Goal: Task Accomplishment & Management: Use online tool/utility

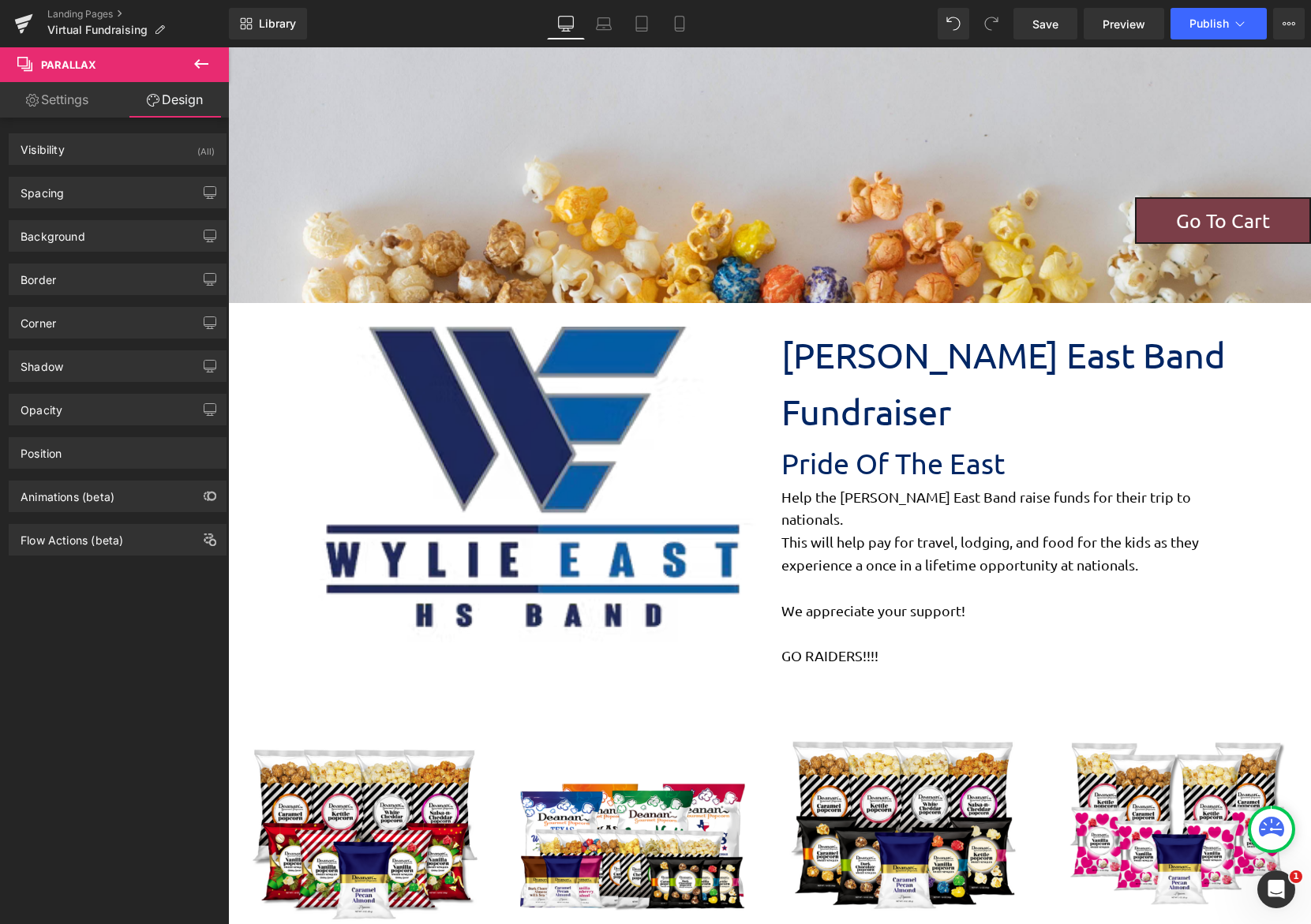
scroll to position [1598, 1071]
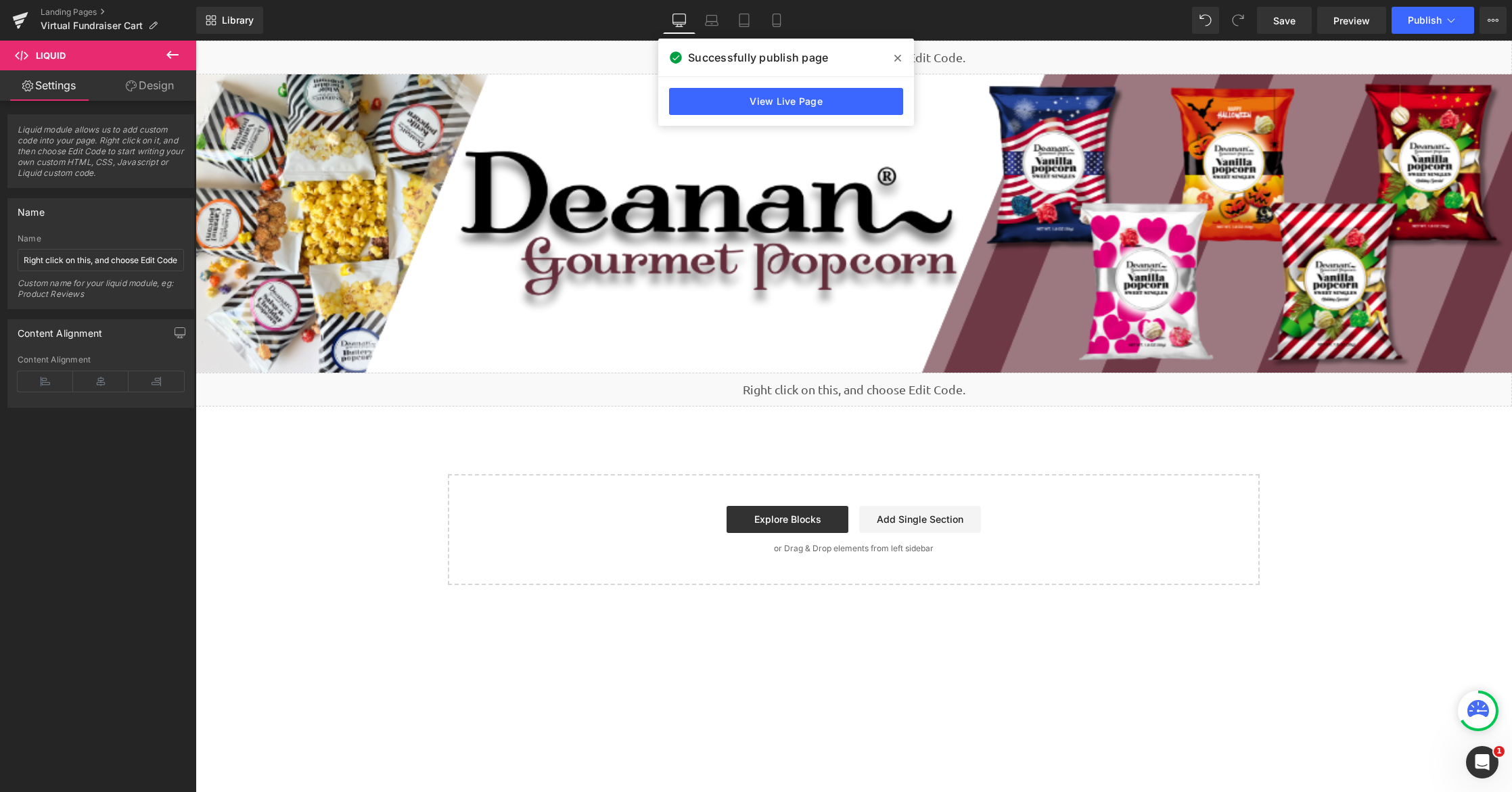
scroll to position [365, 0]
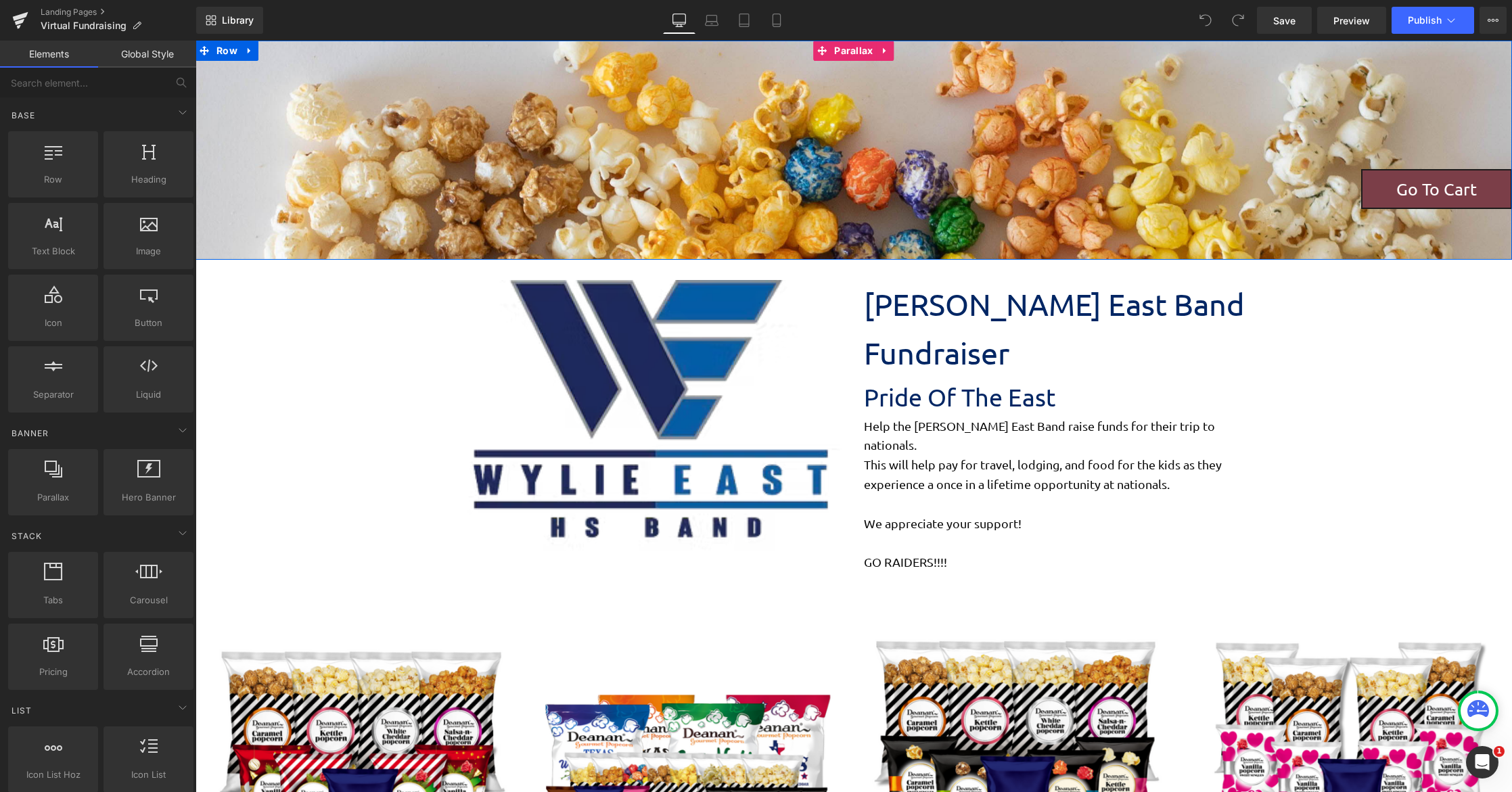
click at [479, 149] on div at bounding box center [853, 416] width 1316 height 751
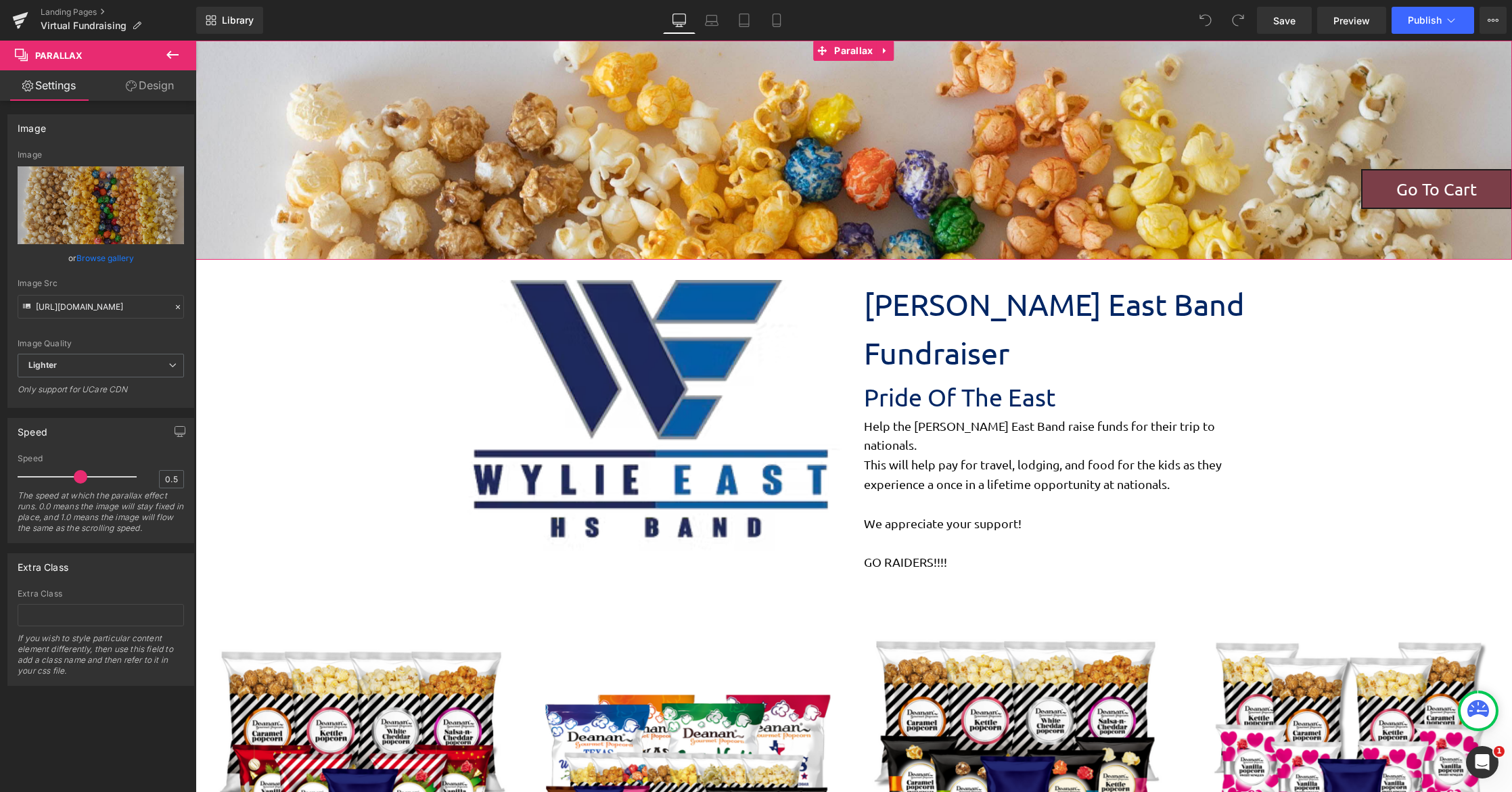
click at [122, 257] on link "Browse gallery" at bounding box center [105, 258] width 57 height 24
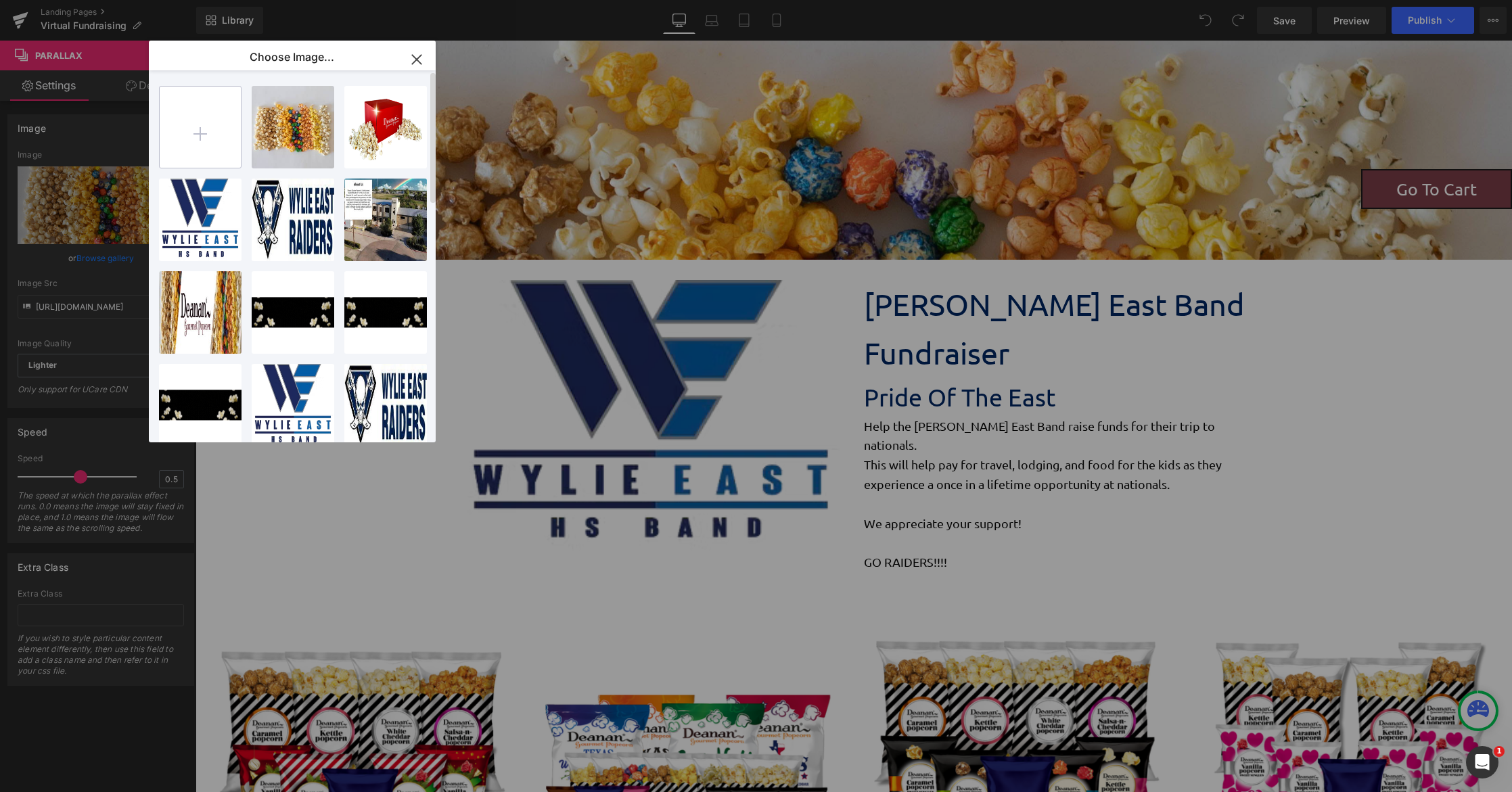
click at [204, 152] on input "file" at bounding box center [200, 127] width 81 height 81
type input "C:\fakepath\Blue Vibrant an White Modern Professional Website Development Servi…"
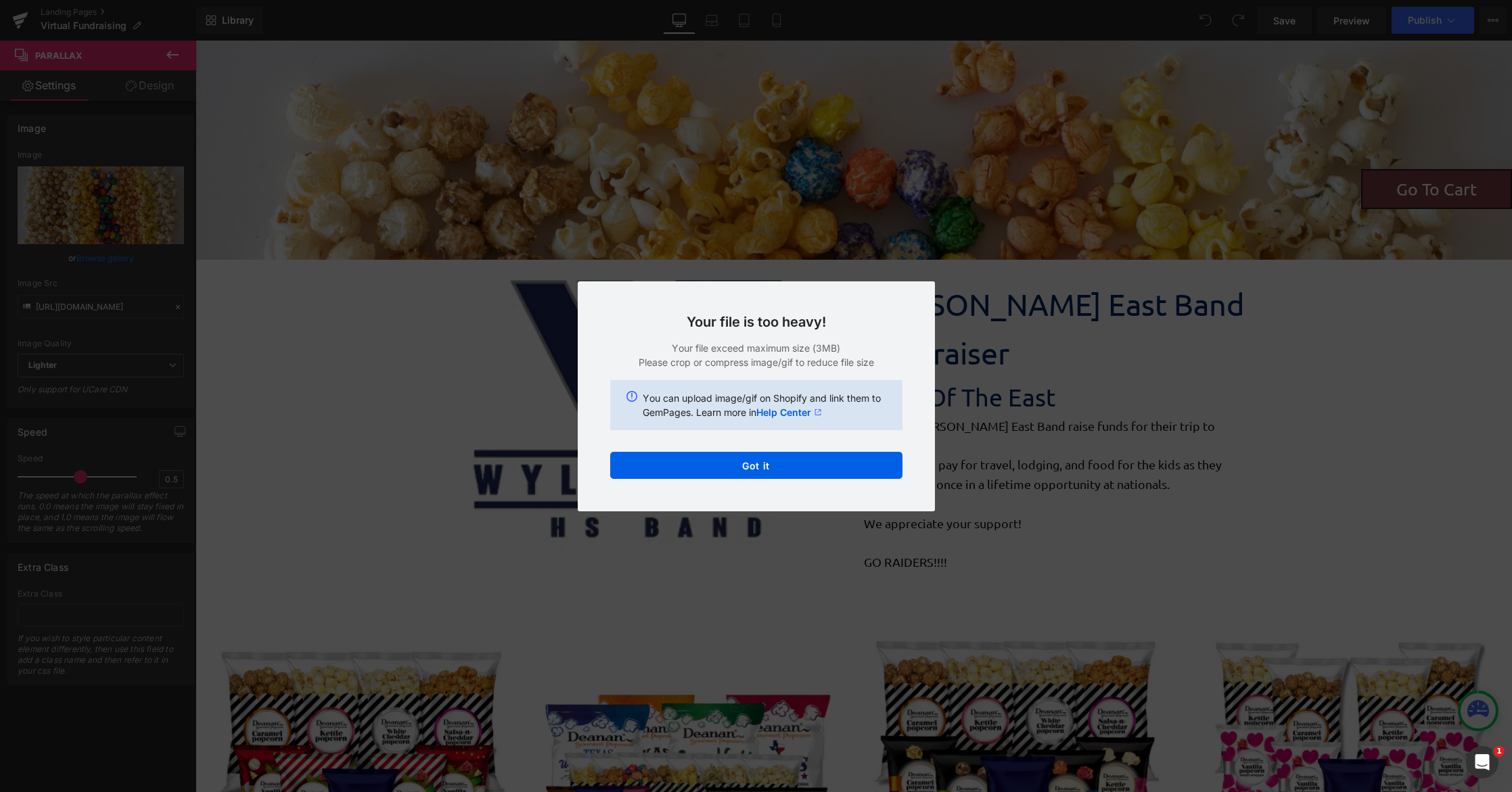
click at [795, 0] on div "Text Color Highlight Color #333333 Choose Image... Back to Library Insert 8 fla…" at bounding box center [756, 0] width 1512 height 0
click at [778, 471] on button "Got it" at bounding box center [756, 465] width 292 height 27
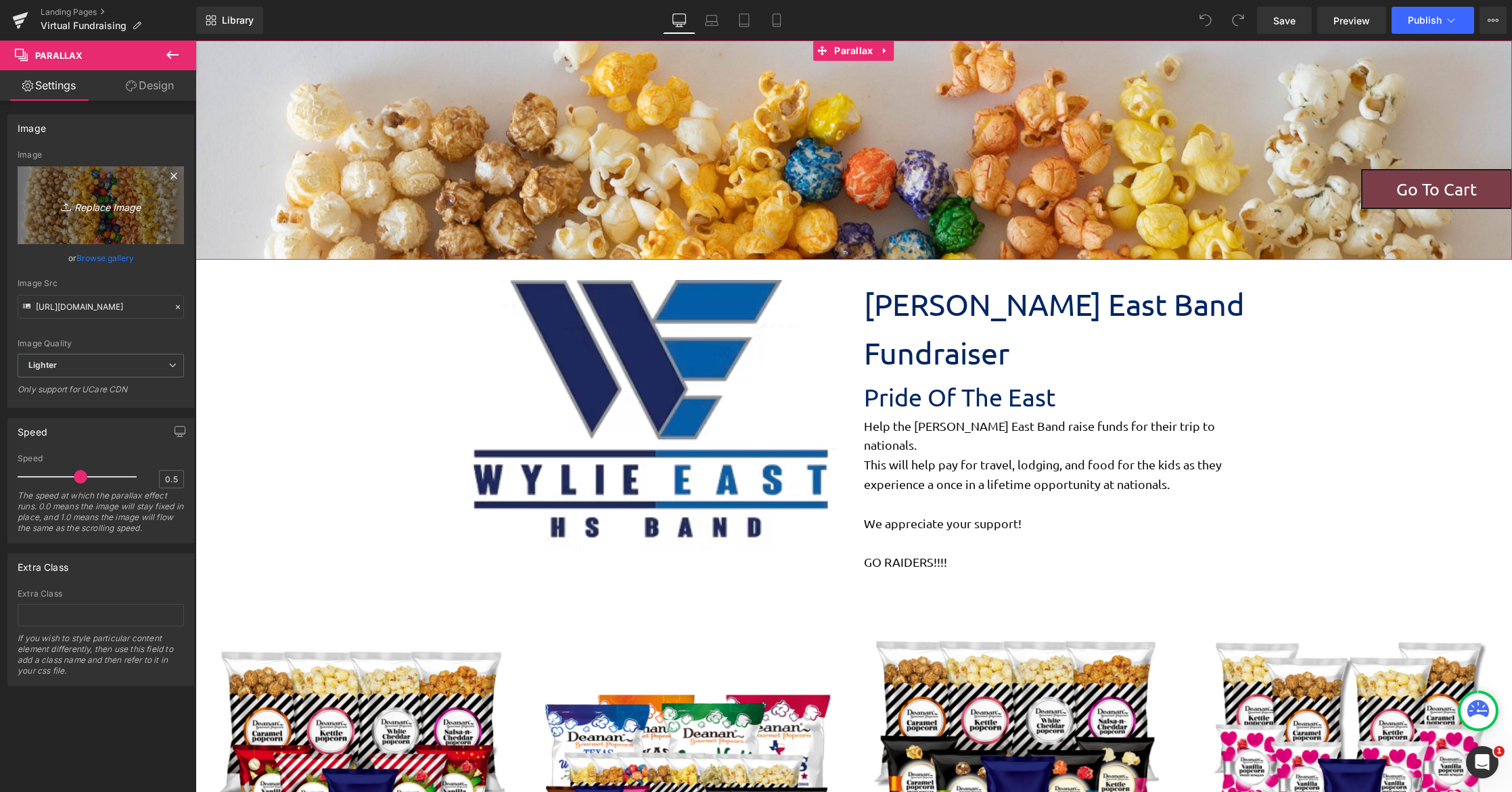
click at [115, 217] on link "Replace Image" at bounding box center [101, 205] width 167 height 77
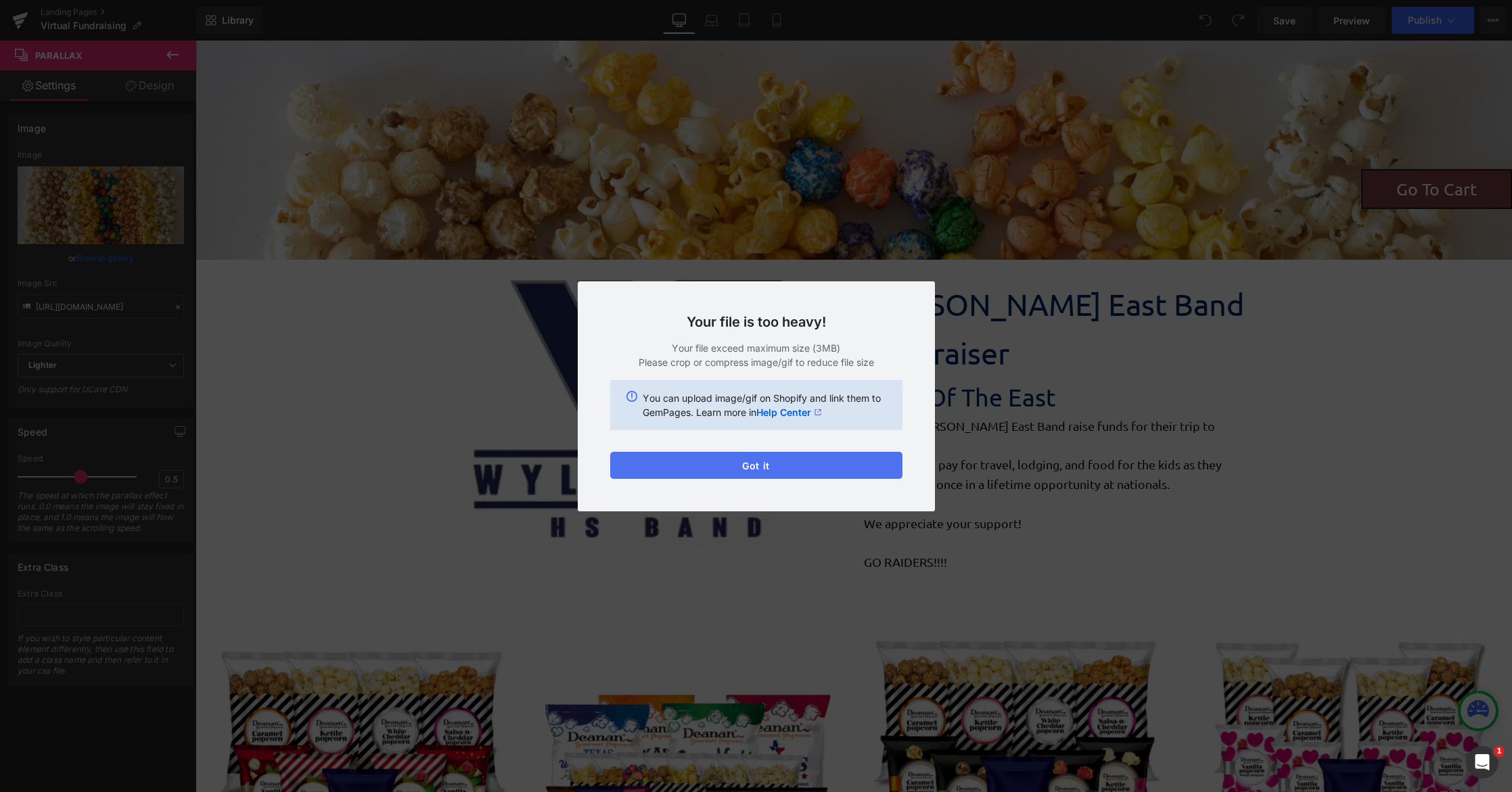
click at [765, 467] on button "Got it" at bounding box center [756, 465] width 292 height 27
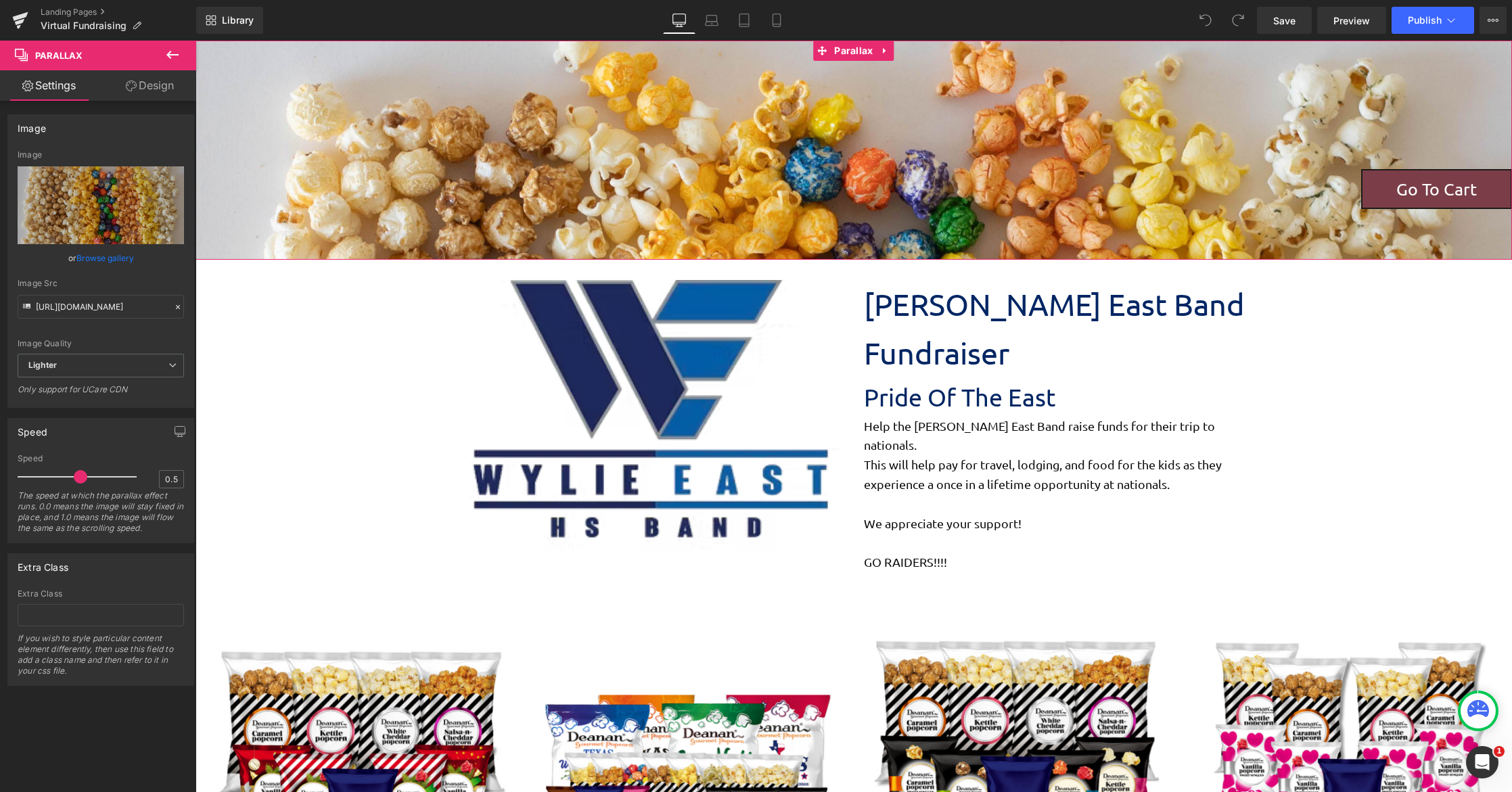
click at [96, 257] on link "Browse gallery" at bounding box center [105, 258] width 57 height 24
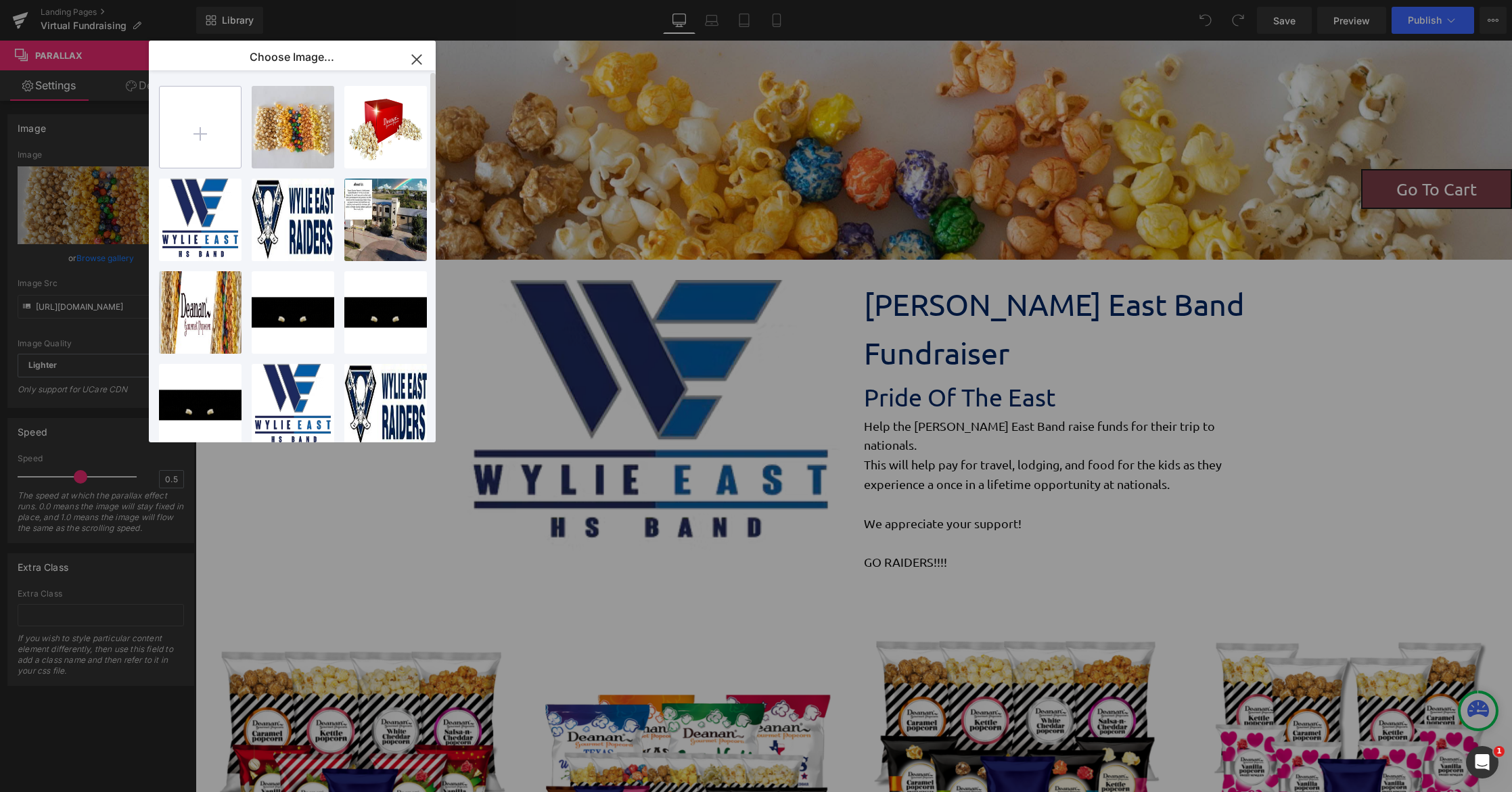
click at [233, 131] on input "file" at bounding box center [200, 127] width 81 height 81
click at [197, 142] on input "file" at bounding box center [200, 127] width 81 height 81
click at [192, 125] on input "file" at bounding box center [200, 127] width 81 height 81
click at [414, 60] on icon "button" at bounding box center [417, 60] width 22 height 22
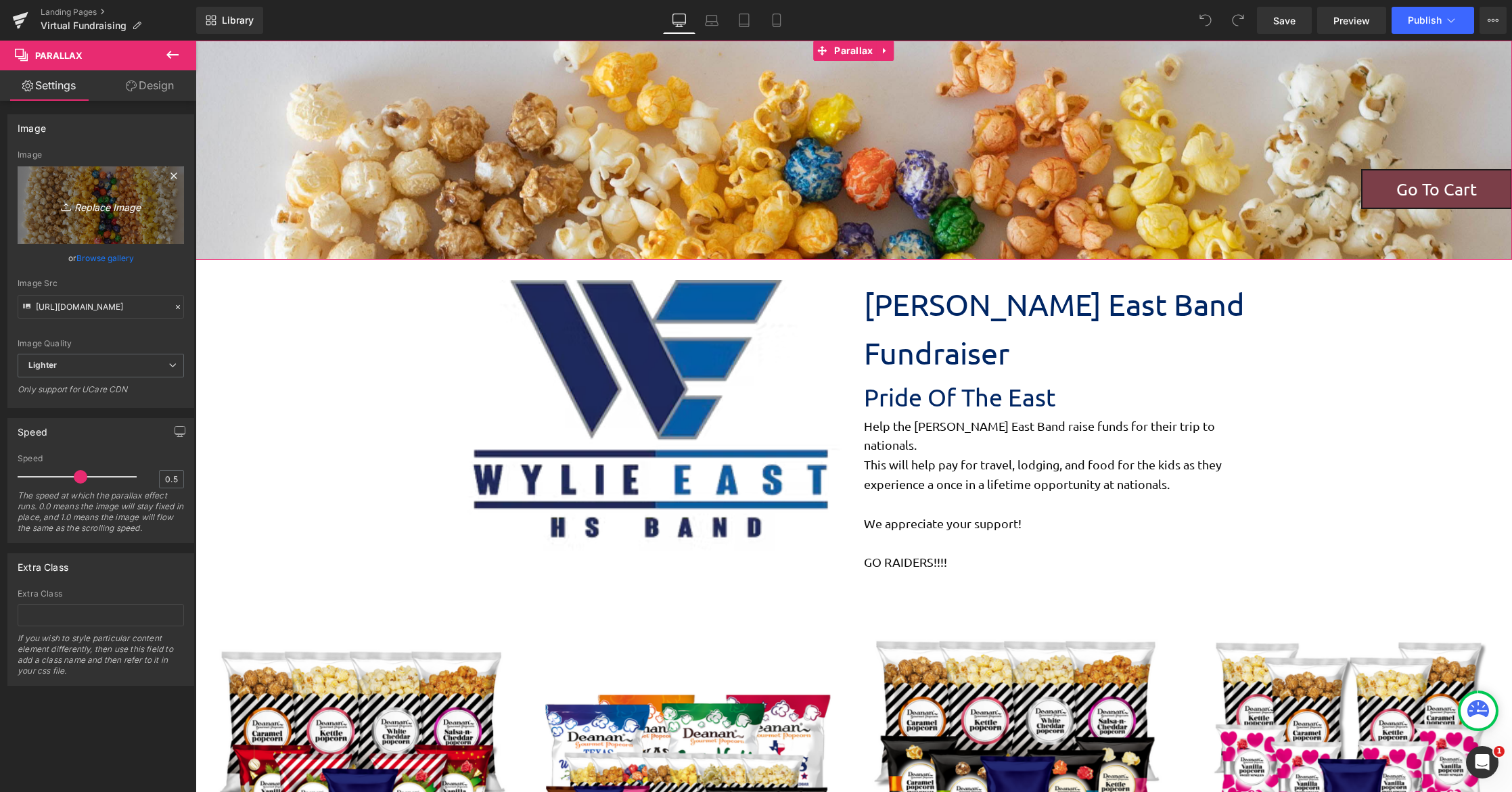
click at [104, 206] on icon "Replace Image" at bounding box center [101, 205] width 108 height 17
click at [170, 179] on icon at bounding box center [174, 176] width 6 height 6
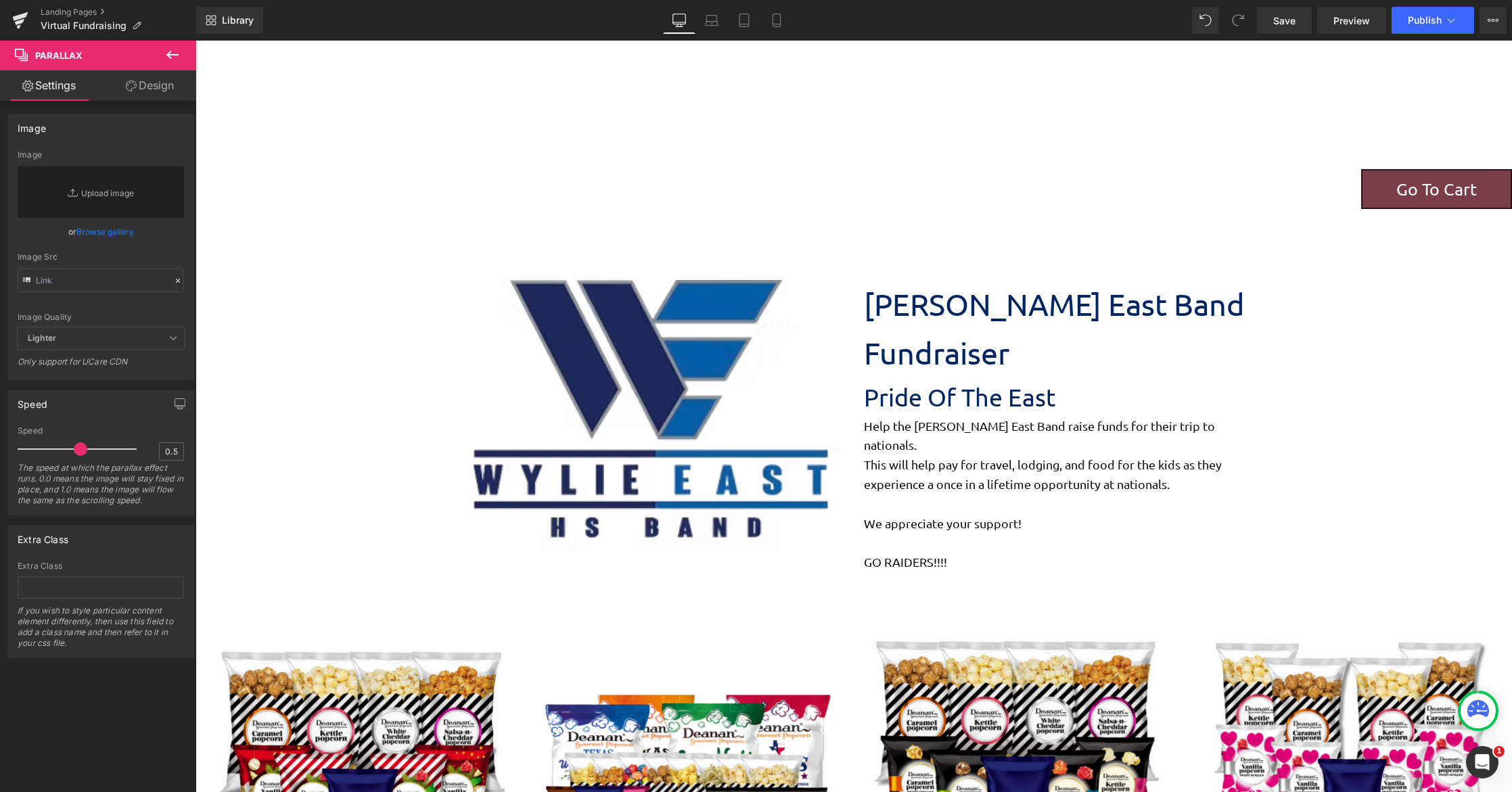
click at [105, 232] on link "Browse gallery" at bounding box center [105, 231] width 57 height 24
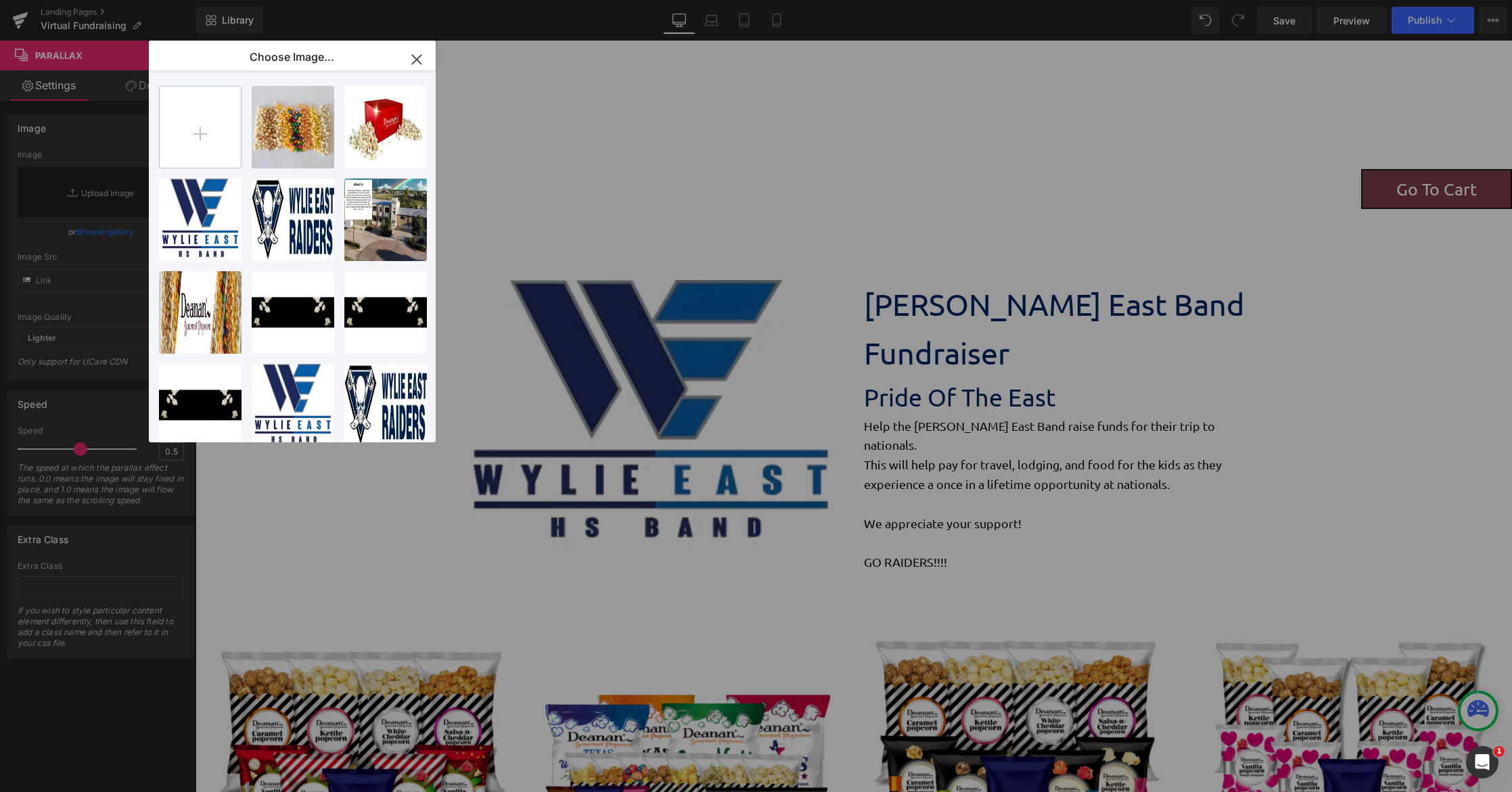
click at [227, 131] on input "file" at bounding box center [200, 127] width 81 height 81
click at [416, 54] on icon "button" at bounding box center [417, 60] width 22 height 22
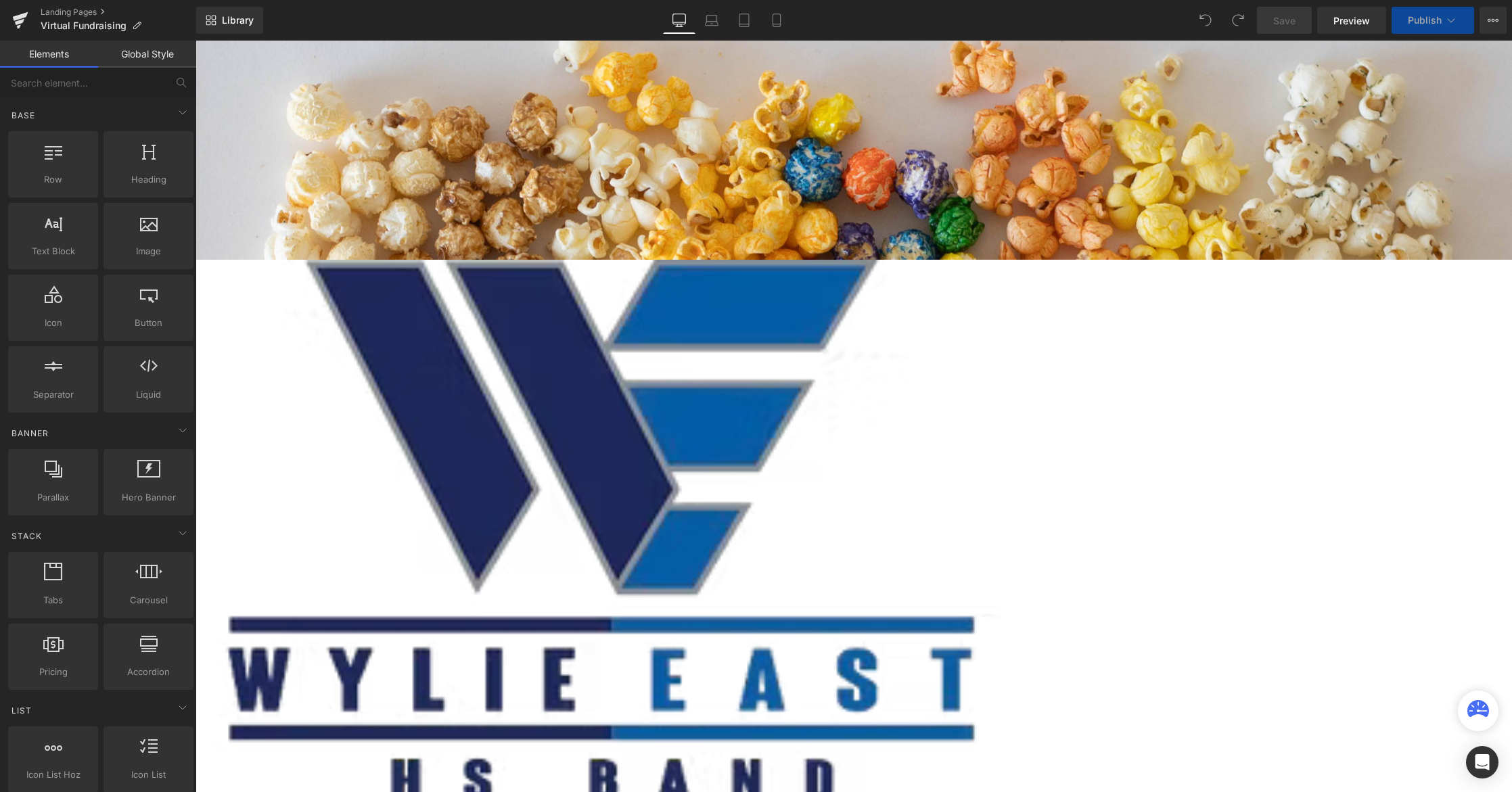
scroll to position [822, 1306]
click at [611, 190] on div "Go To Cart" at bounding box center [524, 189] width 1974 height 40
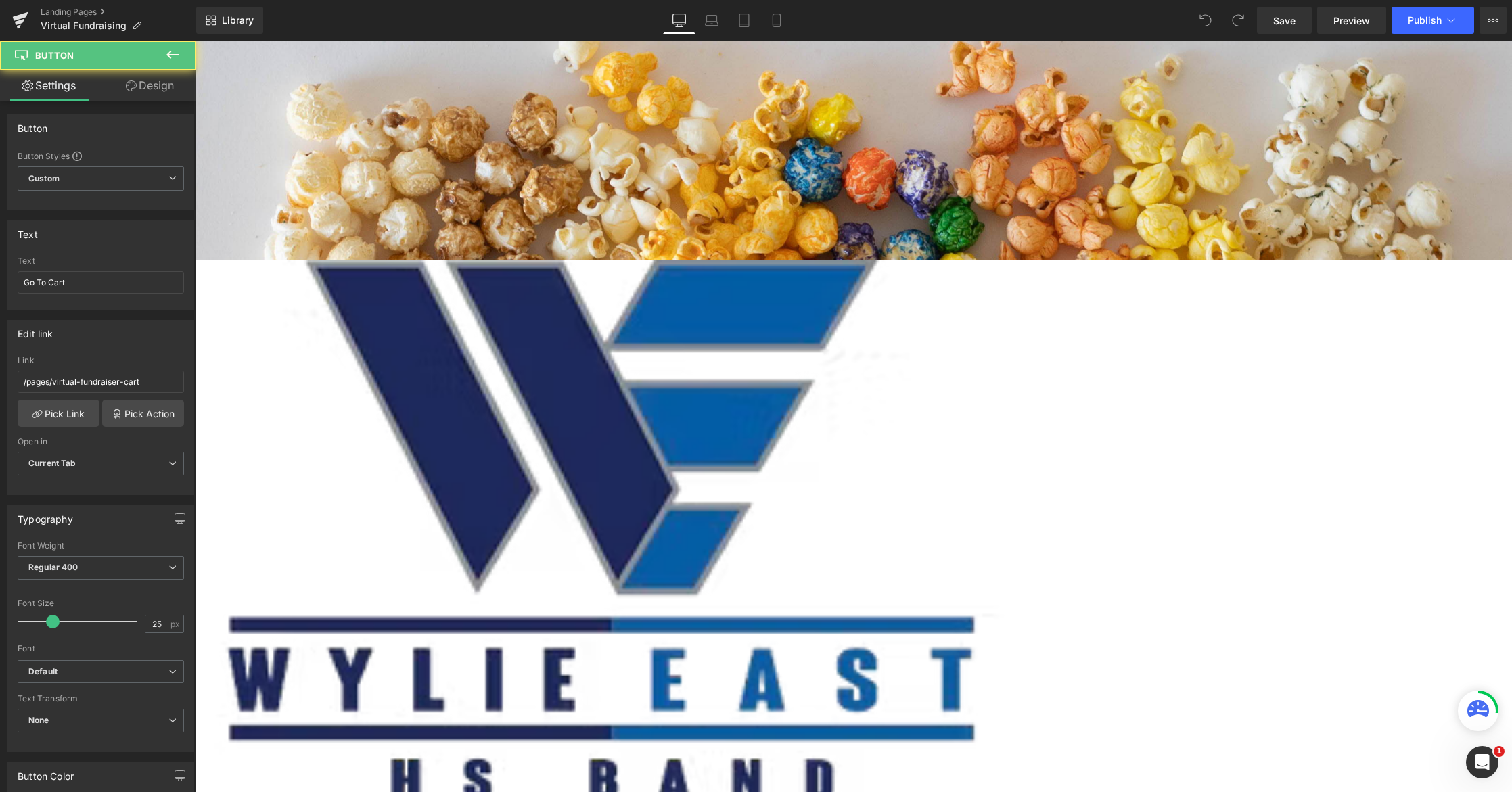
scroll to position [0, 0]
click at [642, 83] on div at bounding box center [853, 416] width 1316 height 751
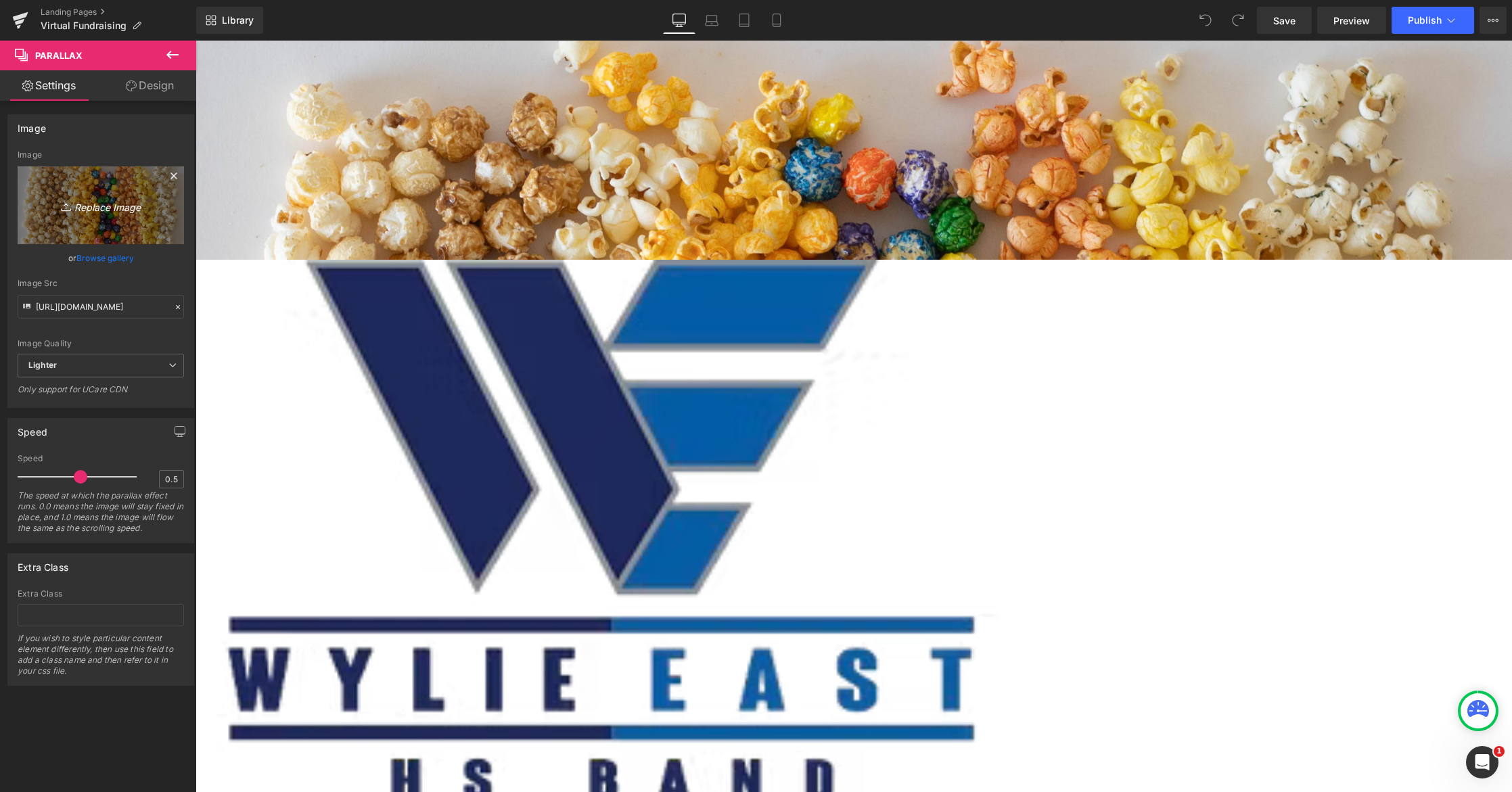
click at [94, 211] on icon "Replace Image" at bounding box center [101, 205] width 108 height 17
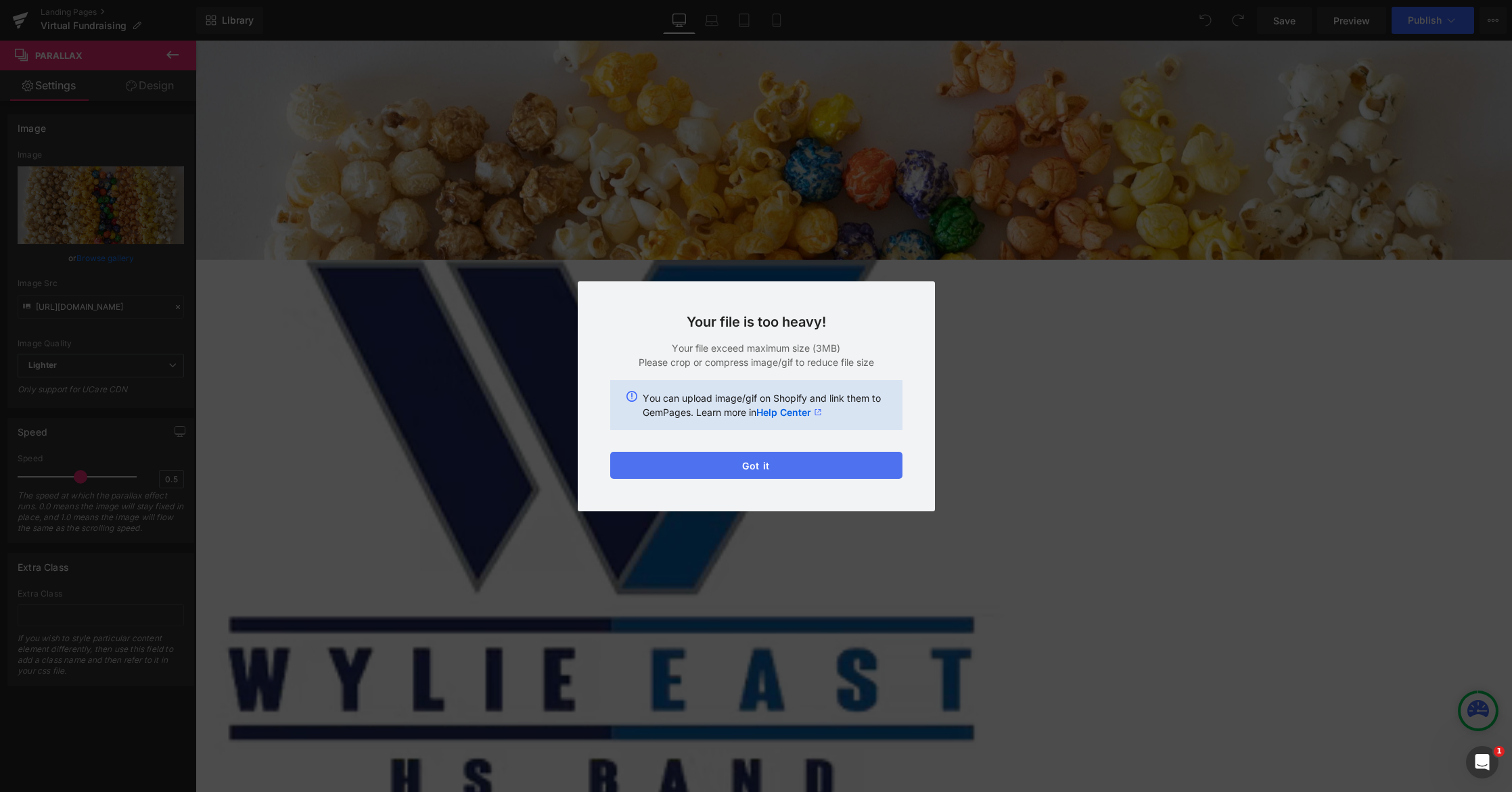
click at [800, 465] on button "Got it" at bounding box center [756, 465] width 292 height 27
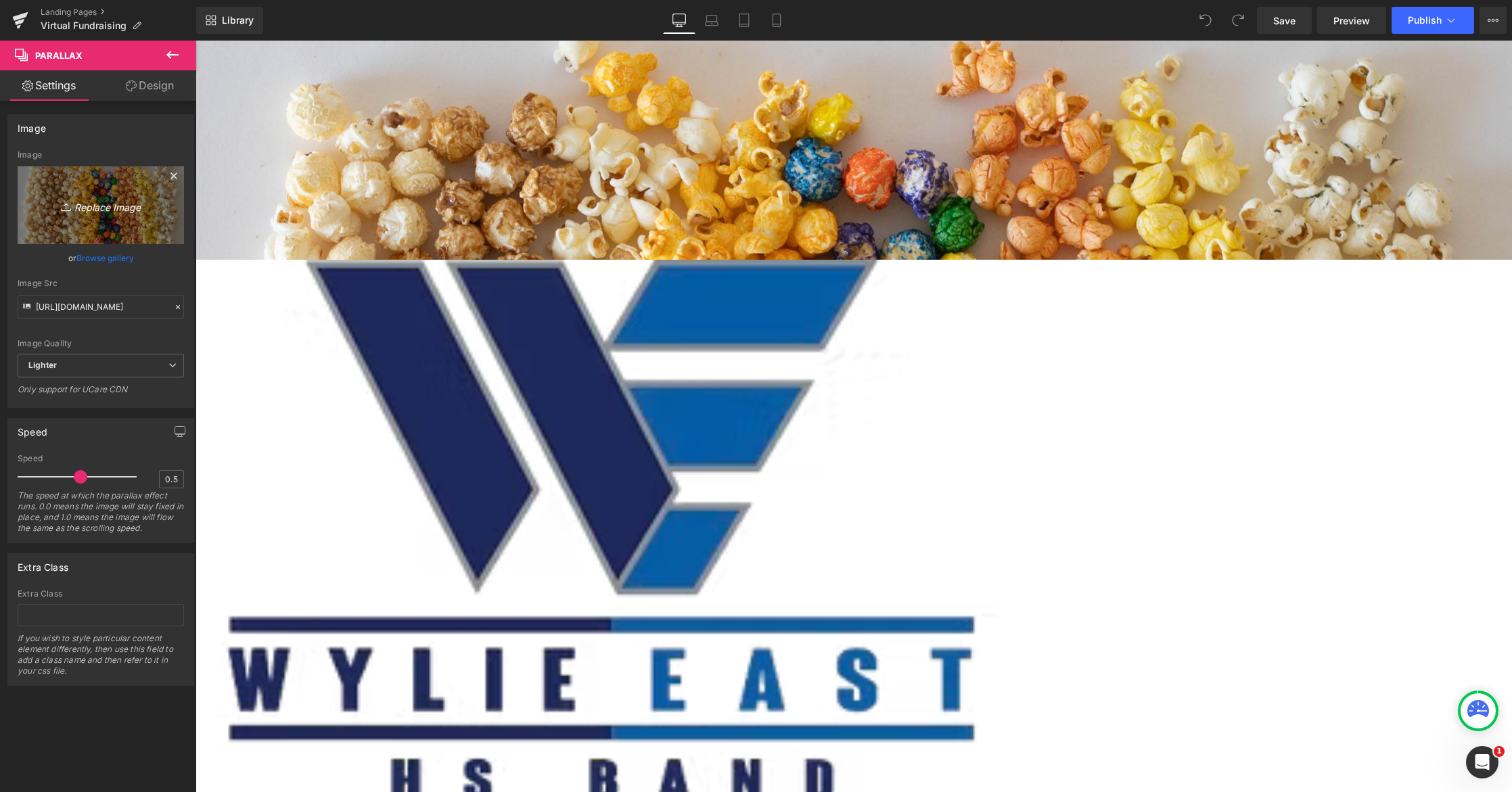
click at [95, 211] on icon "Replace Image" at bounding box center [101, 205] width 108 height 17
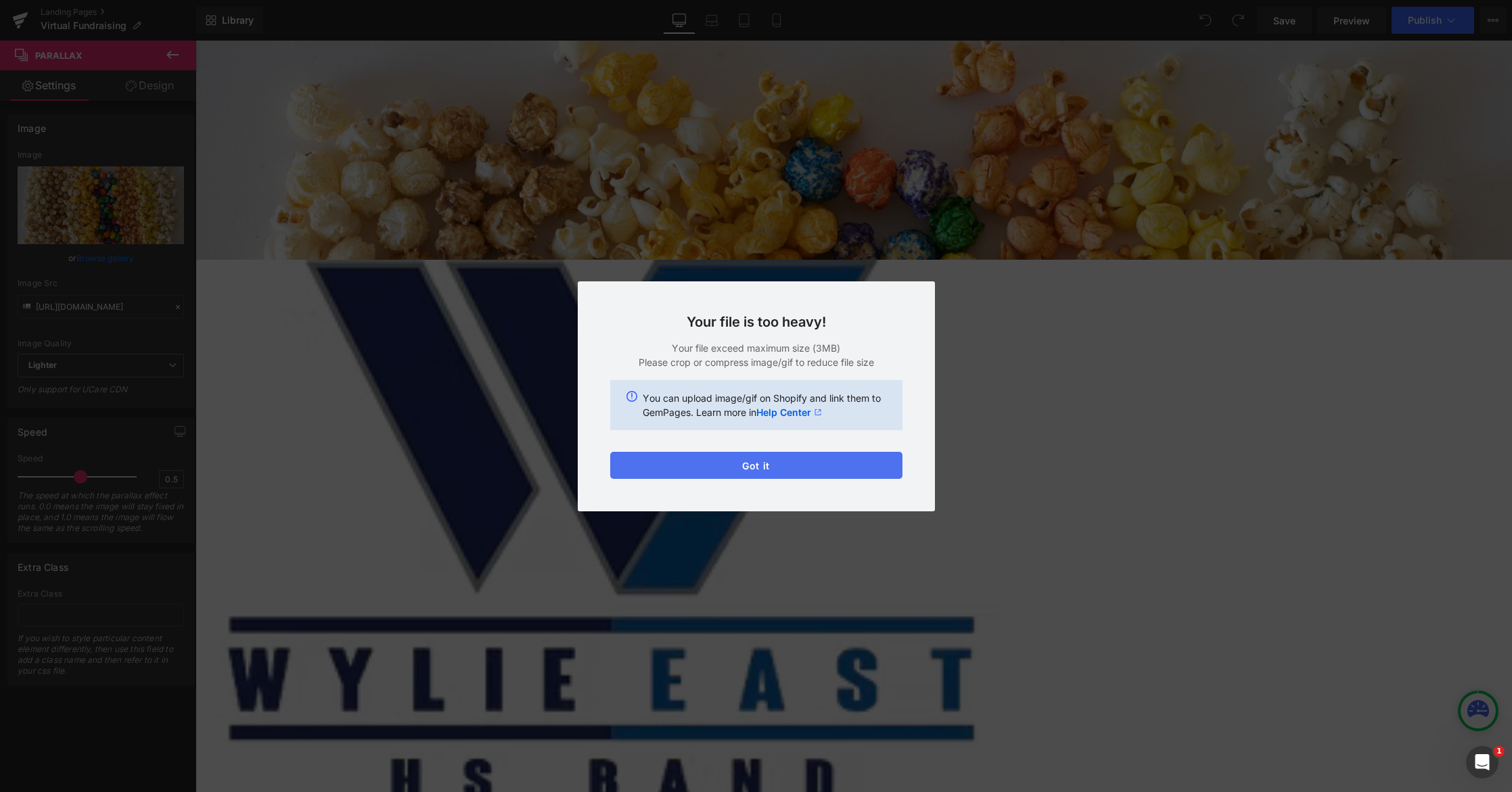
click at [776, 475] on button "Got it" at bounding box center [756, 465] width 292 height 27
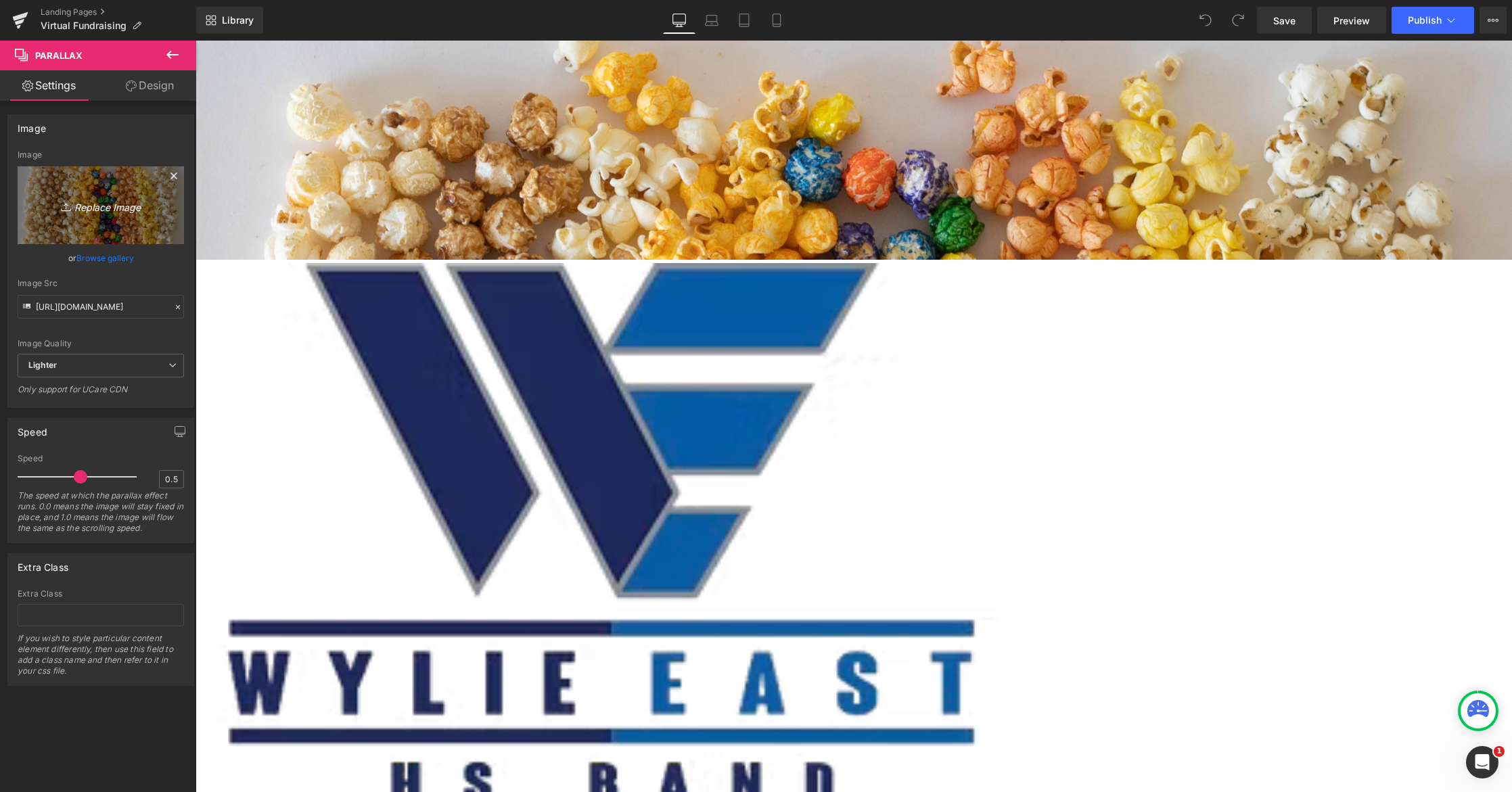
click at [99, 202] on icon "Replace Image" at bounding box center [101, 205] width 108 height 17
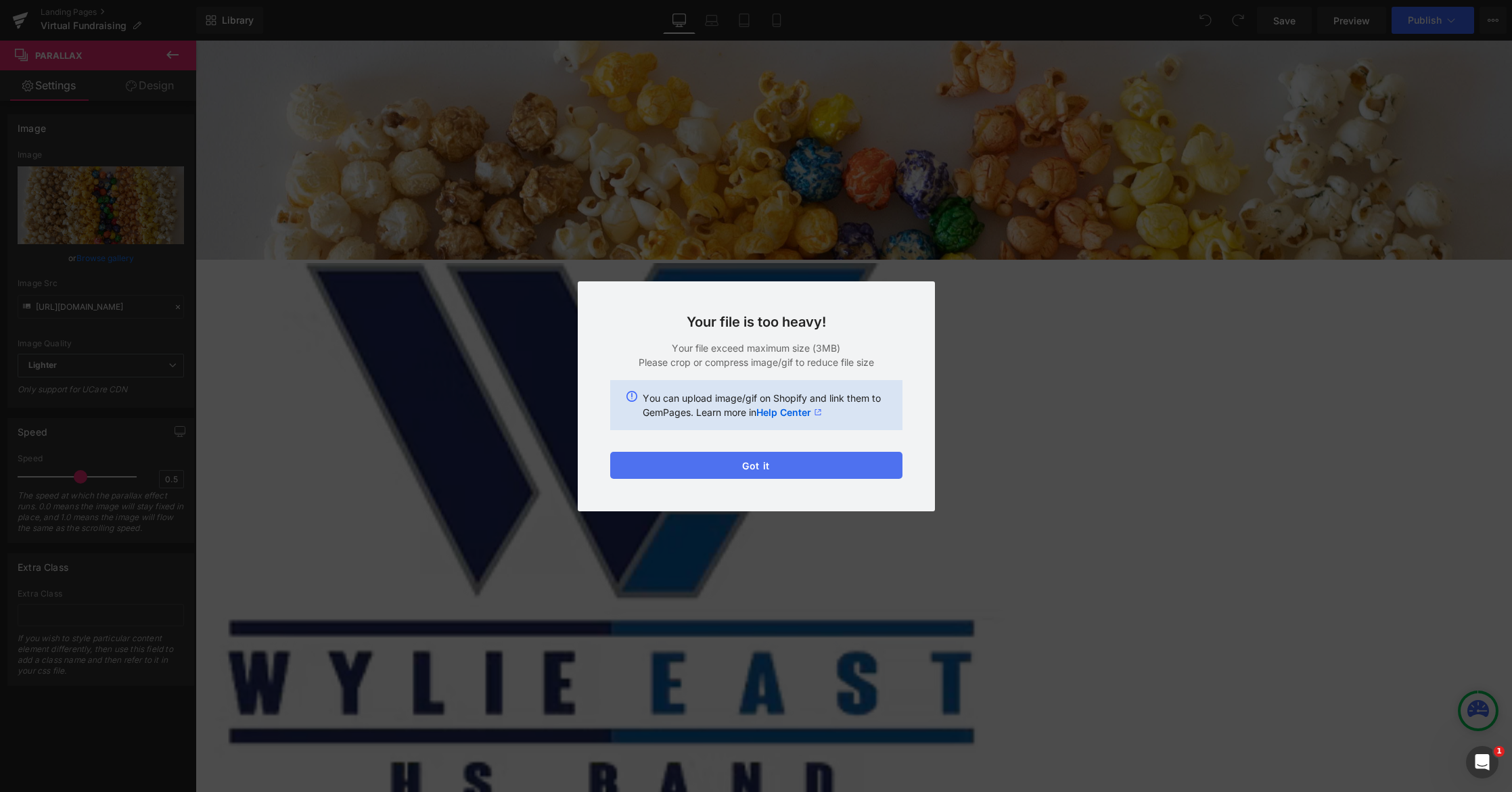
click at [747, 465] on button "Got it" at bounding box center [756, 465] width 292 height 27
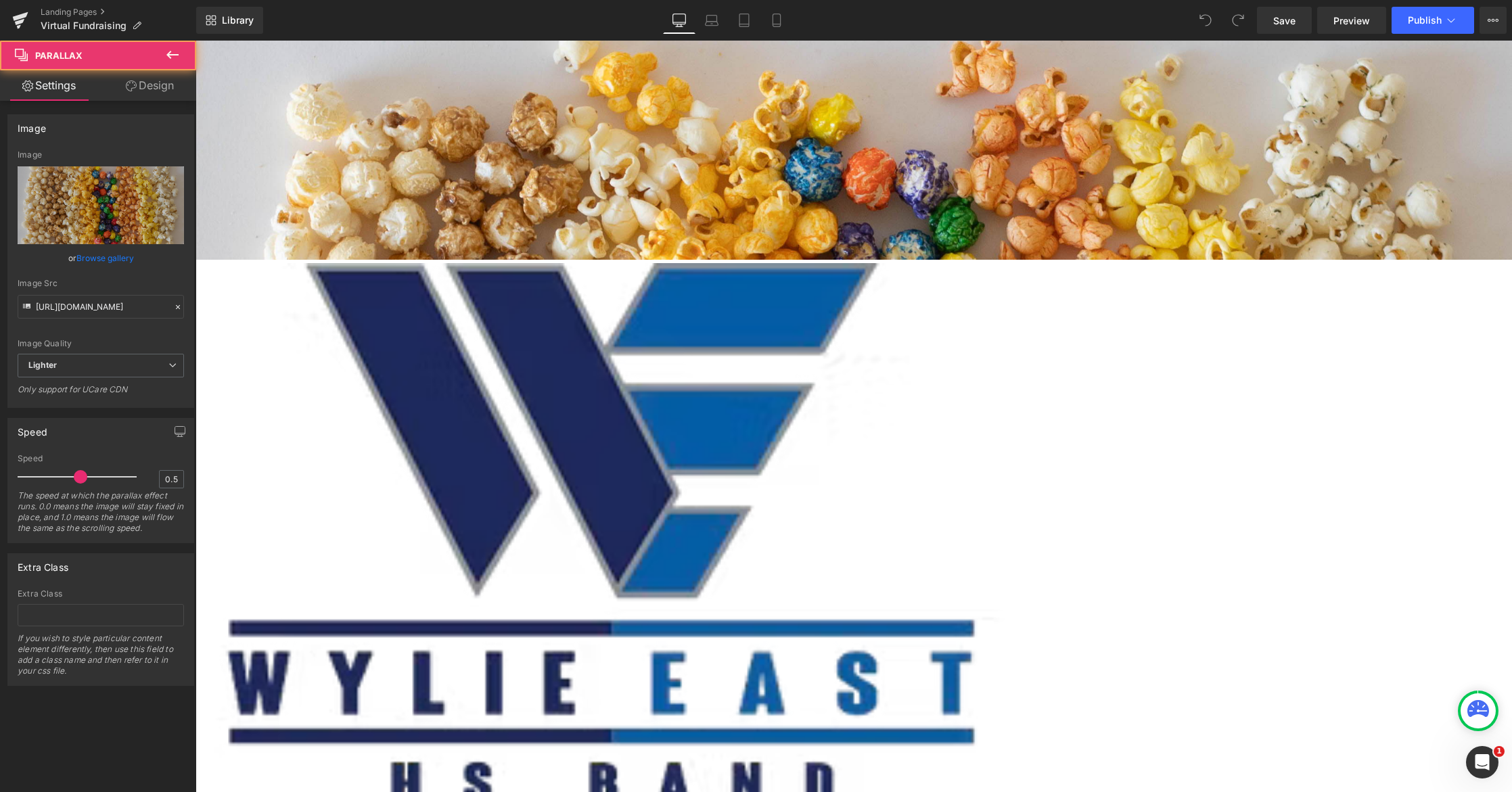
click at [399, 153] on div at bounding box center [853, 416] width 1316 height 751
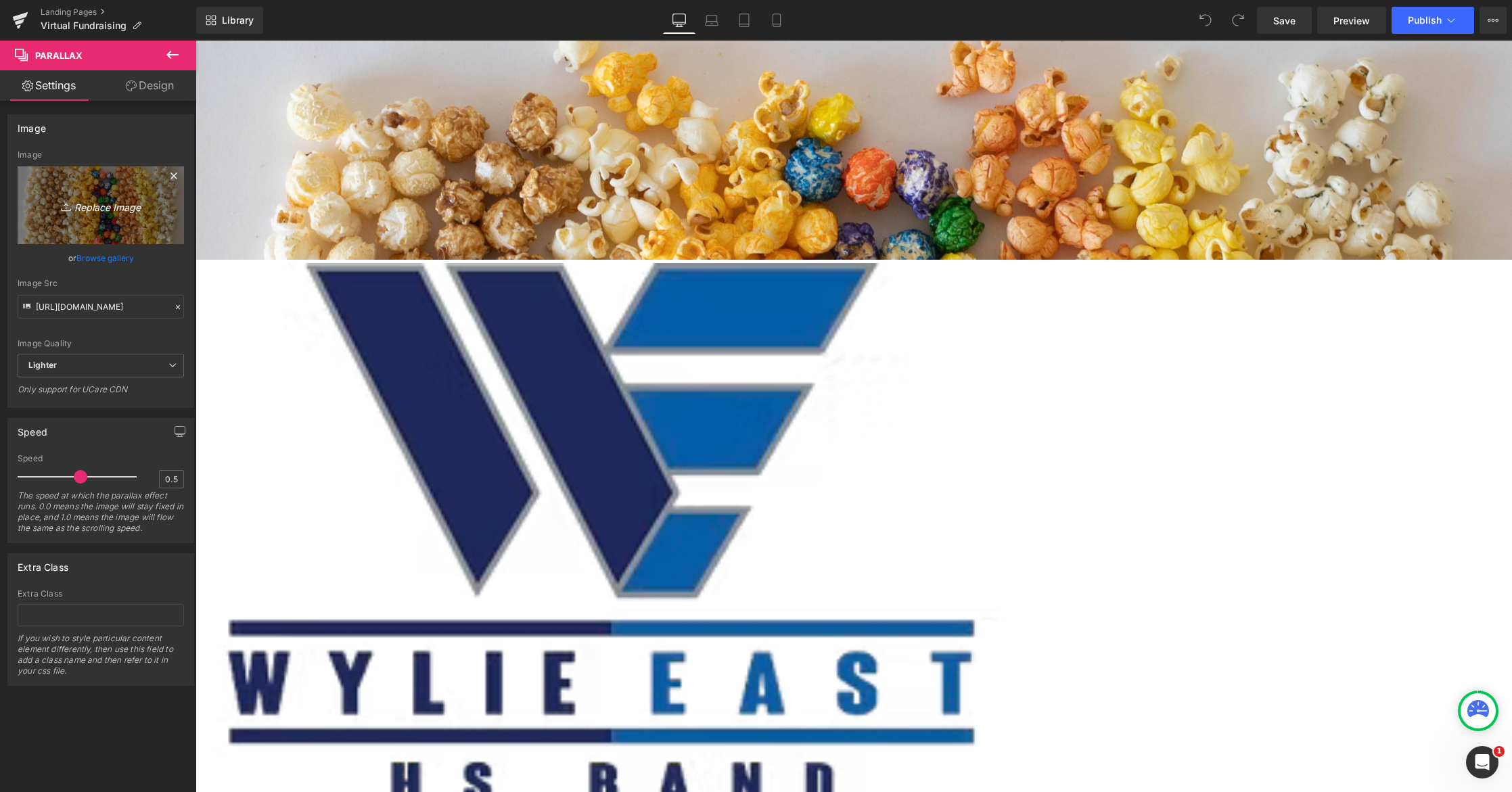
click at [119, 202] on icon "Replace Image" at bounding box center [101, 205] width 108 height 17
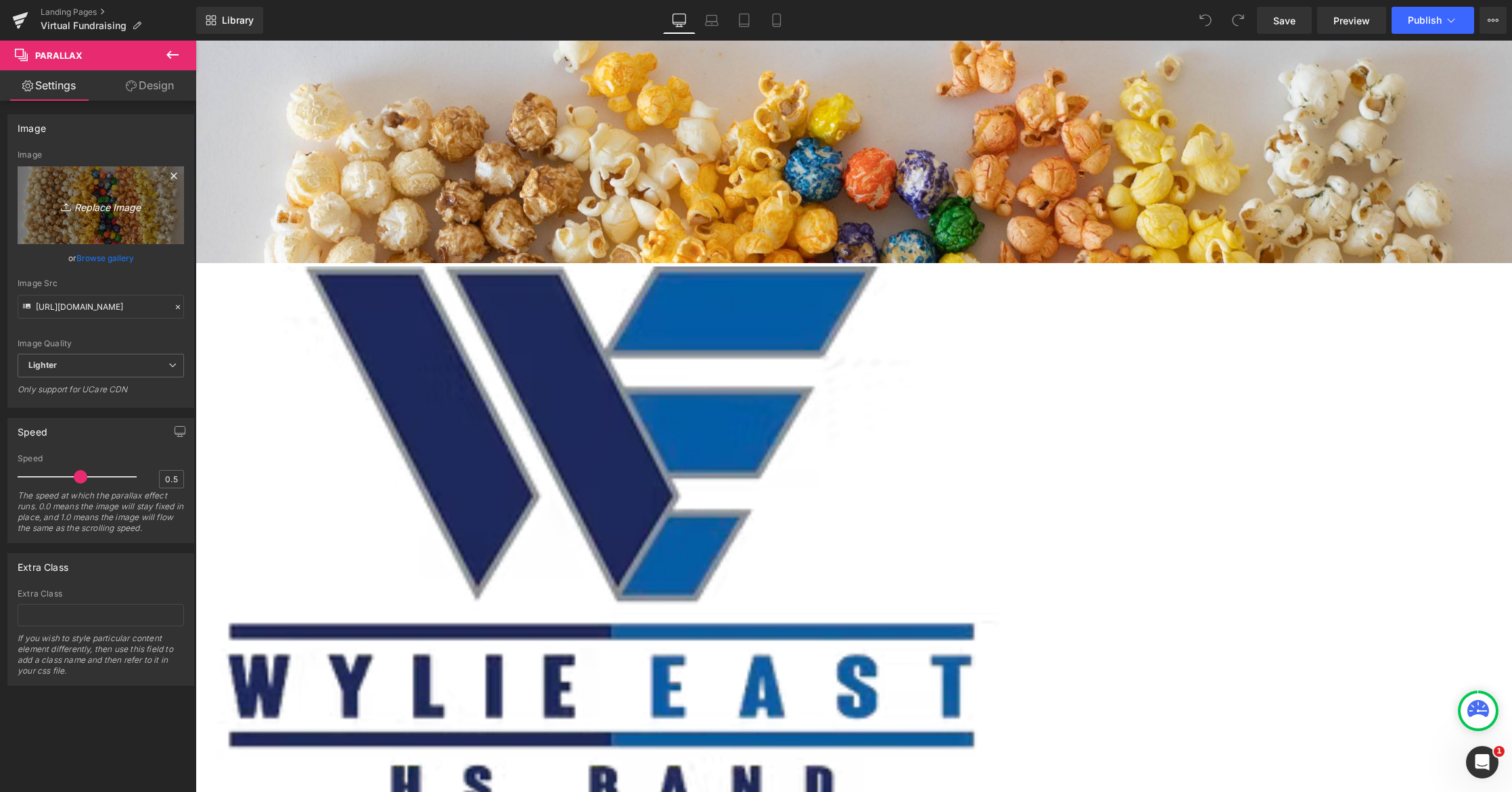
click at [102, 209] on icon "Replace Image" at bounding box center [101, 205] width 108 height 17
click at [98, 209] on icon "Replace Image" at bounding box center [101, 205] width 108 height 17
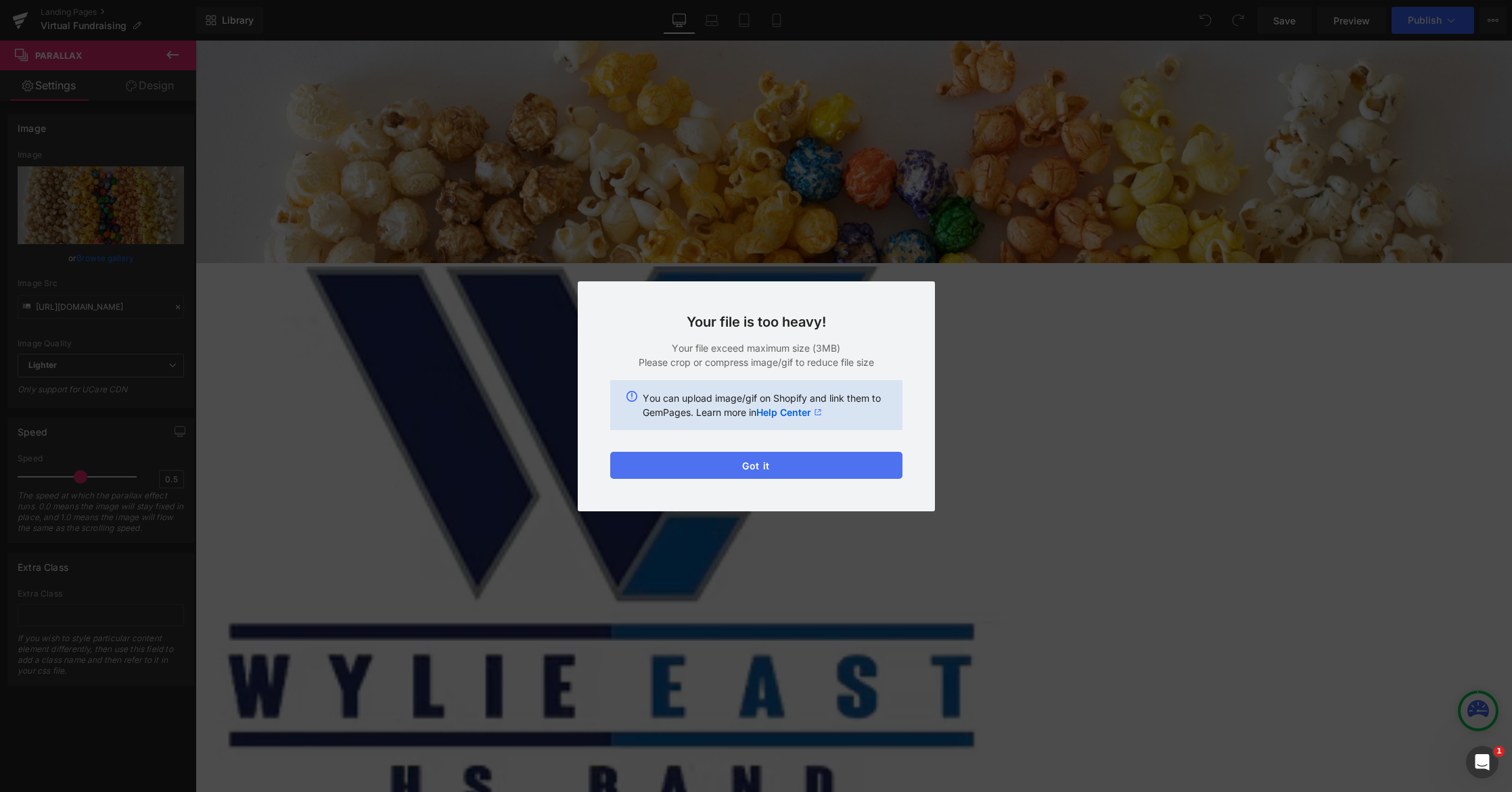
drag, startPoint x: 813, startPoint y: 460, endPoint x: 494, endPoint y: 355, distance: 335.8
click at [813, 461] on button "Got it" at bounding box center [756, 465] width 292 height 27
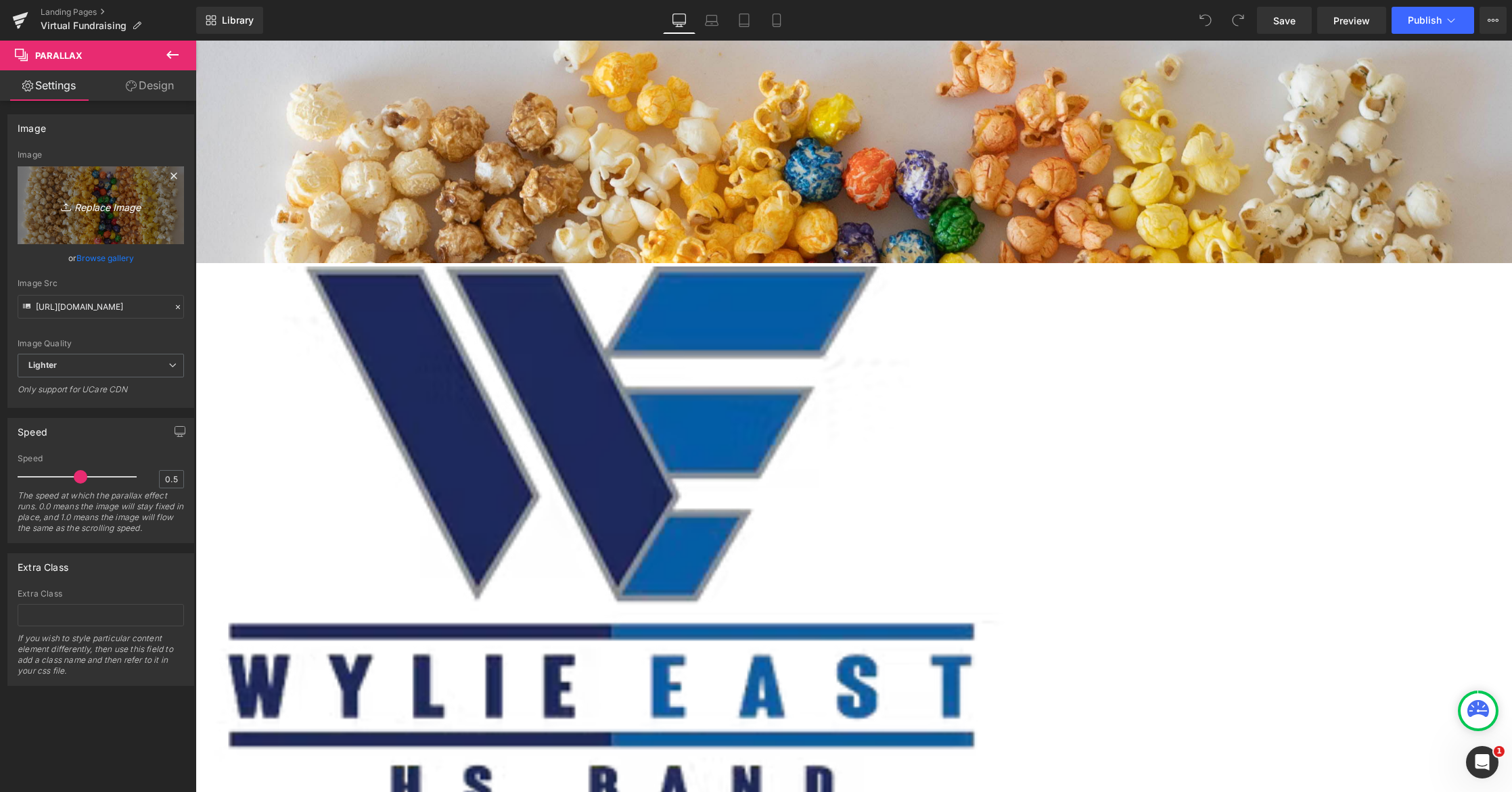
click at [122, 209] on icon "Replace Image" at bounding box center [101, 205] width 108 height 17
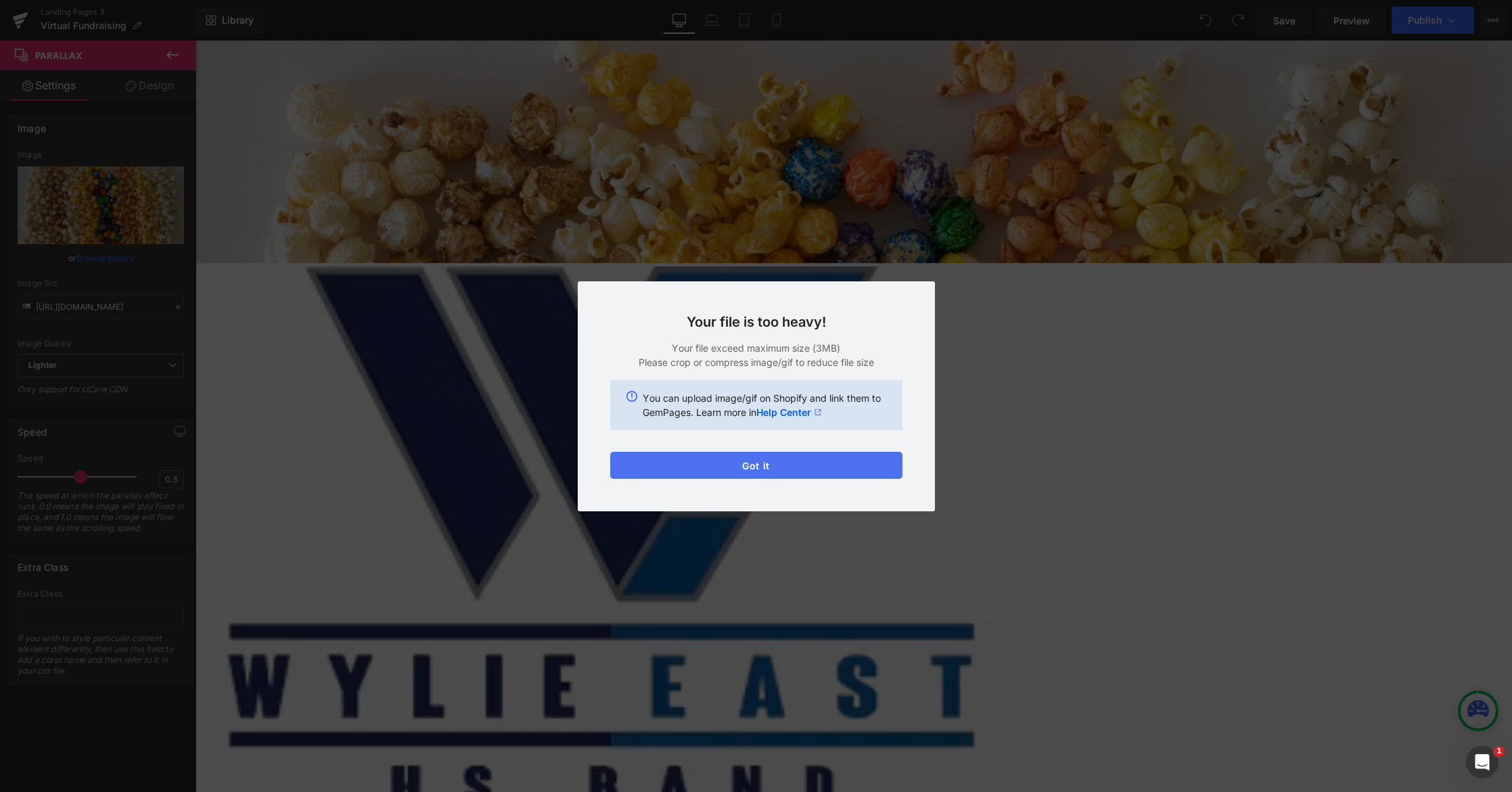
click at [809, 465] on button "Got it" at bounding box center [756, 465] width 292 height 27
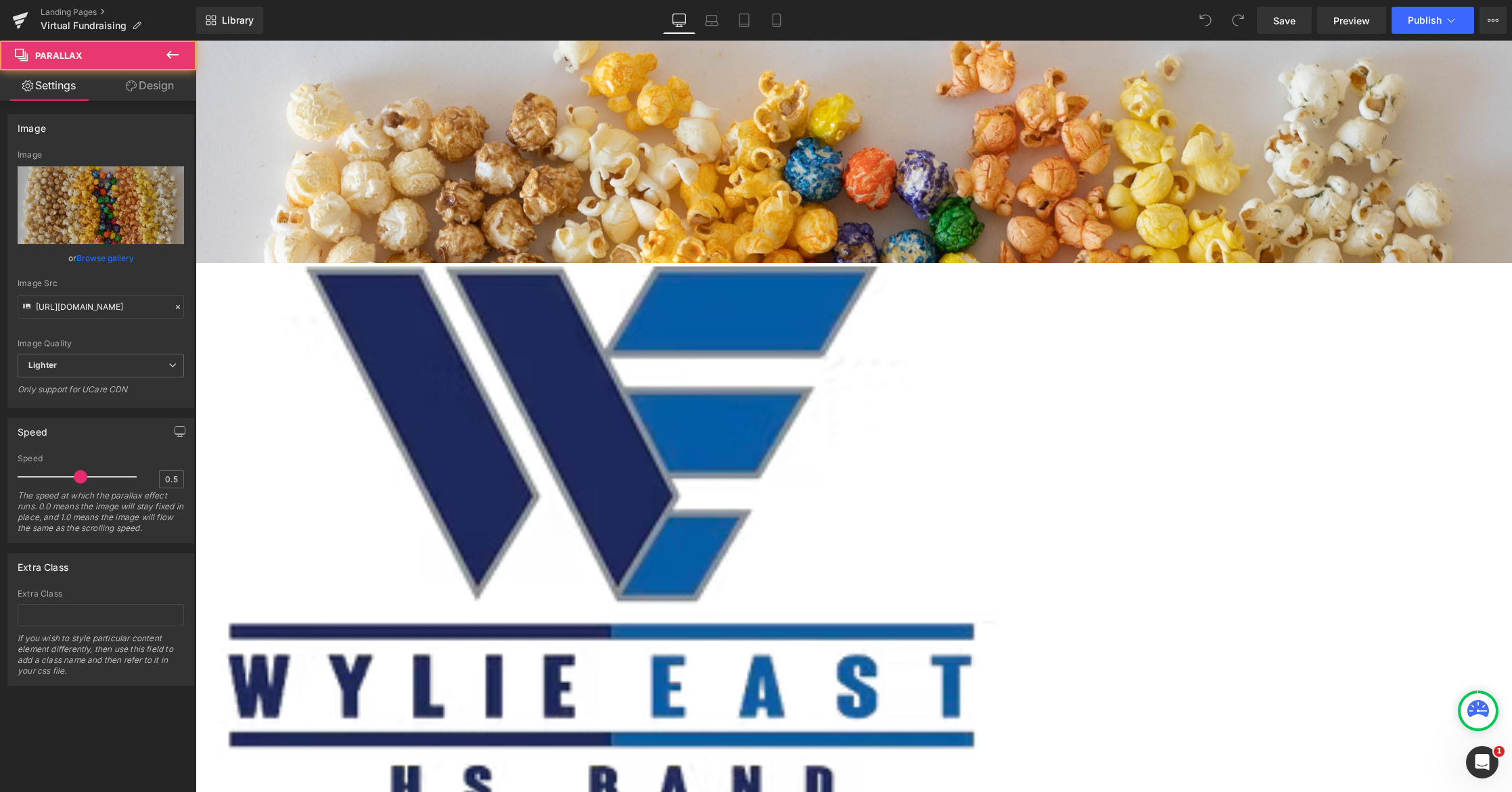
drag, startPoint x: 665, startPoint y: 218, endPoint x: 663, endPoint y: 142, distance: 76.0
click at [663, 142] on div at bounding box center [853, 416] width 1316 height 751
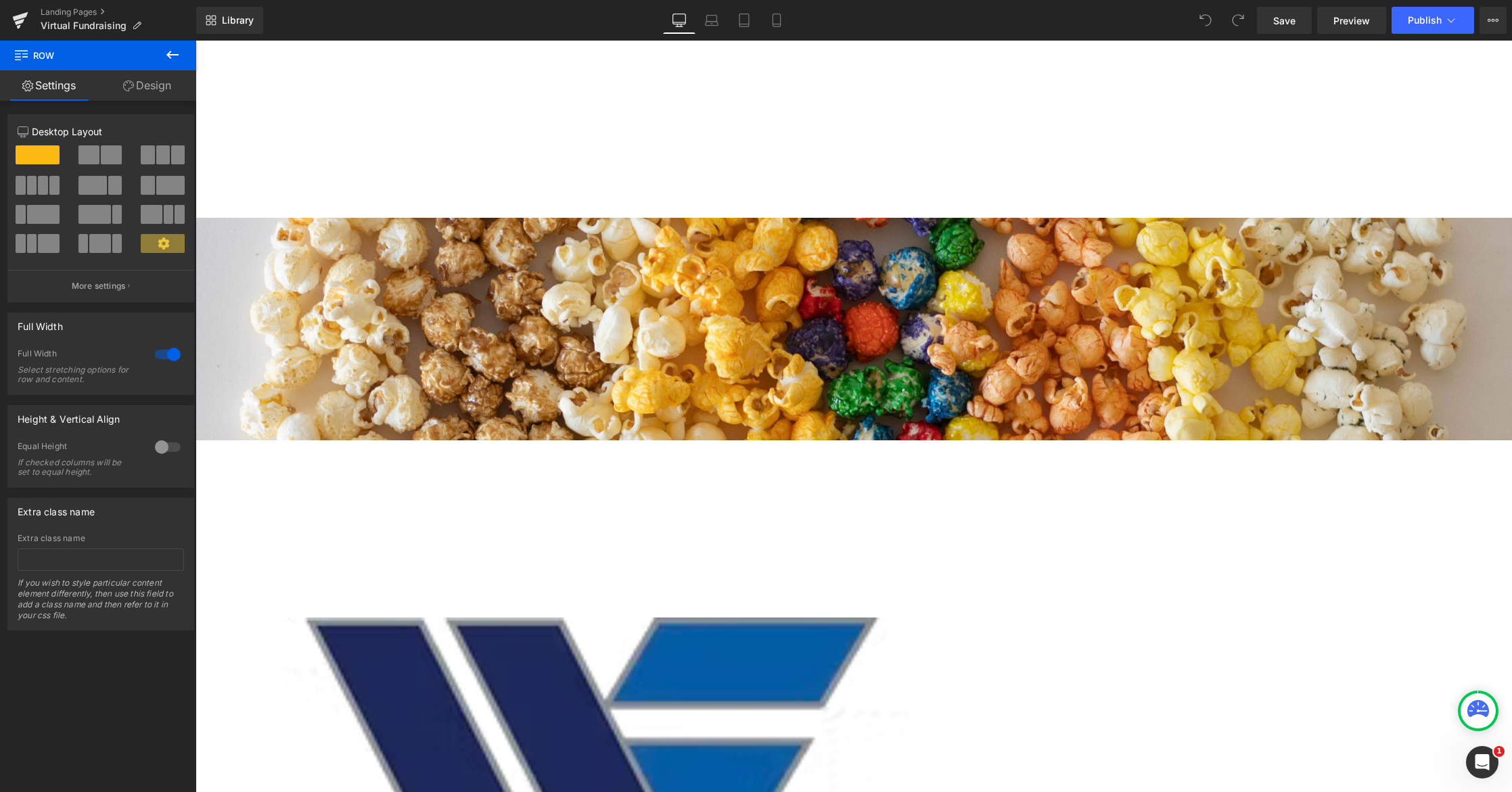
drag, startPoint x: 765, startPoint y: 42, endPoint x: 753, endPoint y: 219, distance: 177.4
click at [753, 219] on div "Go To Cart Button Parallax Row 262px" at bounding box center [524, 328] width 1974 height 577
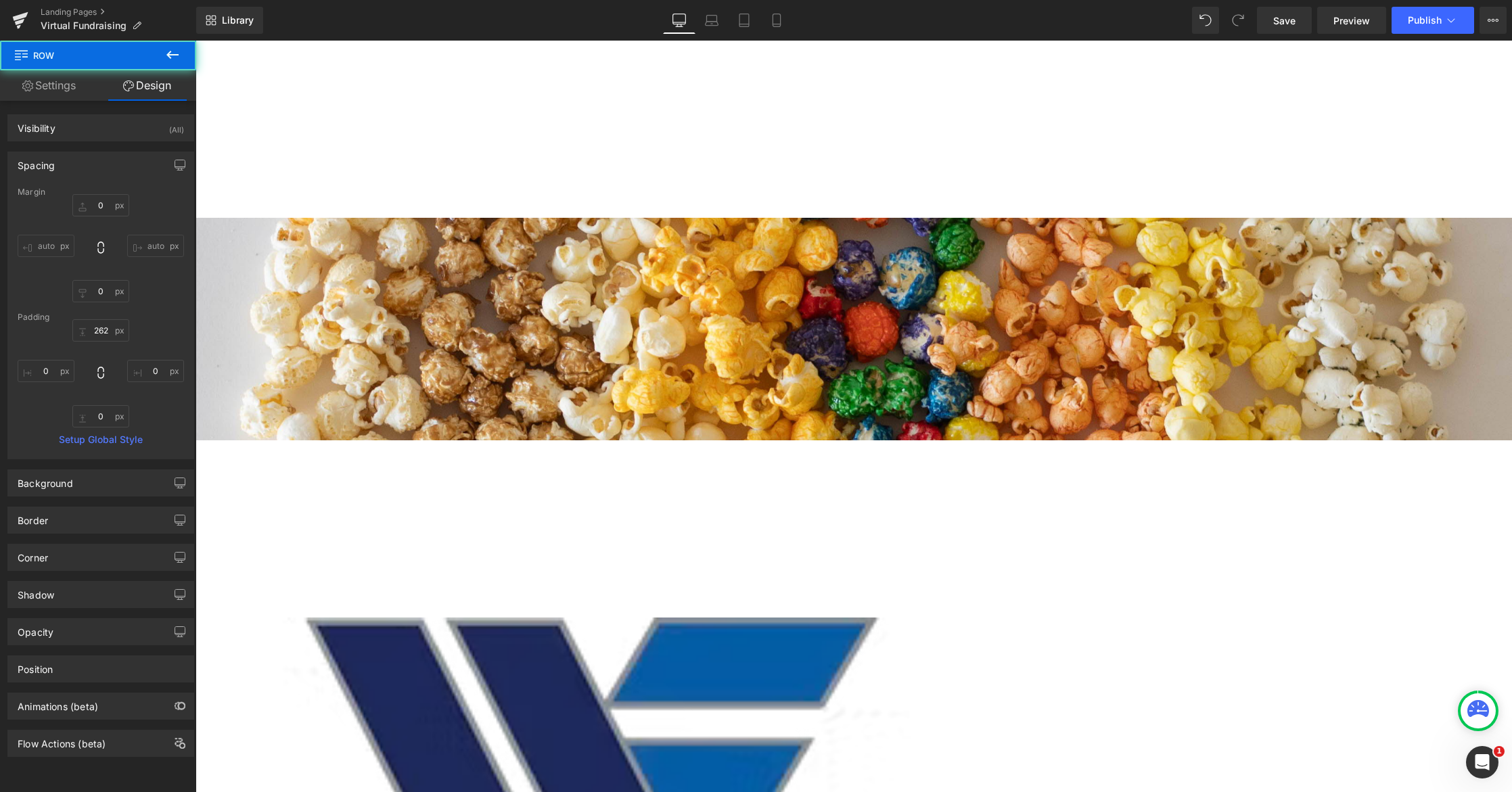
click at [745, 441] on div "262px" at bounding box center [524, 529] width 1974 height 177
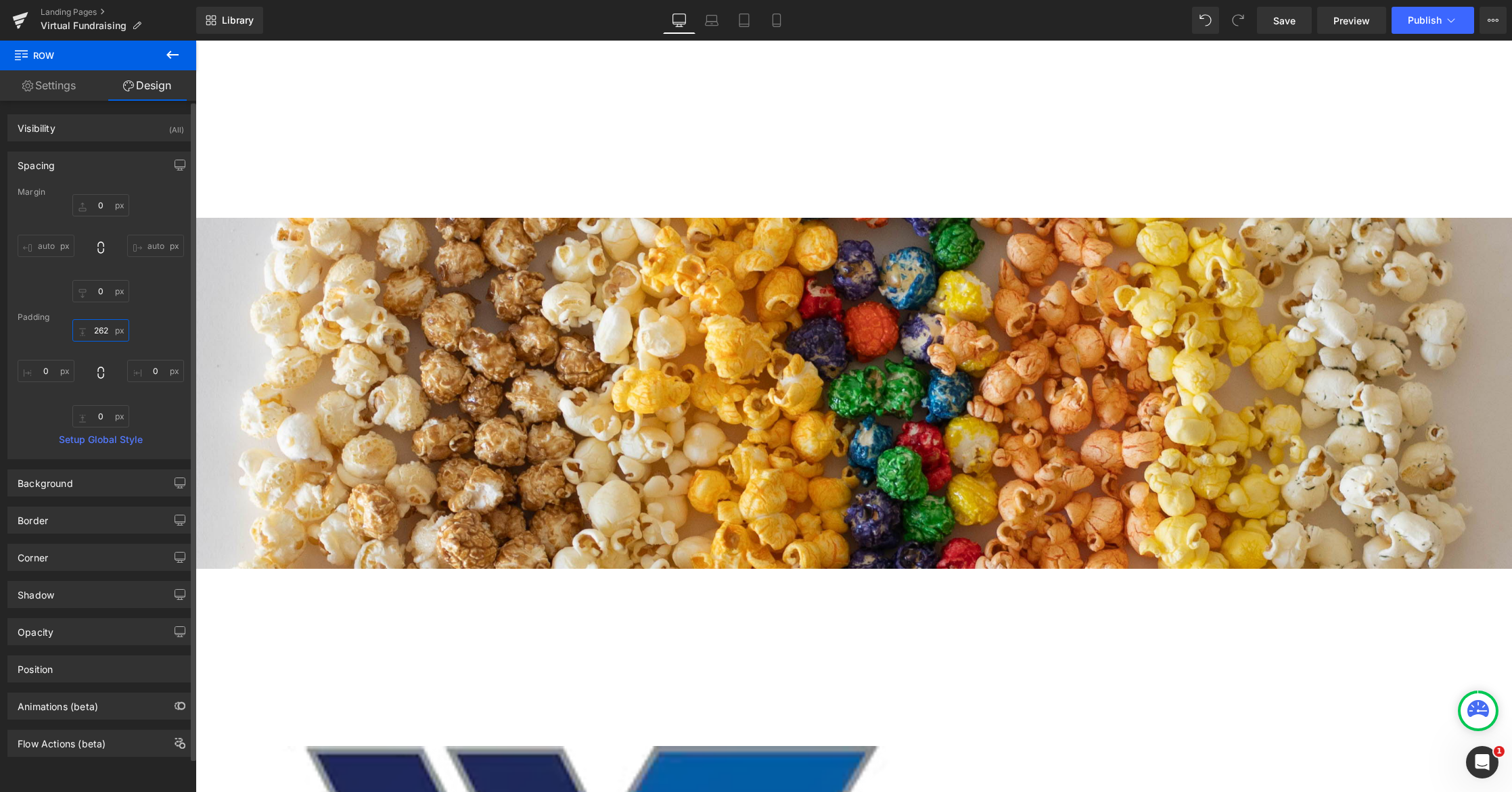
click at [114, 328] on input "262" at bounding box center [100, 330] width 57 height 22
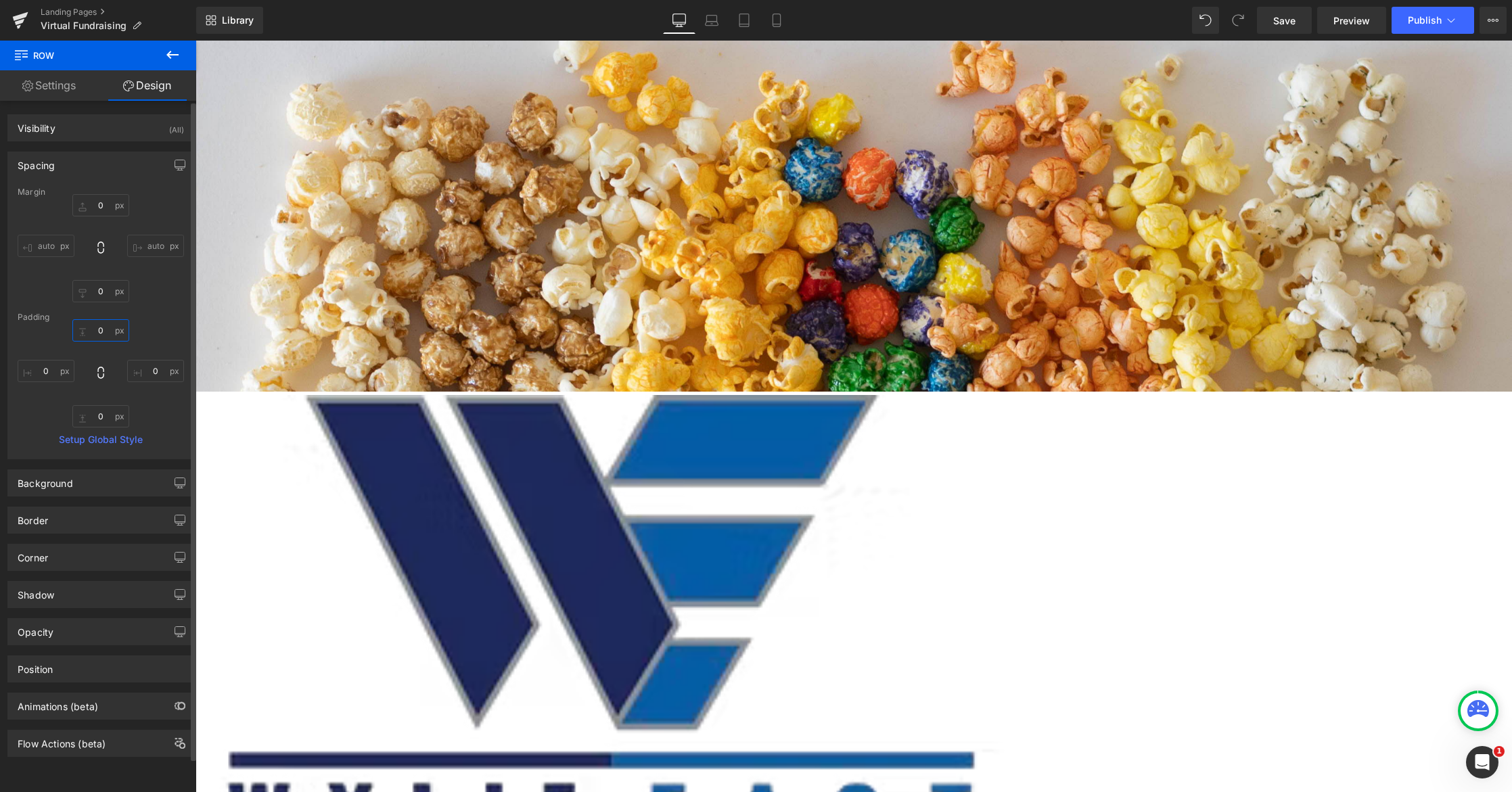
scroll to position [1455, 1306]
type input "0"
click at [110, 287] on input "0" at bounding box center [100, 291] width 57 height 22
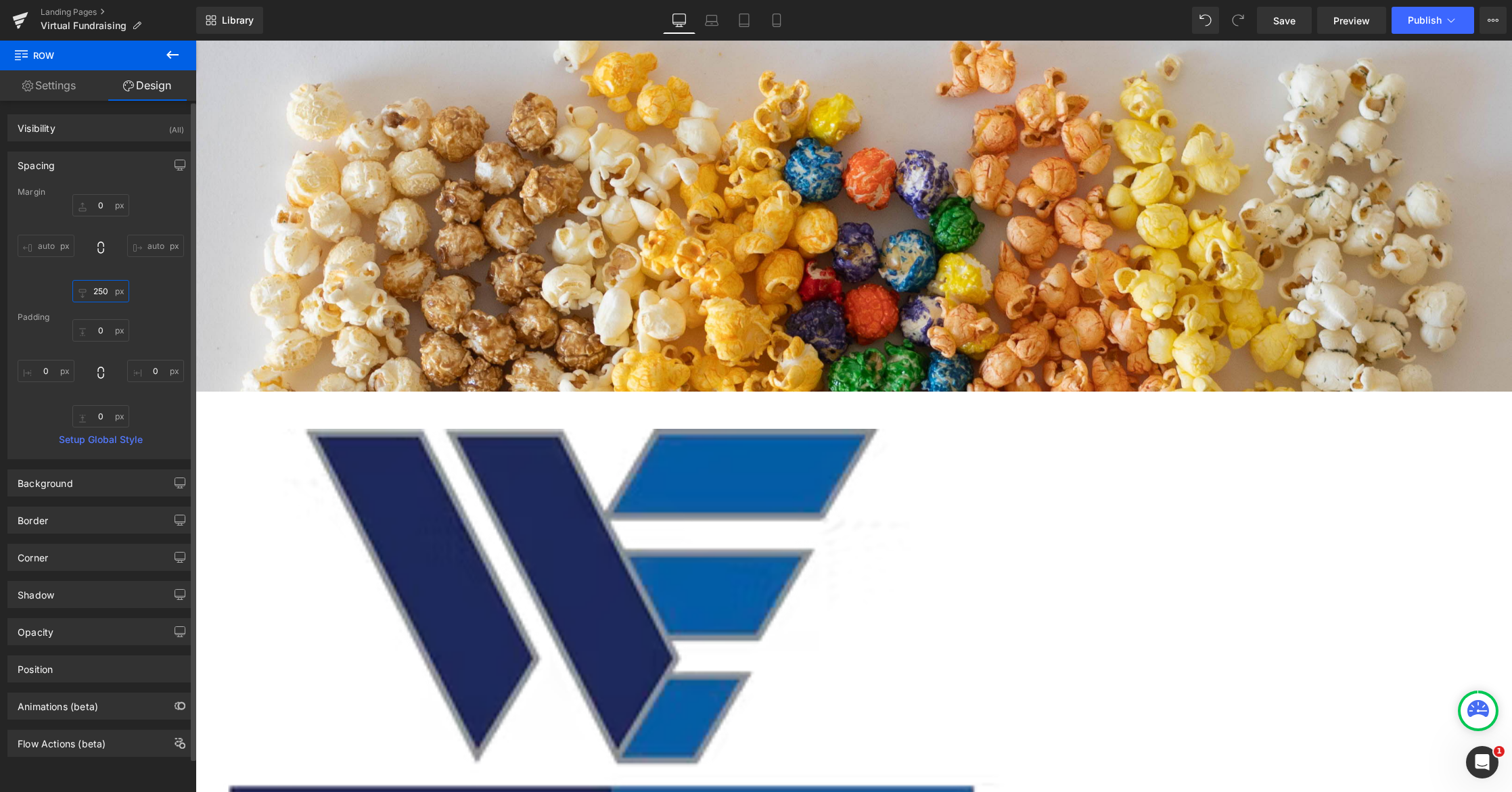
scroll to position [7, 7]
type input "2"
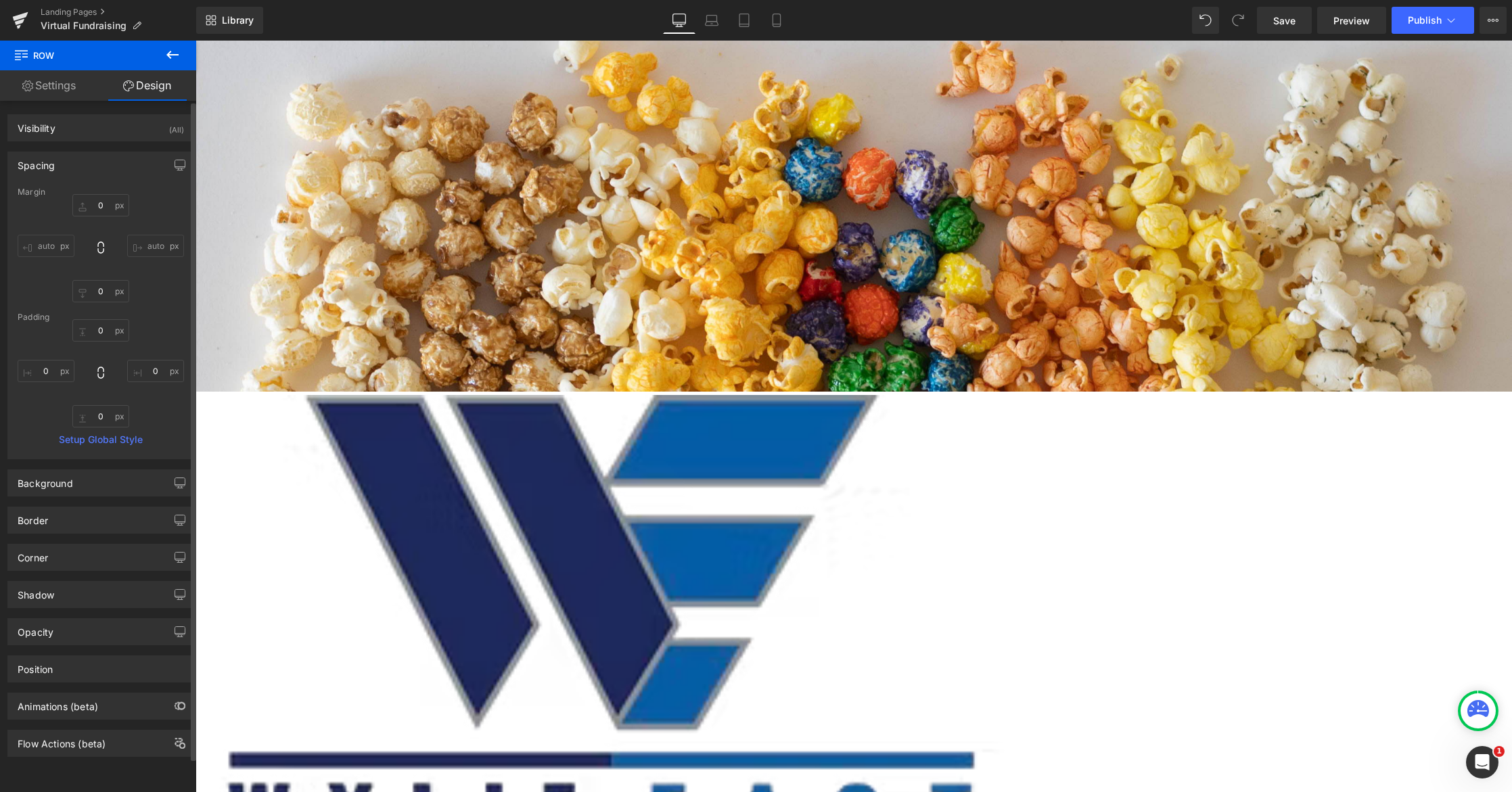
click at [168, 237] on input "auto" at bounding box center [155, 245] width 57 height 22
click at [34, 243] on input "auto" at bounding box center [46, 245] width 57 height 22
click at [120, 190] on div "Margin" at bounding box center [101, 192] width 167 height 9
click at [109, 205] on input "0" at bounding box center [100, 205] width 57 height 22
click at [100, 245] on icon at bounding box center [100, 247] width 13 height 13
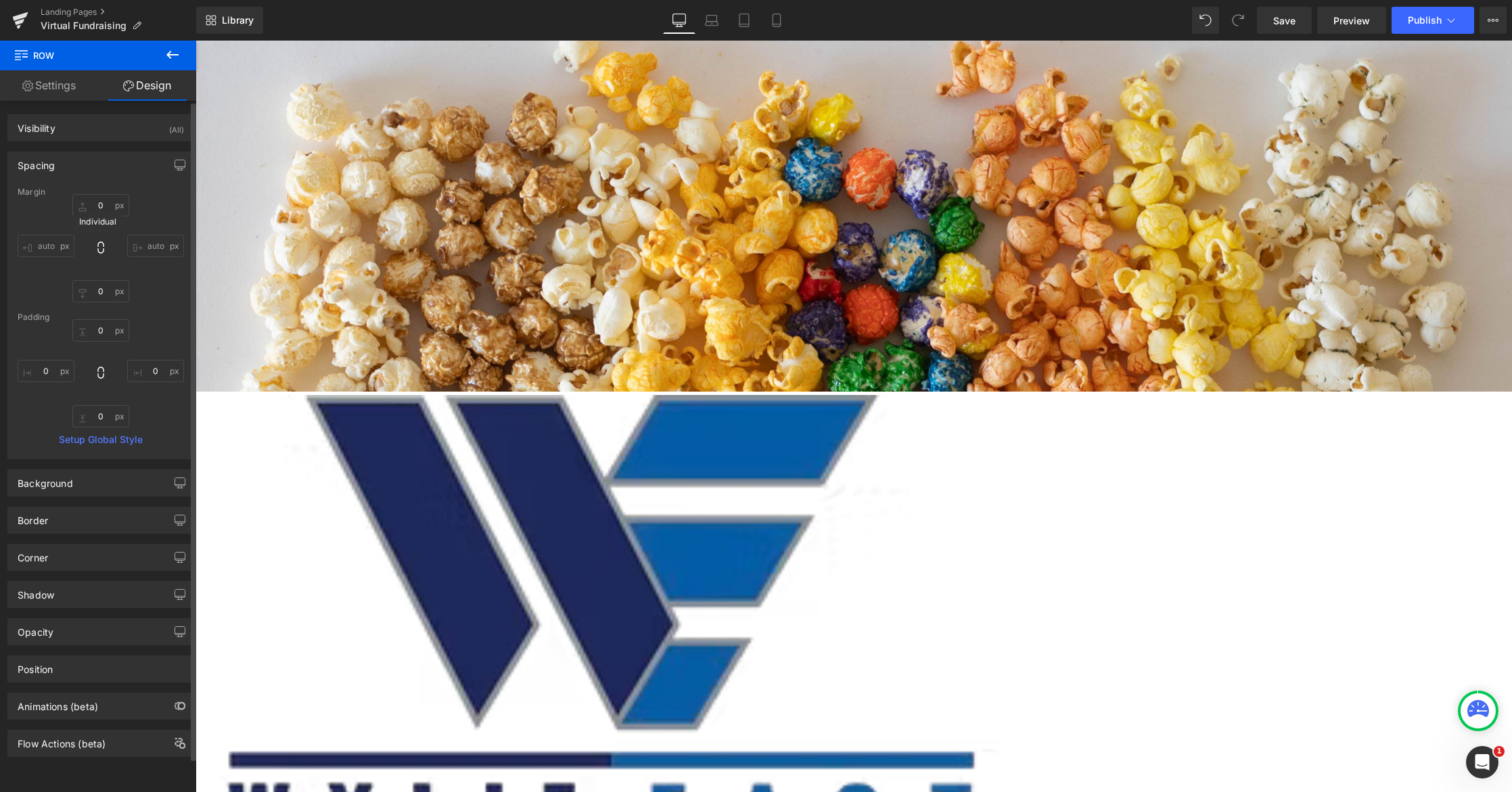
type input "0"
click at [101, 249] on icon at bounding box center [100, 247] width 13 height 13
click at [103, 245] on icon at bounding box center [100, 247] width 13 height 13
type input "0"
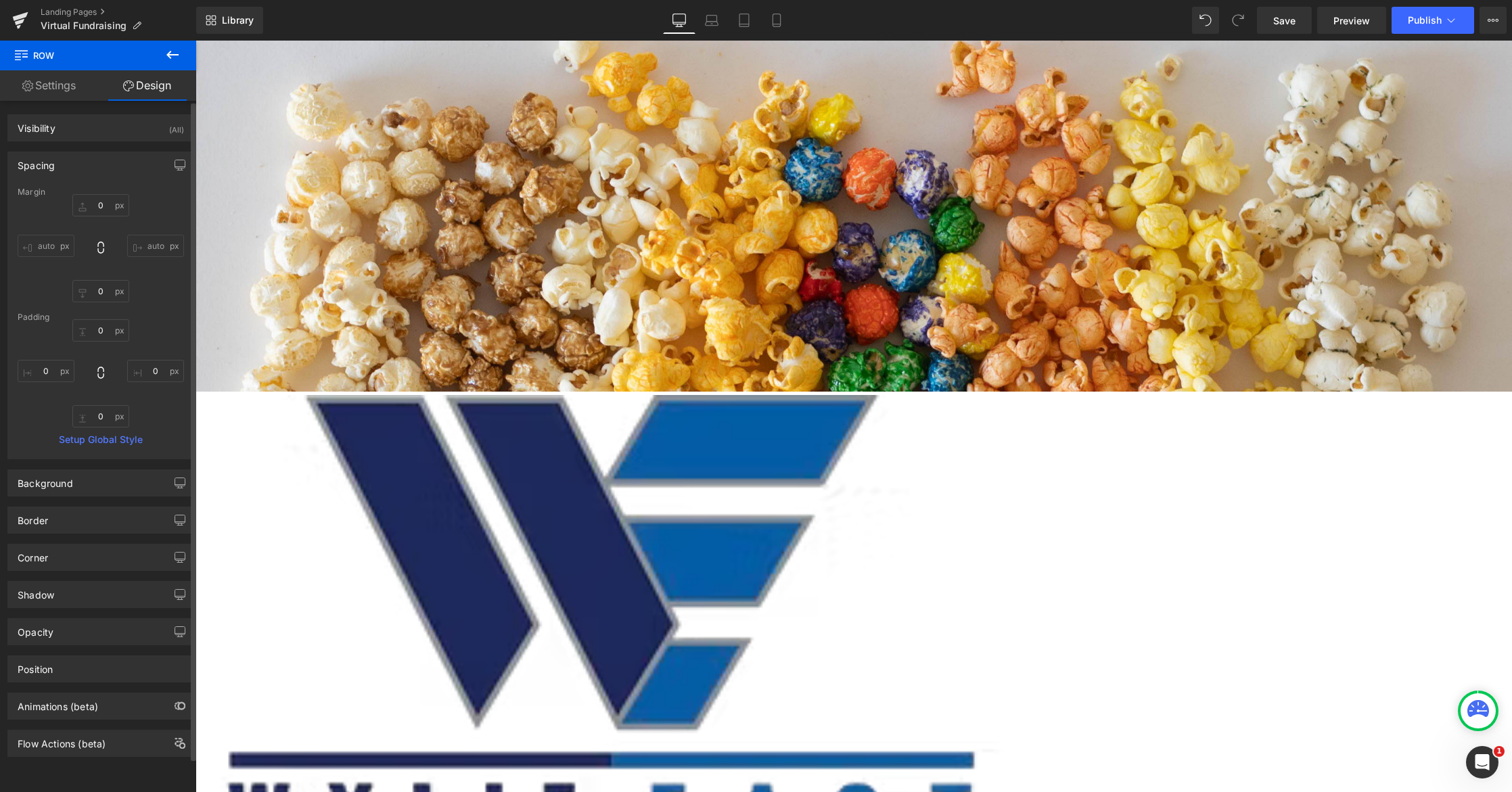
type input "0"
click at [103, 245] on icon at bounding box center [100, 247] width 13 height 13
type input "0"
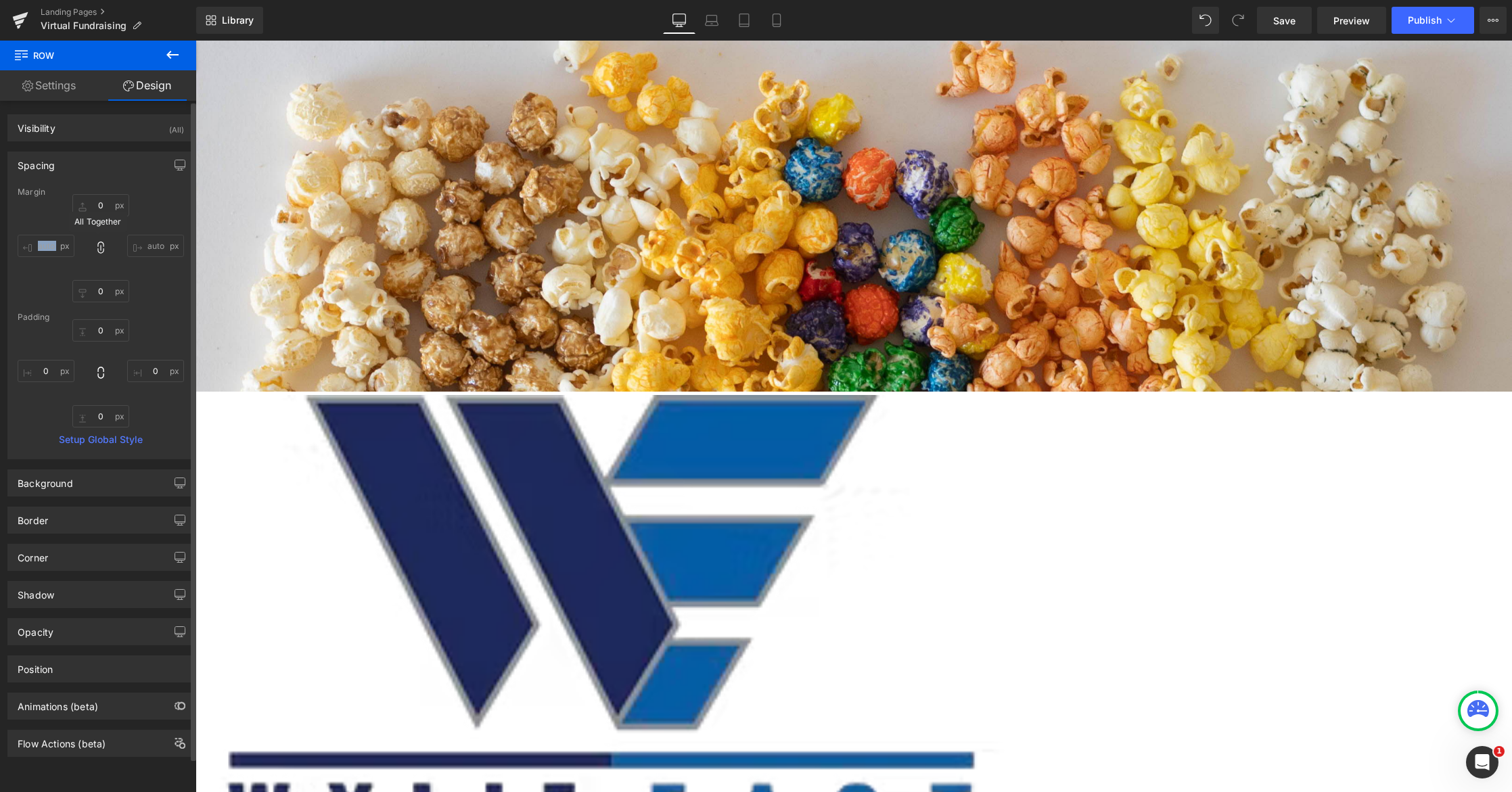
click at [103, 245] on icon at bounding box center [100, 247] width 13 height 13
click at [143, 441] on link "Setup Global Style" at bounding box center [101, 440] width 167 height 11
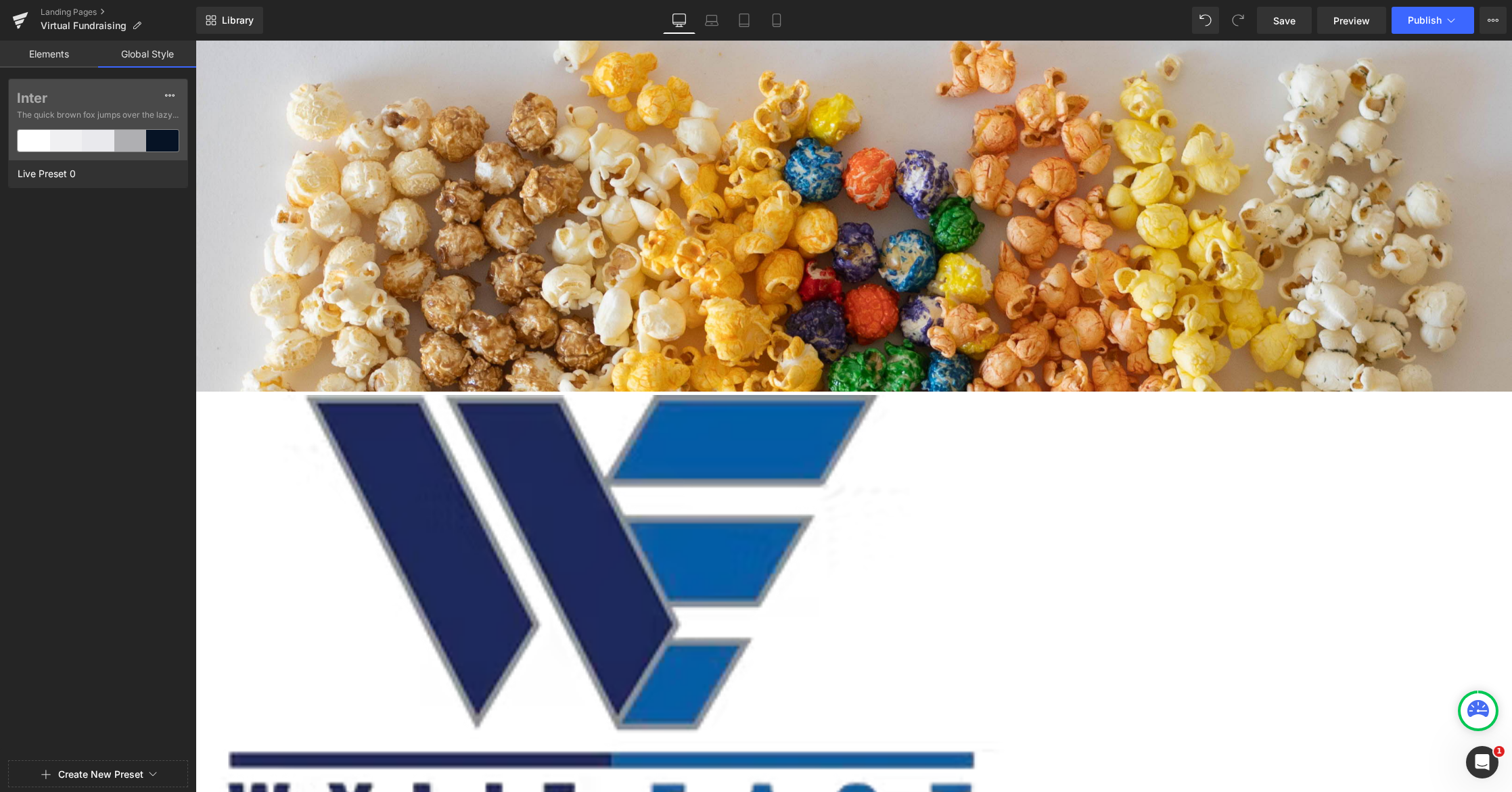
click at [67, 61] on link "Elements" at bounding box center [49, 53] width 98 height 27
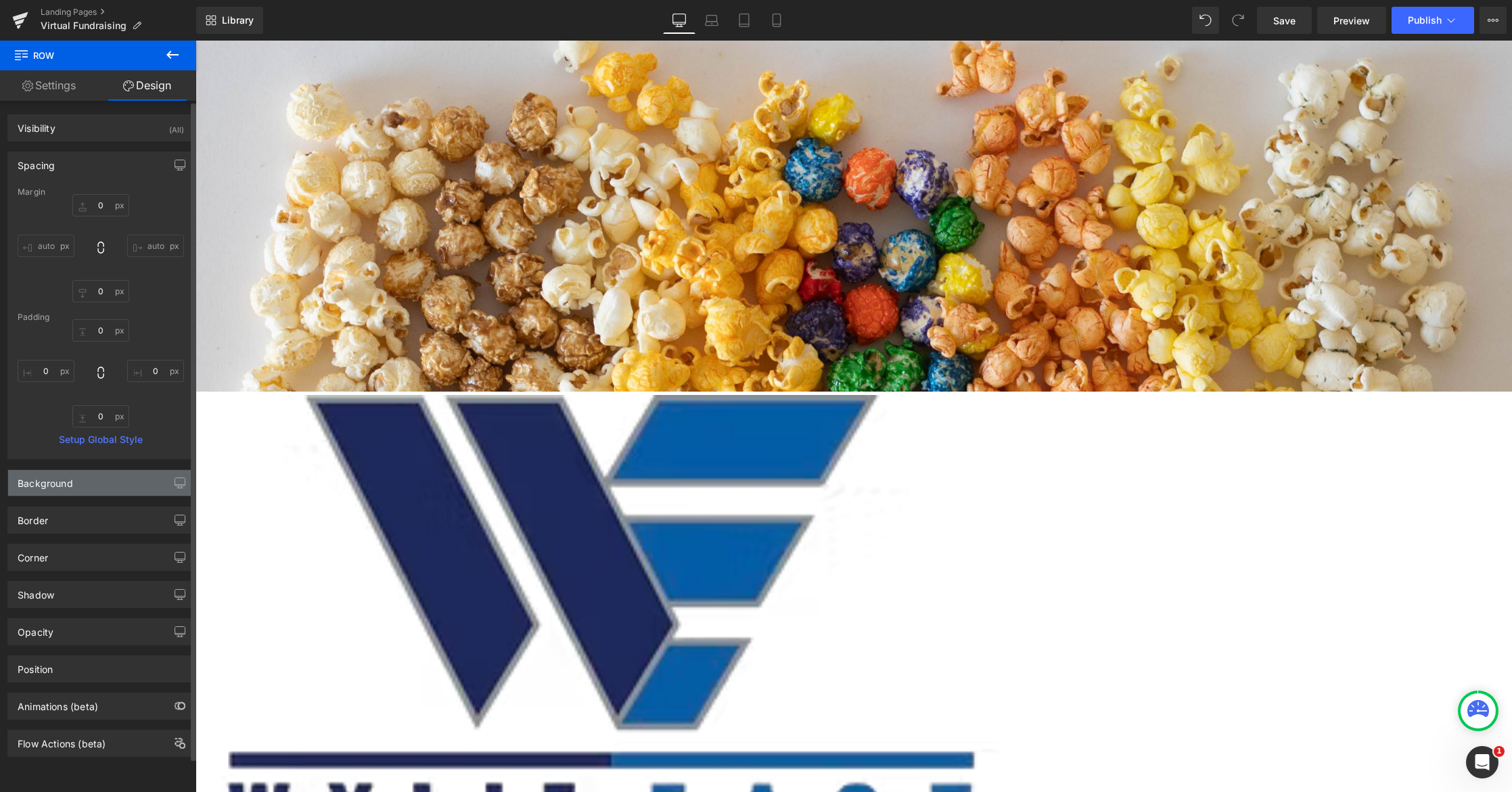
click at [118, 489] on div "Background" at bounding box center [100, 482] width 185 height 26
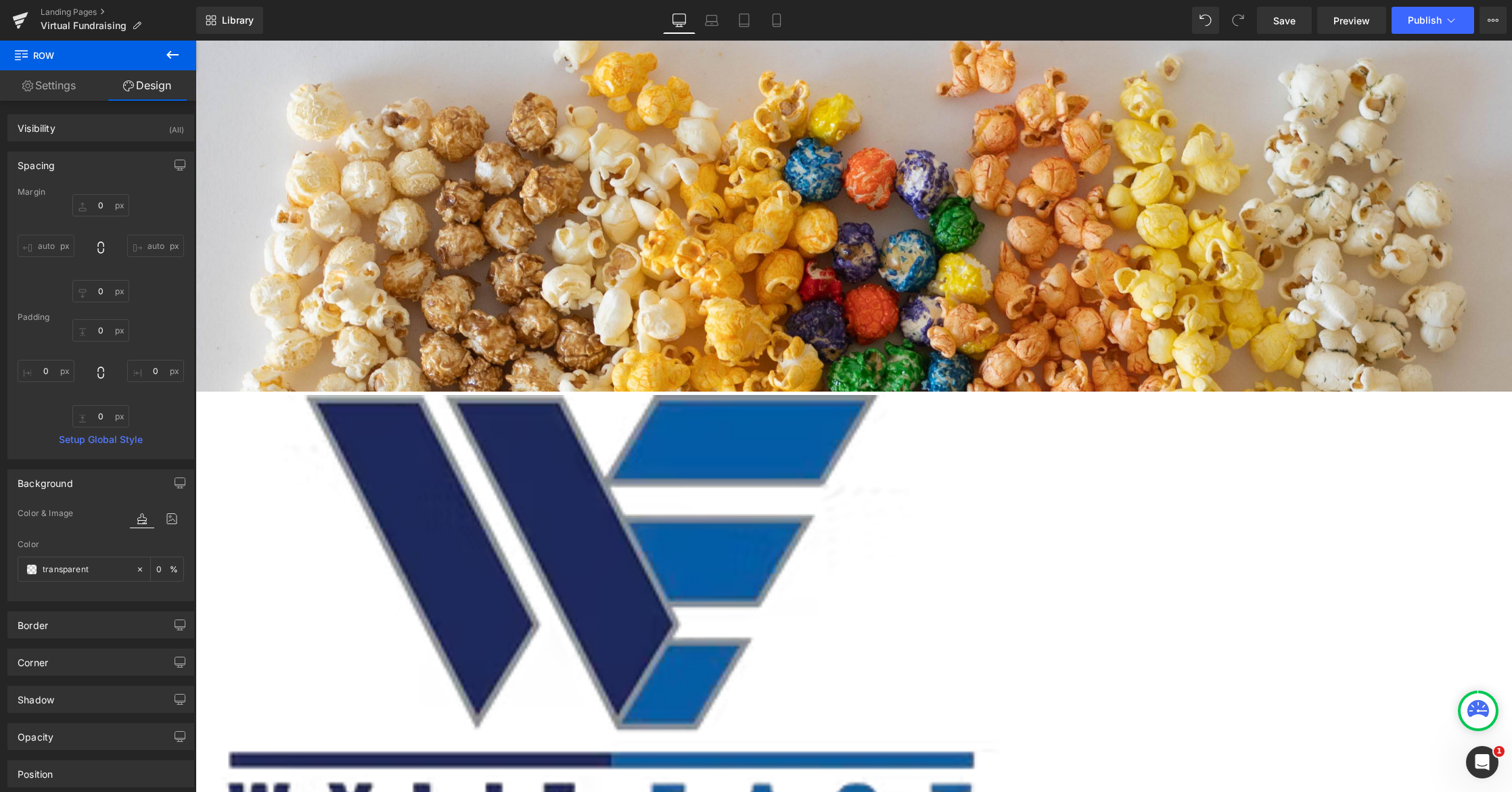
click at [166, 56] on icon at bounding box center [172, 54] width 16 height 16
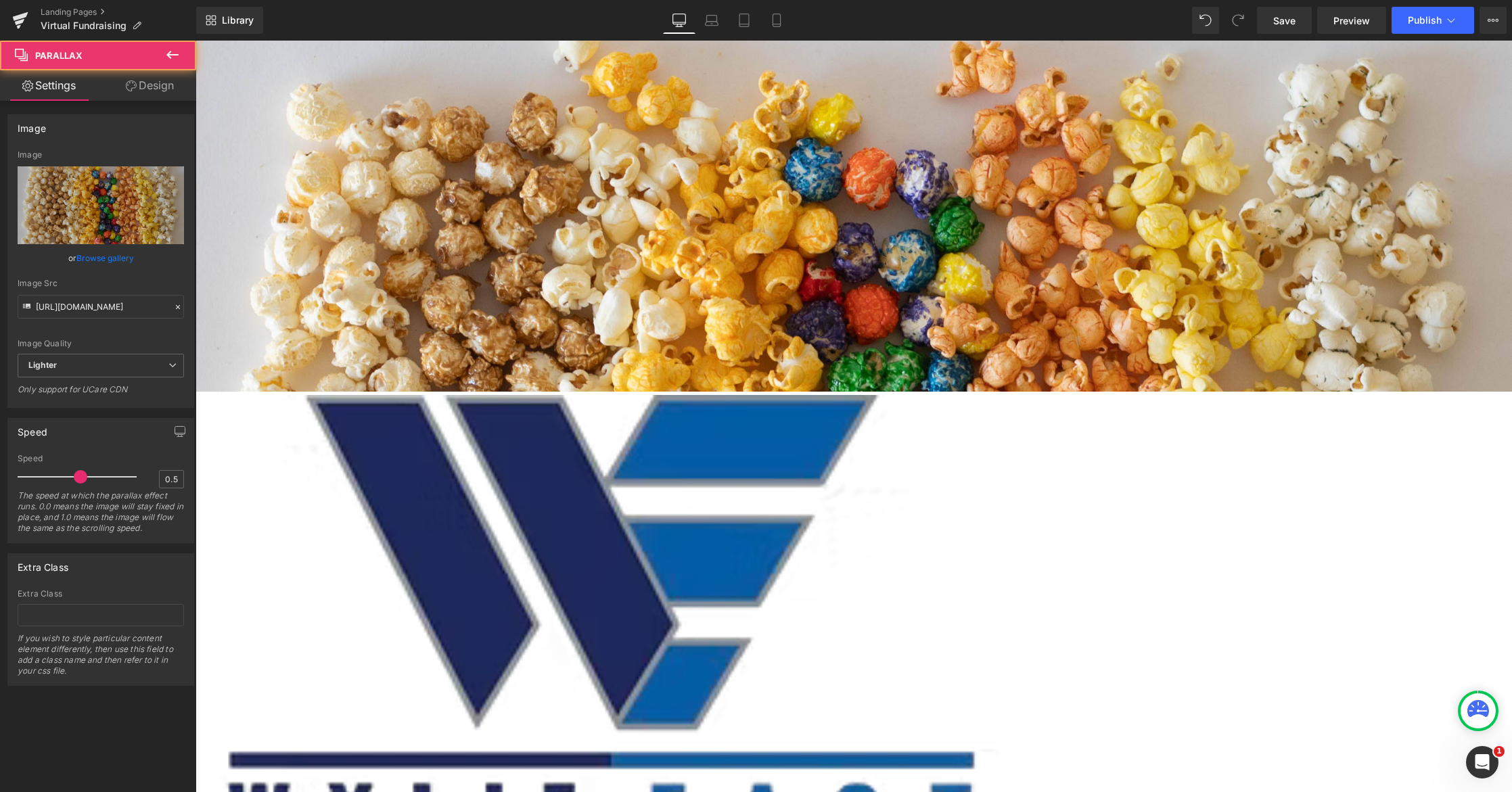
click at [418, 212] on div "190px" at bounding box center [524, 276] width 1974 height 129
click at [636, 212] on div "190px" at bounding box center [524, 276] width 1974 height 129
click at [195, 40] on icon at bounding box center [195, 40] width 0 height 0
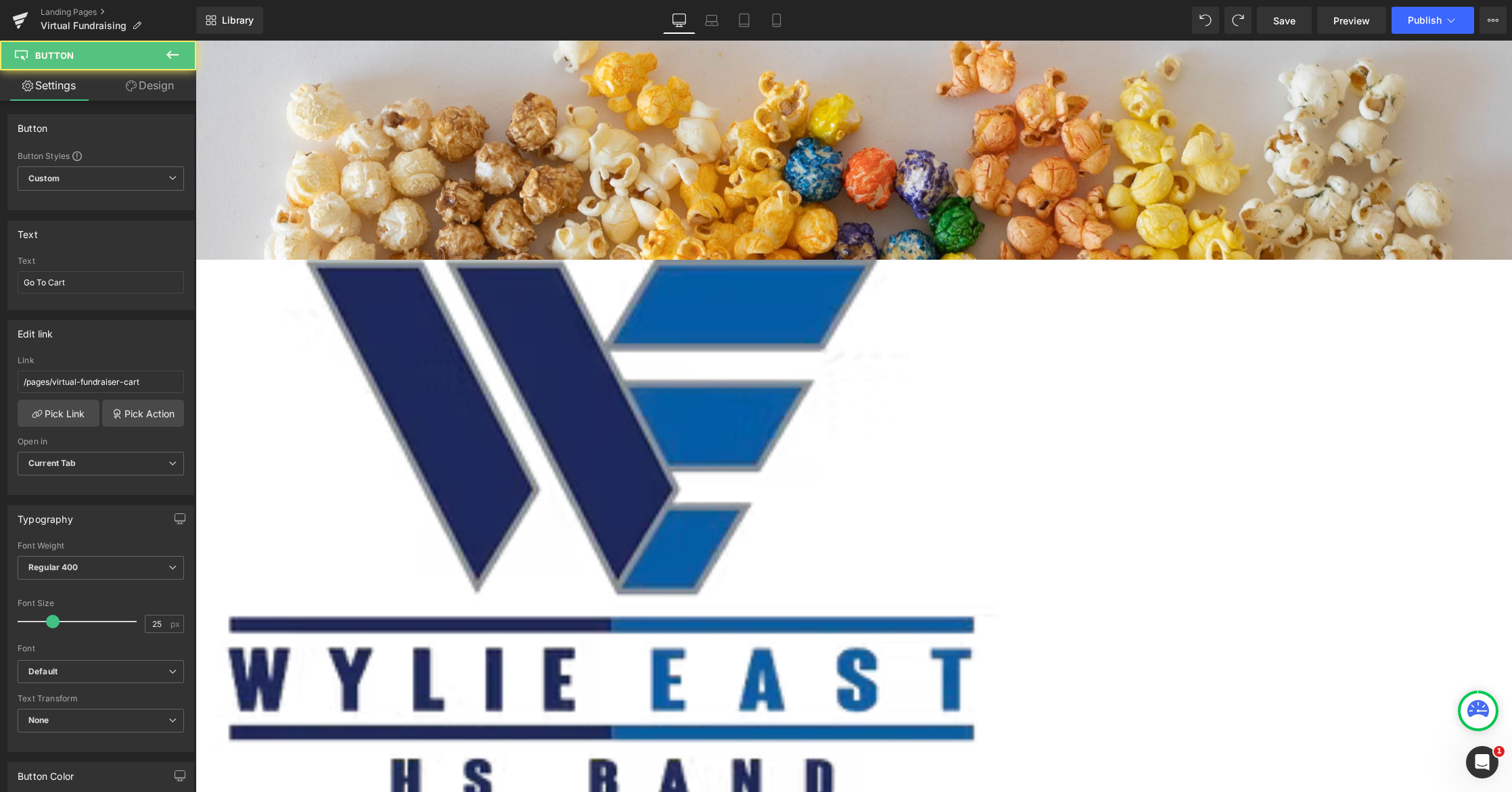
drag, startPoint x: 919, startPoint y: 172, endPoint x: 929, endPoint y: 88, distance: 84.6
click at [929, 88] on div "Go To Cart Button Parallax" at bounding box center [524, 149] width 1974 height 219
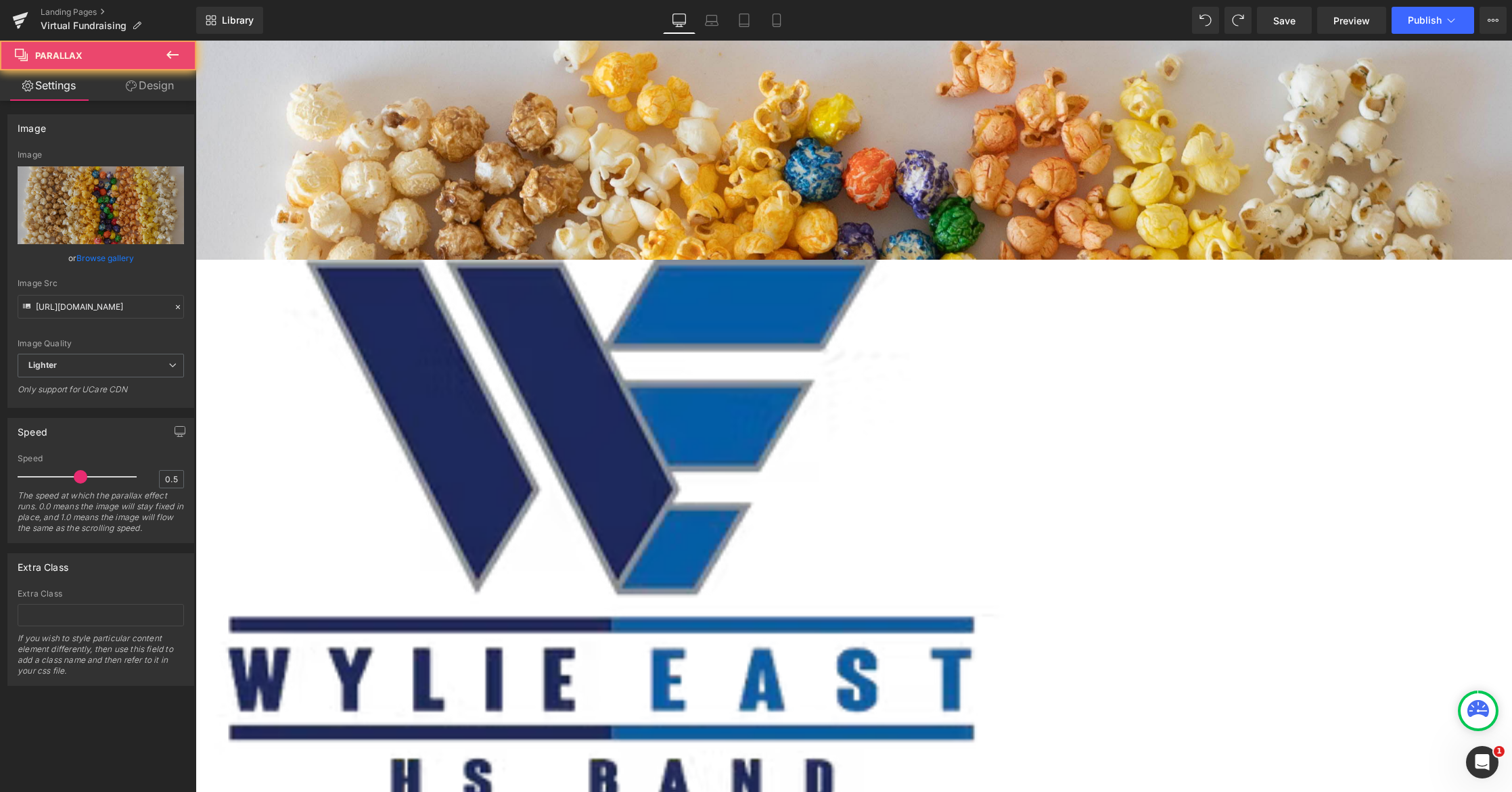
click at [744, 129] on div at bounding box center [853, 416] width 1316 height 751
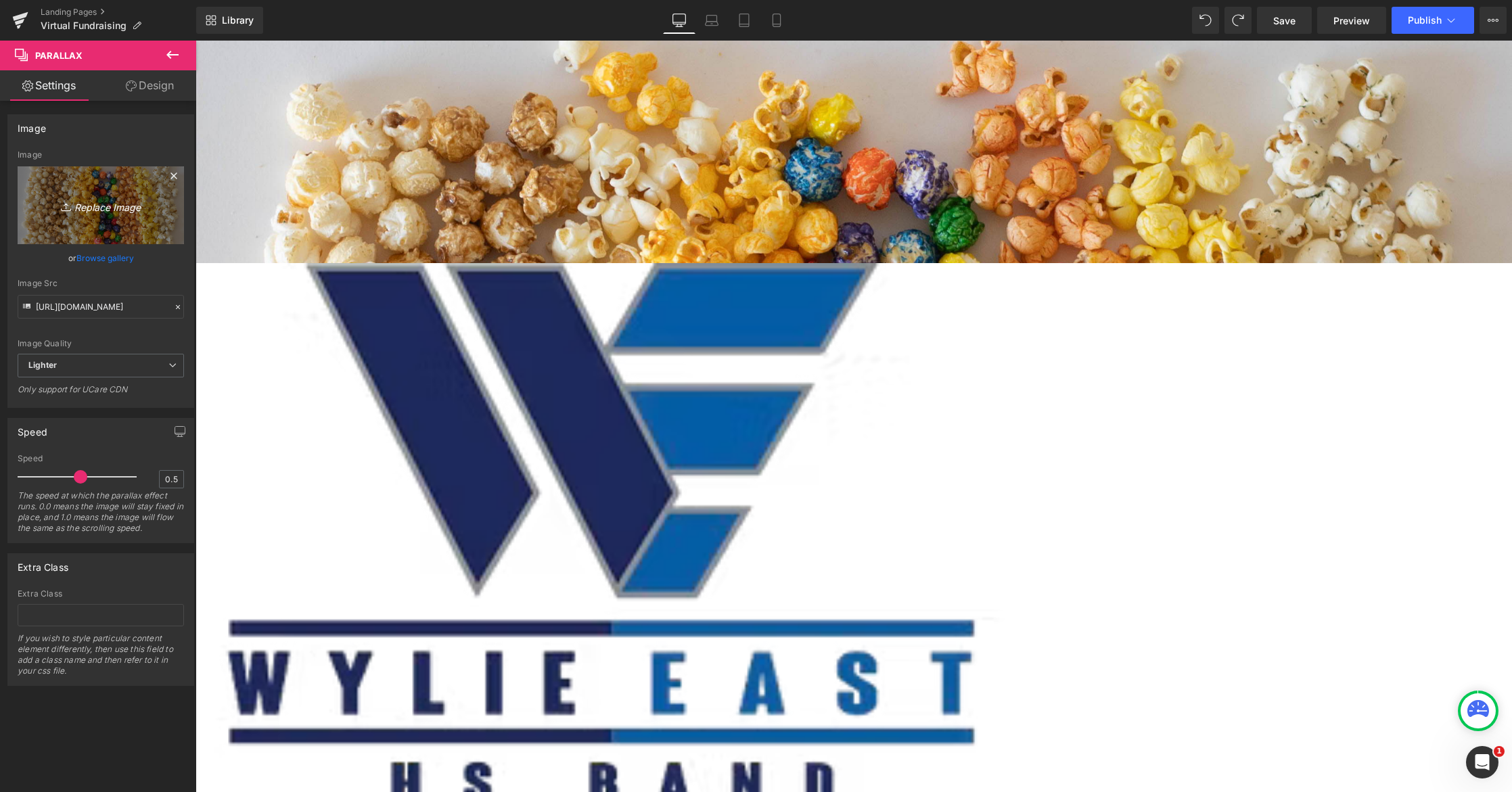
drag, startPoint x: 156, startPoint y: 217, endPoint x: 163, endPoint y: 209, distance: 10.6
click at [163, 210] on link "Replace Image" at bounding box center [101, 205] width 167 height 77
click at [650, 182] on div "Go To Cart" at bounding box center [524, 189] width 1974 height 40
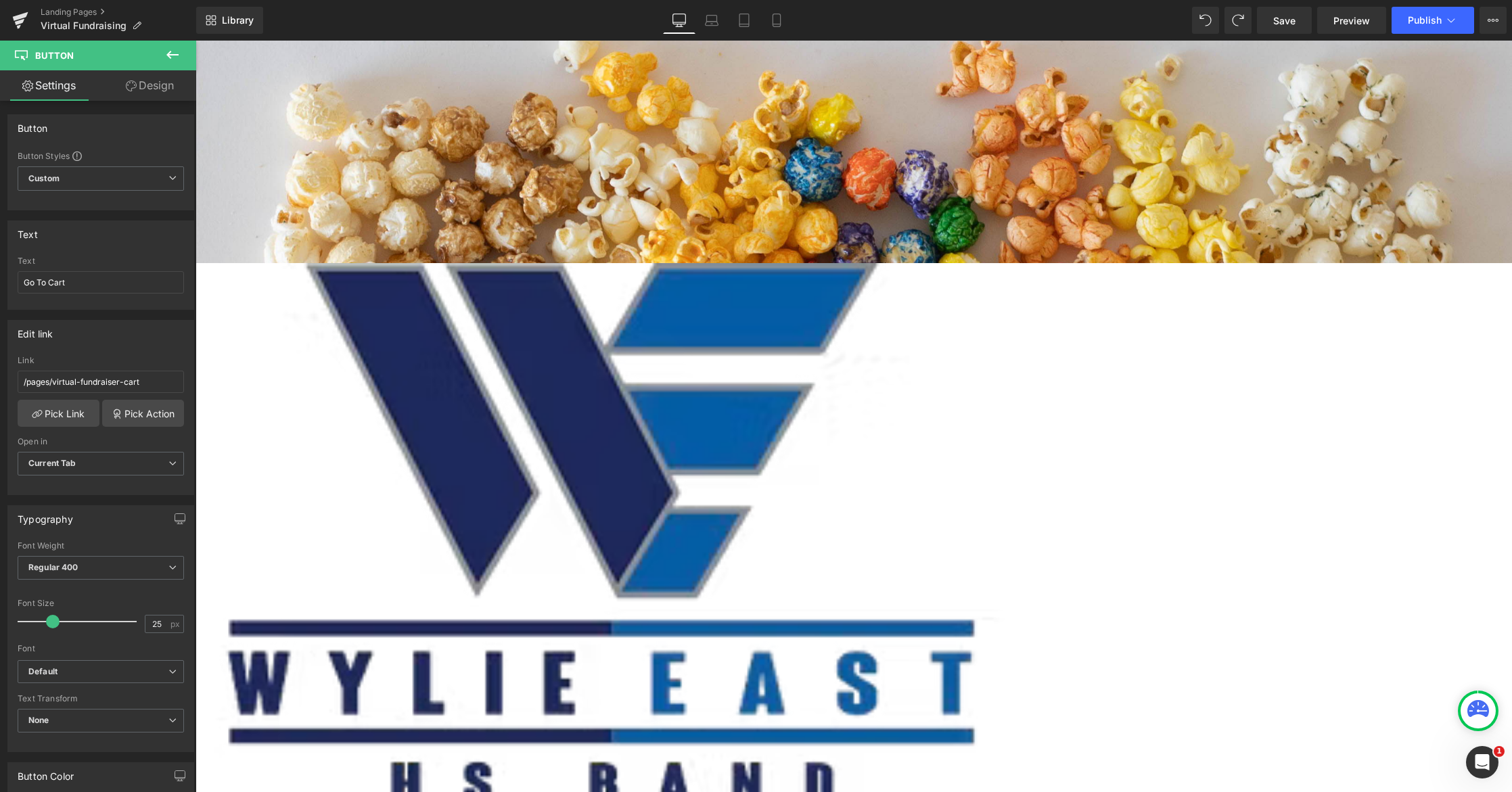
drag, startPoint x: 649, startPoint y: 190, endPoint x: 660, endPoint y: 118, distance: 72.8
click at [660, 118] on div "Go To Cart Button Parallax" at bounding box center [524, 151] width 1974 height 222
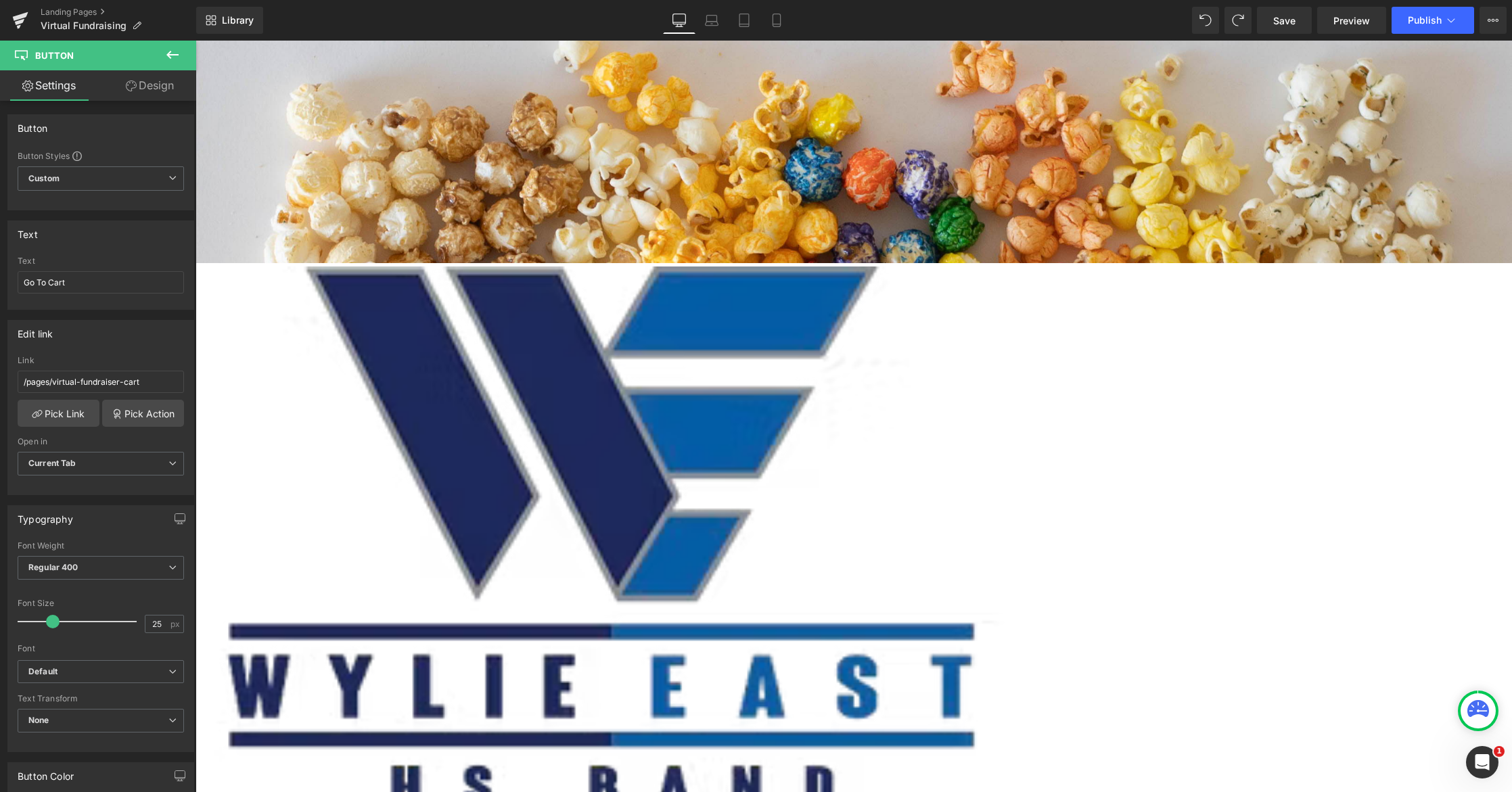
click at [168, 49] on icon at bounding box center [172, 54] width 16 height 16
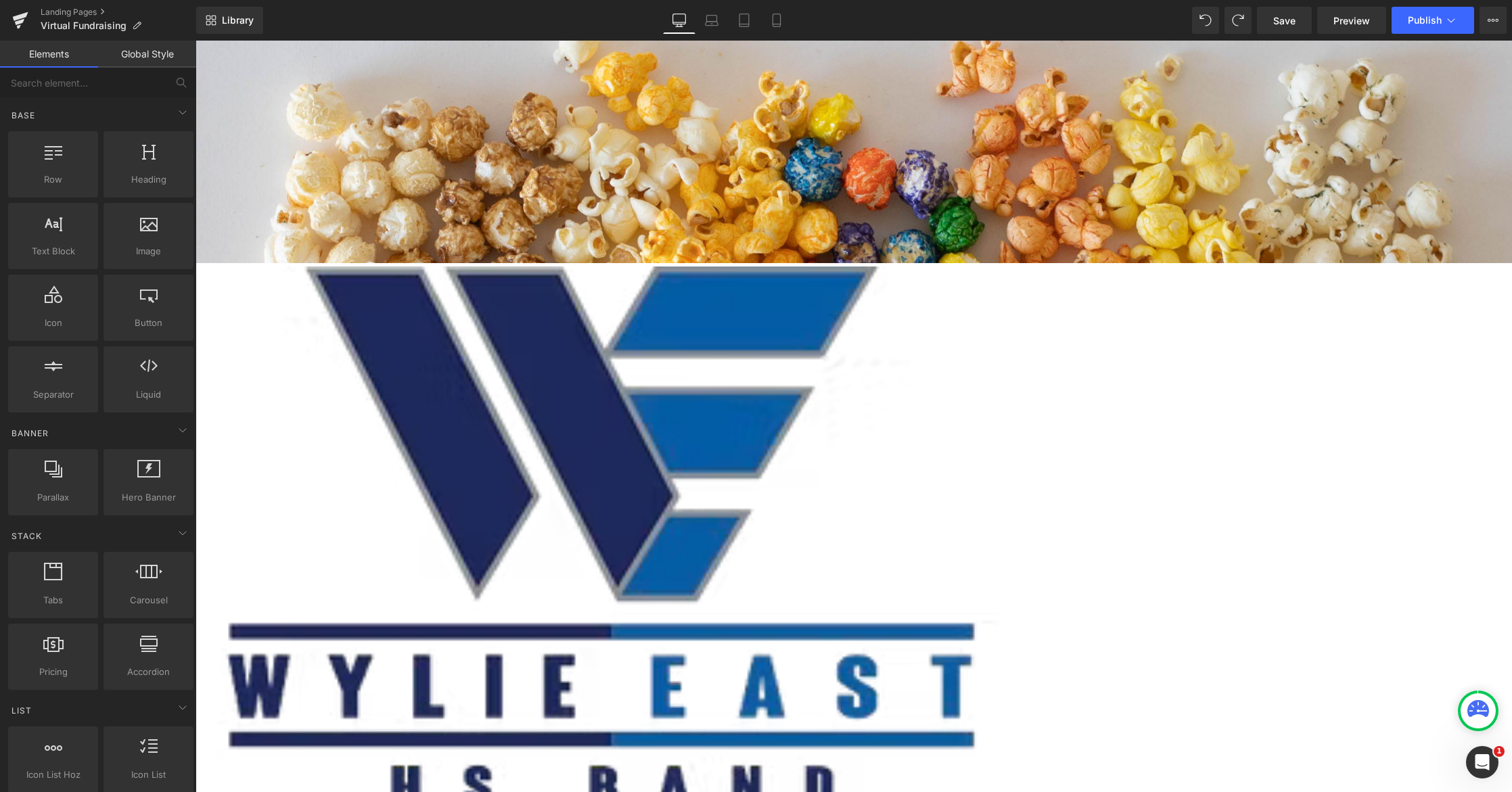
click at [306, 97] on div at bounding box center [853, 416] width 1316 height 751
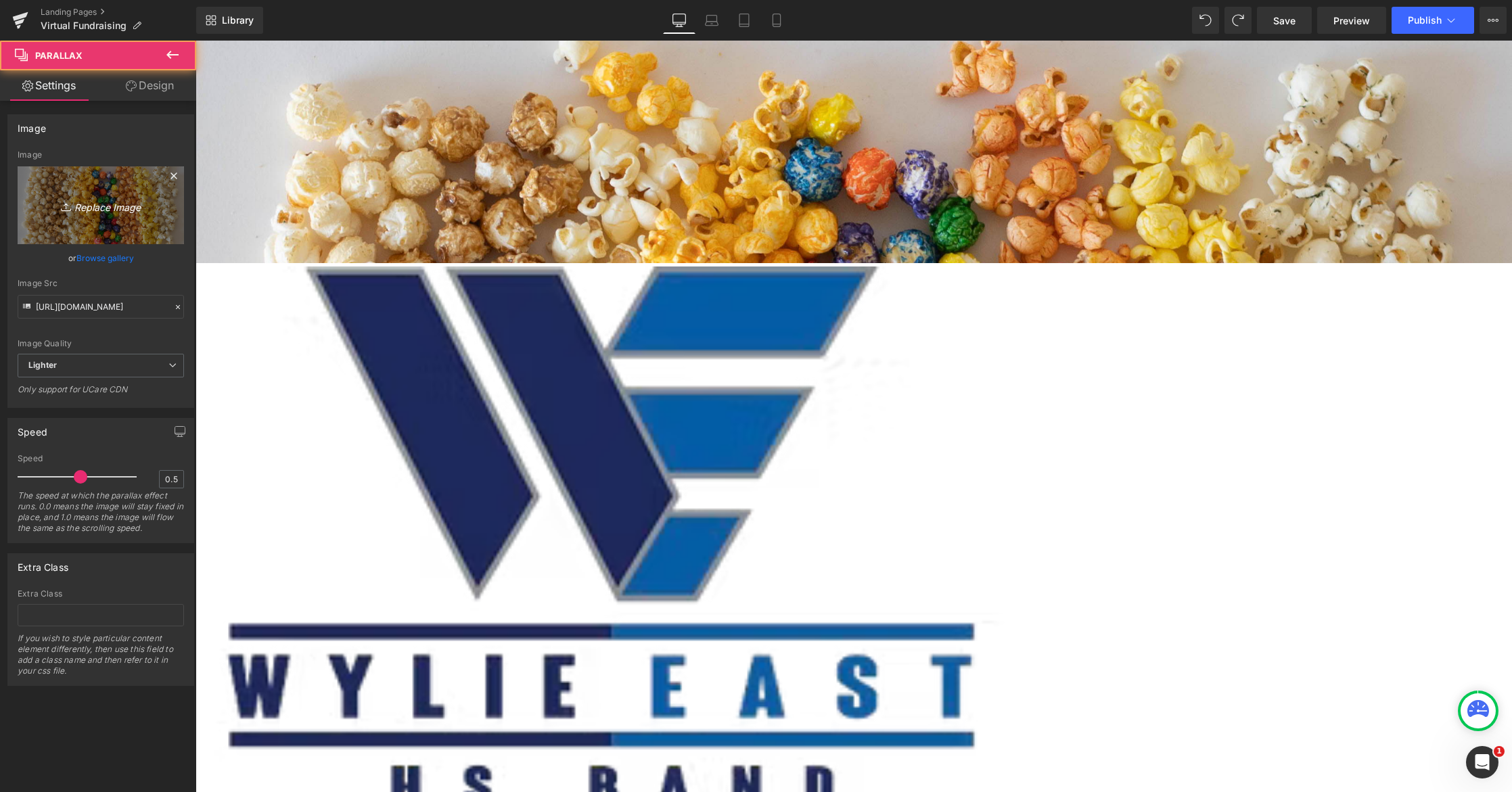
click at [114, 209] on icon "Replace Image" at bounding box center [101, 205] width 108 height 17
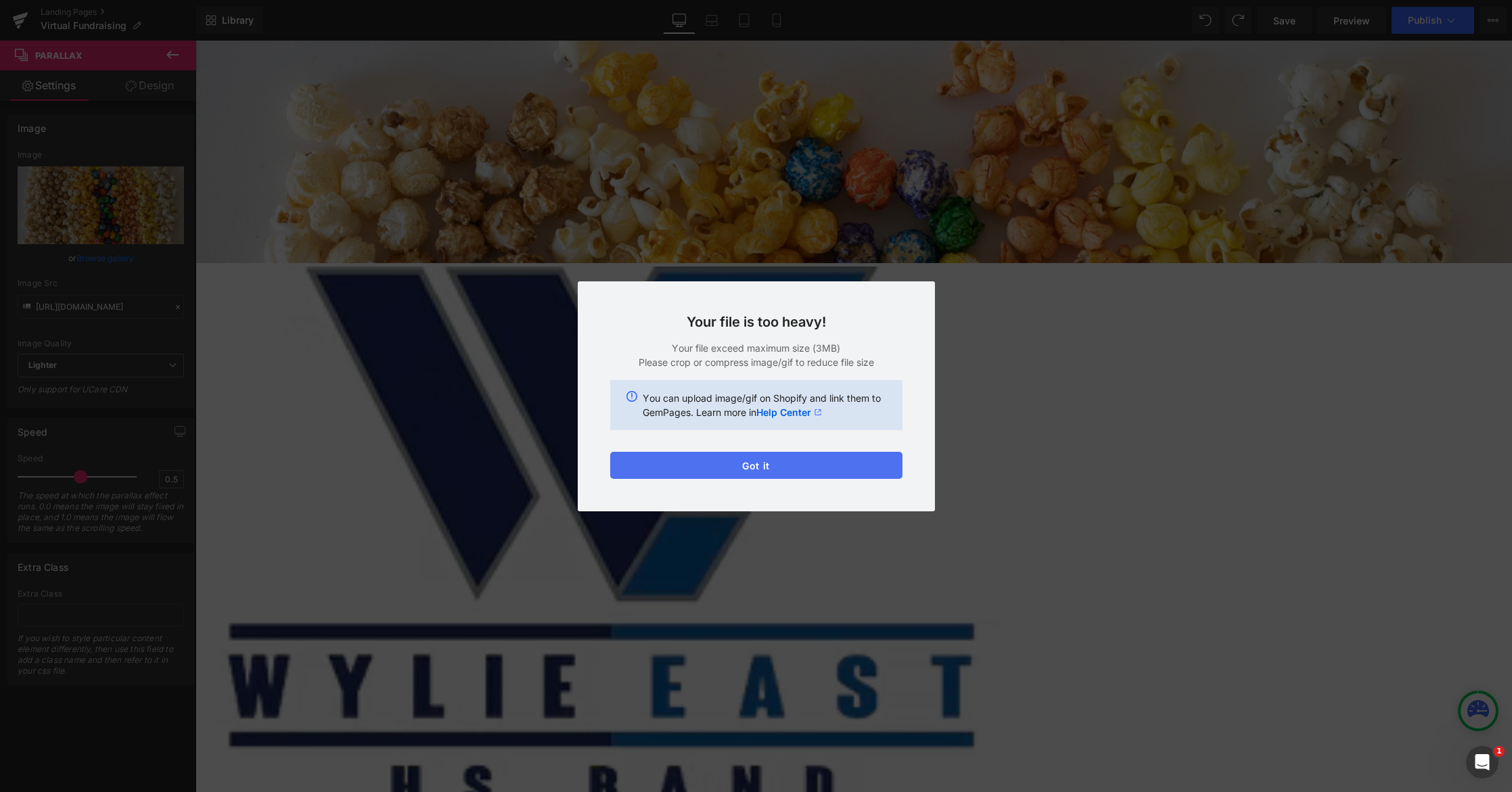
click at [747, 468] on button "Got it" at bounding box center [756, 465] width 292 height 27
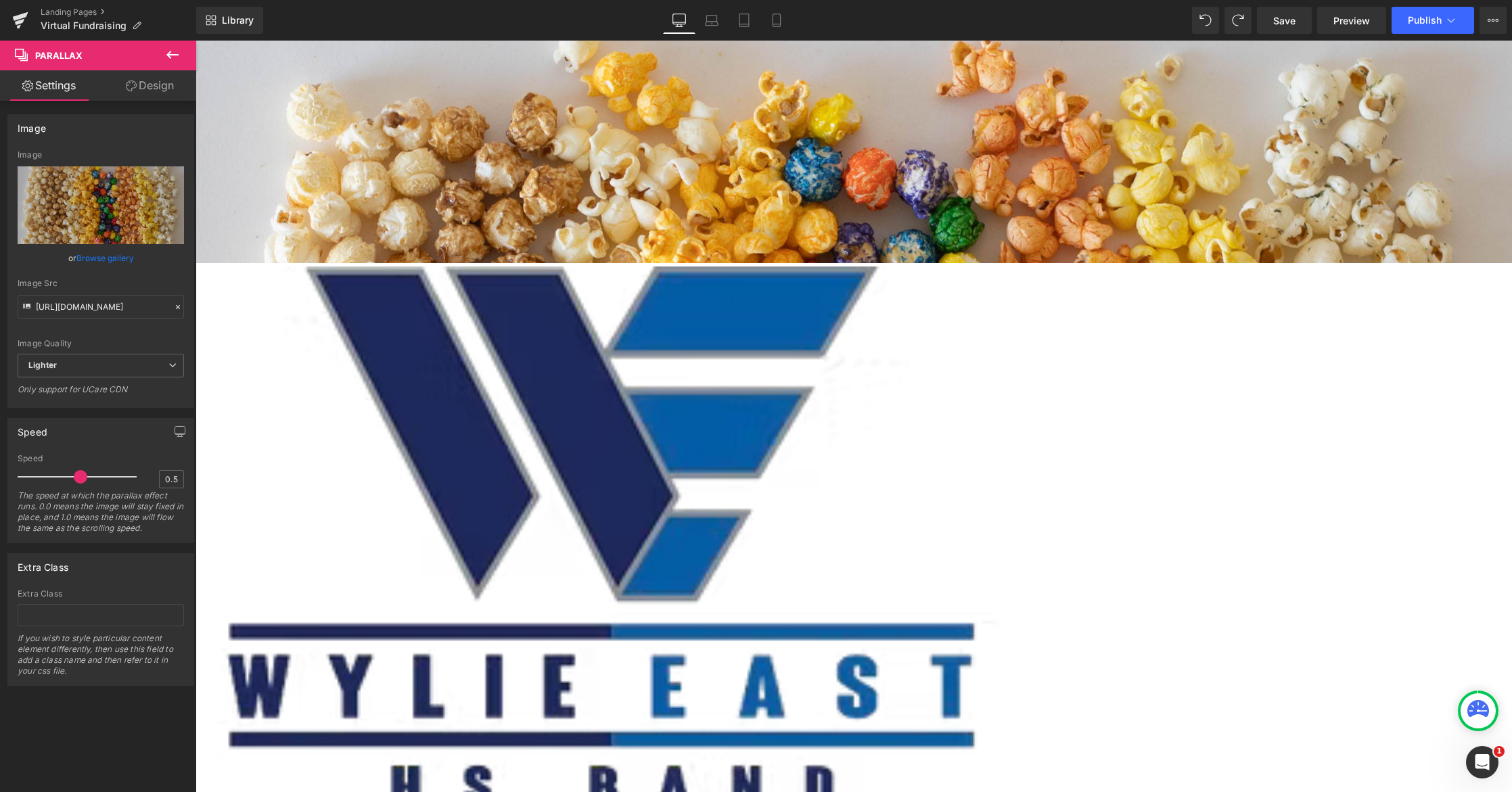
click at [820, 164] on div at bounding box center [853, 416] width 1316 height 751
drag, startPoint x: 531, startPoint y: 150, endPoint x: 514, endPoint y: 237, distance: 88.6
click at [514, 237] on div at bounding box center [853, 416] width 1316 height 751
click at [393, 190] on div "Go To Cart" at bounding box center [524, 189] width 1974 height 40
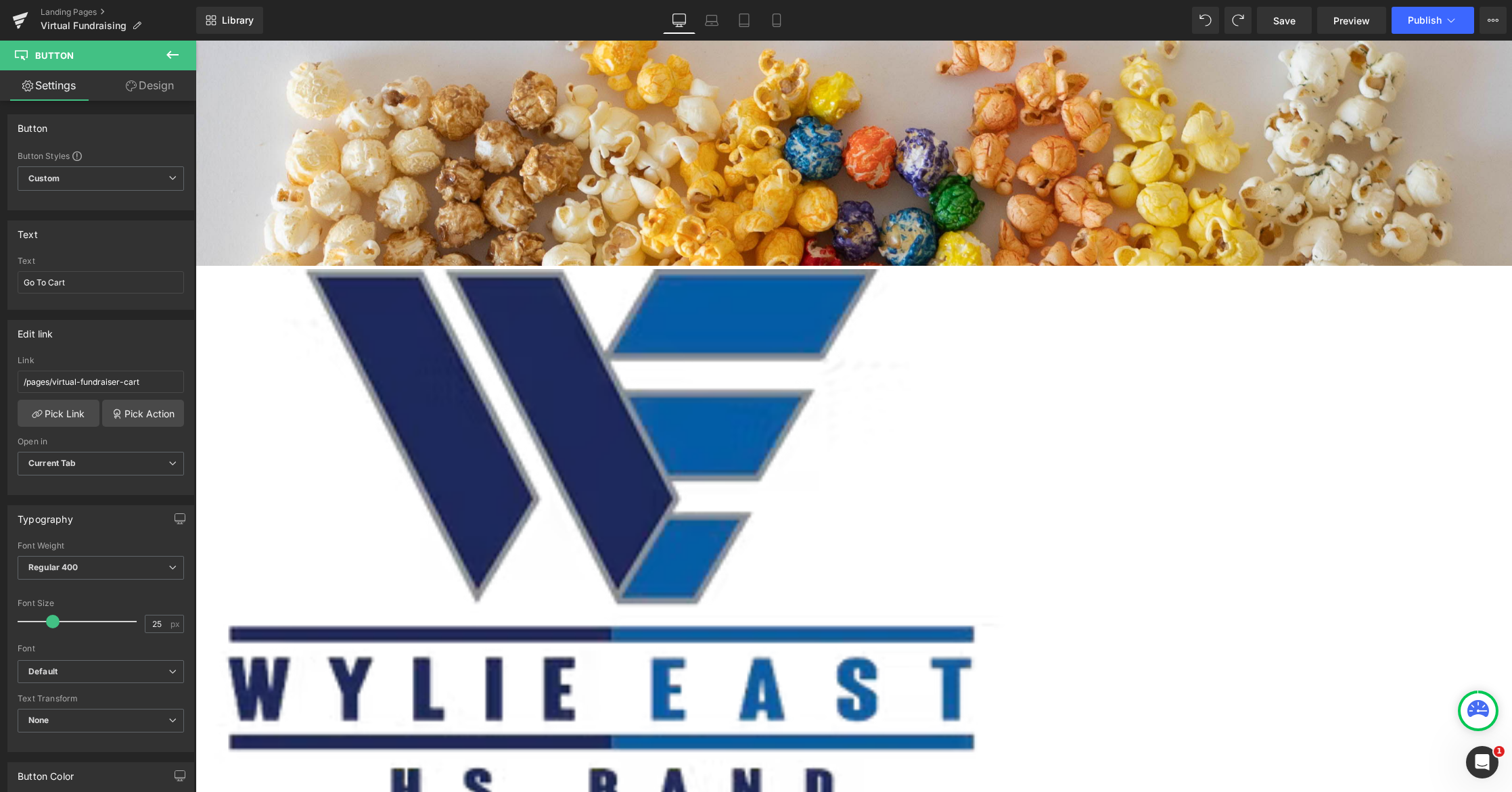
scroll to position [0, 0]
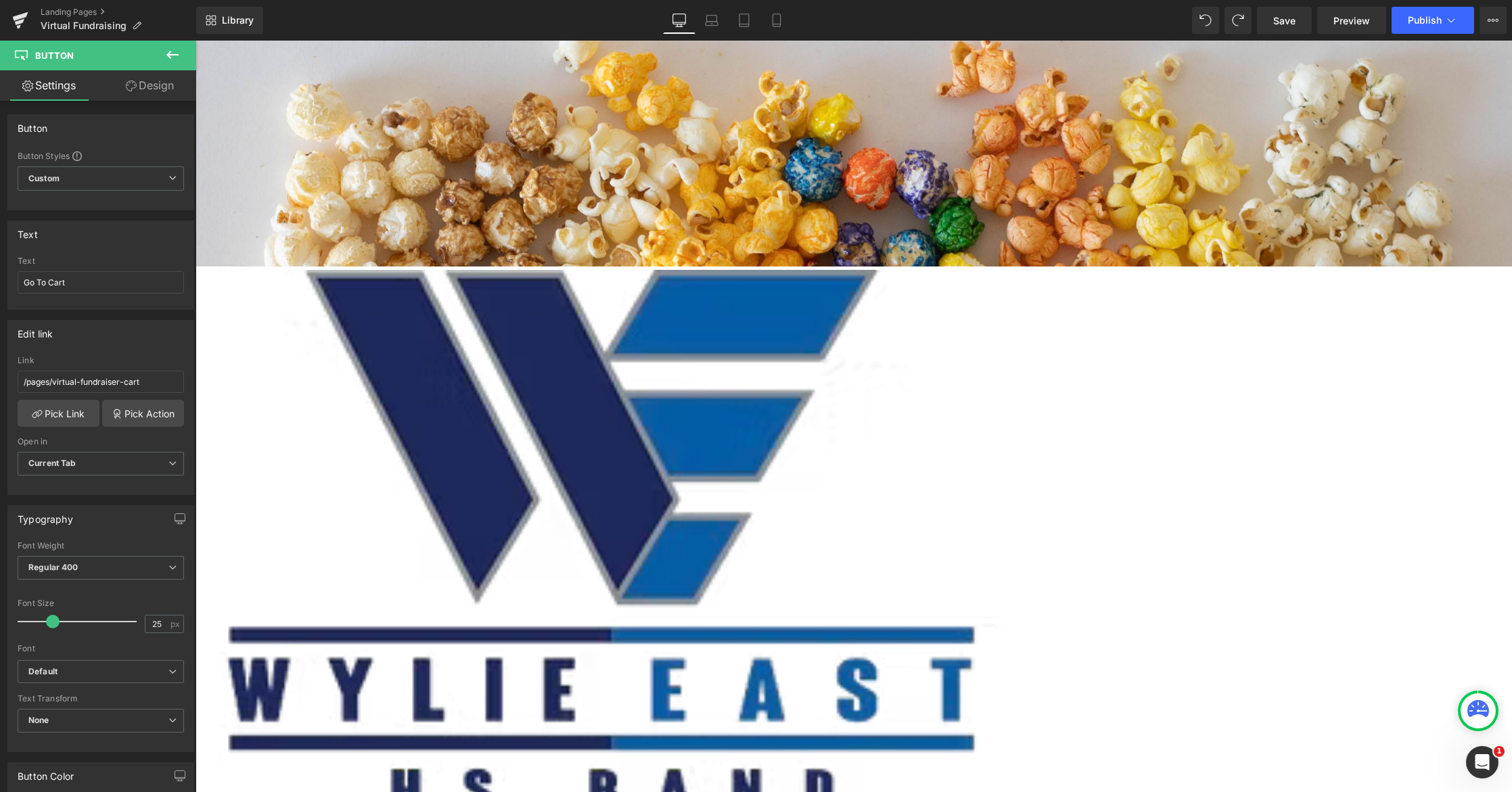
click at [174, 52] on icon at bounding box center [172, 54] width 16 height 16
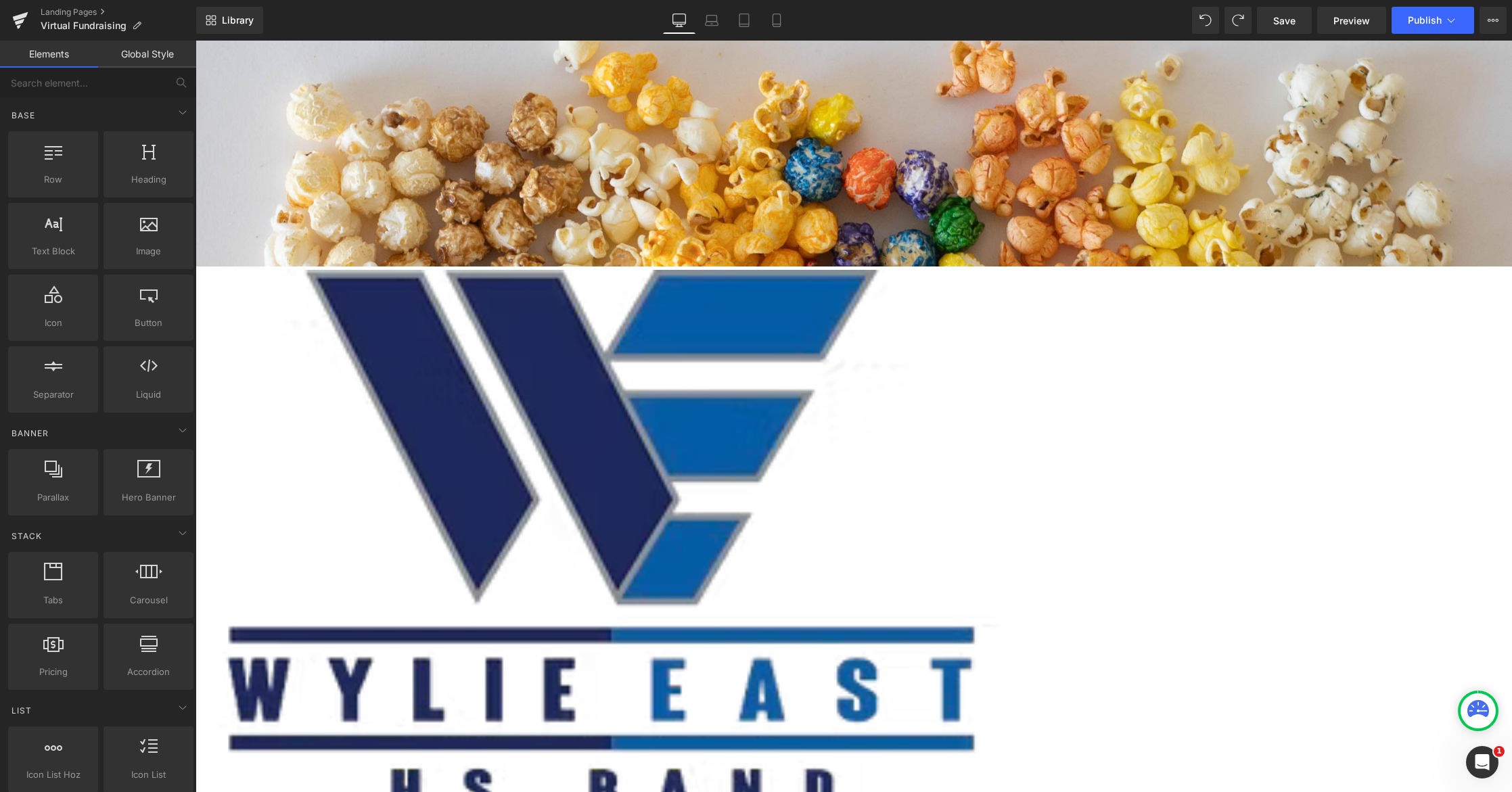
click at [348, 150] on div at bounding box center [853, 416] width 1316 height 751
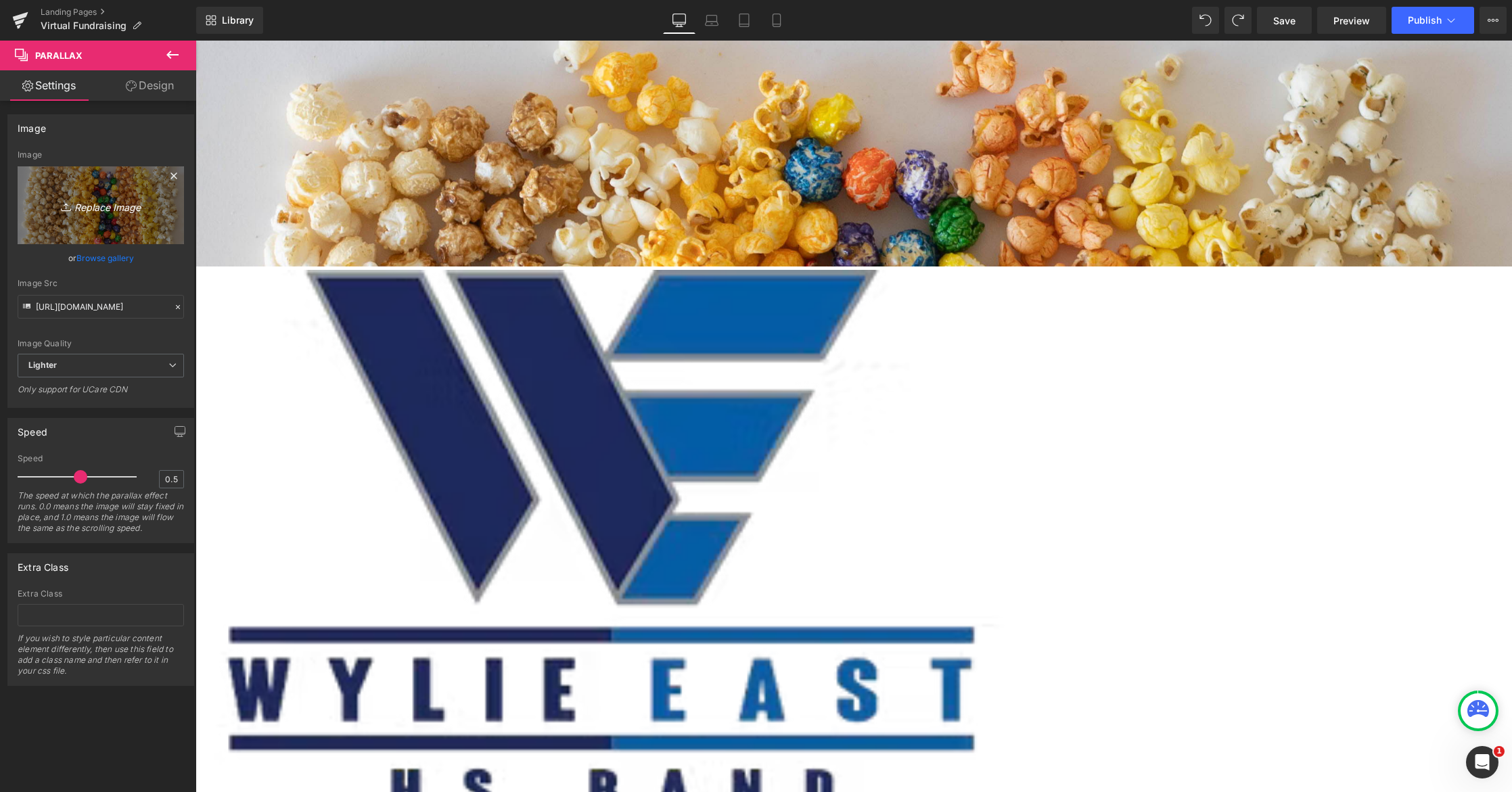
click at [128, 222] on link "Replace Image" at bounding box center [101, 205] width 167 height 77
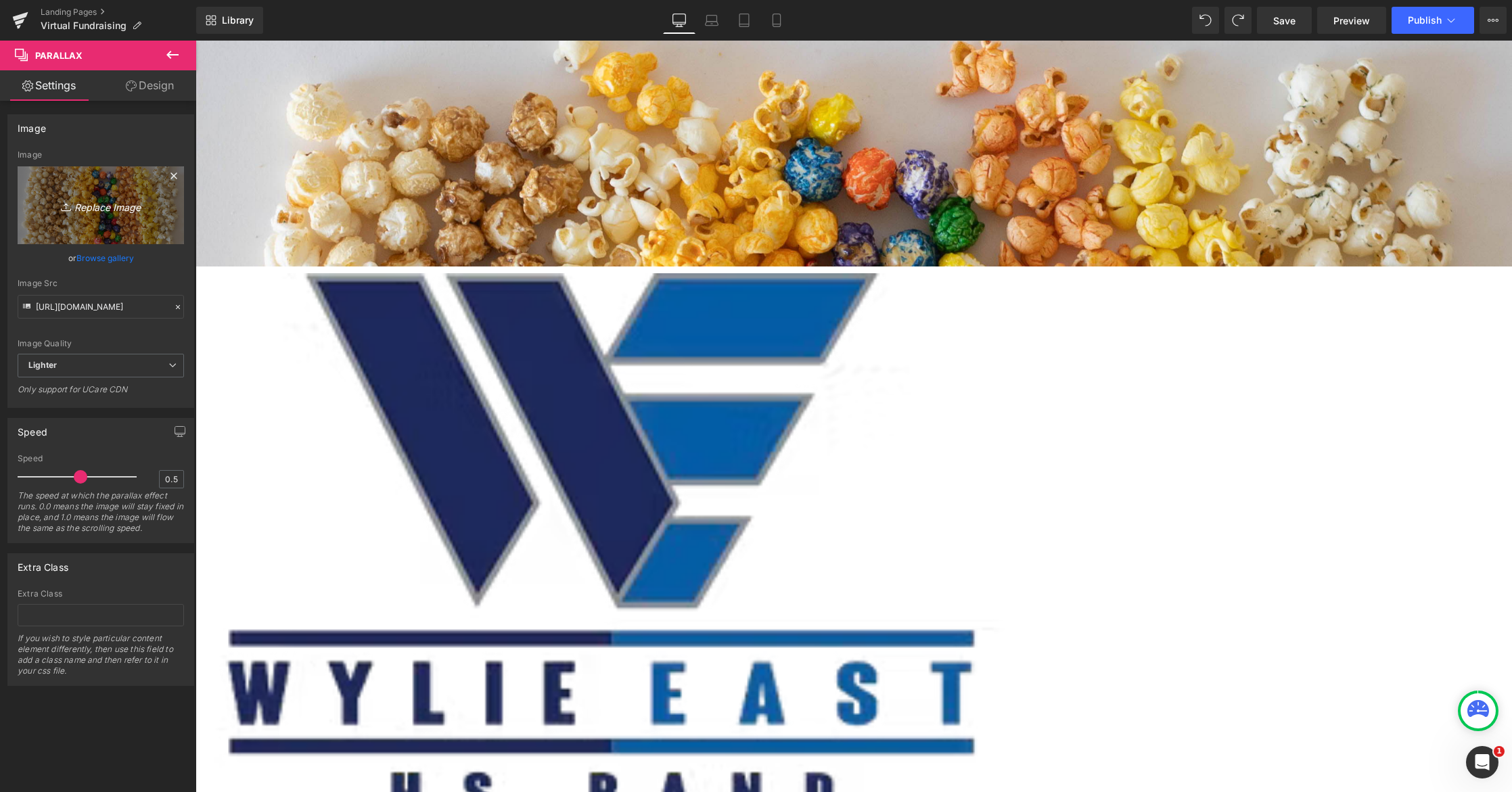
click at [115, 207] on icon "Replace Image" at bounding box center [101, 205] width 108 height 17
click at [113, 216] on link "Replace Image" at bounding box center [101, 205] width 167 height 77
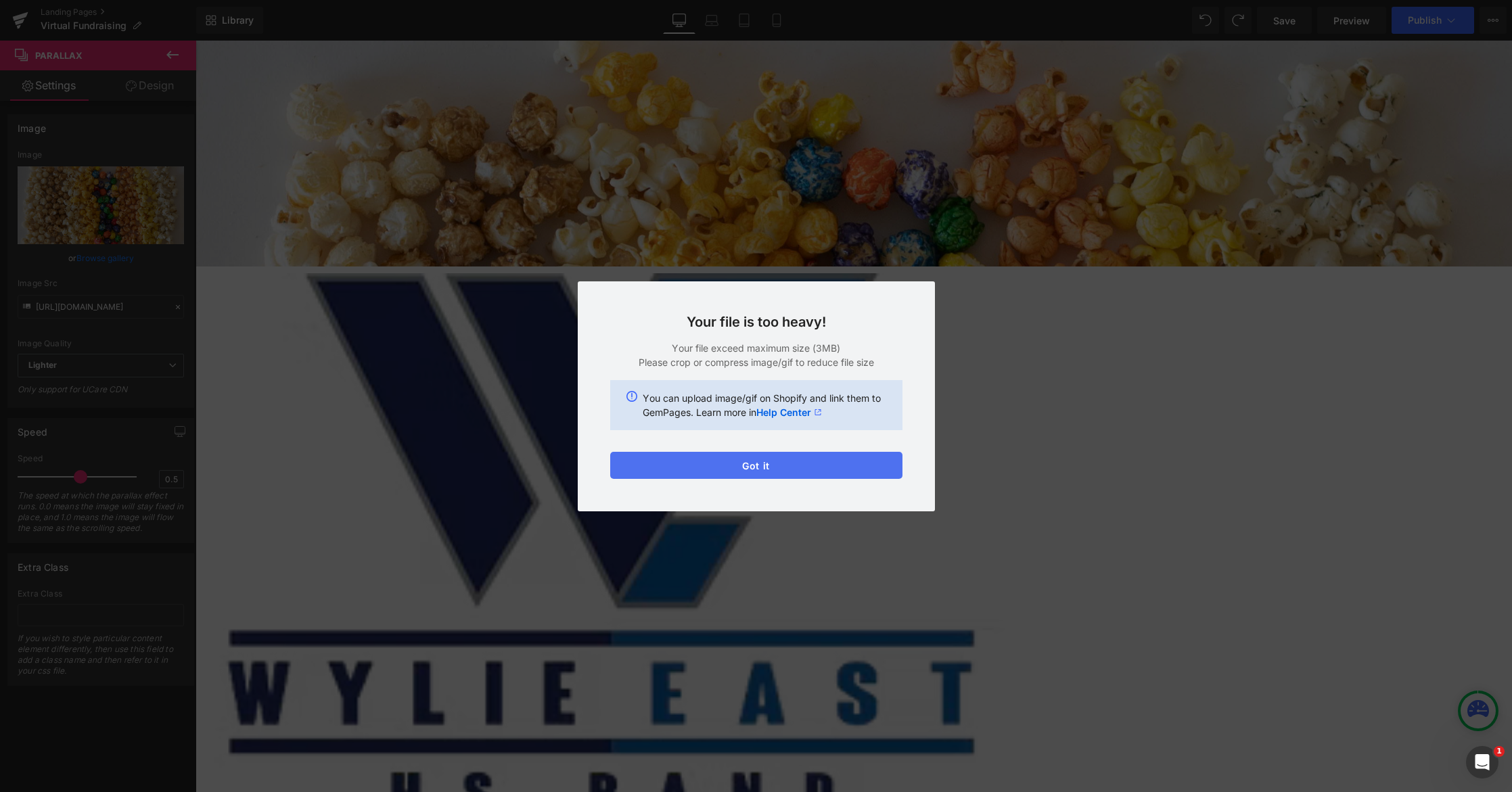
click at [744, 465] on button "Got it" at bounding box center [756, 465] width 292 height 27
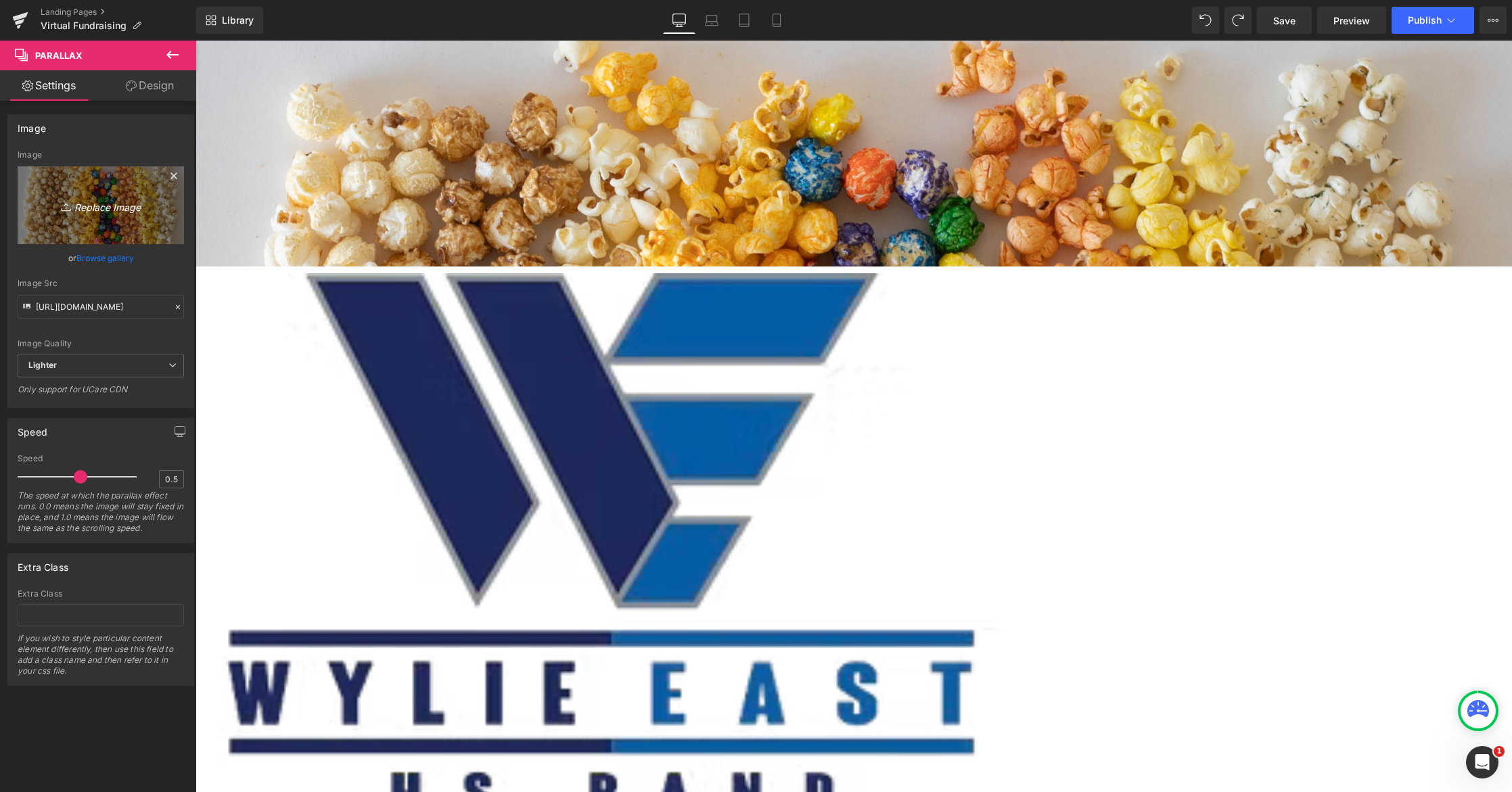
click at [105, 211] on icon "Replace Image" at bounding box center [101, 205] width 108 height 17
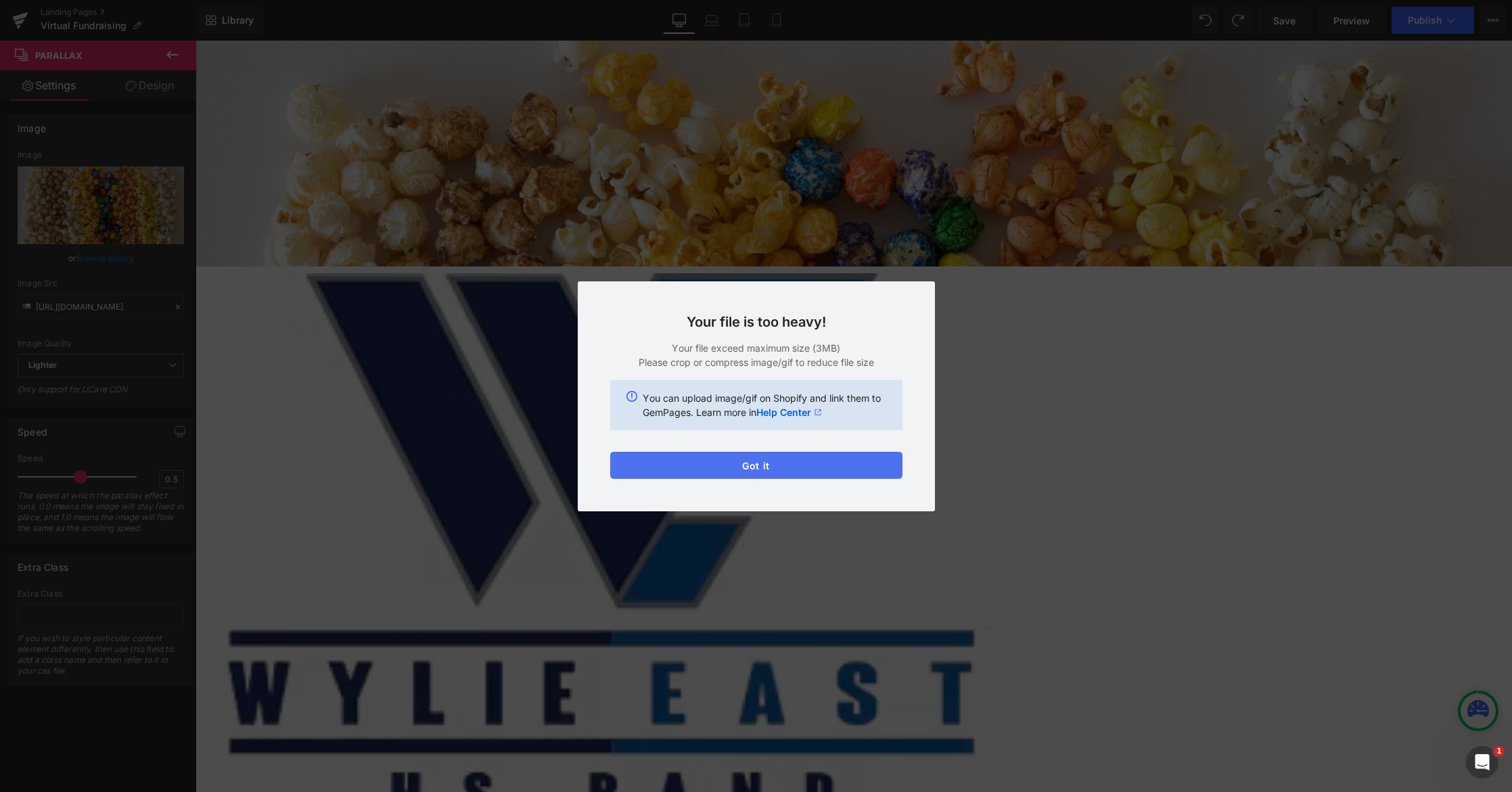
click at [769, 464] on button "Got it" at bounding box center [756, 465] width 292 height 27
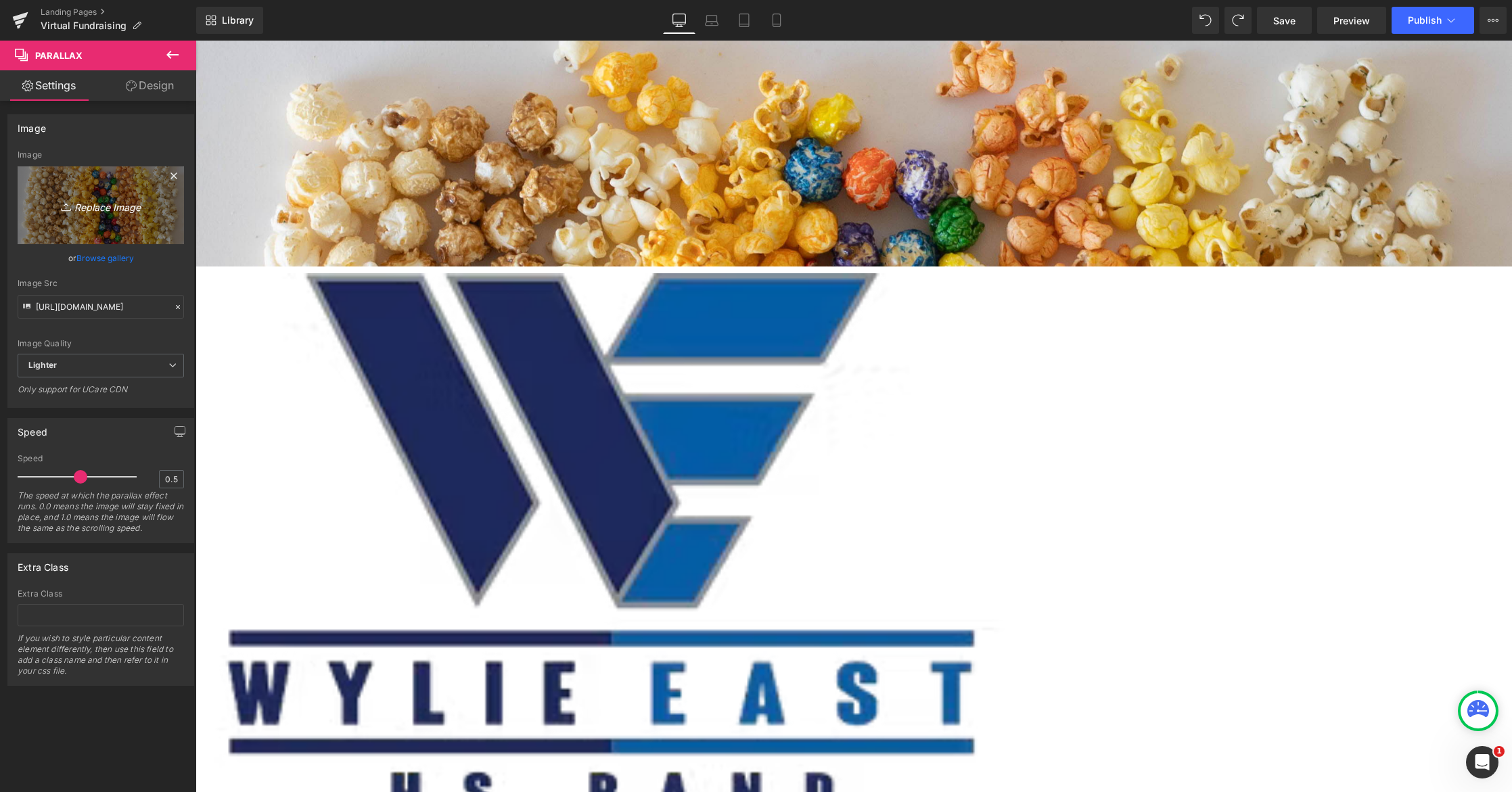
click at [104, 208] on icon "Replace Image" at bounding box center [101, 205] width 108 height 17
click at [168, 173] on icon at bounding box center [174, 176] width 16 height 16
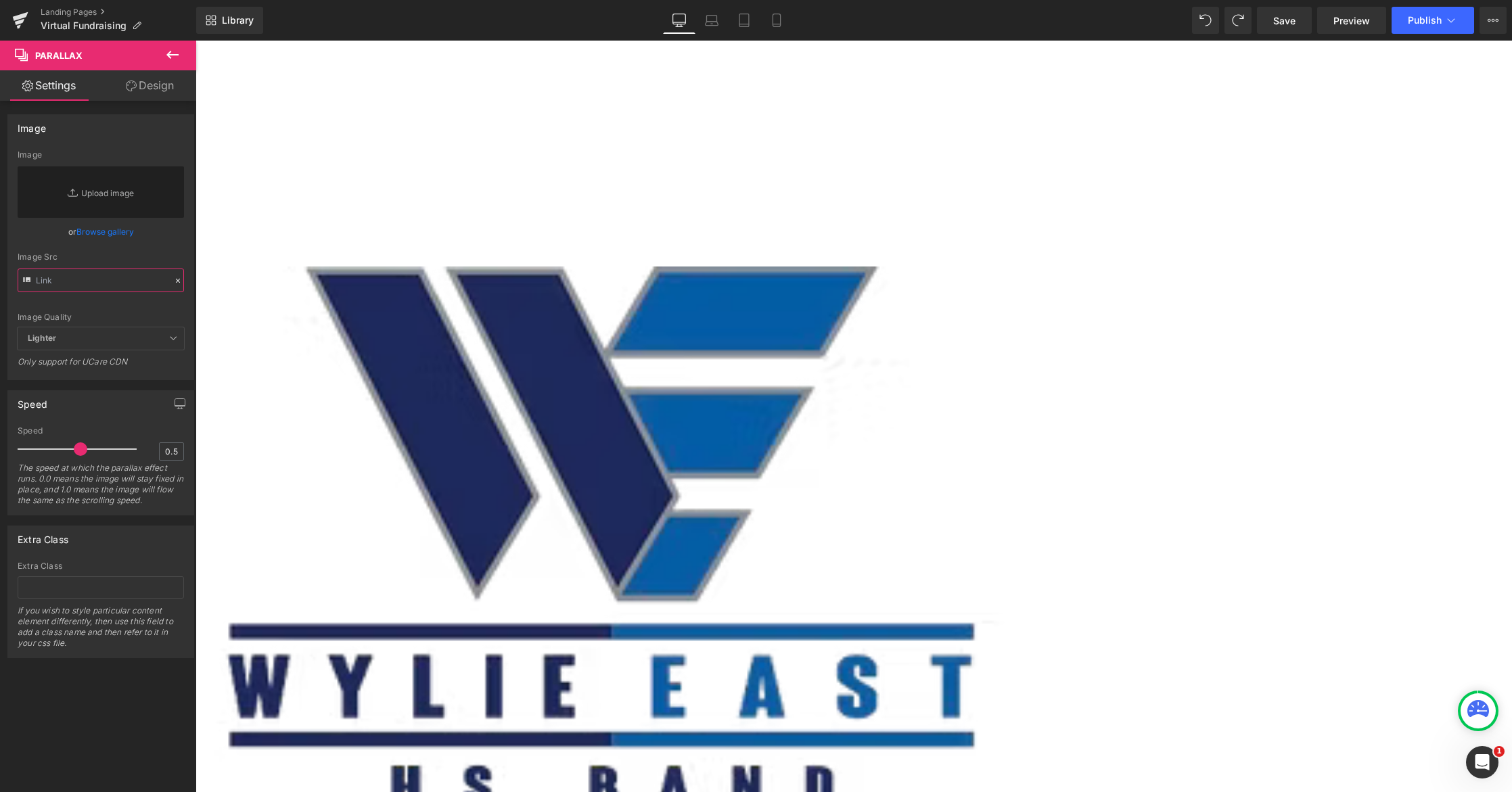
click at [103, 279] on input "text" at bounding box center [101, 280] width 167 height 24
click at [147, 279] on input "text" at bounding box center [101, 280] width 167 height 24
click at [40, 278] on input "text" at bounding box center [101, 280] width 167 height 24
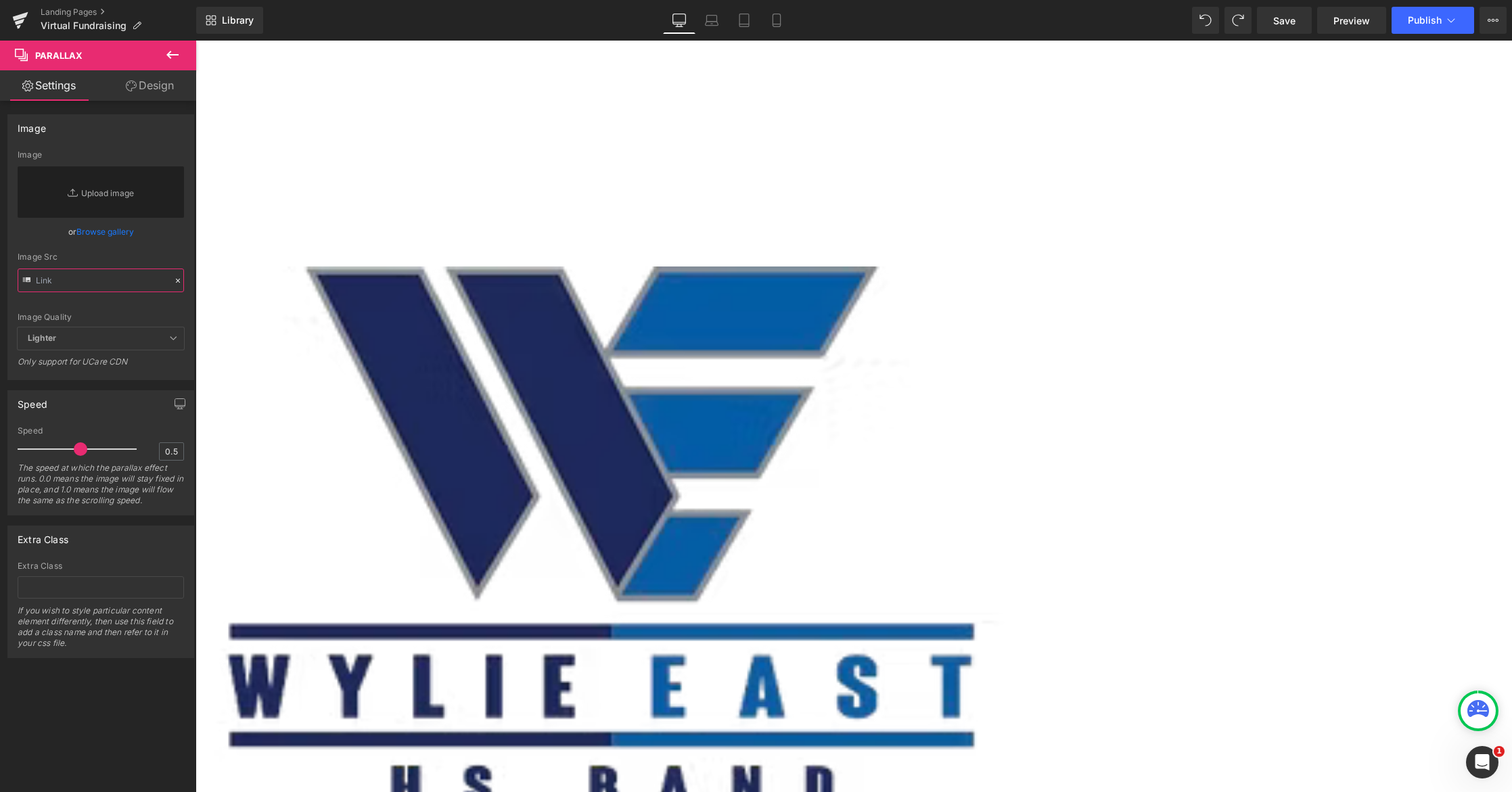
click at [40, 278] on input "text" at bounding box center [101, 280] width 167 height 24
click at [89, 194] on link "Replace Image" at bounding box center [101, 192] width 167 height 51
click at [91, 281] on input "text" at bounding box center [101, 280] width 167 height 24
paste input "https://admin.shopify.com/store/deanan/content/files/38416270033128?selectedVie…"
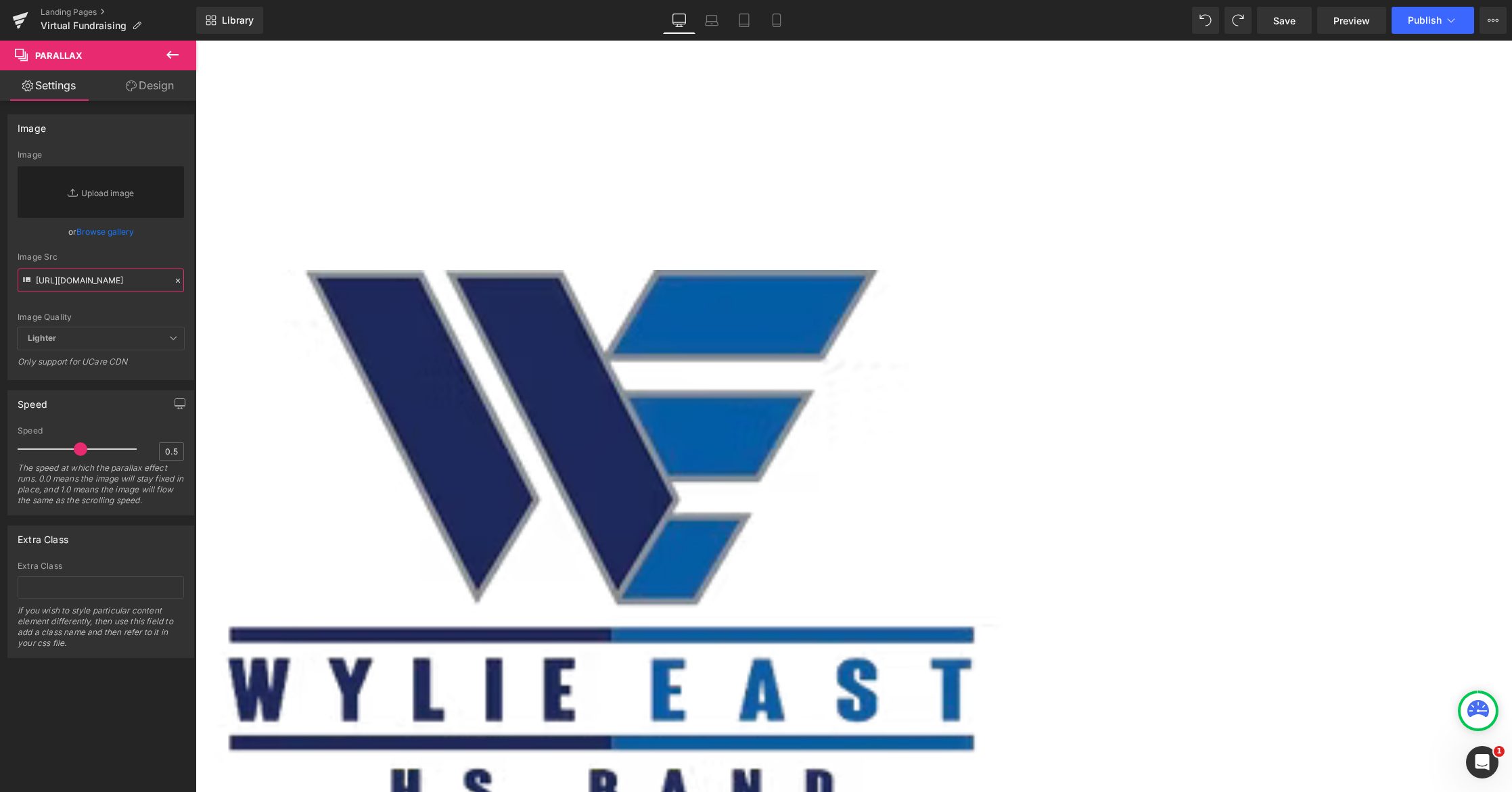
type input "https://admin.shopify.com/store/deanan/content/files/38416270033128?selectedVie…"
click at [142, 314] on div "Image Quality" at bounding box center [101, 317] width 167 height 9
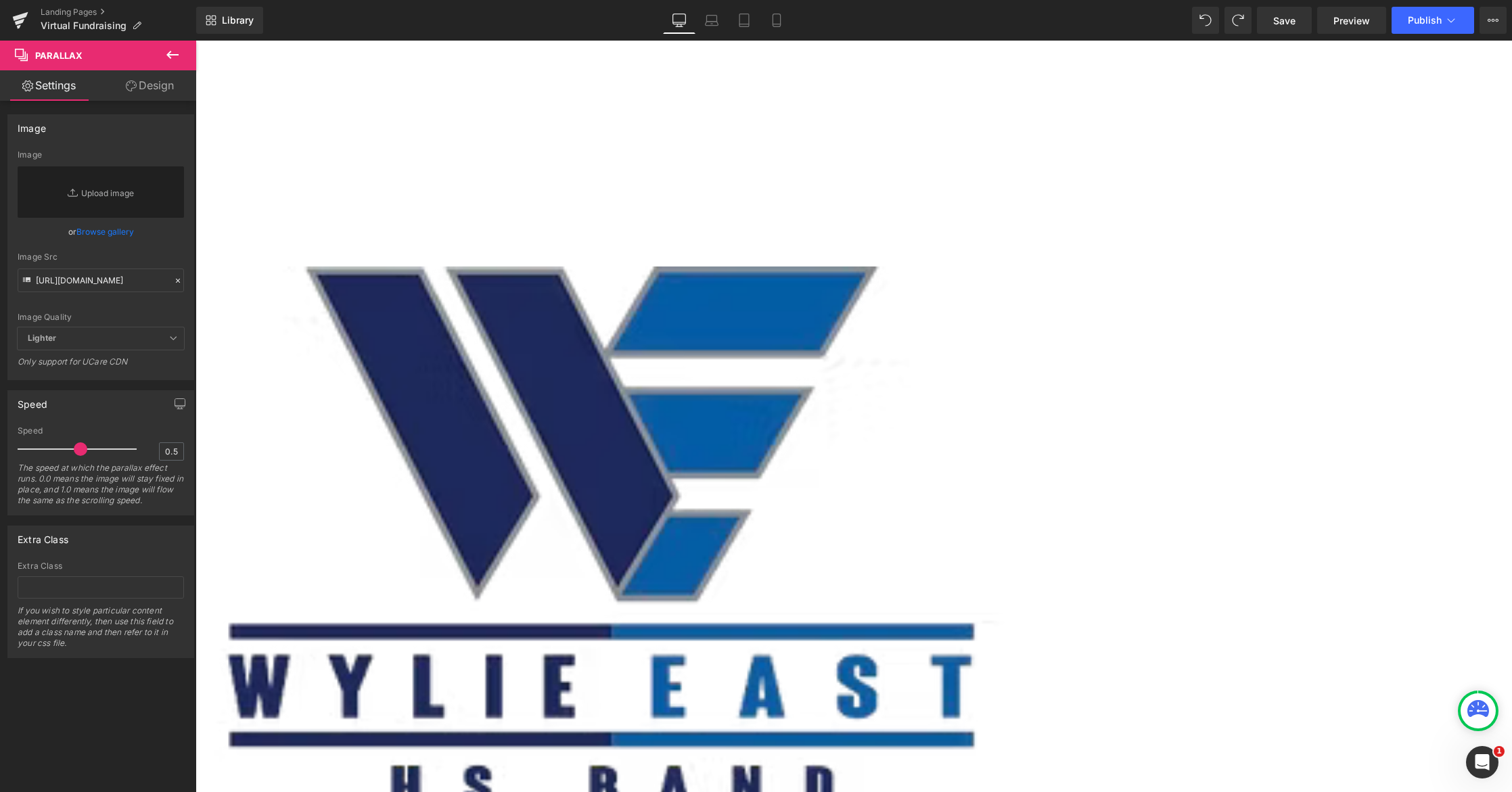
click at [143, 307] on div "Image Quality Lighter Lightest Lighter Lighter Lightest Only support for UCare …" at bounding box center [101, 238] width 167 height 177
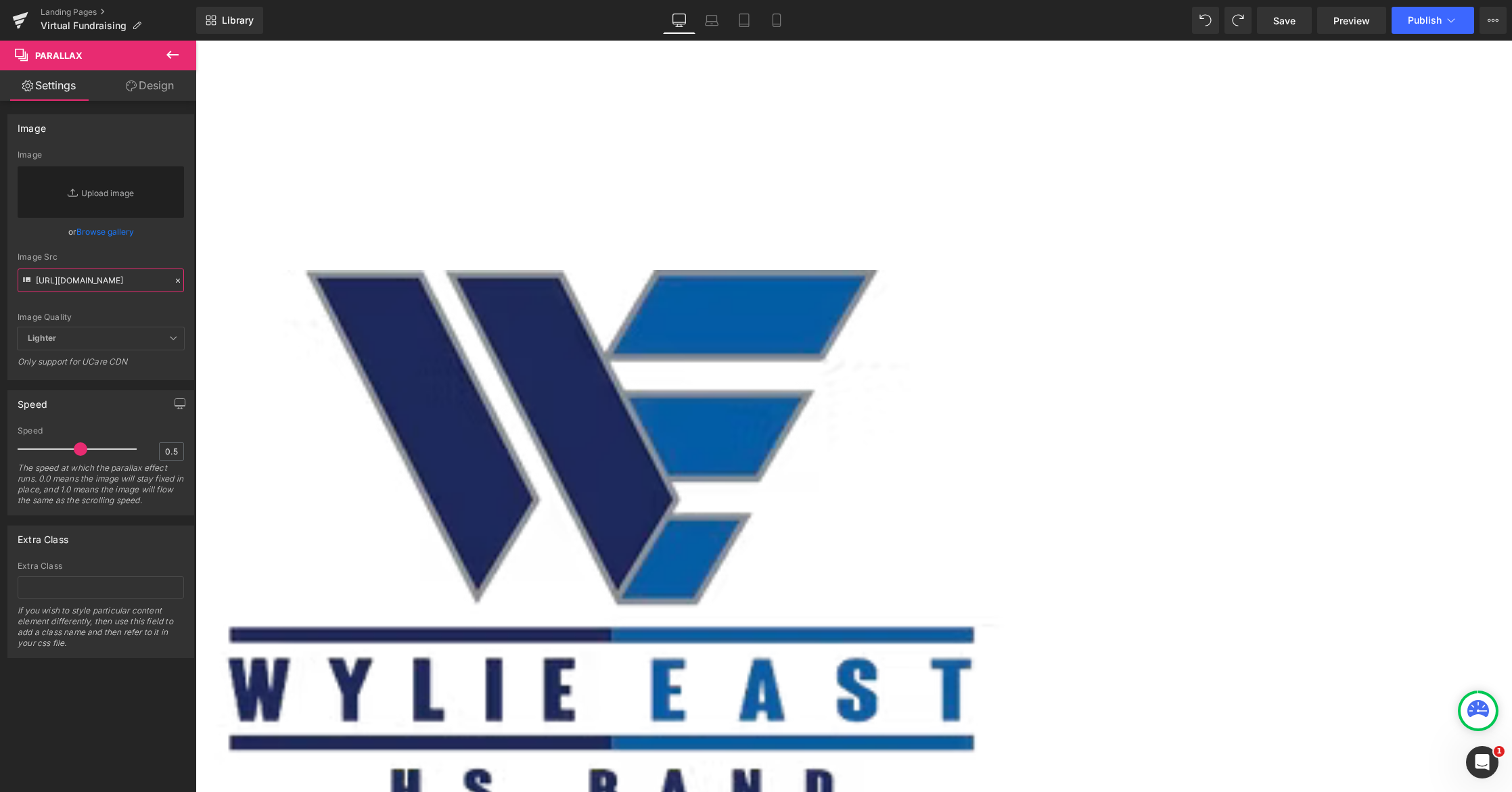
click at [100, 280] on input "https://admin.shopify.com/store/deanan/content/files/38416270033128?selectedVie…" at bounding box center [101, 280] width 167 height 24
click at [115, 309] on div "Image Quality Lighter Lightest Lighter Lighter Lightest Only support for UCare …" at bounding box center [101, 238] width 167 height 177
click at [119, 422] on div "Speed 0.5 Speed 0.5 The speed at which the parallax effect runs. 0.0 means the …" at bounding box center [101, 453] width 187 height 125
click at [174, 285] on icon at bounding box center [178, 280] width 9 height 9
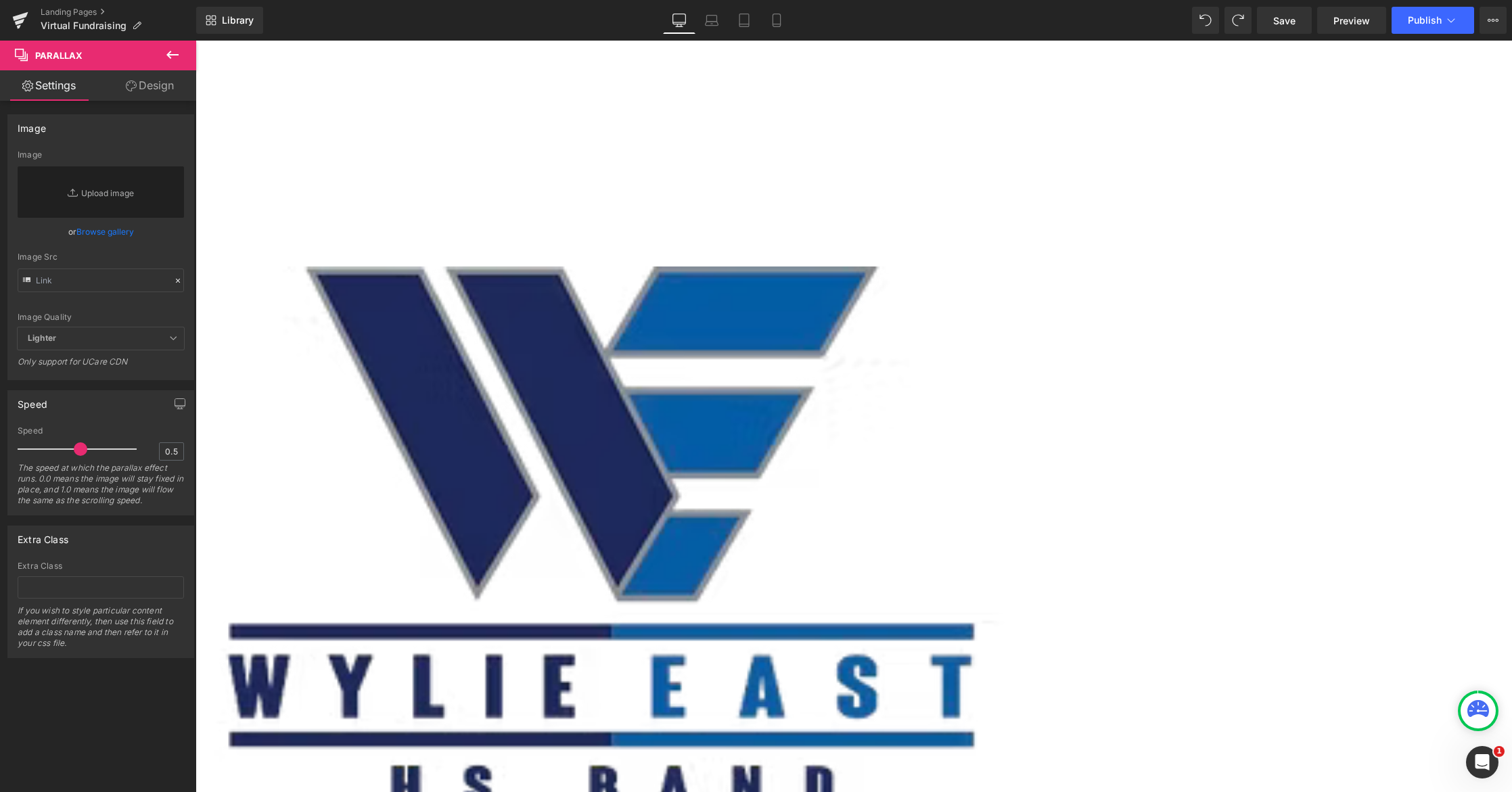
click at [26, 279] on icon at bounding box center [27, 279] width 8 height 5
click at [68, 284] on input "text" at bounding box center [101, 280] width 167 height 24
paste input "https://admin.shopify.com/store/deanan/content/files/38416270033128?selectedVie…"
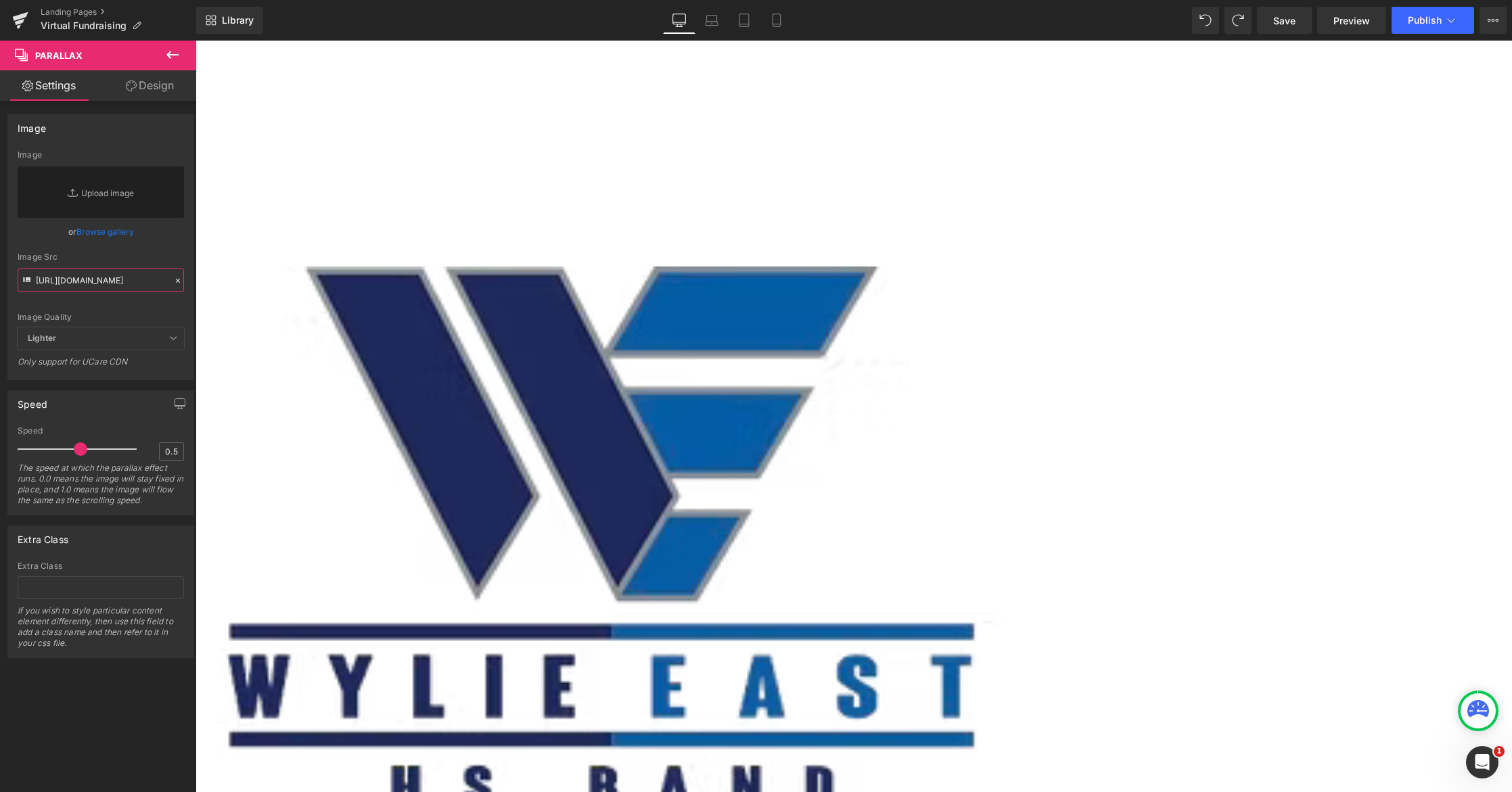
type input "https://admin.shopify.com/store/deanan/content/files/38416270033128?selectedVie…"
click at [133, 303] on div "Image Quality Lighter Lightest Lighter Lighter Lightest Only support for UCare …" at bounding box center [101, 238] width 167 height 177
click at [165, 280] on input "https://admin.shopify.com/store/deanan/content/files/38416270033128?selectedVie…" at bounding box center [101, 280] width 167 height 24
click at [179, 279] on div "Image Replace Image Upload image or Browse gallery Image Src https://admin.shop…" at bounding box center [100, 265] width 185 height 229
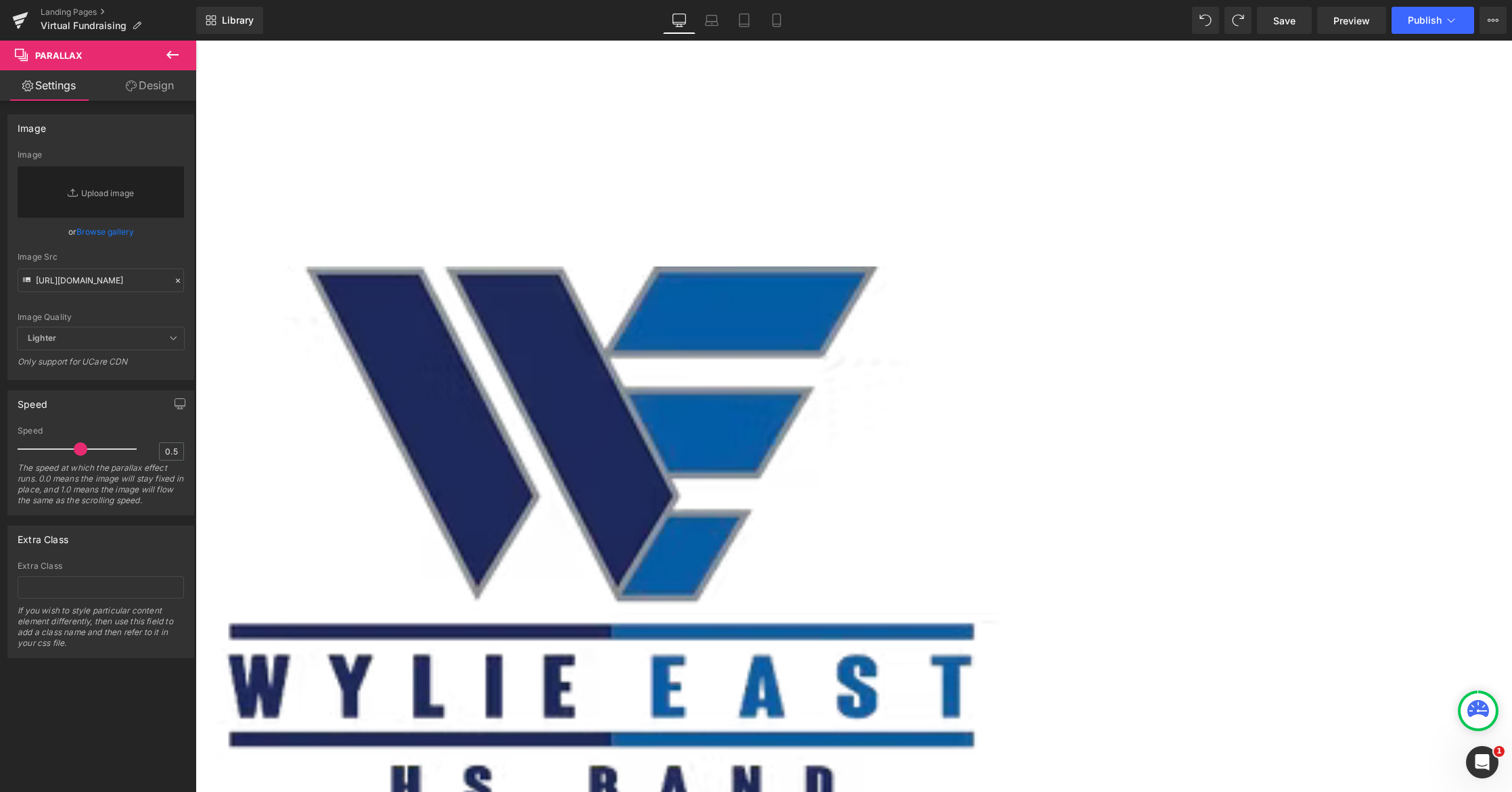
click at [175, 278] on icon at bounding box center [178, 280] width 9 height 9
paste input "https://cdn.shopify.com/s/files/1/0320/2619/8061/files/Blue_Vibrant_an_White_Mo…"
type input "https://cdn.shopify.com/s/files/1/0320/2619/8061/files/Blue_Vibrant_an_White_Mo…"
click at [109, 294] on div "Image Quality Lighter Lightest Lighter Lighter Lightest Only support for UCare …" at bounding box center [101, 238] width 167 height 177
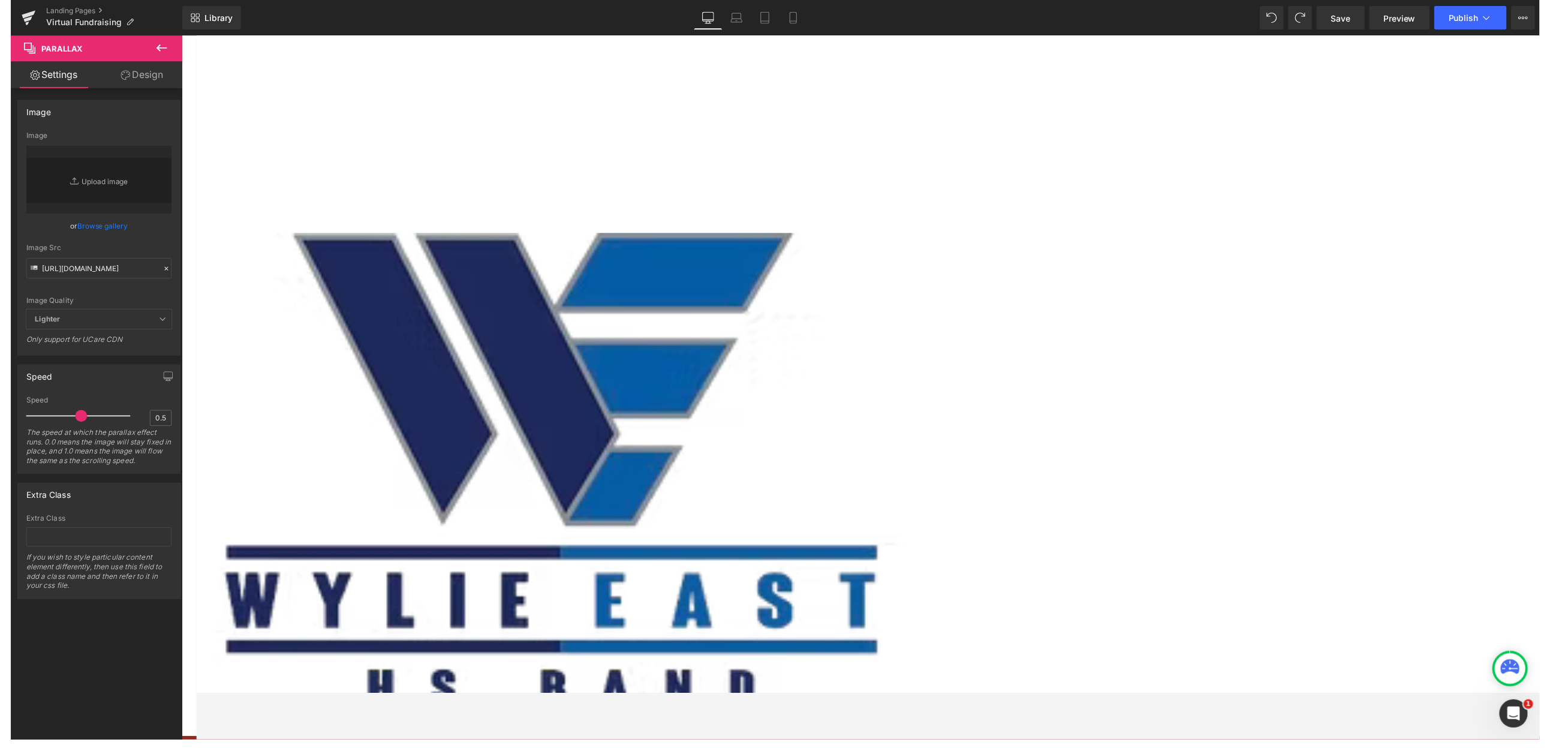
scroll to position [1291, 1385]
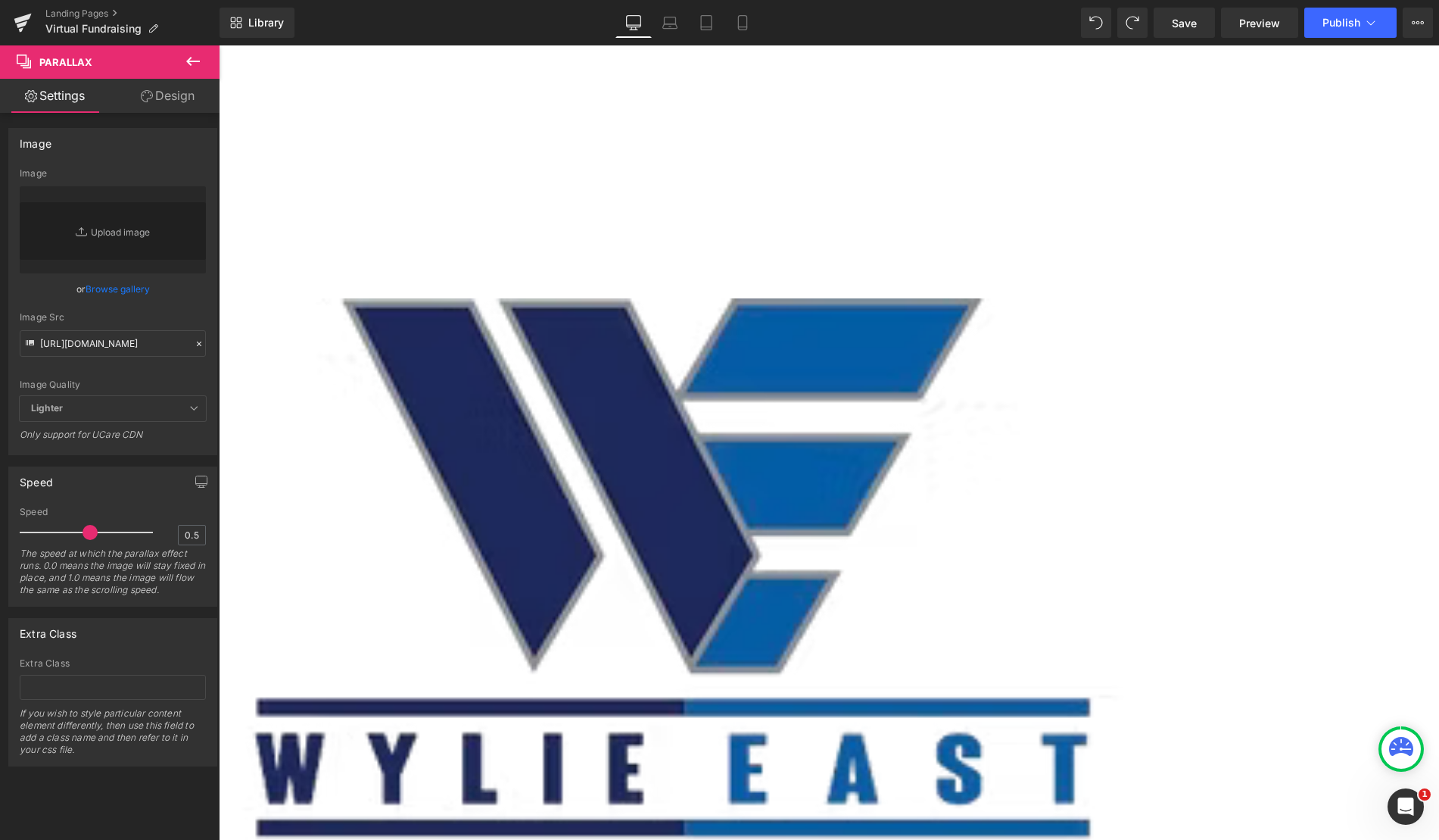
click at [197, 342] on icon at bounding box center [199, 343] width 4 height 4
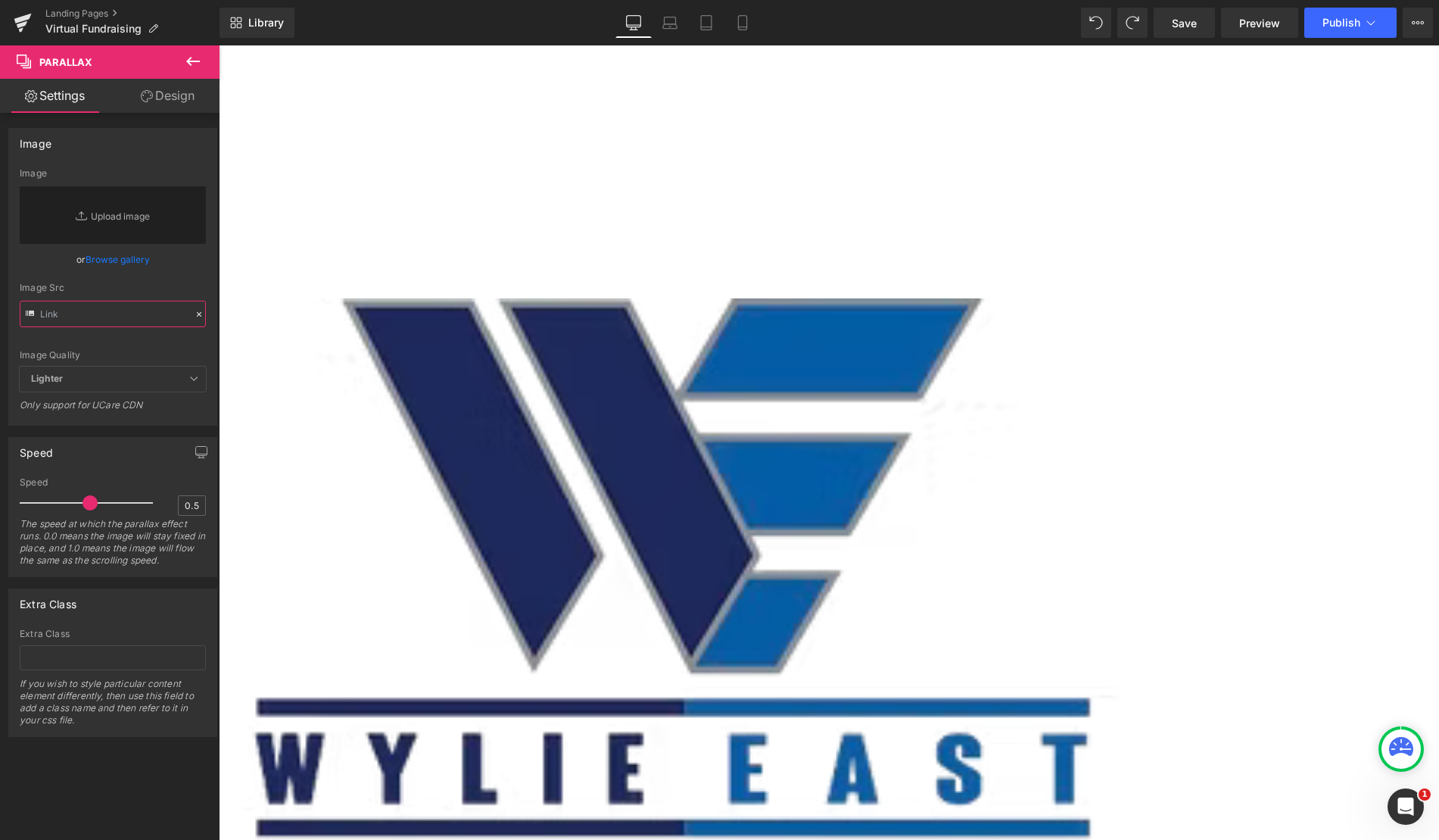
paste input "https://cdn.shopify.com/s/files/1/0320/2619/8061/files/Blue_Vibrant_an_White_Mo…"
type input "https://cdn.shopify.com/s/files/1/0320/2619/8061/files/Blue_Vibrant_an_White_Mo…"
click at [199, 274] on div "Image Quality Lighter Lightest Lighter Lighter Lightest Only support for UCare …" at bounding box center [113, 267] width 186 height 199
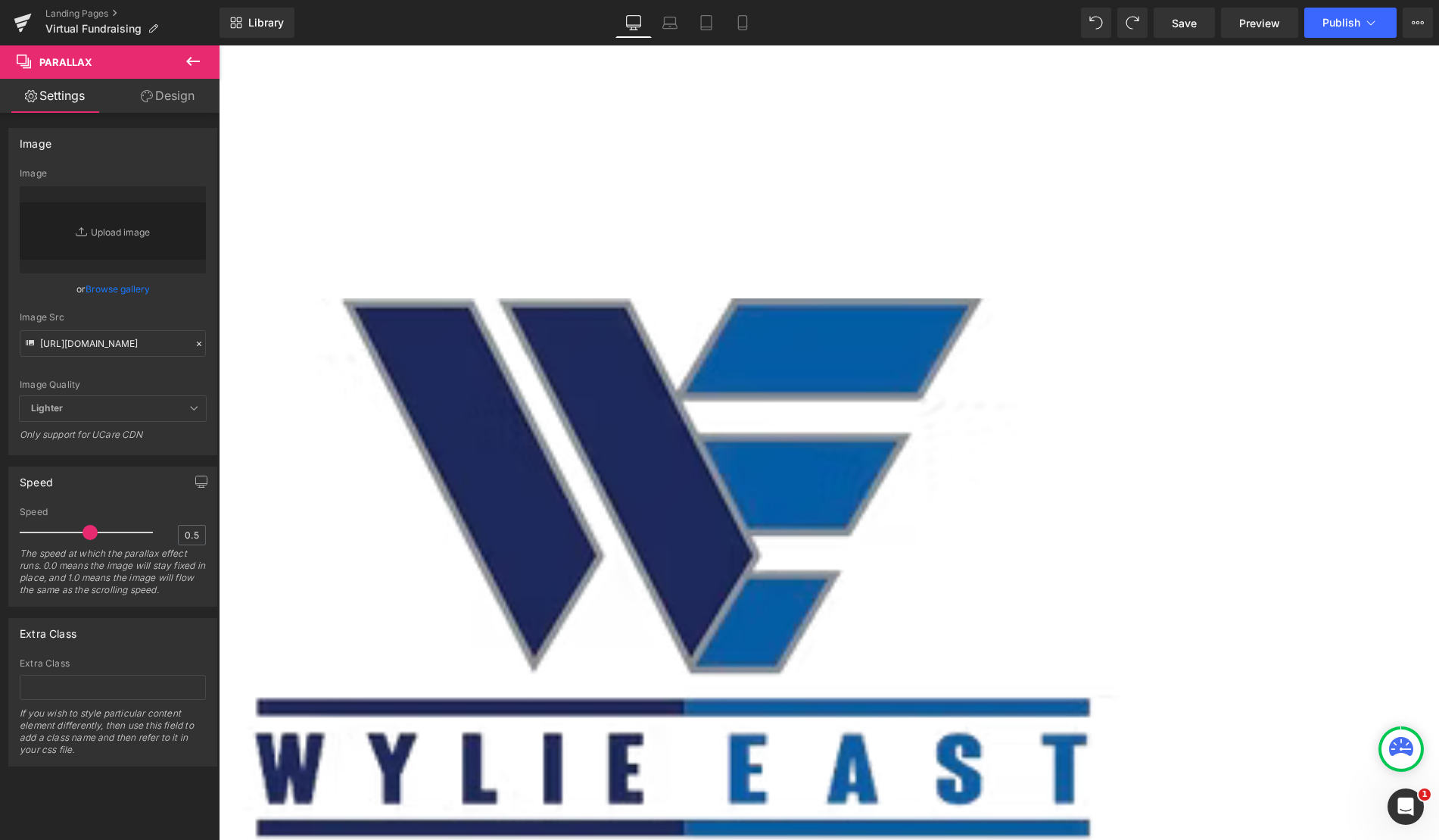
click at [197, 342] on icon at bounding box center [199, 343] width 4 height 4
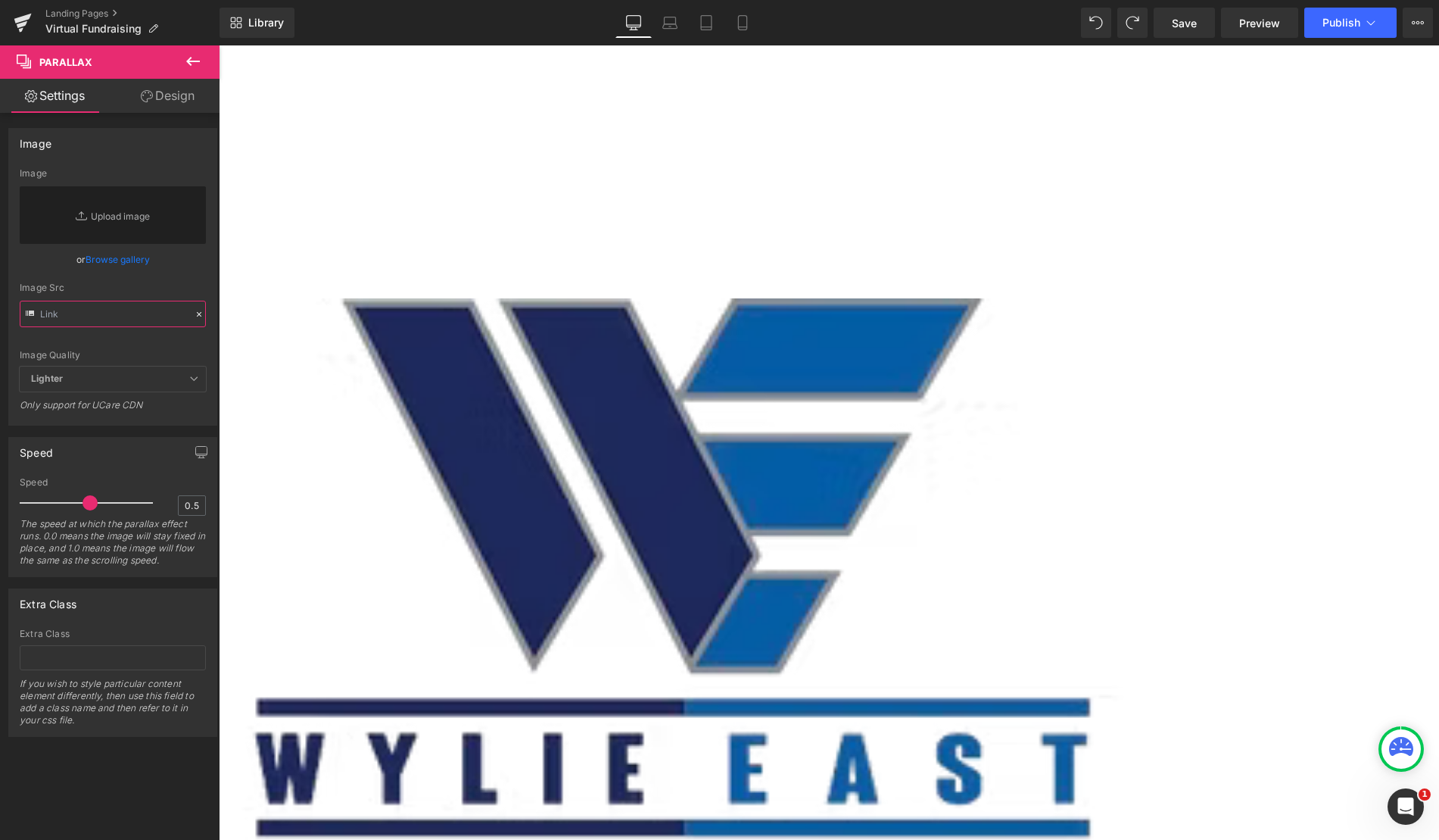
click at [97, 317] on input "text" at bounding box center [113, 314] width 186 height 27
paste input "https://cdn.shopify.com/s/files/1/0320/2619/8061/files/Blue_Vibrant_an_White_Mo…"
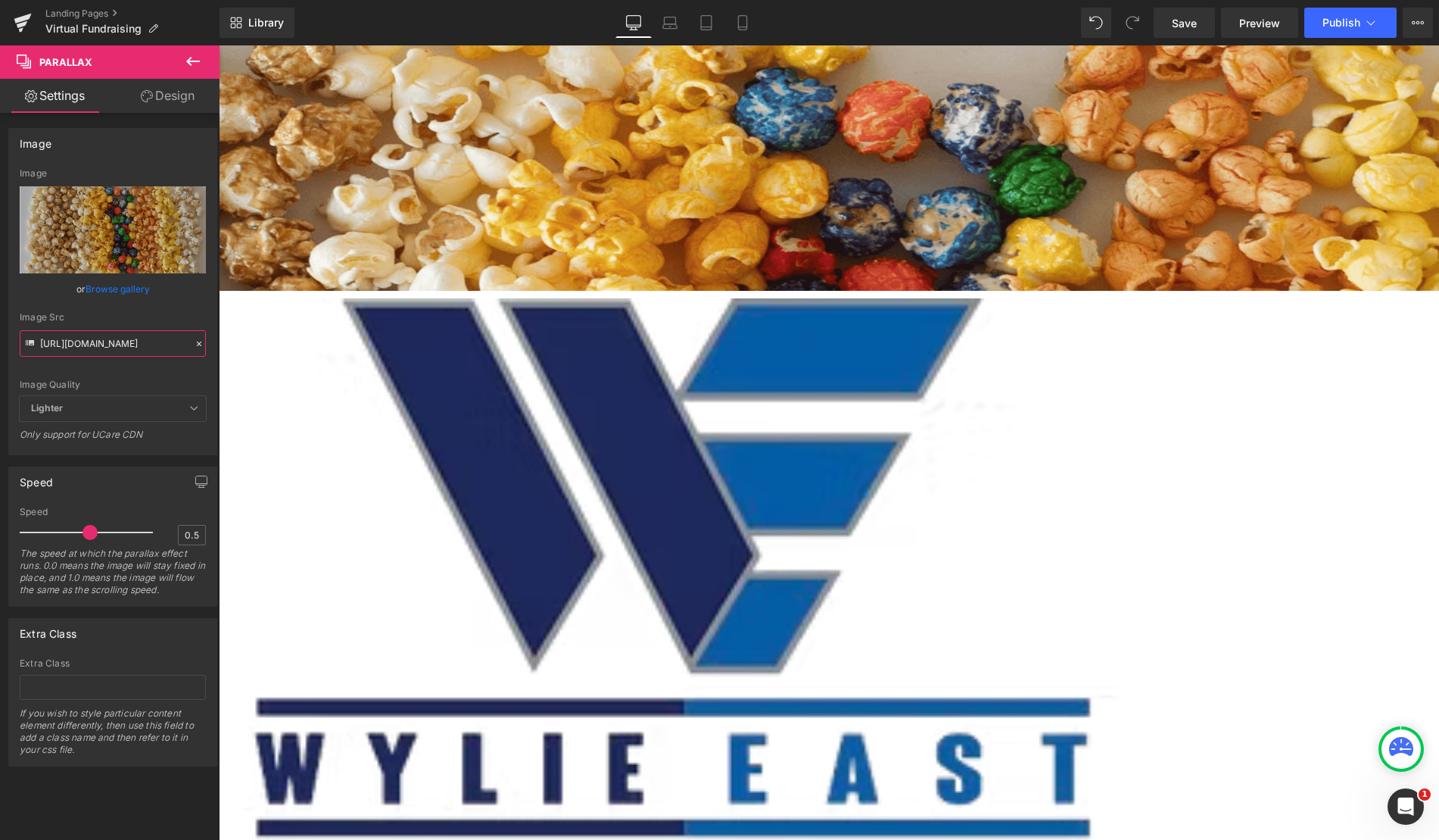
click at [153, 343] on input "https://cdn.shopify.com/s/files/1/0320/2619/8061/files/Blue_Vibrant_an_White_Mo…" at bounding box center [113, 343] width 186 height 27
type input "https://cdn.shopify.com/s/files/1/0320/2619/8061/files/Blue_Vibrant_an_White_Mo…"
click at [197, 343] on icon at bounding box center [199, 343] width 4 height 4
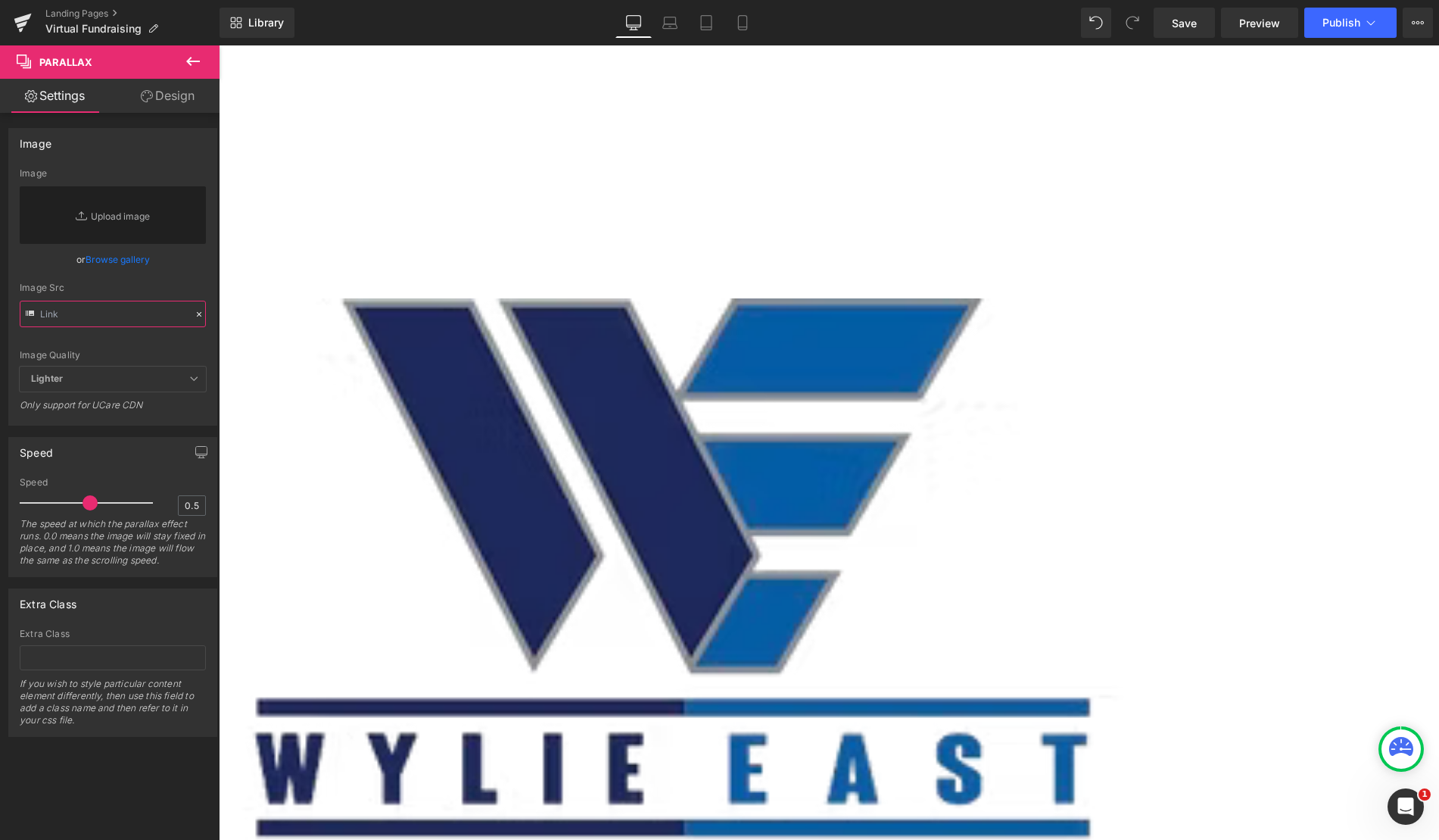
click at [126, 320] on input "text" at bounding box center [113, 314] width 186 height 27
paste input "https://cdn.shopify.com/s/files/1/0320/2619/8061/files/Blue_Vibrant_an_White_Mo…"
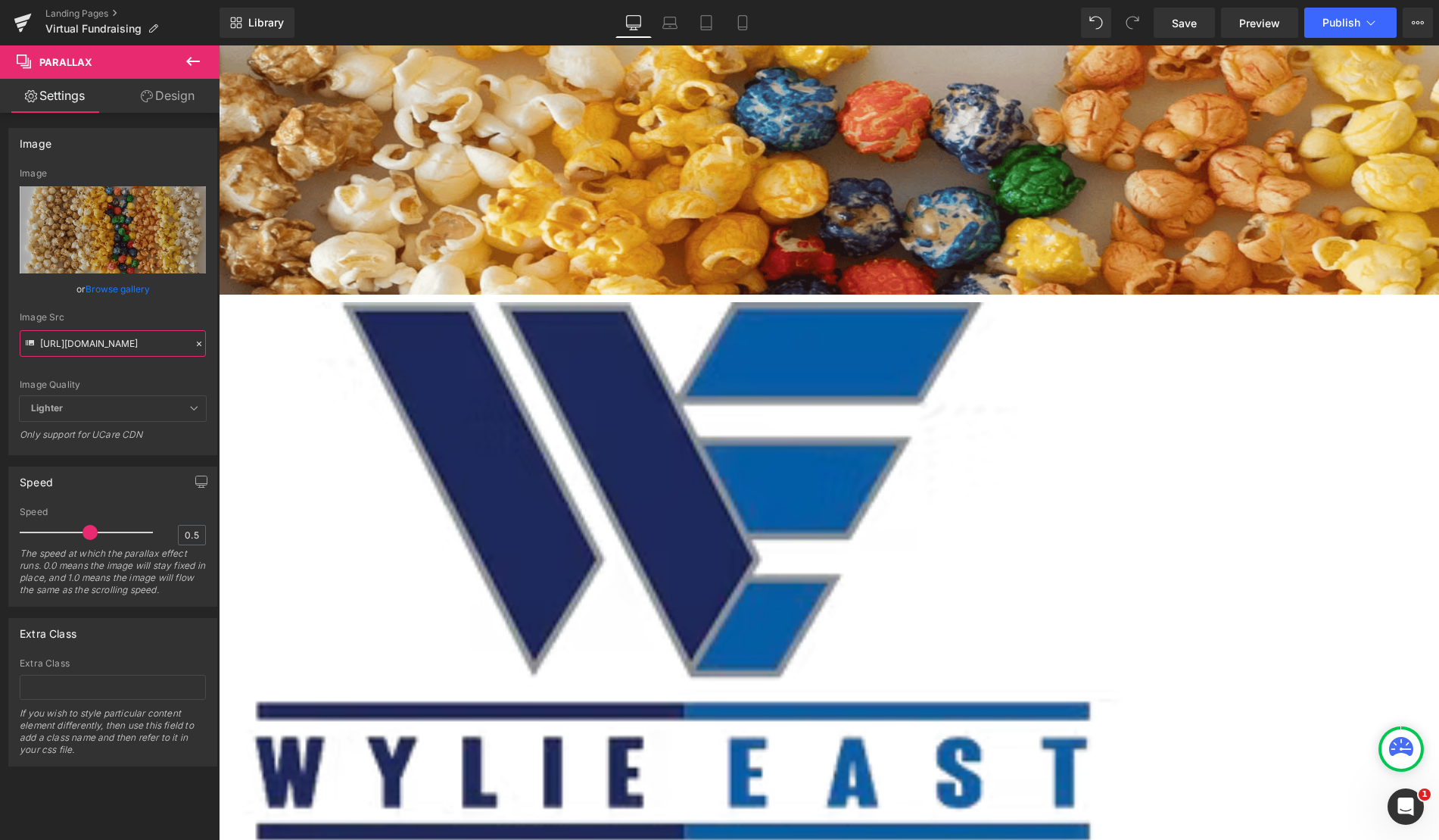
type input "https://cdn.shopify.com/s/files/1/0320/2619/8061/files/Blue_Vibrant_an_White_Mo…"
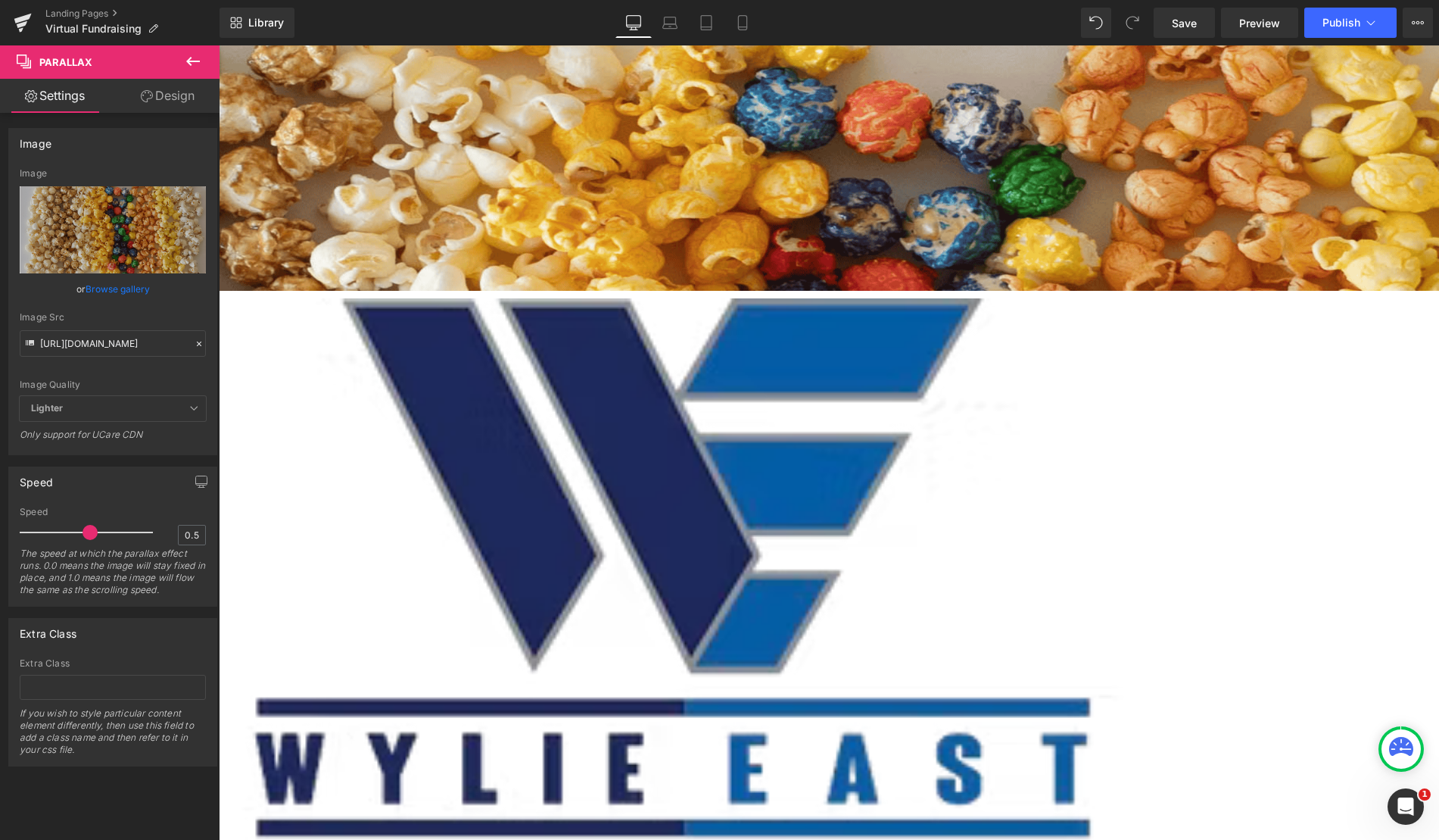
click at [194, 343] on icon at bounding box center [199, 343] width 10 height 10
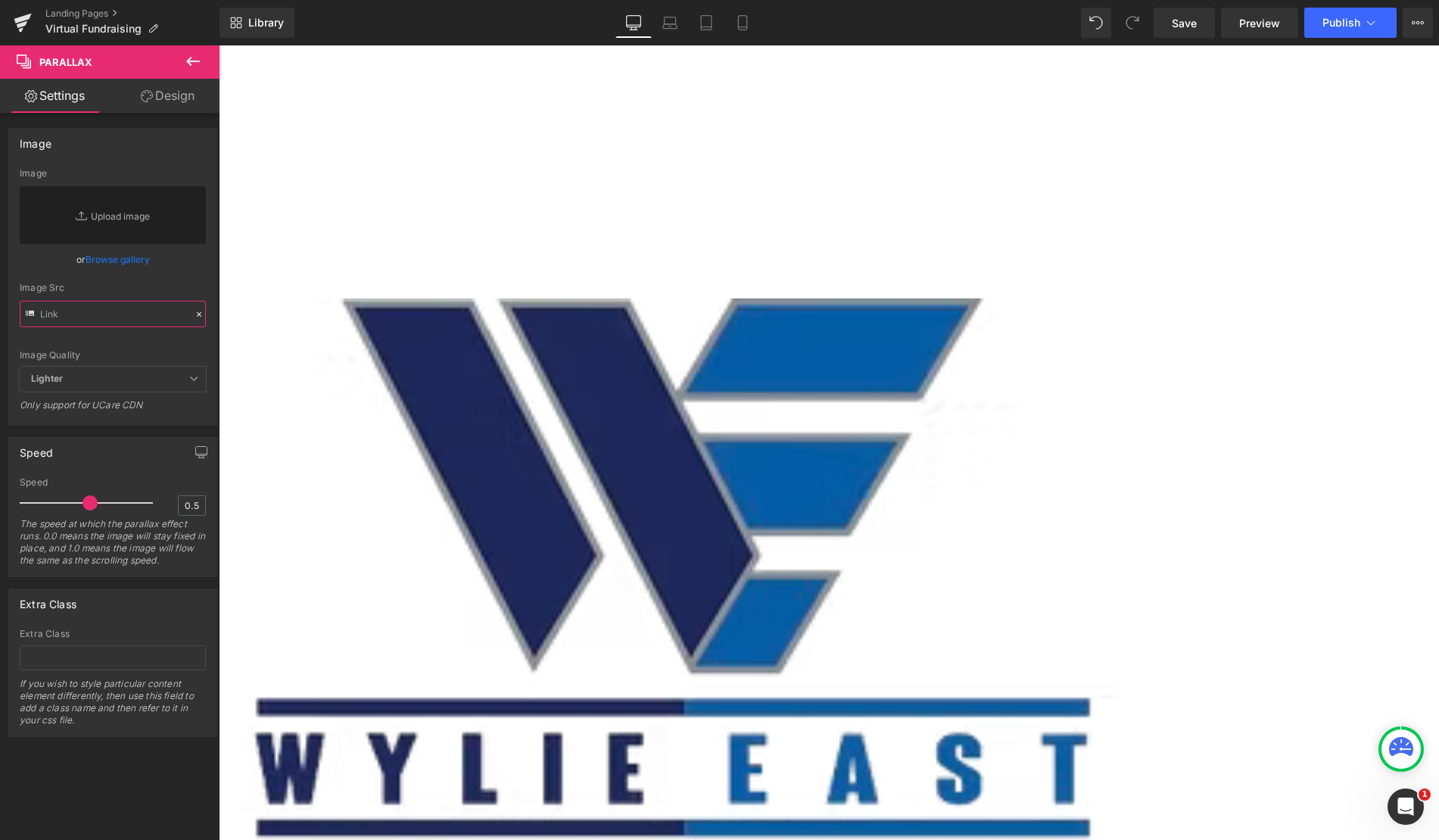
click at [116, 320] on input "text" at bounding box center [113, 314] width 186 height 27
paste input "https://cdn.shopify.com/s/files/1/0320/2619/8061/files/Blue_Vibrant_an_White_Mo…"
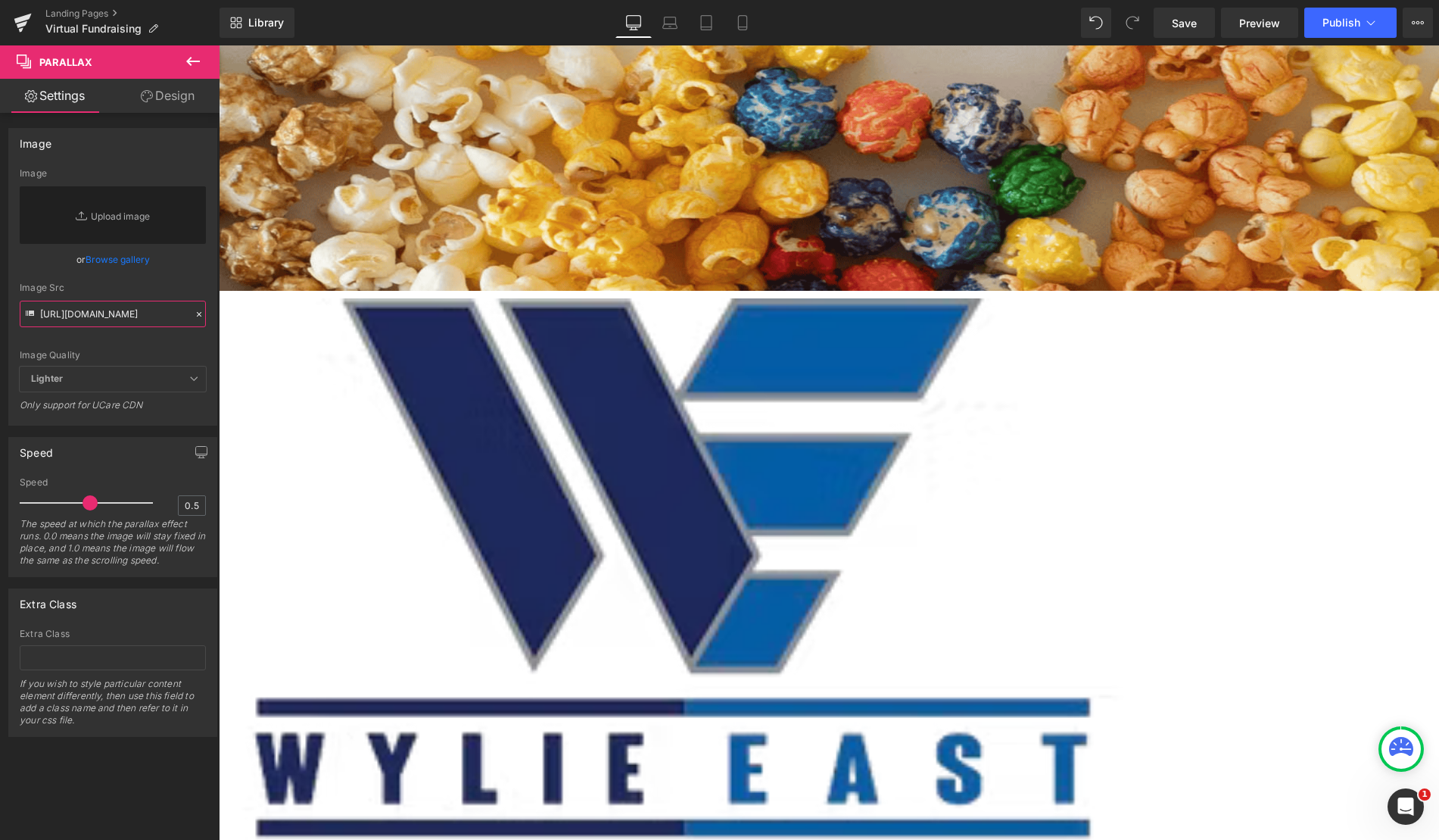
type input "https://cdn.shopify.com/s/files/1/0320/2619/8061/files/Blue_Vibrant_an_White_Mo…"
click at [188, 147] on div "Image" at bounding box center [112, 142] width 207 height 29
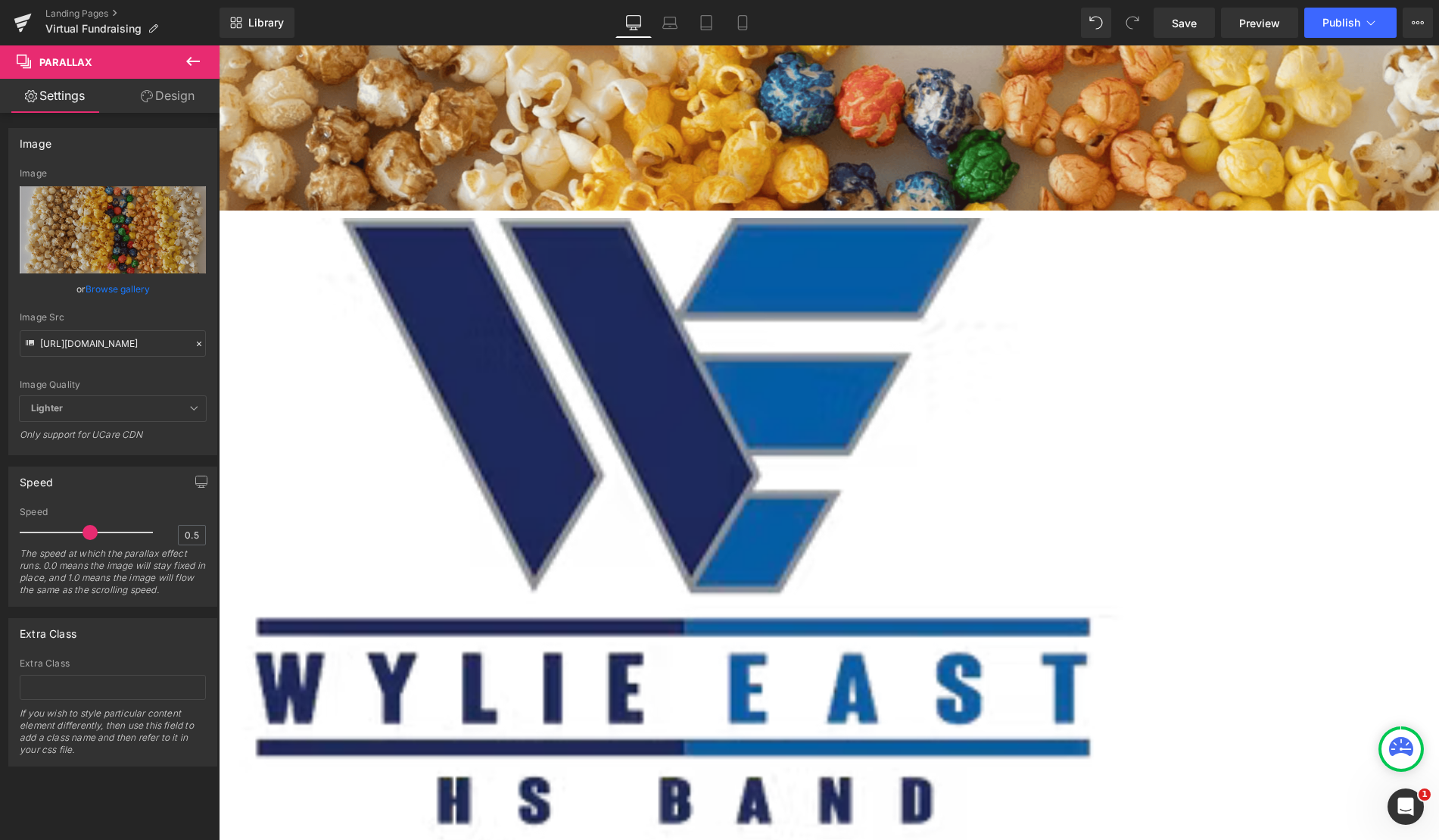
scroll to position [0, 0]
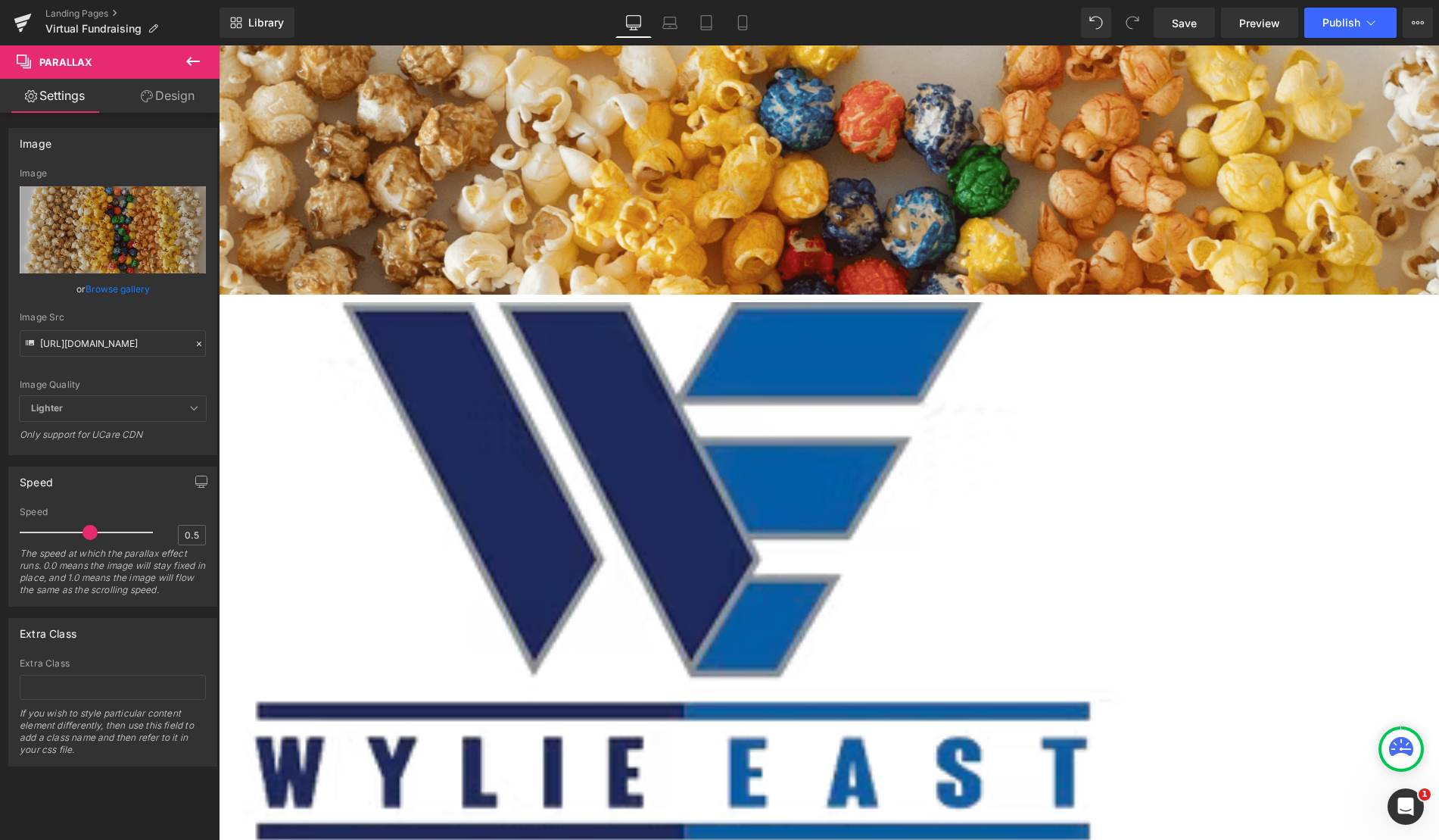
click at [194, 343] on icon at bounding box center [199, 343] width 10 height 10
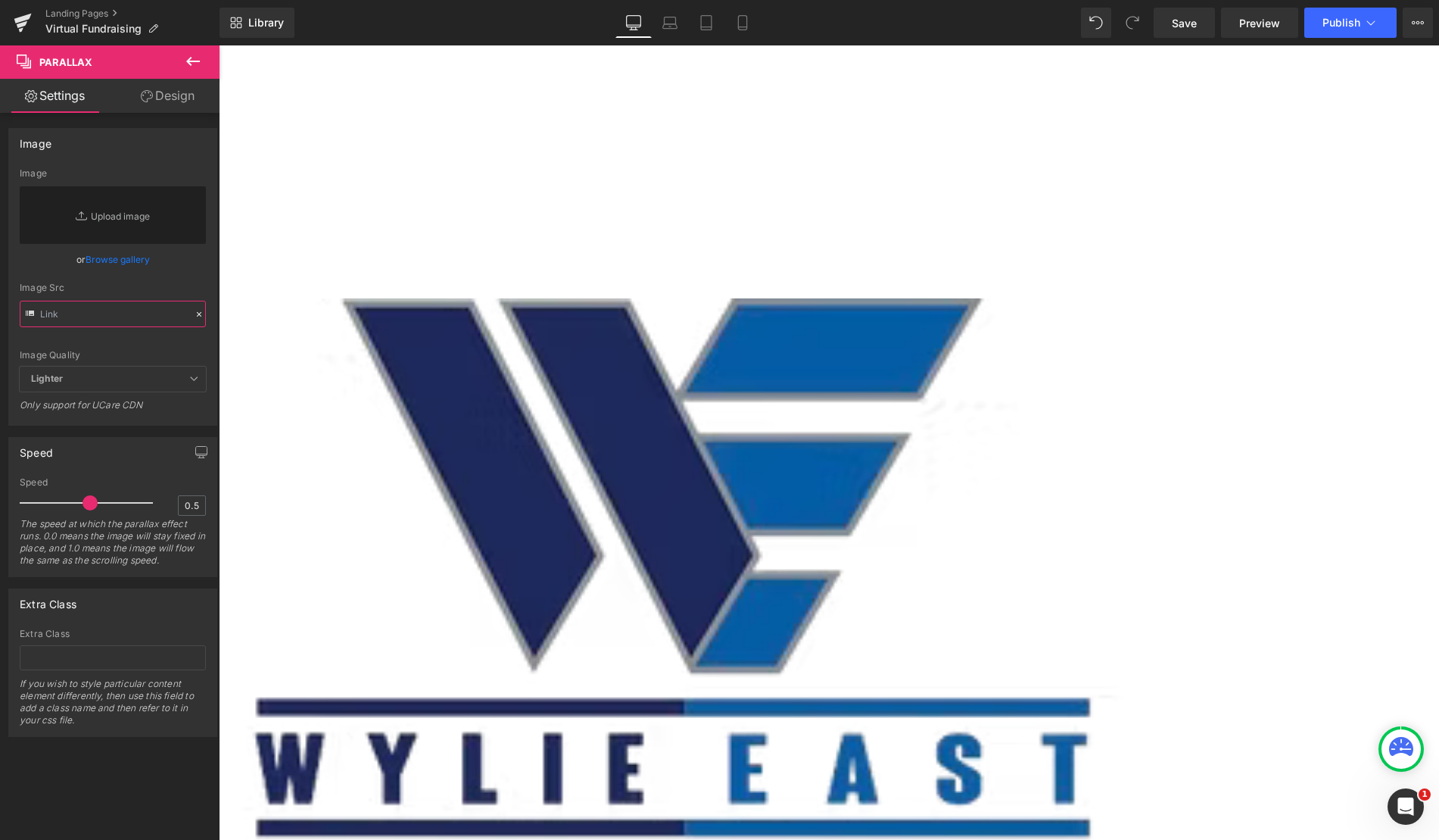
click at [127, 322] on input "text" at bounding box center [113, 314] width 186 height 27
paste input "https://cdn.shopify.com/s/files/1/0320/2619/8061/files/Blue_Vibrant_an_White_Mo…"
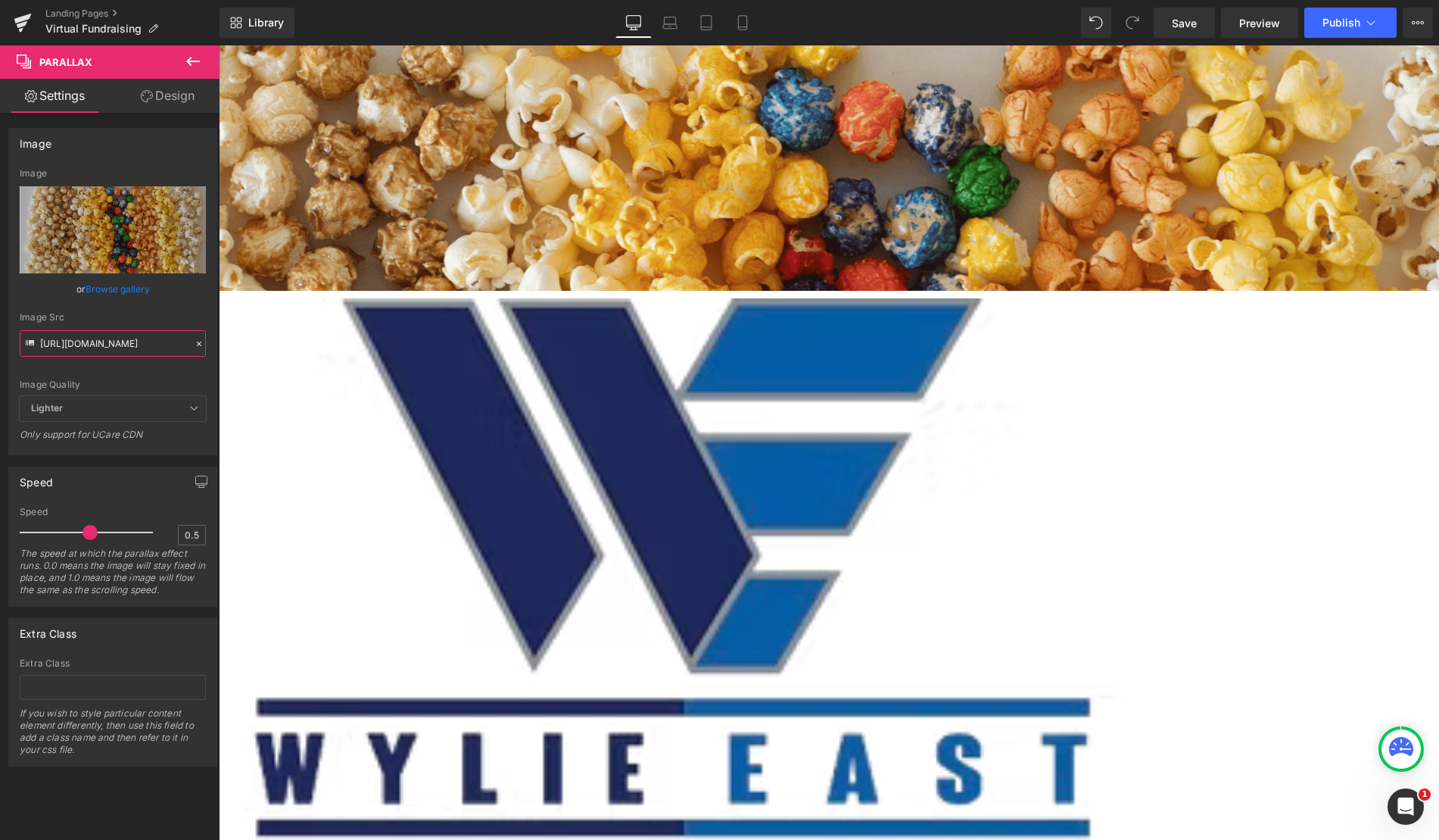
type input "https://cdn.shopify.com/s/files/1/0320/2619/8061/files/Blue_Vibrant_an_White_Mo…"
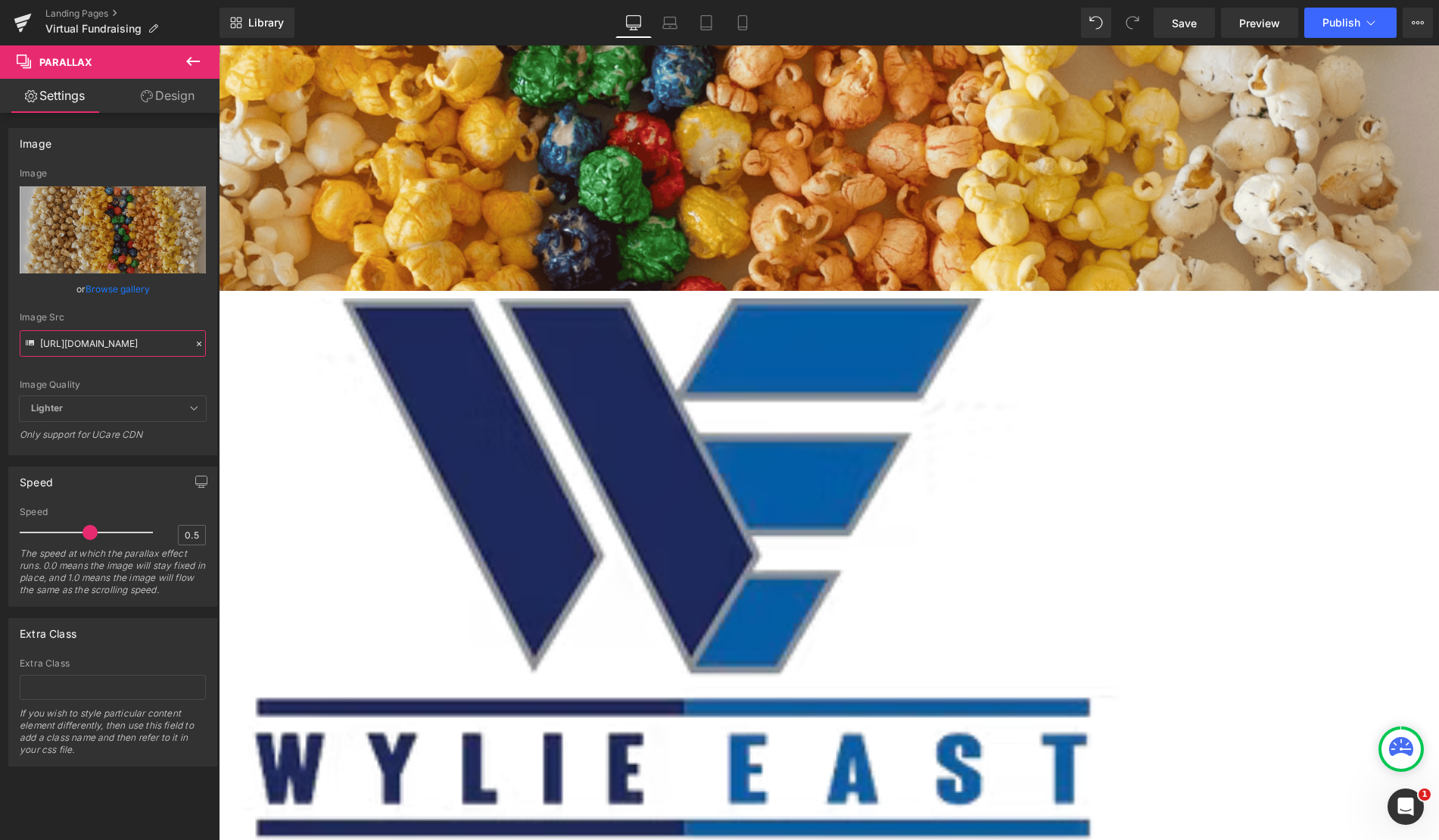
scroll to position [0, 0]
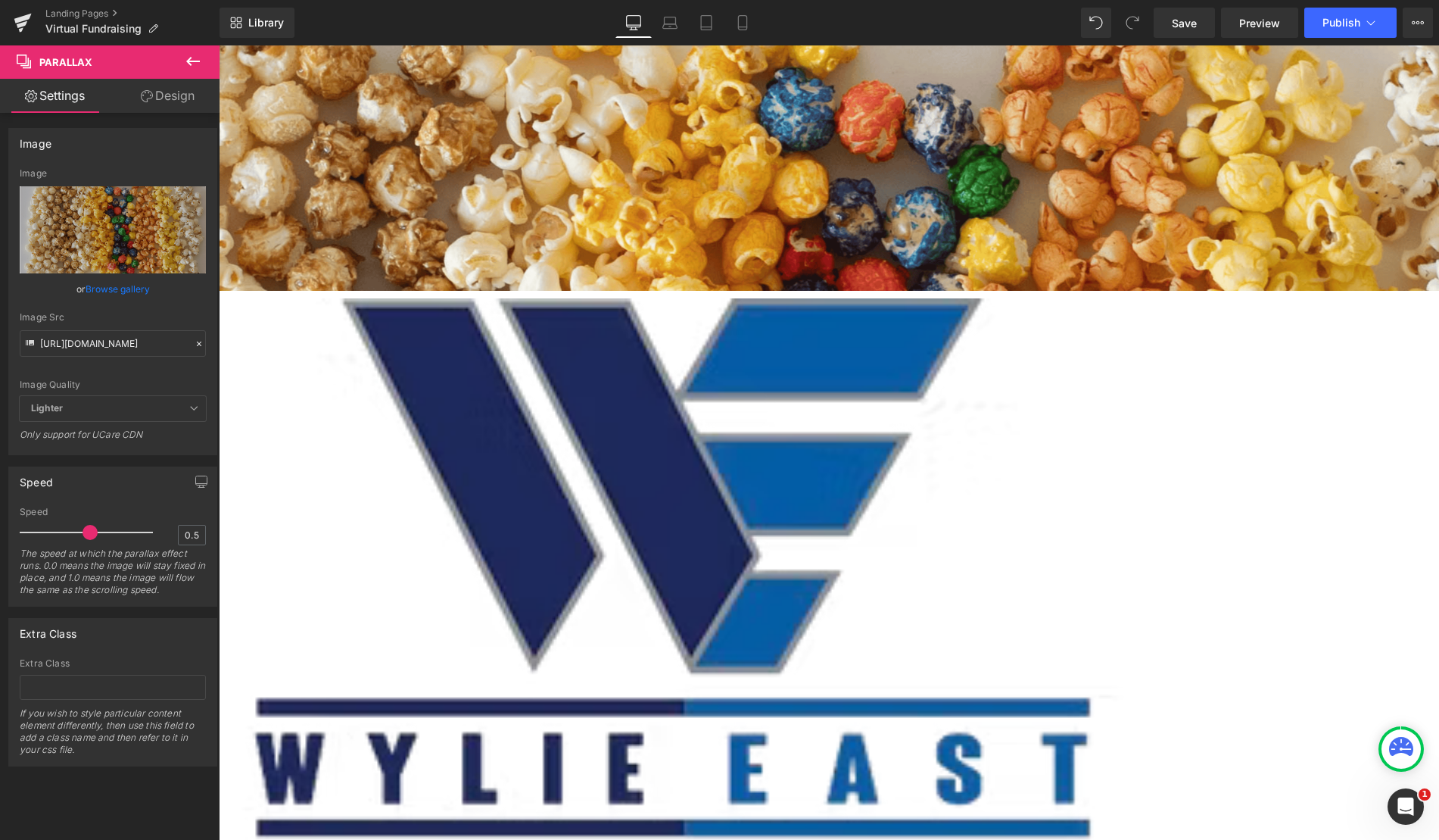
click at [194, 342] on icon at bounding box center [199, 343] width 10 height 10
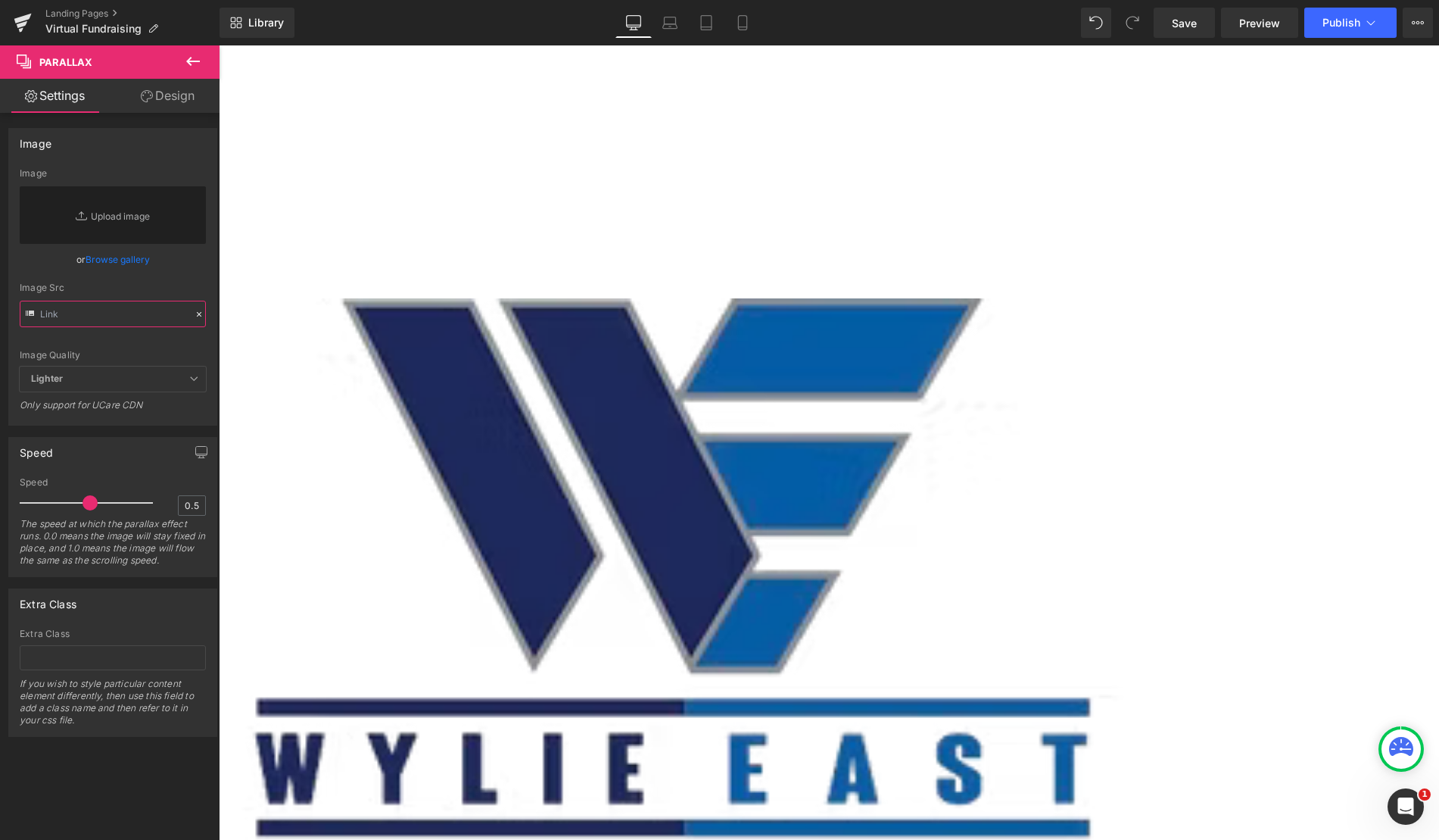
click at [120, 314] on input "text" at bounding box center [113, 314] width 186 height 27
paste input "https://cdn.shopify.com/s/files/1/0320/2619/8061/files/Blue_Vibrant_an_White_Mo…"
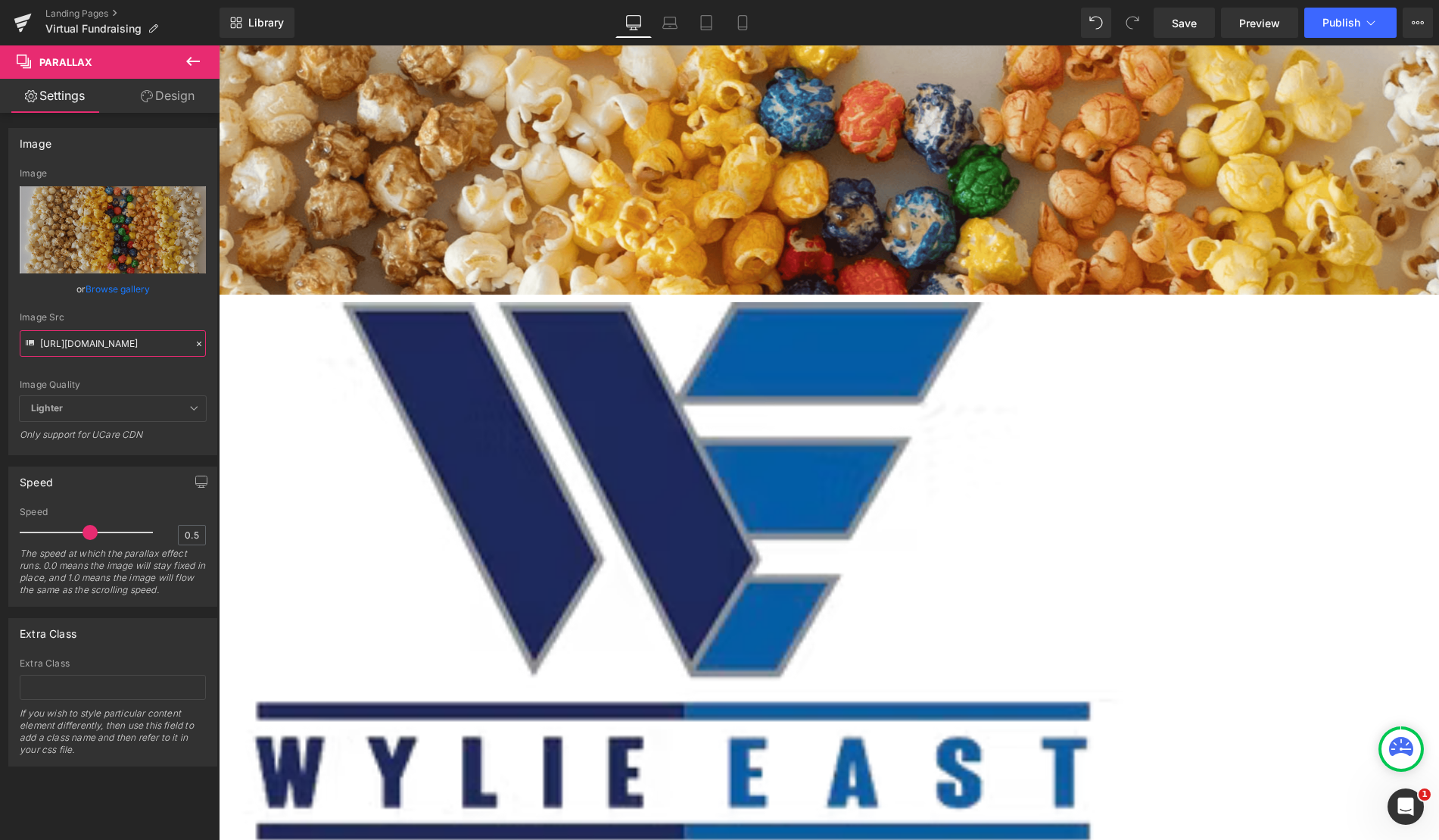
type input "https://cdn.shopify.com/s/files/1/0320/2619/8061/files/Blue_Vibrant_an_White_Mo…"
click at [192, 413] on span "Lighter" at bounding box center [113, 408] width 186 height 25
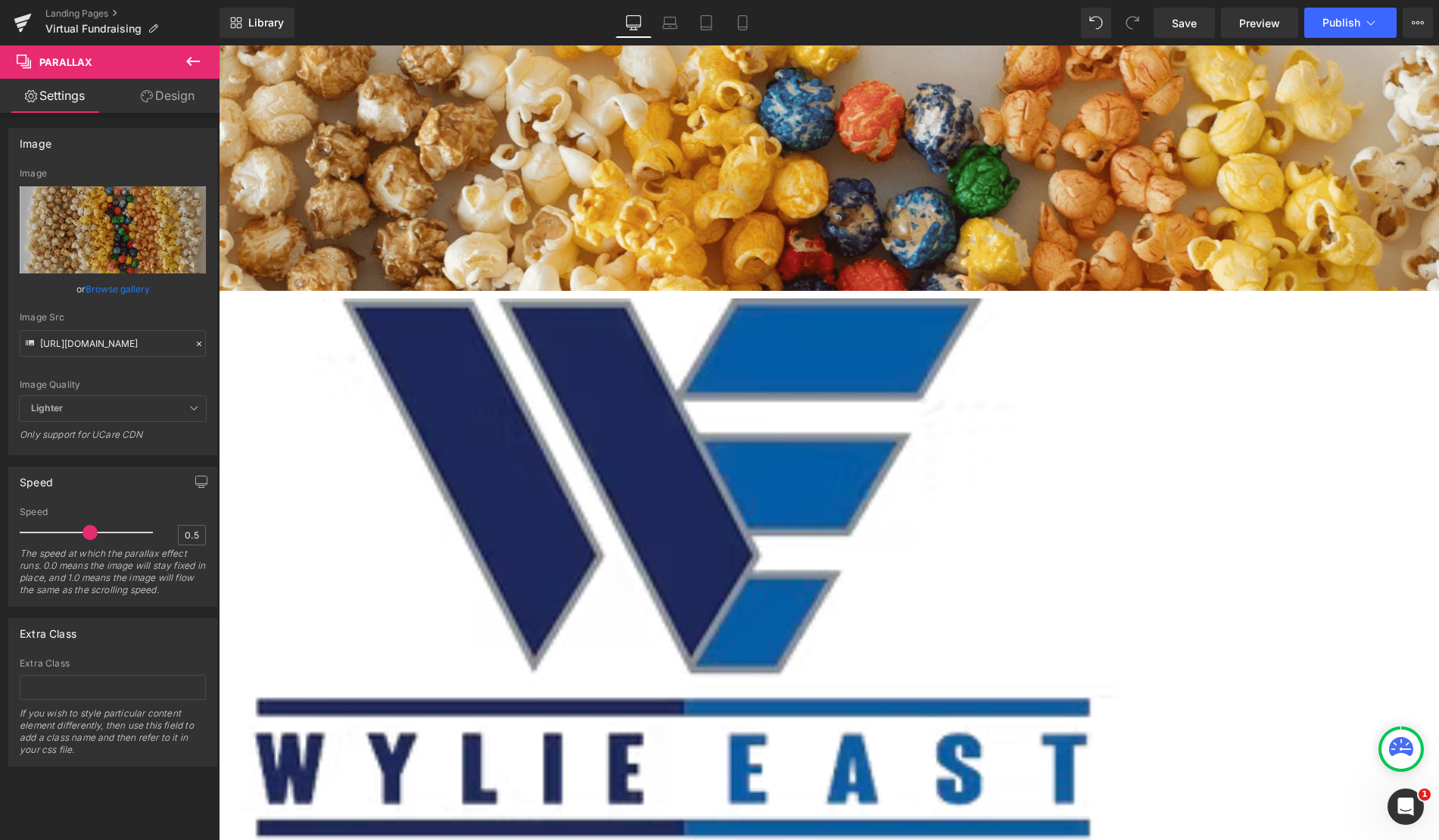
click at [189, 408] on icon at bounding box center [193, 407] width 9 height 9
drag, startPoint x: 98, startPoint y: 530, endPoint x: 51, endPoint y: 533, distance: 47.1
click at [51, 533] on div at bounding box center [89, 531] width 126 height 30
drag, startPoint x: 48, startPoint y: 539, endPoint x: 6, endPoint y: 544, distance: 42.3
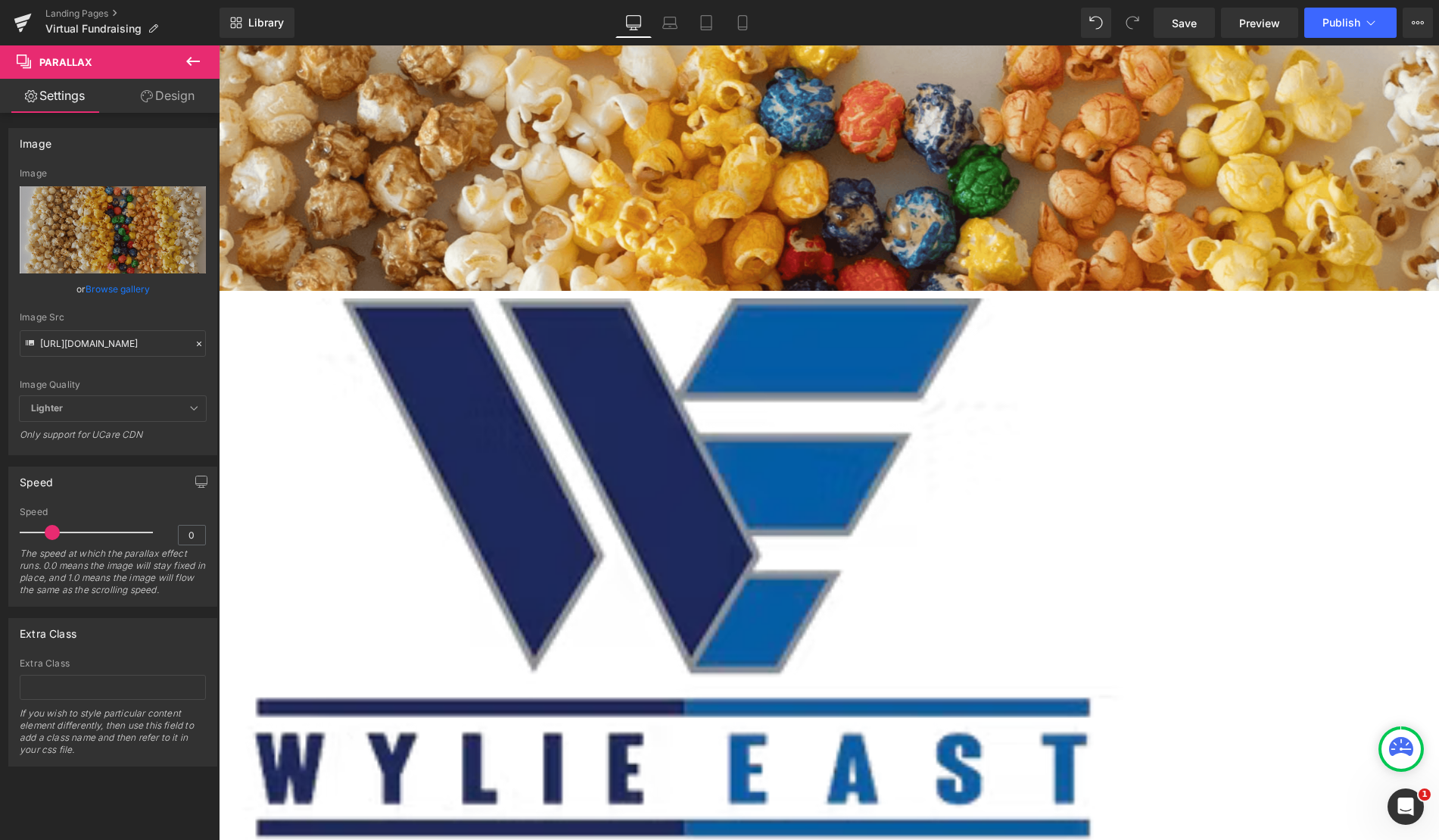
click at [9, 544] on div "Speed 0 Speed 0 The speed at which the parallax effect runs. 0.0 means the imag…" at bounding box center [113, 537] width 209 height 140
type input "0"
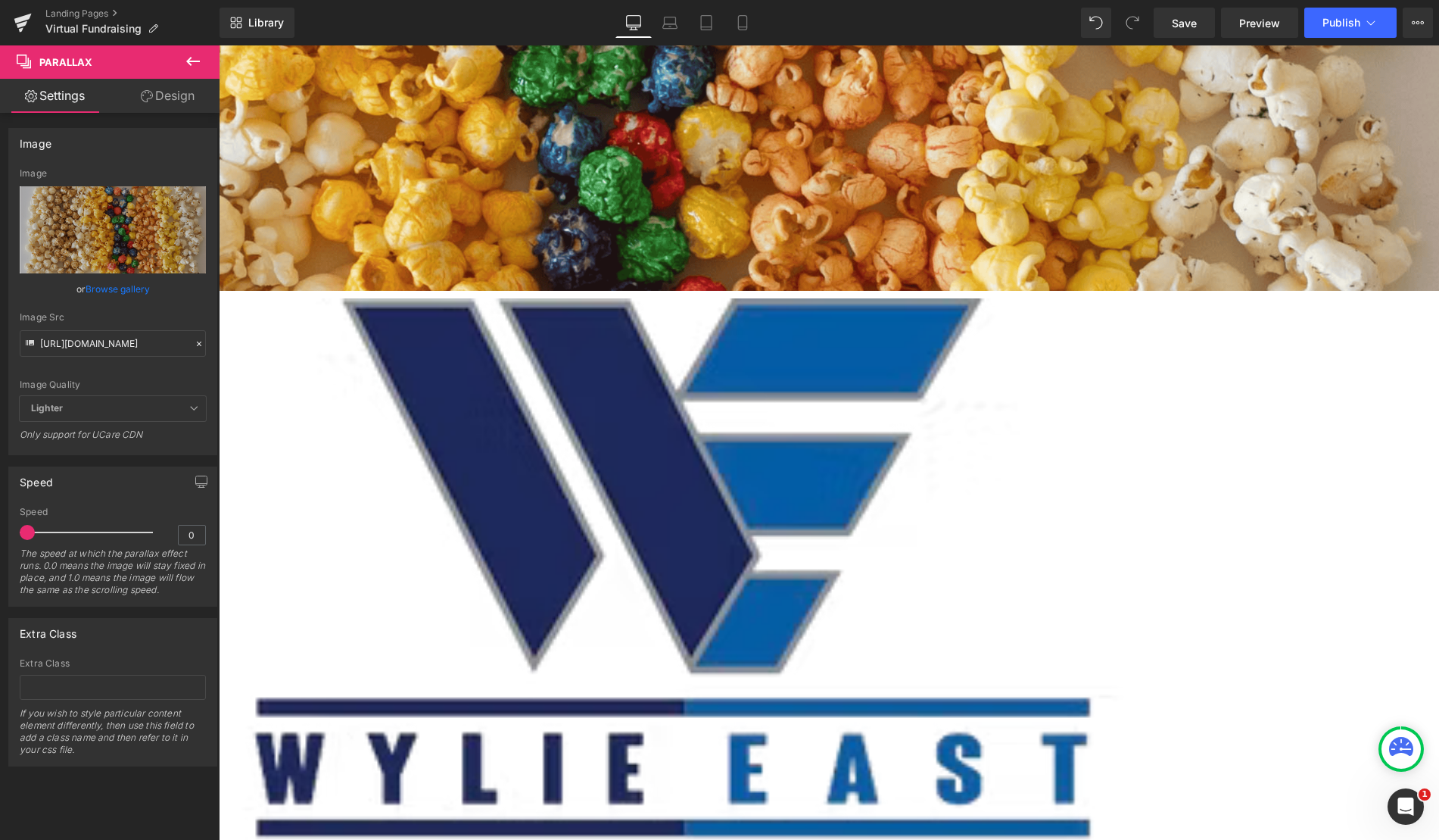
click at [20, 536] on div "Speed 0 The speed at which the parallax effect runs. 0.0 means the image will s…" at bounding box center [113, 556] width 186 height 99
drag, startPoint x: 20, startPoint y: 536, endPoint x: 49, endPoint y: 536, distance: 29.0
click at [49, 536] on div "Speed 0 The speed at which the parallax effect runs. 0.0 means the image will s…" at bounding box center [113, 556] width 186 height 99
click at [368, 151] on div at bounding box center [524, 167] width 1831 height 245
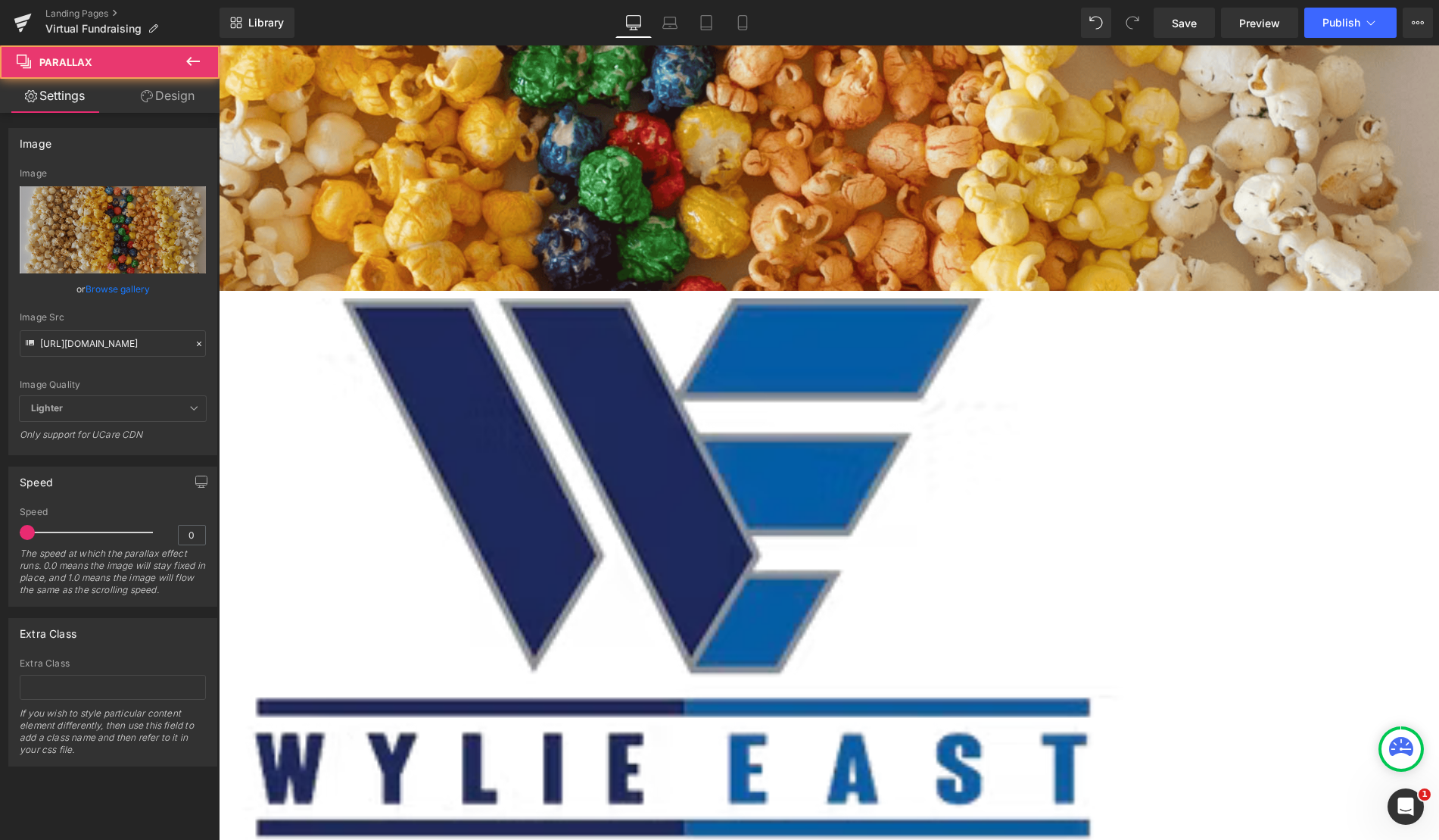
click at [166, 98] on link "Design" at bounding box center [167, 95] width 110 height 34
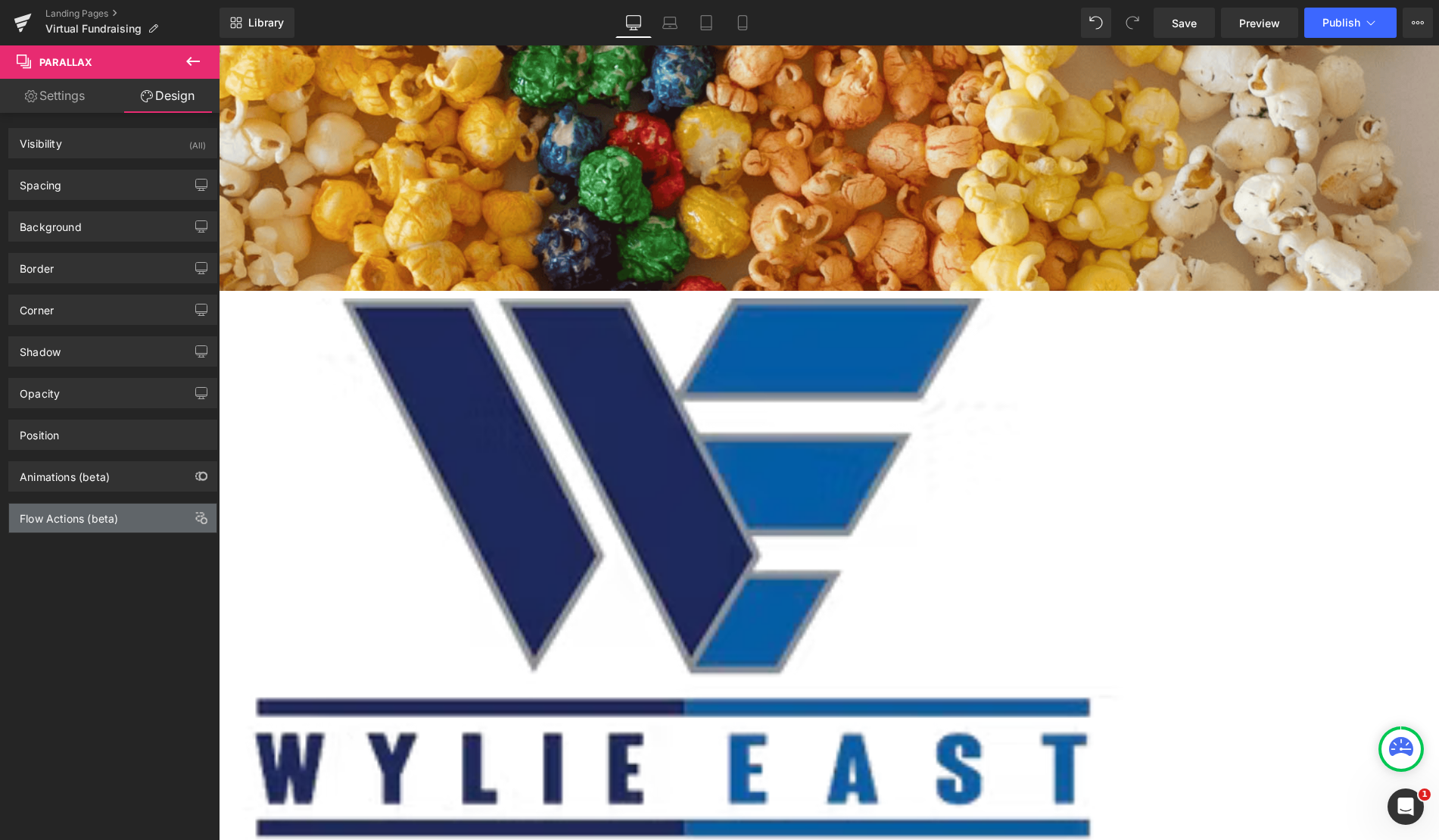
click at [120, 518] on div "Flow Actions (beta)" at bounding box center [112, 518] width 207 height 29
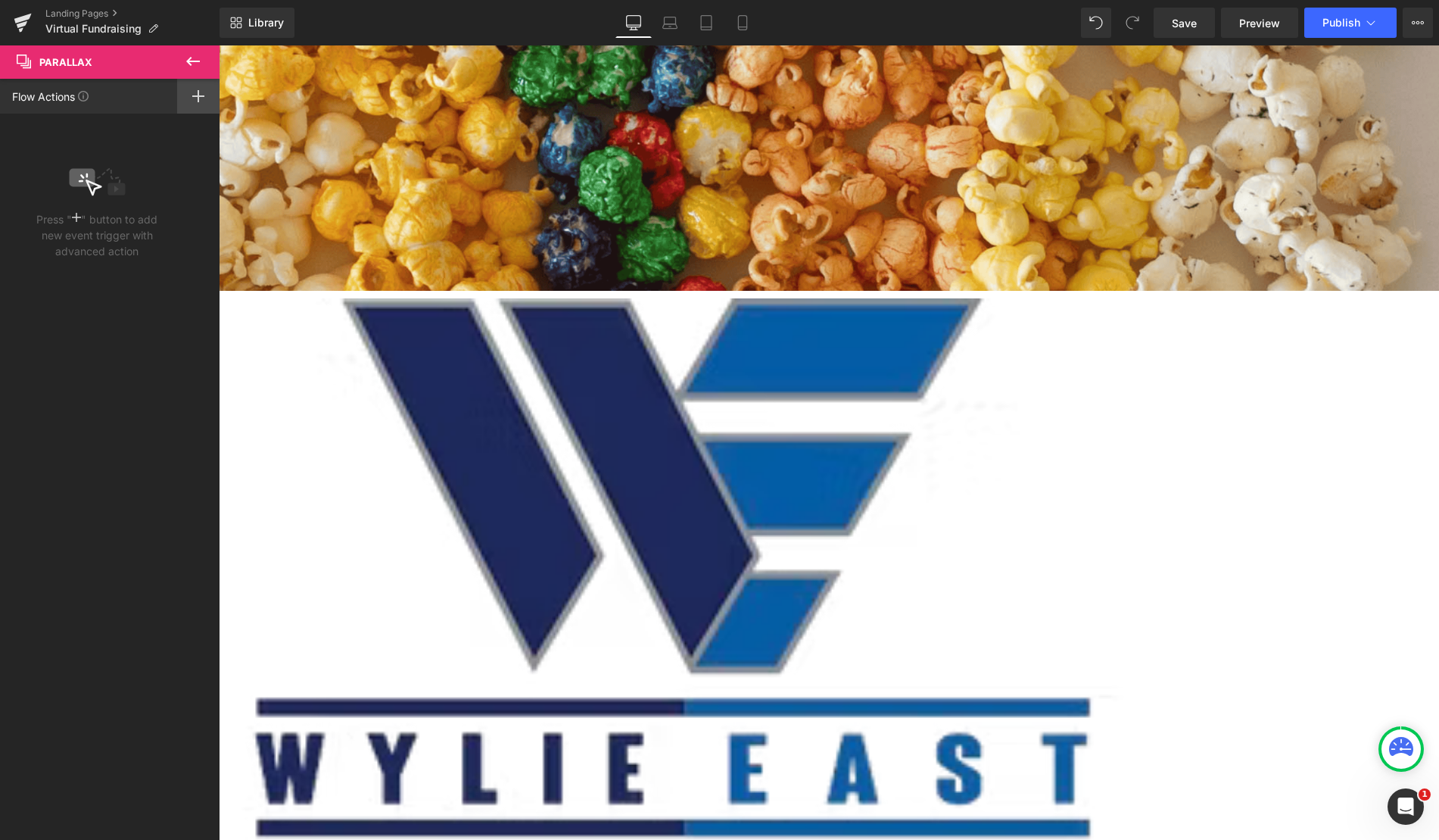
click at [191, 94] on div at bounding box center [198, 96] width 42 height 35
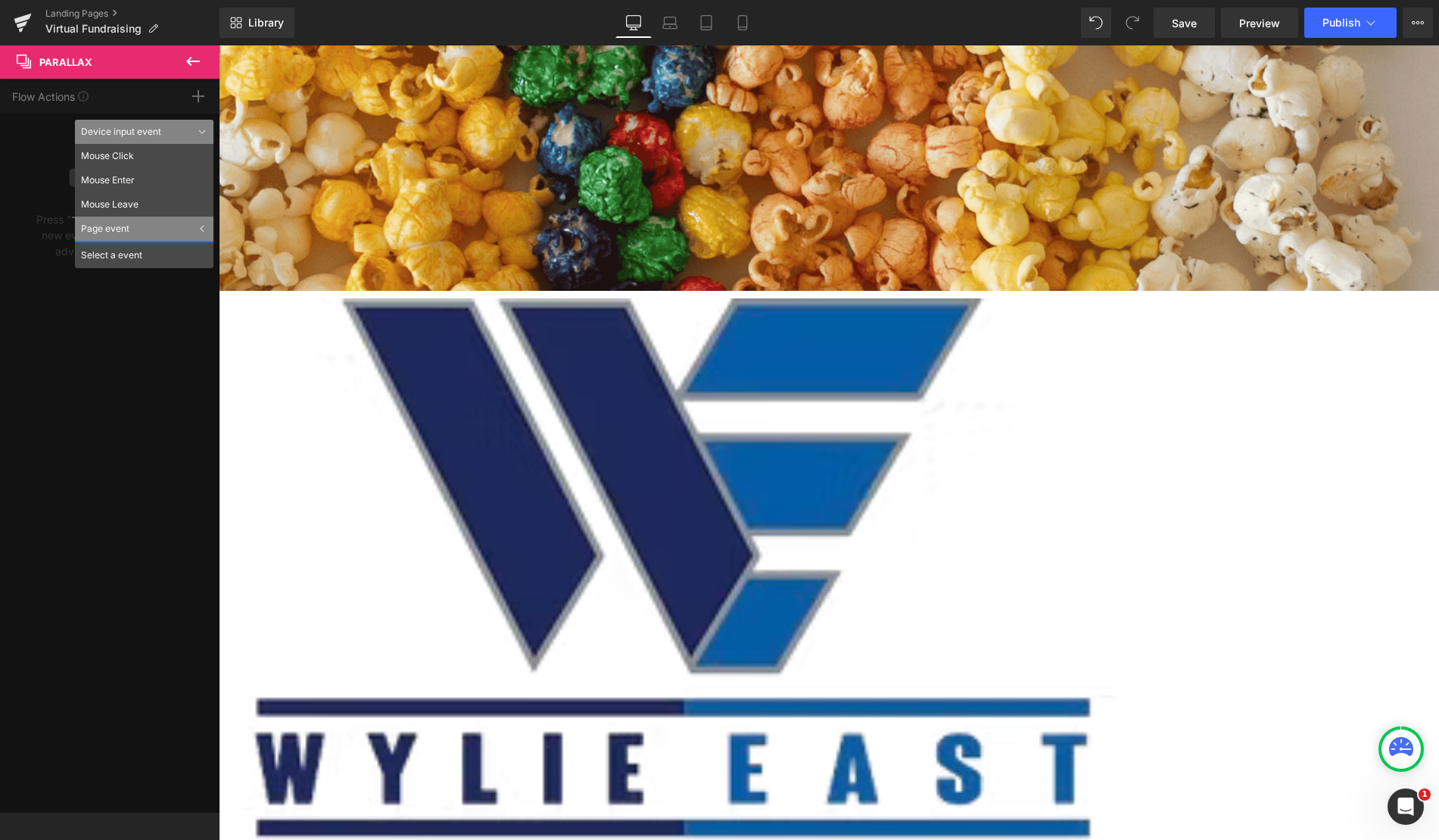
click at [186, 227] on div "Page event" at bounding box center [144, 229] width 139 height 24
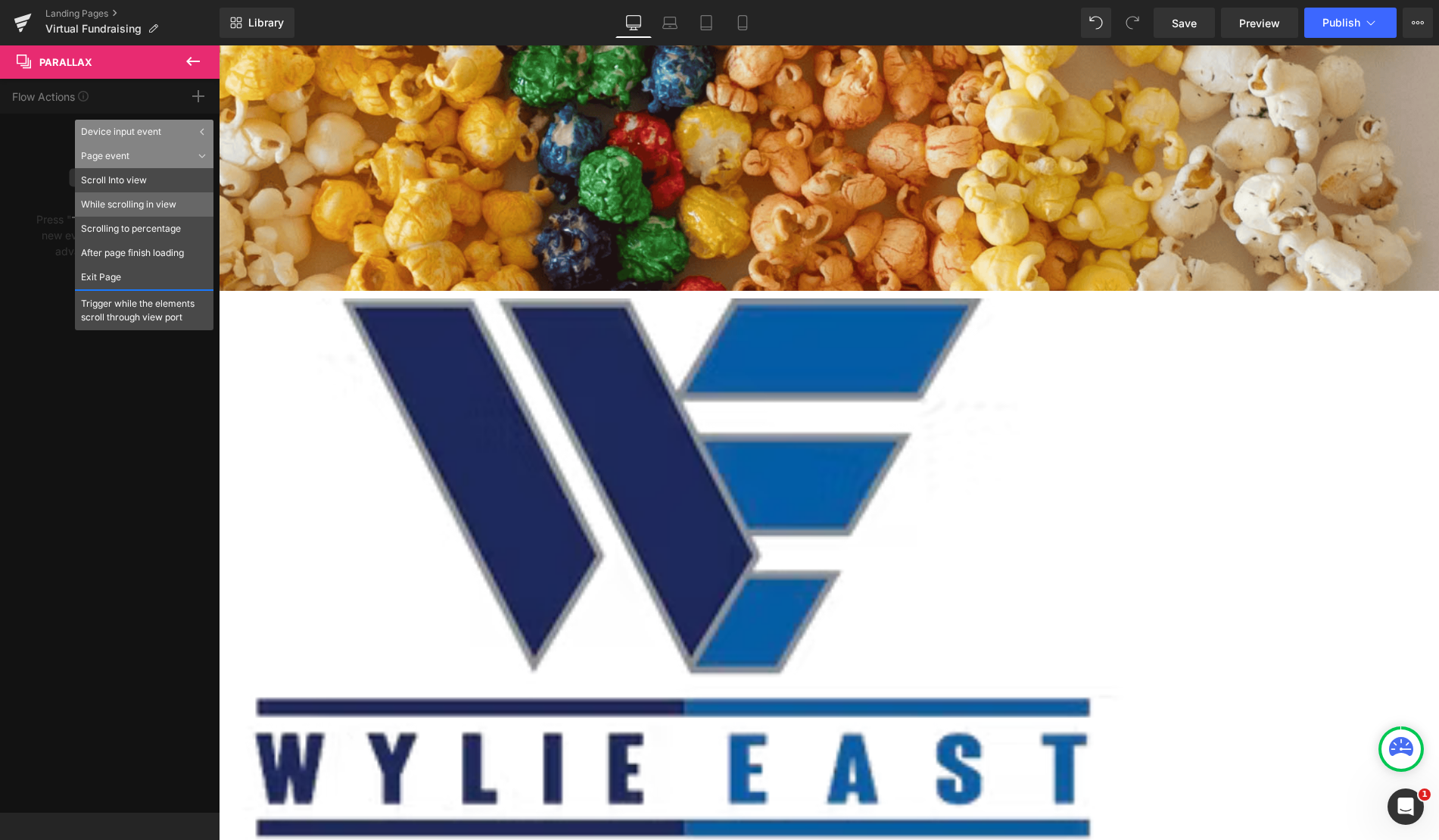
click at [182, 194] on li "While scrolling in view" at bounding box center [144, 205] width 139 height 24
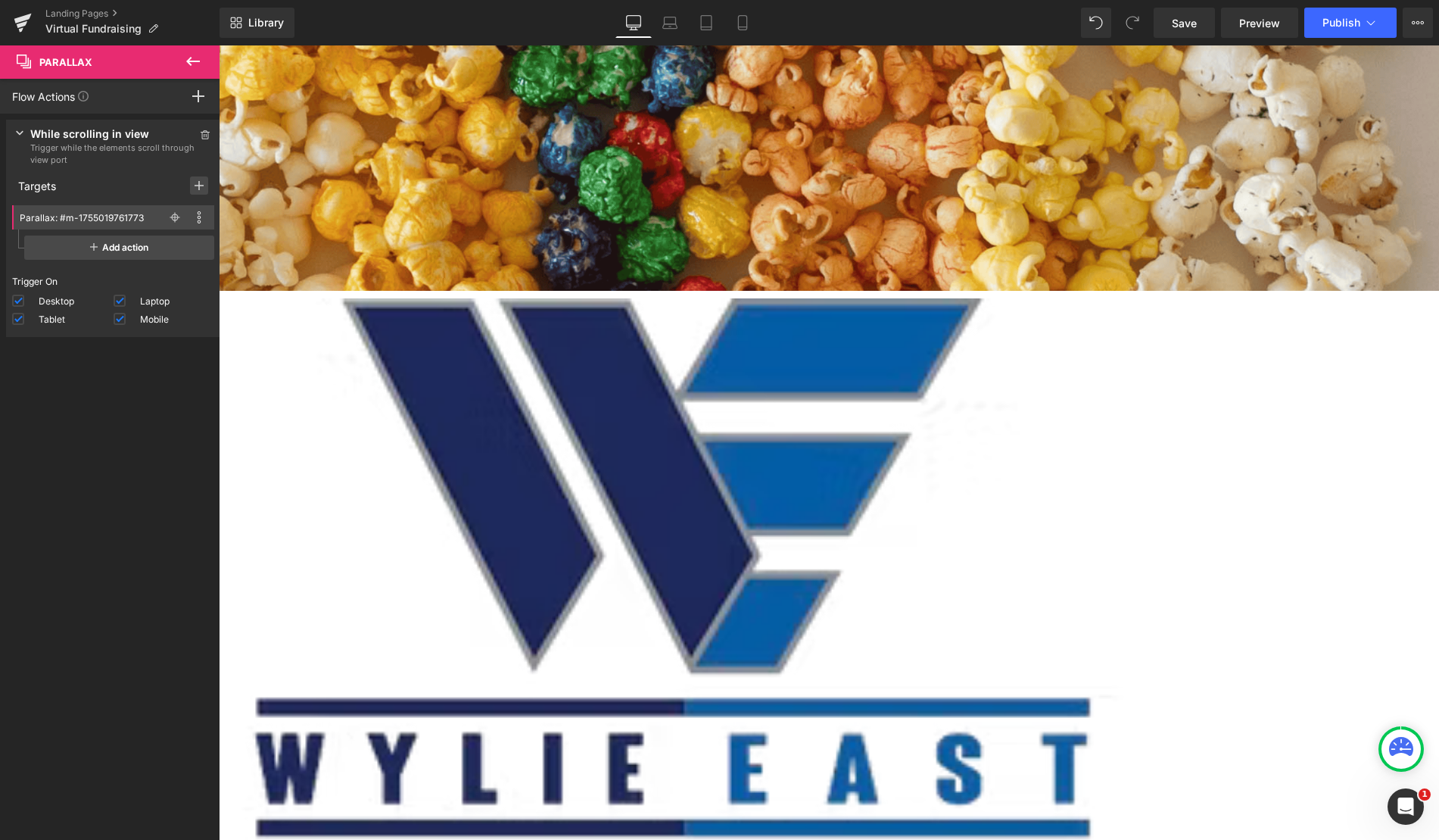
click at [194, 182] on icon at bounding box center [199, 186] width 9 height 12
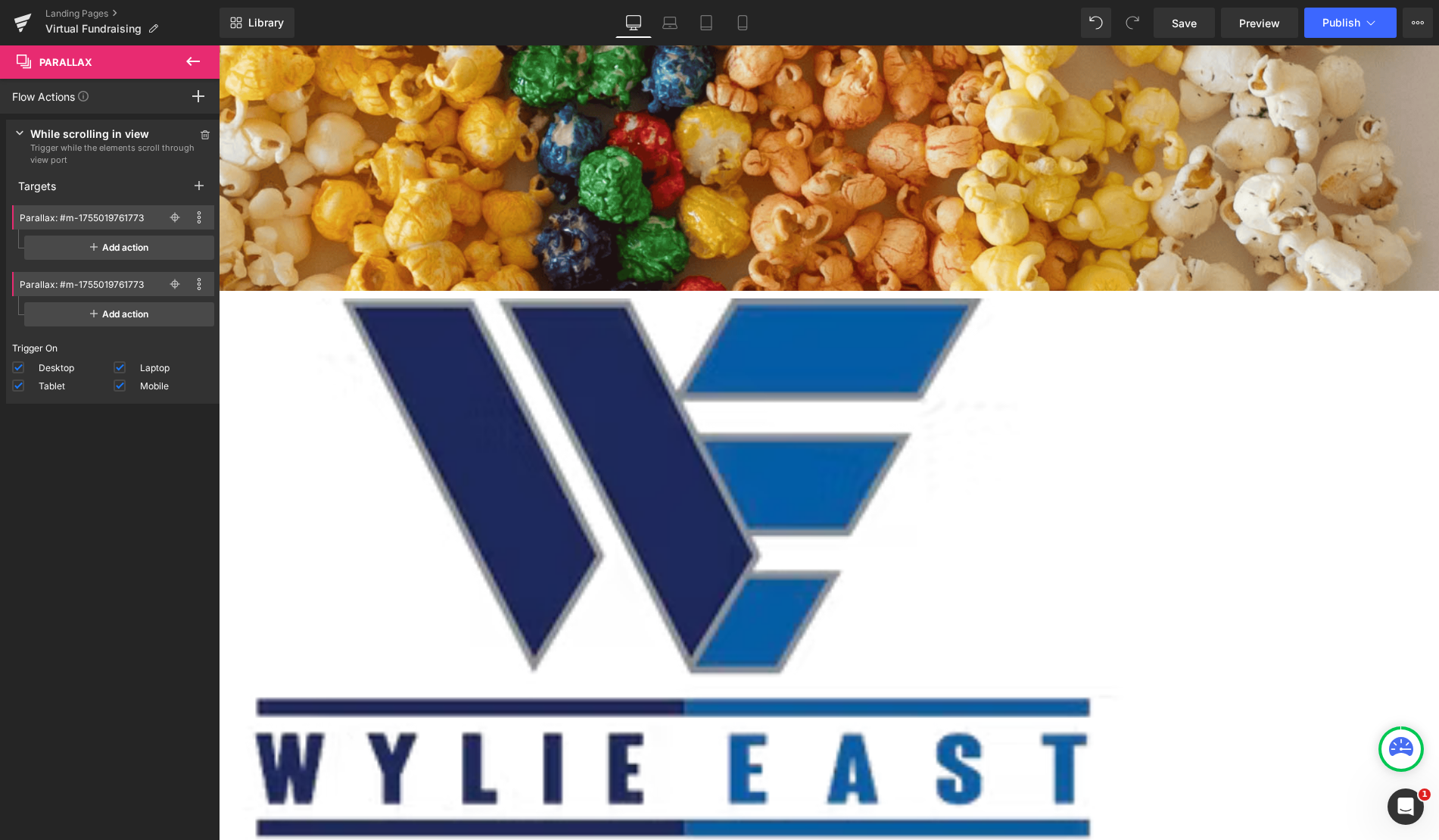
click at [799, 87] on div at bounding box center [524, 167] width 1831 height 245
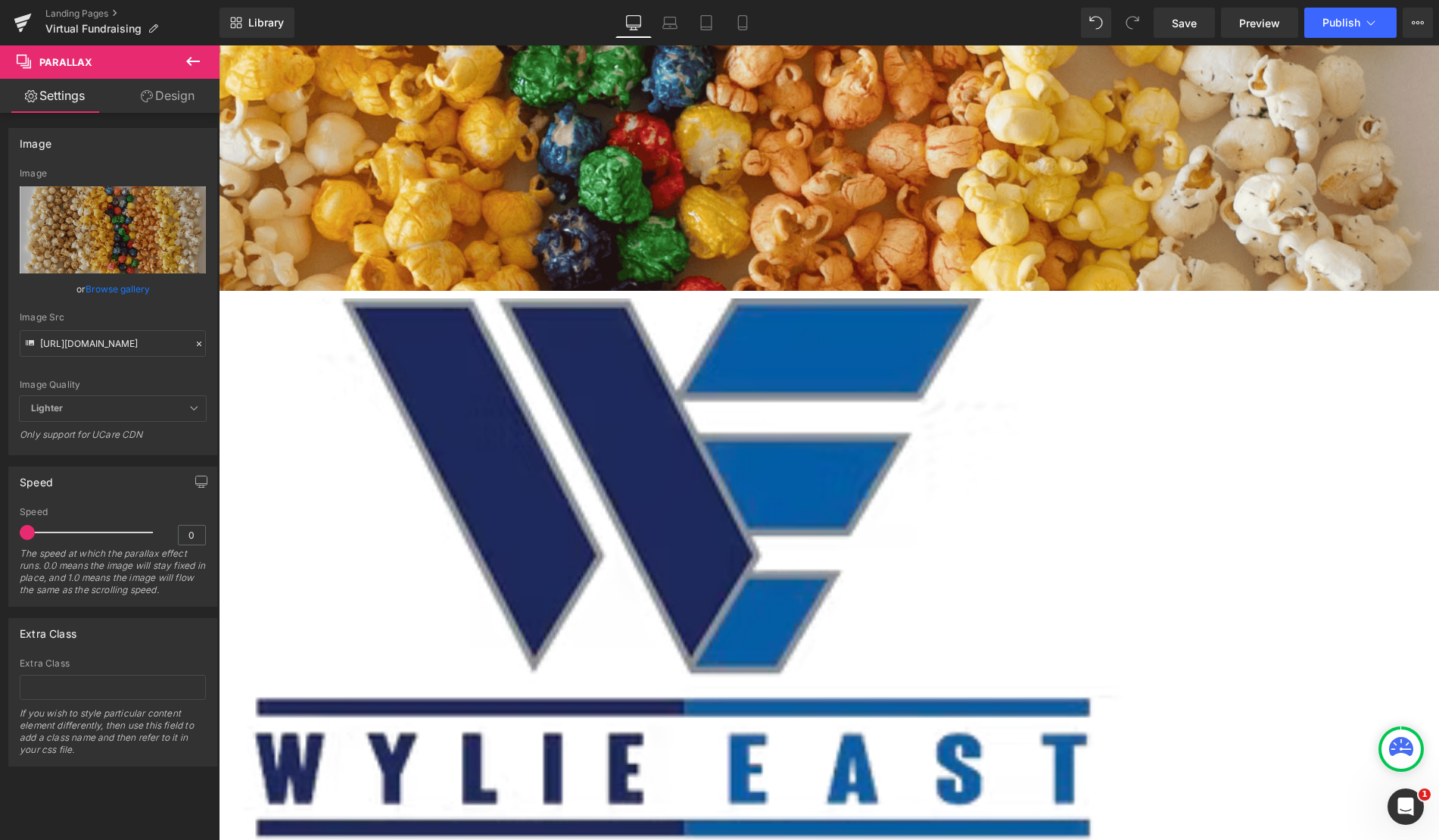
click at [170, 95] on link "Design" at bounding box center [167, 95] width 110 height 34
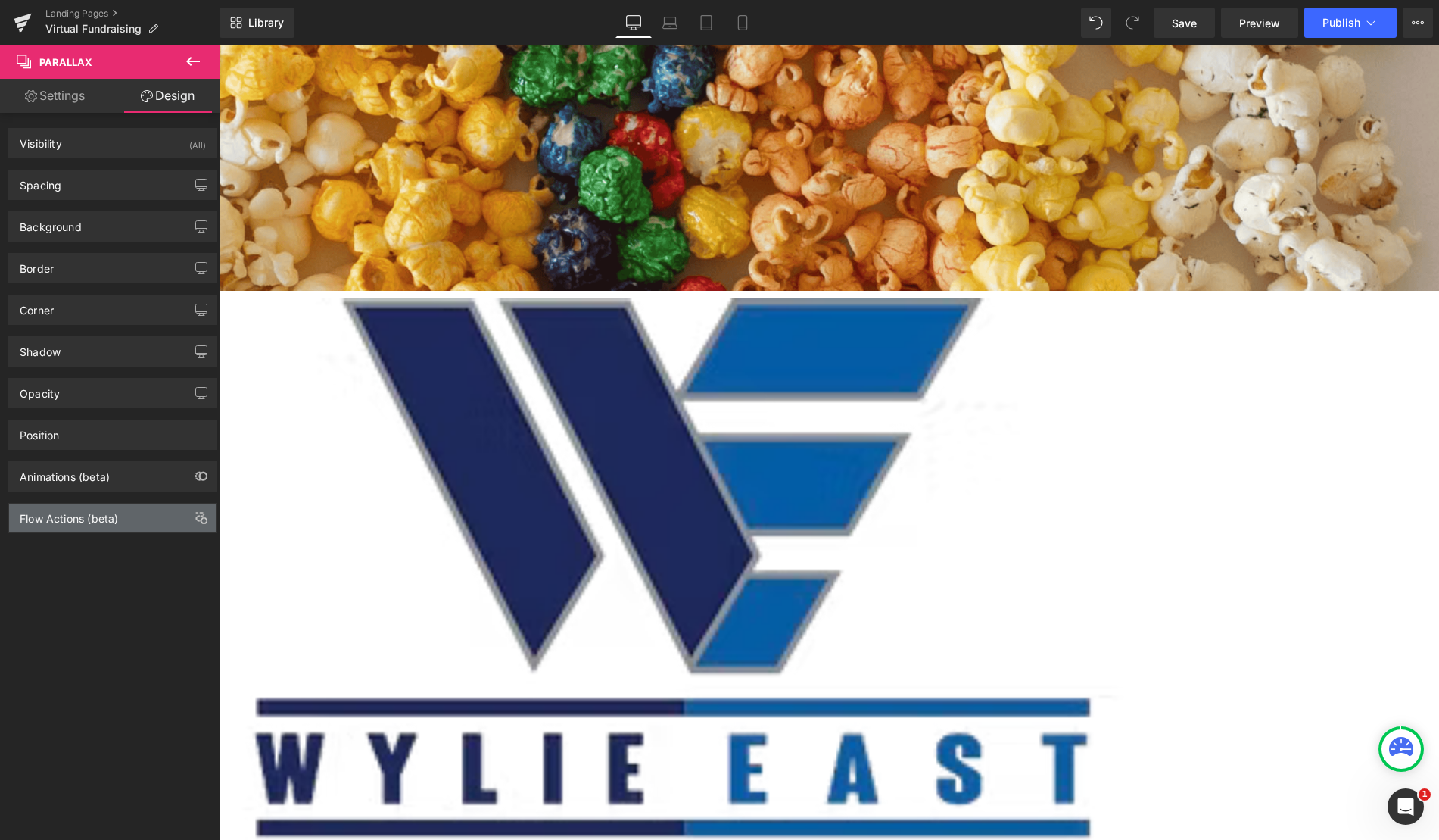
click at [120, 511] on div "Flow Actions (beta)" at bounding box center [112, 518] width 207 height 29
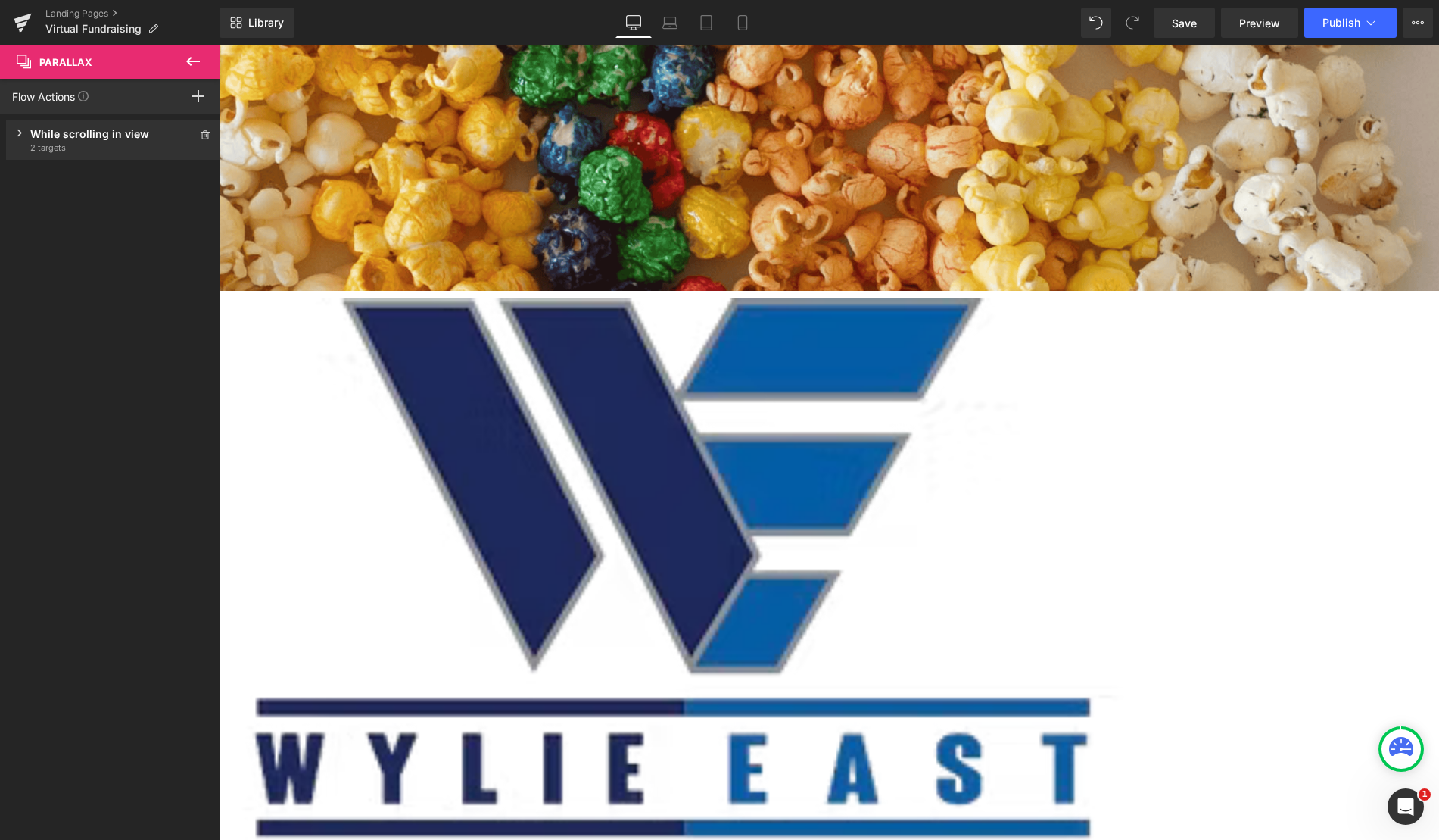
click at [106, 137] on div "While scrolling in view" at bounding box center [113, 133] width 166 height 16
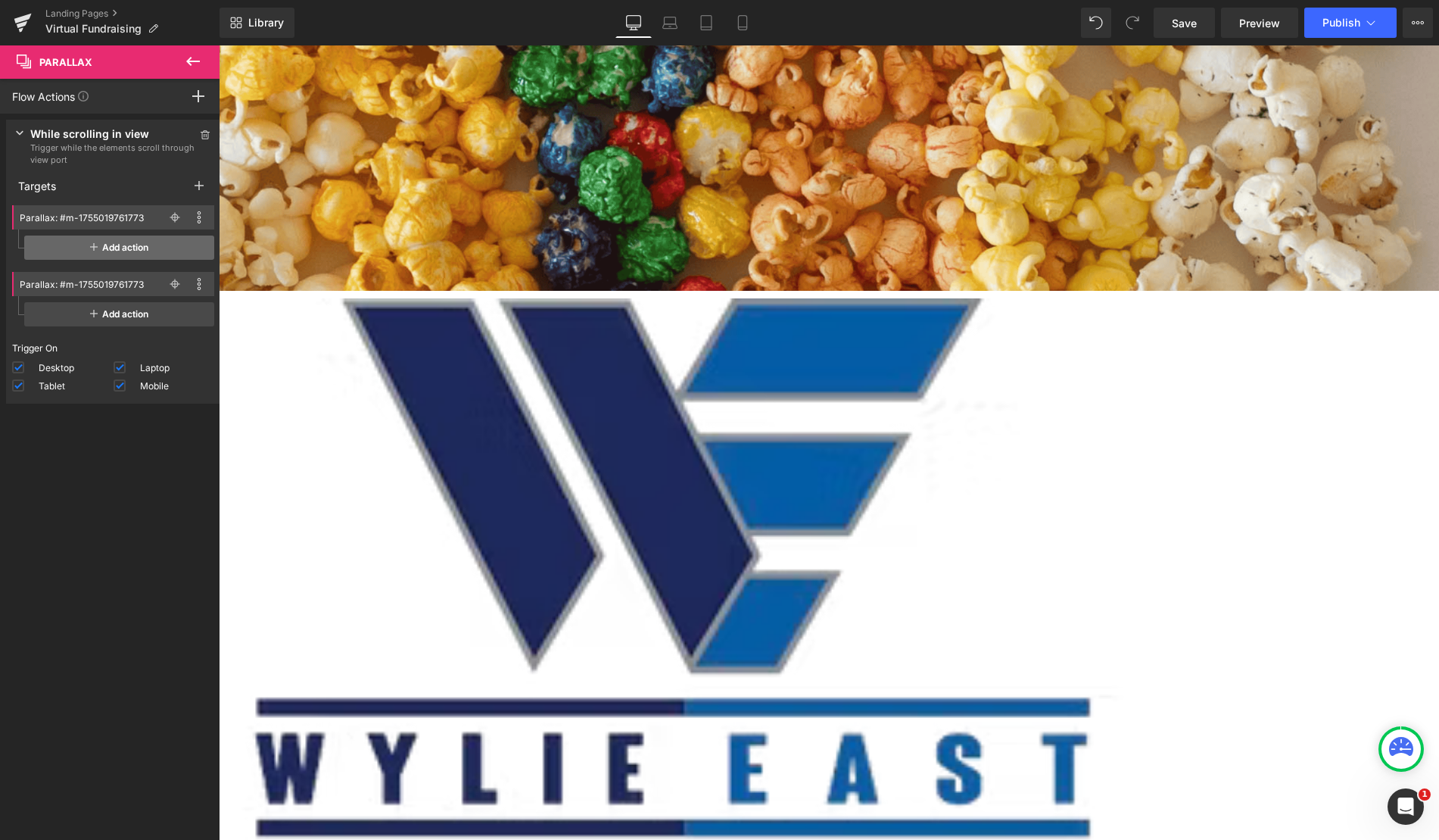
click at [147, 250] on span "Add action" at bounding box center [119, 248] width 190 height 24
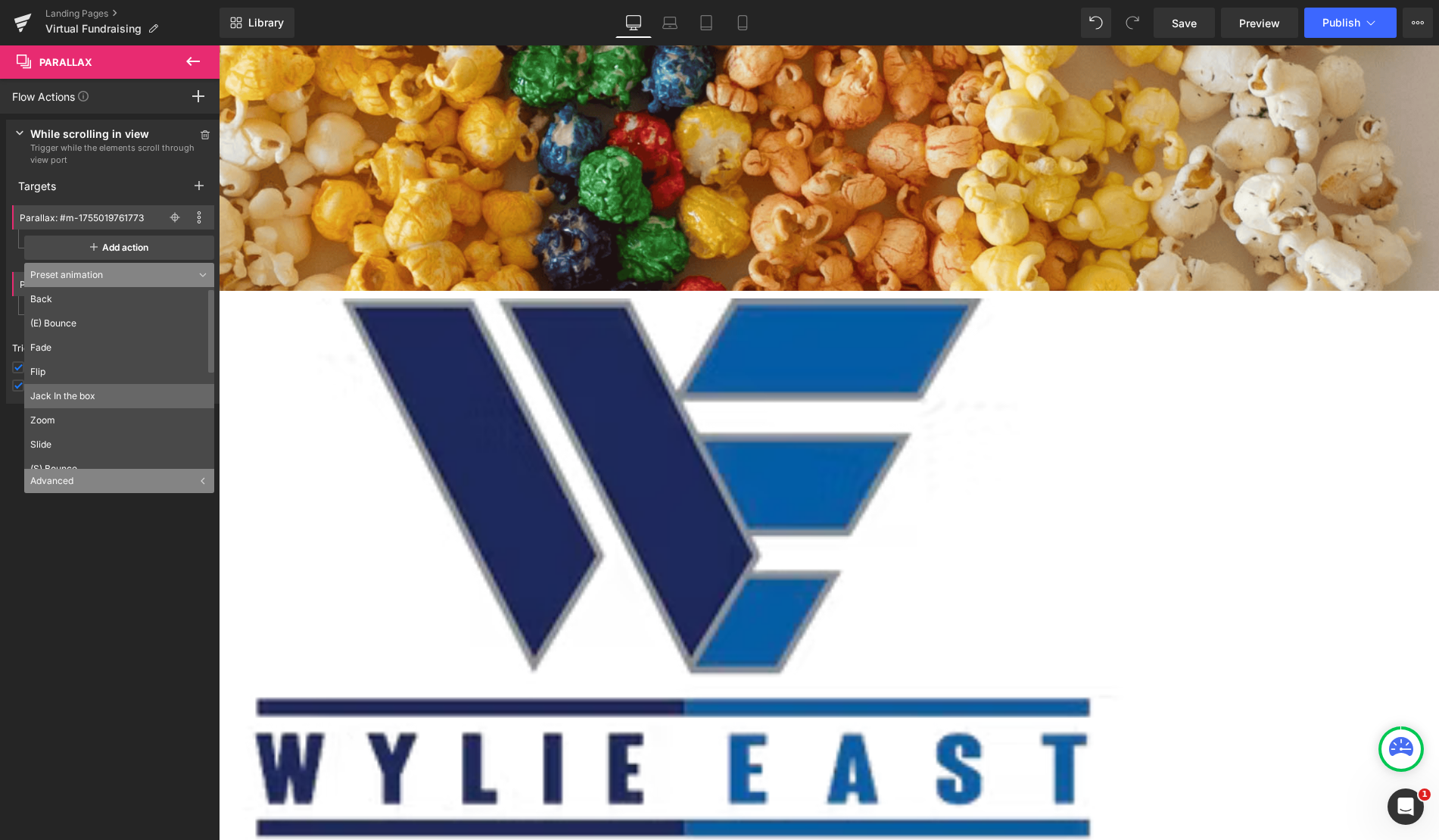
click at [121, 423] on li "Zoom" at bounding box center [122, 420] width 197 height 24
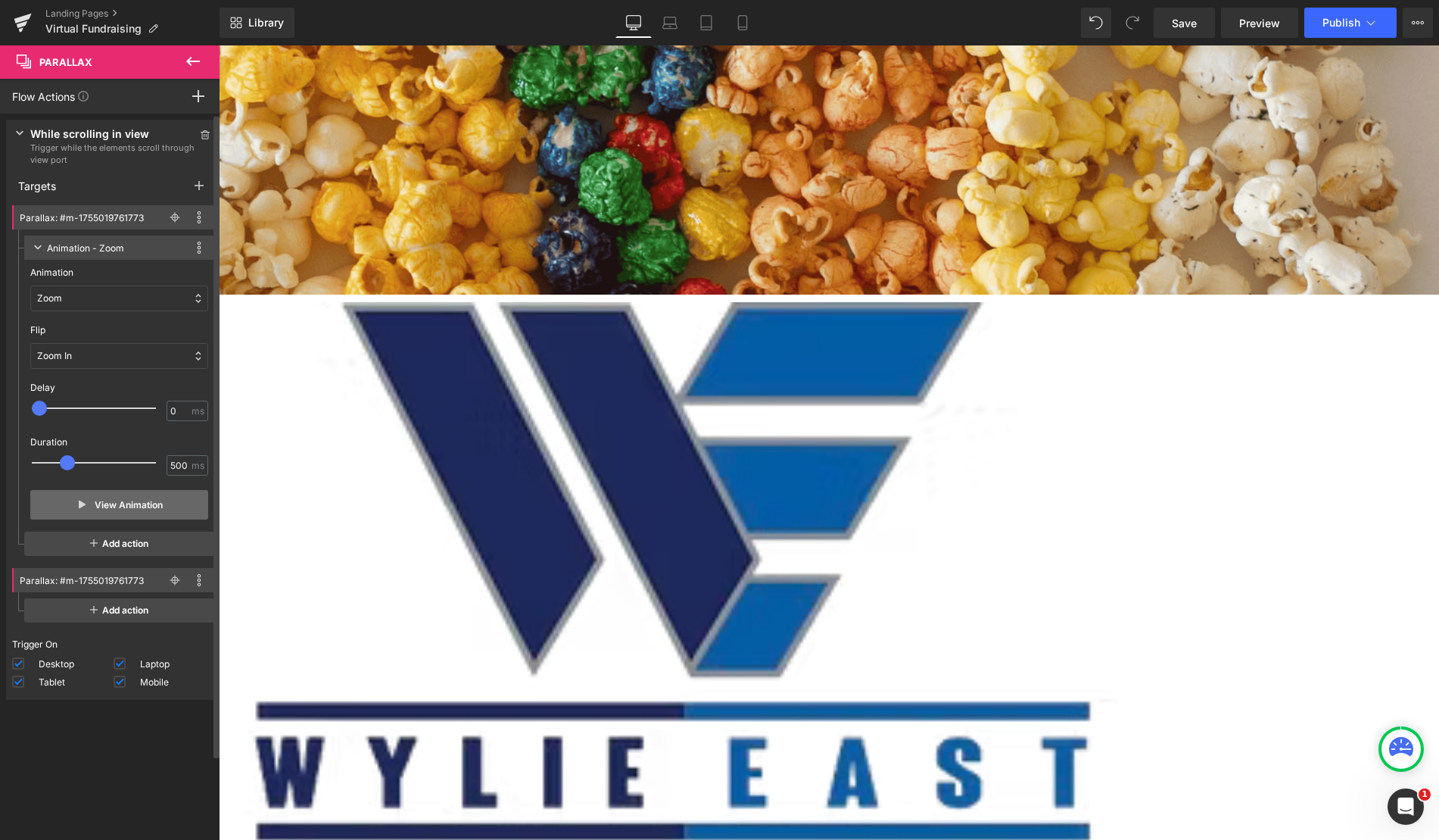
click at [129, 500] on button "View Animation" at bounding box center [119, 505] width 178 height 29
click at [198, 140] on span at bounding box center [205, 134] width 18 height 18
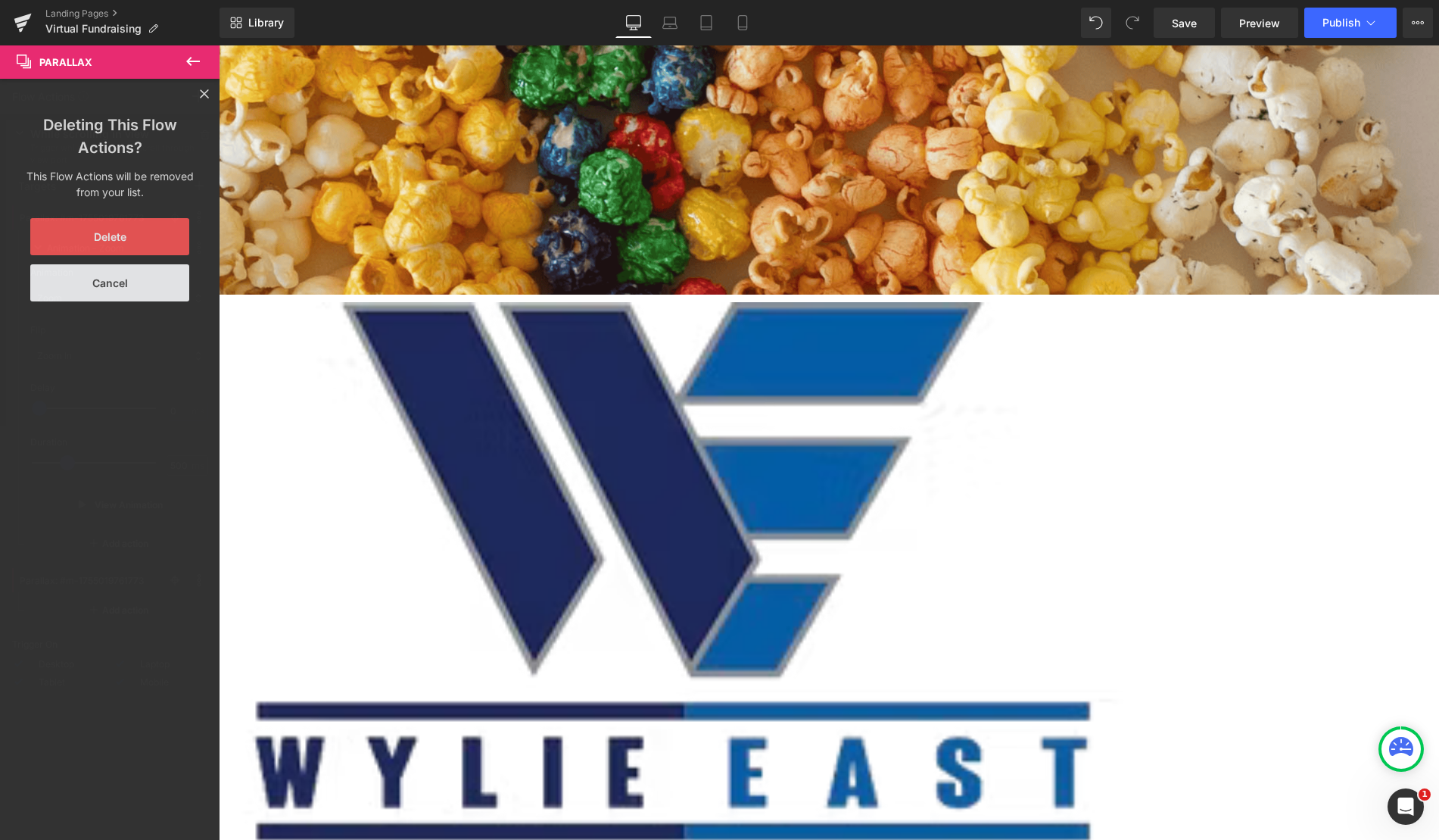
click at [144, 241] on button "Delete" at bounding box center [109, 237] width 159 height 37
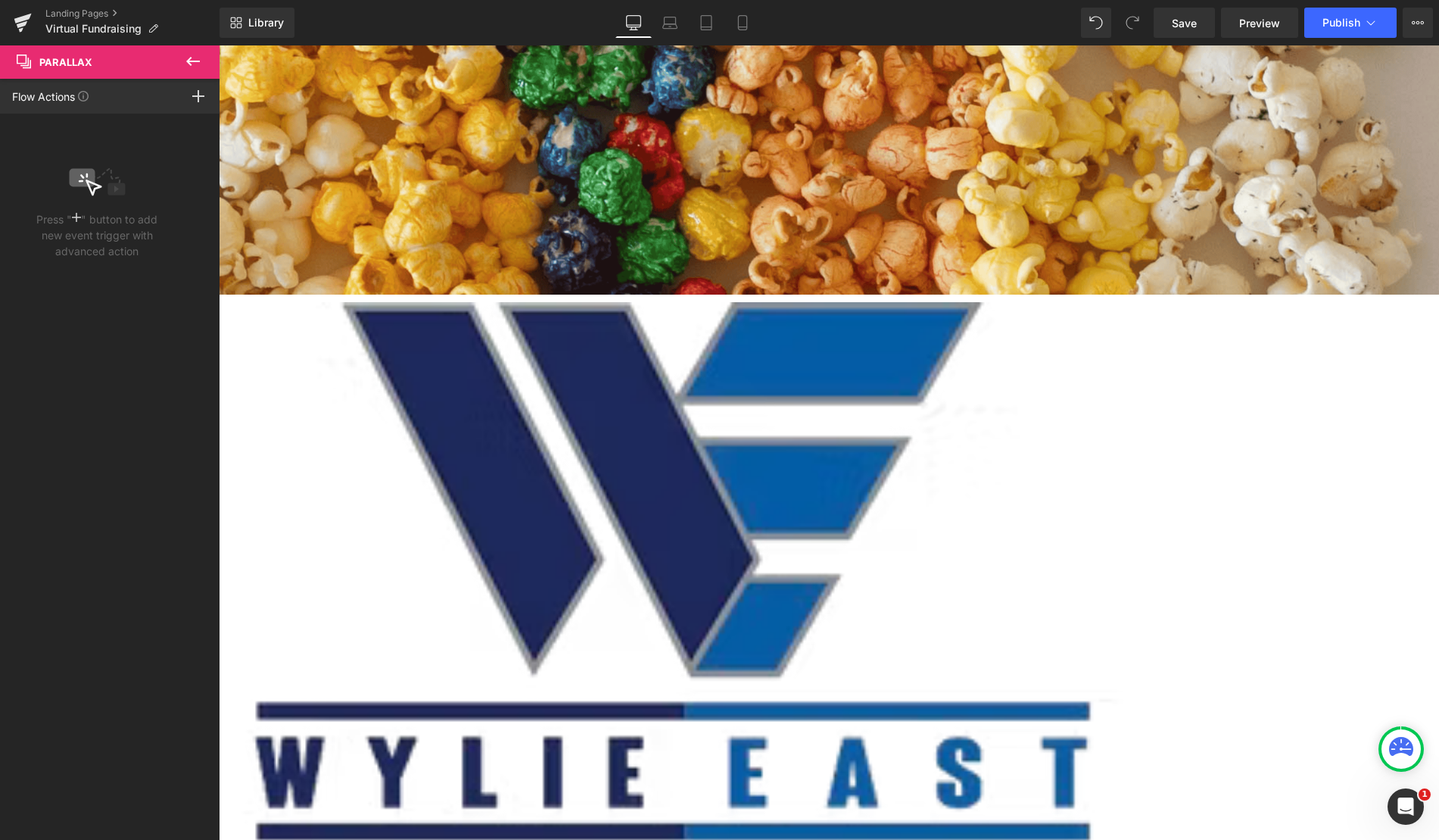
click at [202, 61] on button at bounding box center [192, 62] width 53 height 33
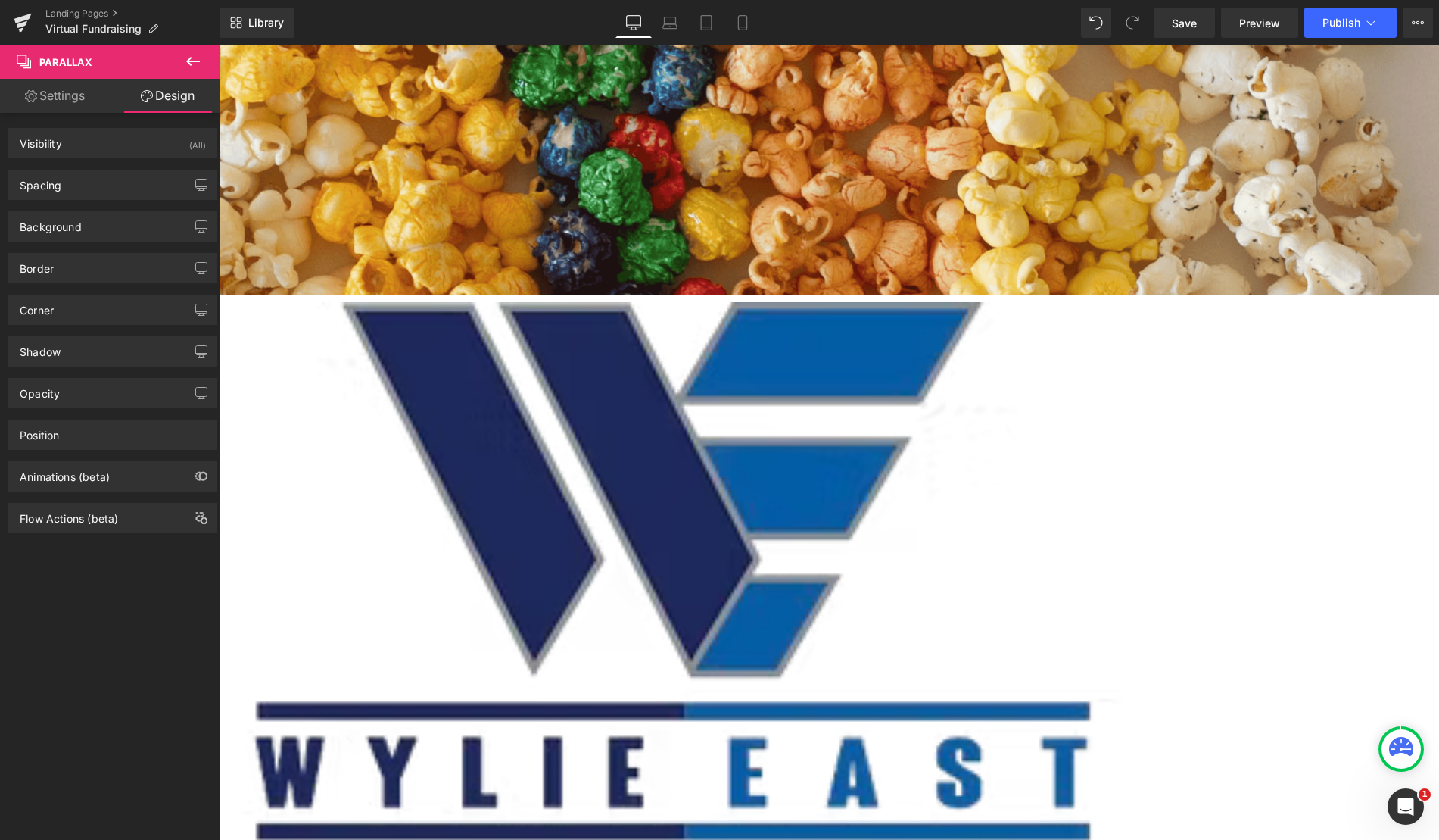
click at [218, 45] on icon at bounding box center [218, 45] width 0 height 0
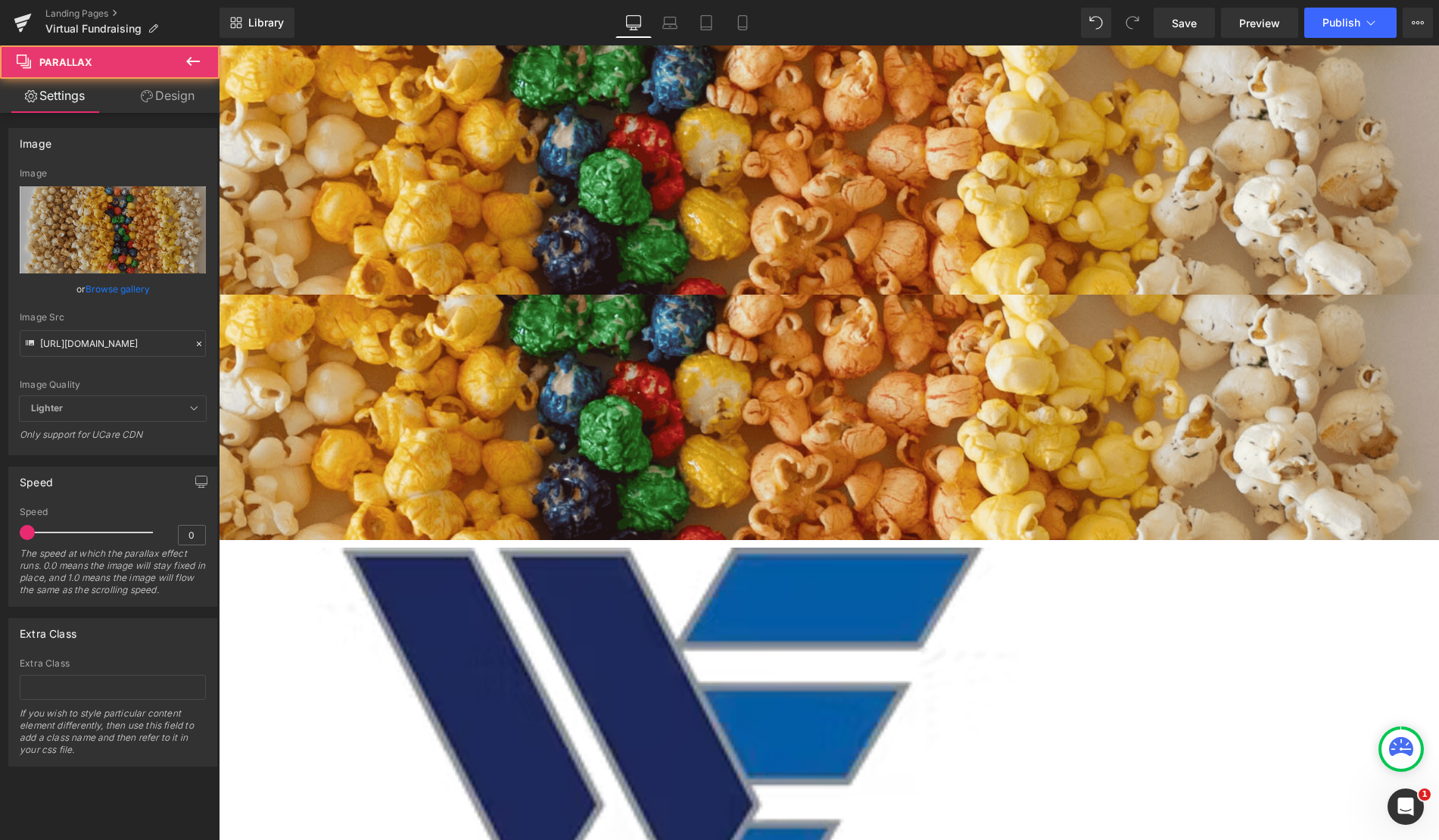
click at [463, 107] on div at bounding box center [524, 169] width 1831 height 249
type input "0.1"
click at [43, 528] on div at bounding box center [89, 531] width 126 height 30
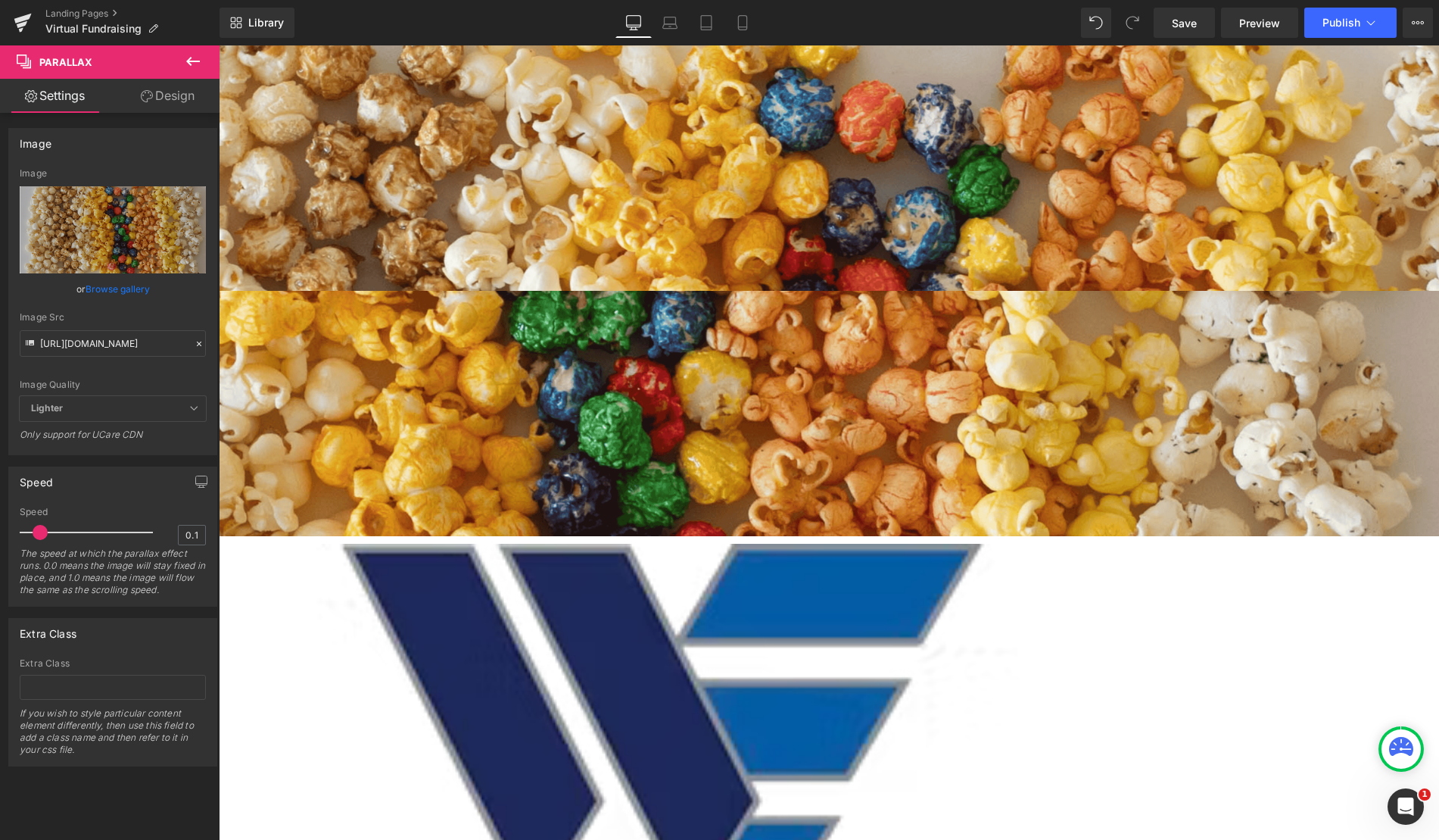
click at [679, 348] on div at bounding box center [524, 413] width 1831 height 245
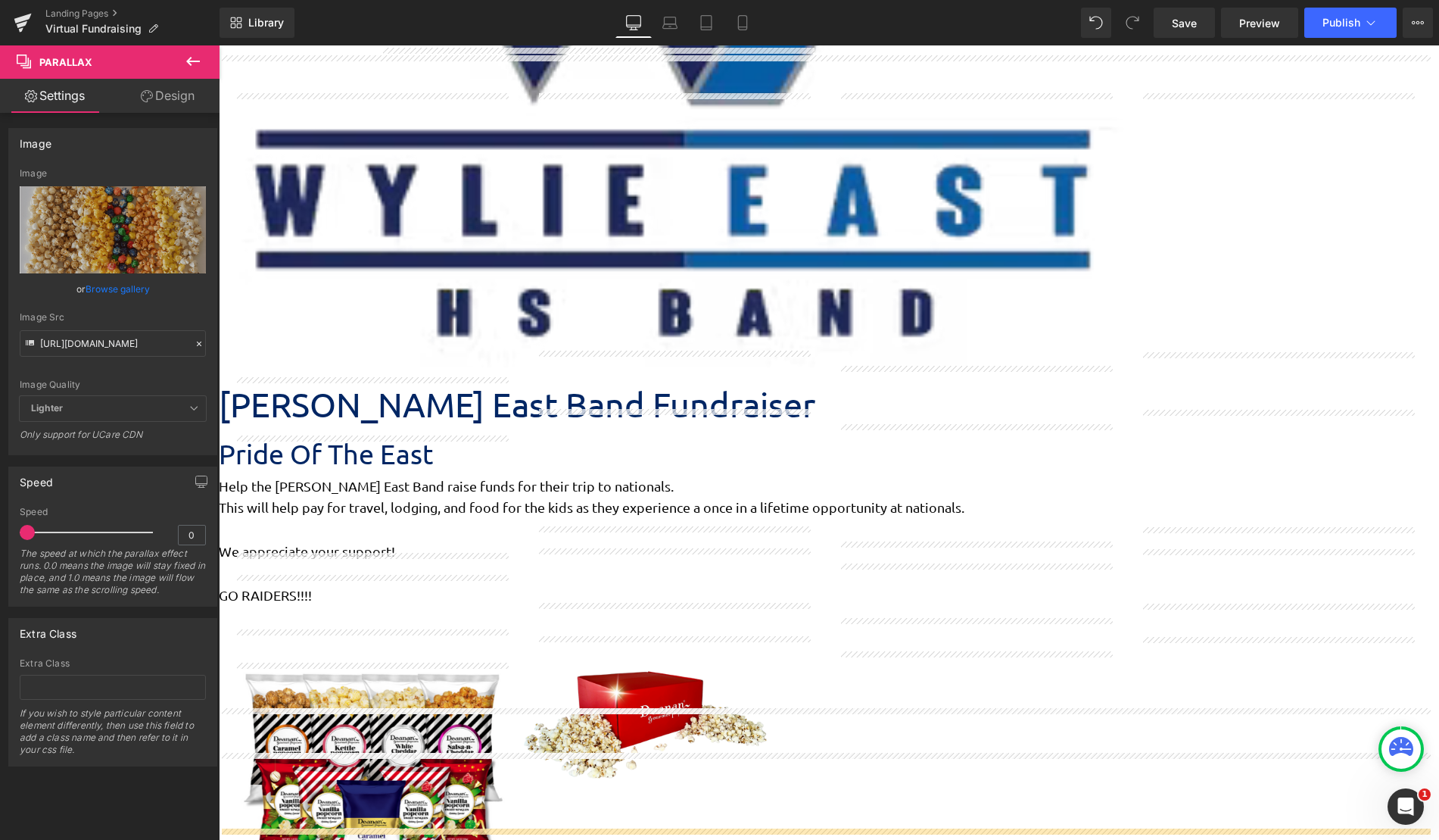
scroll to position [651, 0]
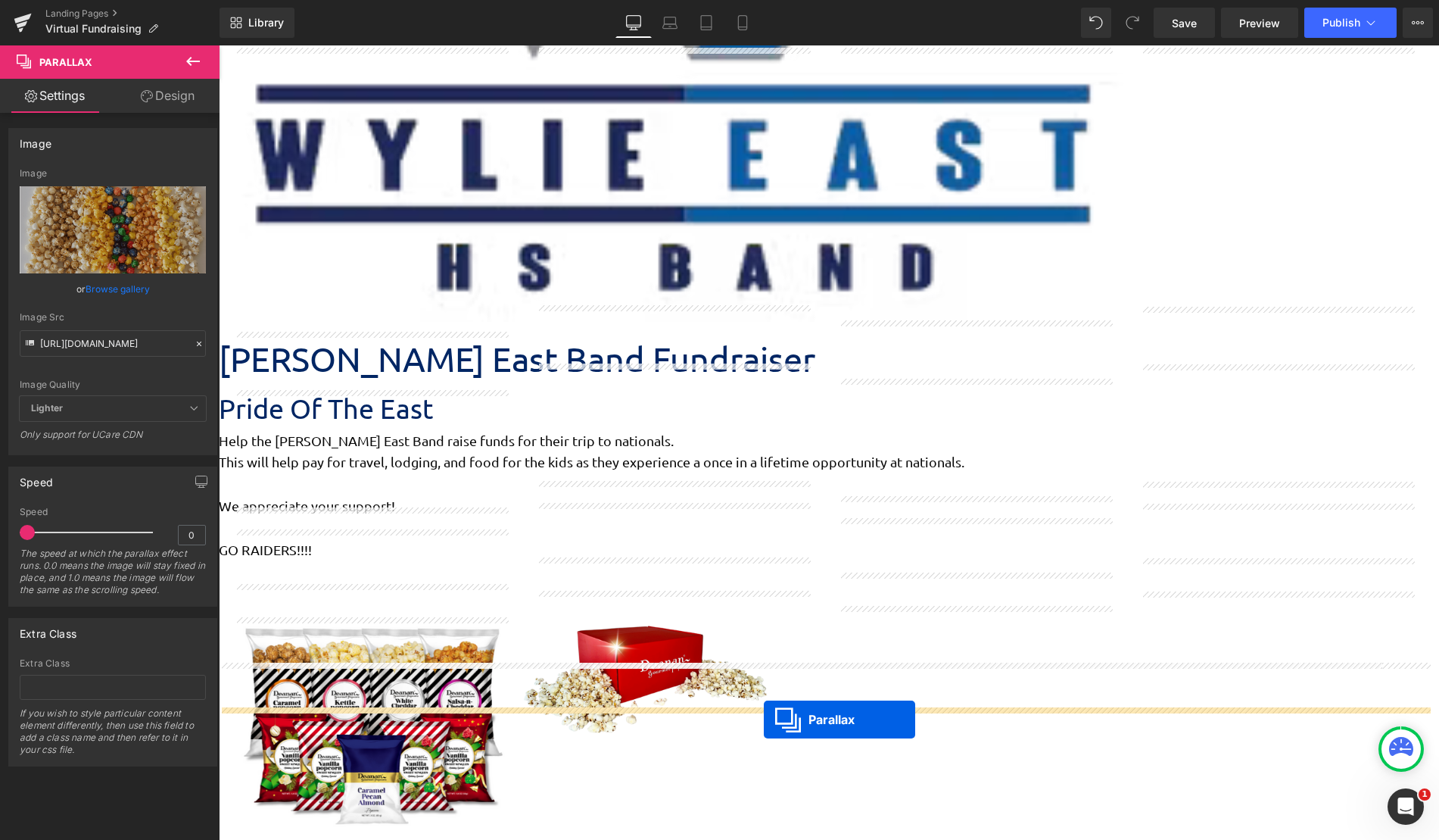
drag, startPoint x: 790, startPoint y: 297, endPoint x: 764, endPoint y: 720, distance: 423.8
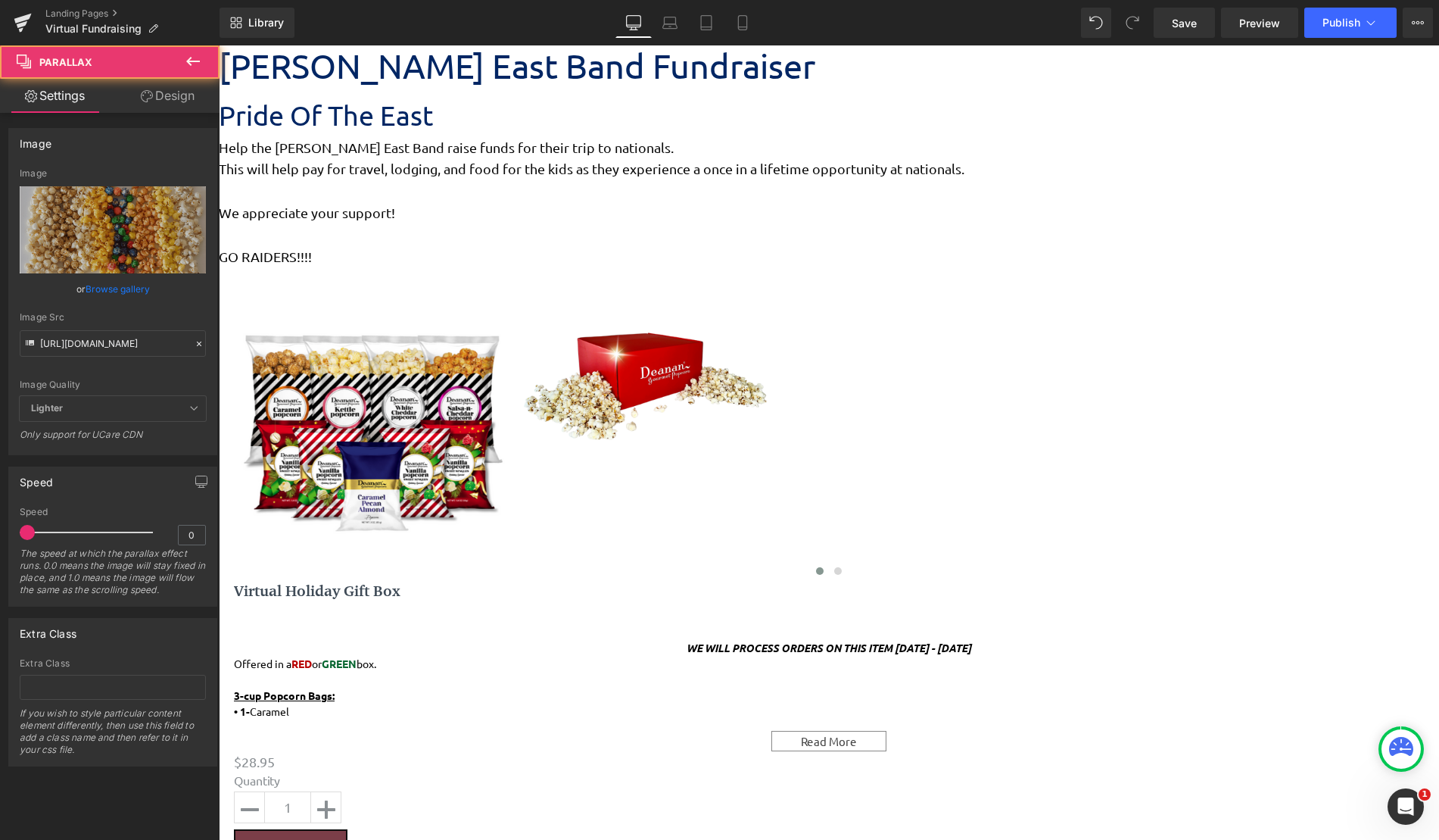
scroll to position [916, 0]
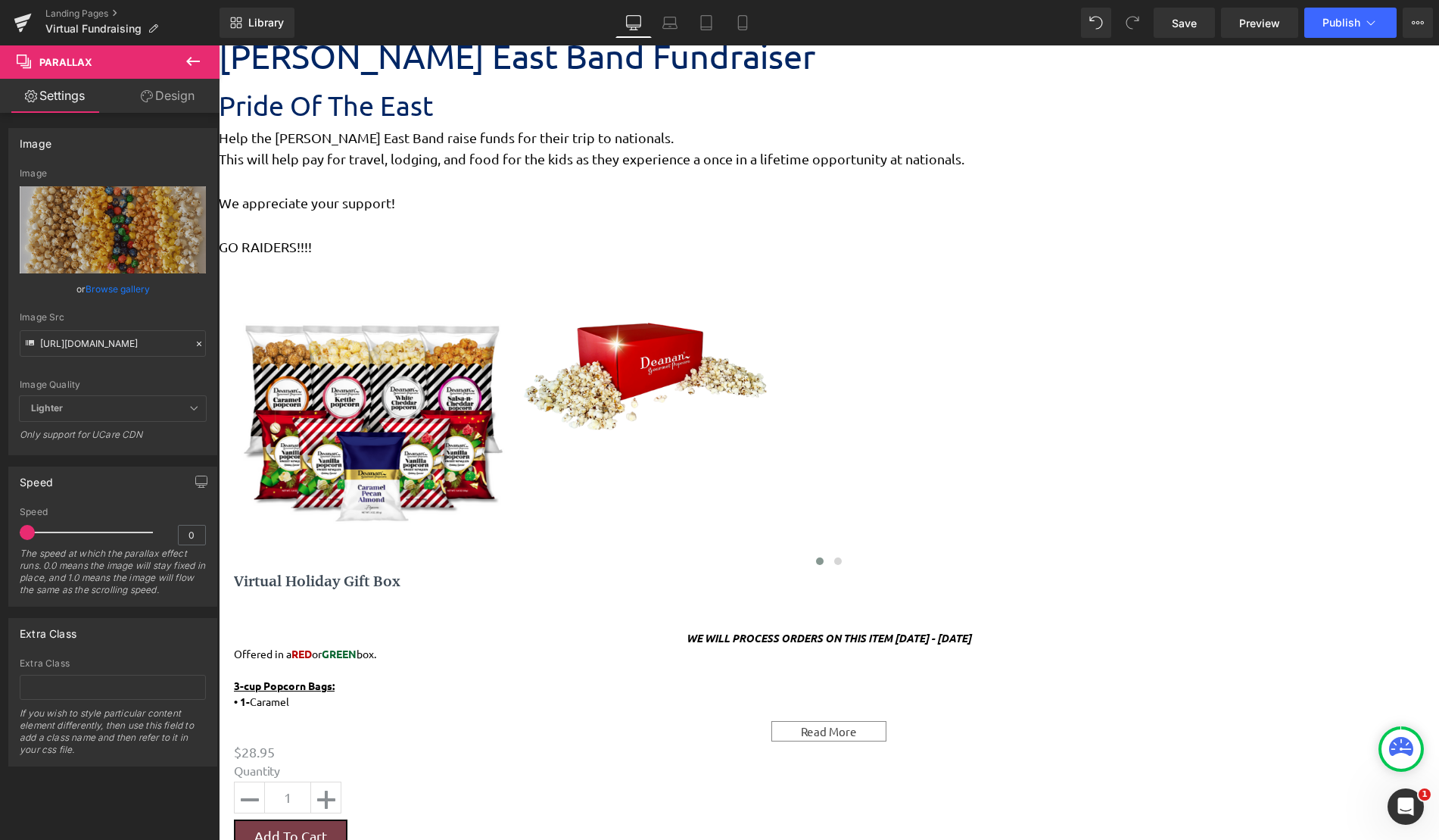
type input "0.1"
drag, startPoint x: 26, startPoint y: 531, endPoint x: 37, endPoint y: 531, distance: 11.0
click at [37, 531] on span at bounding box center [40, 531] width 15 height 15
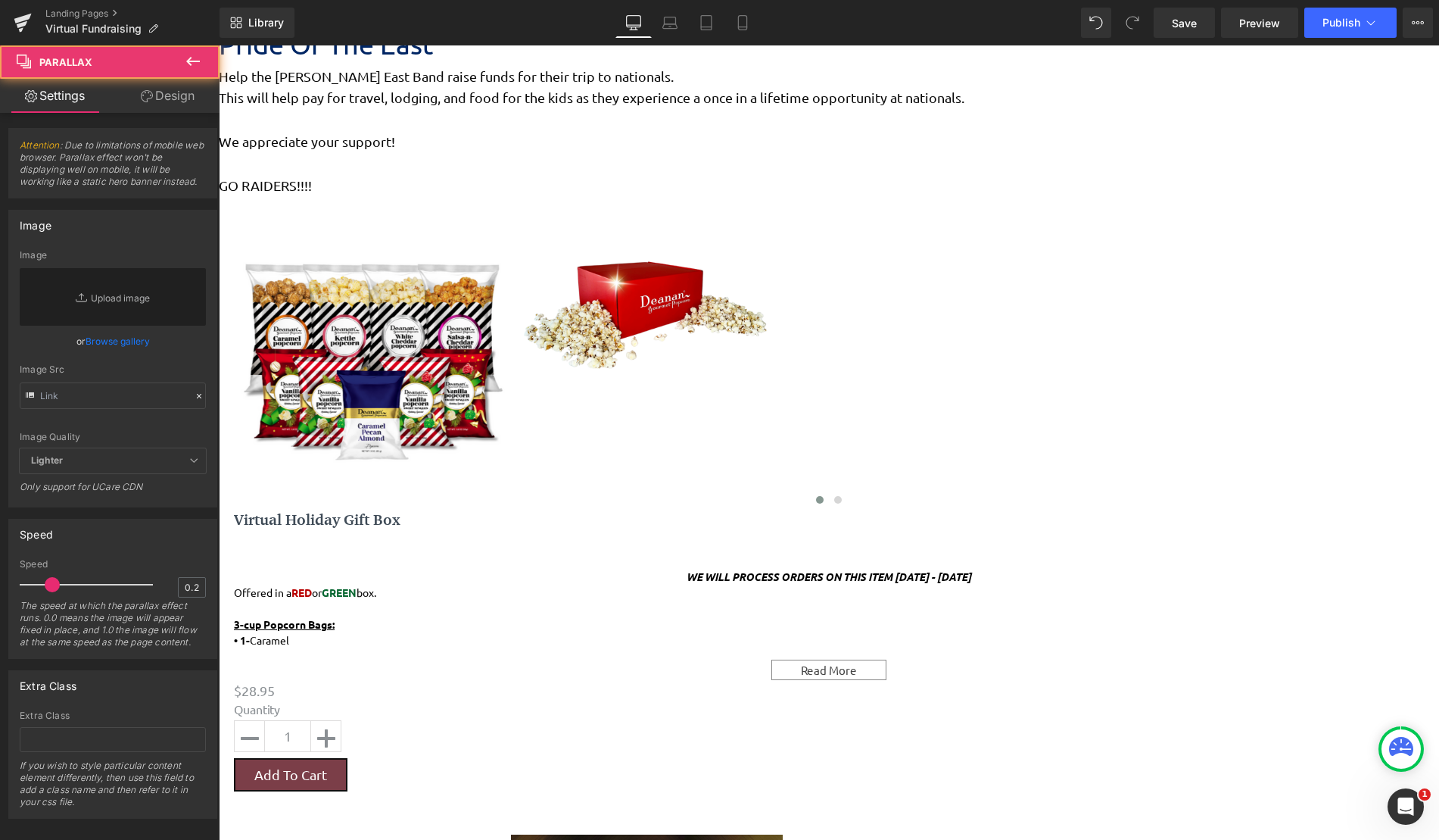
scroll to position [8, 8]
drag, startPoint x: 781, startPoint y: 585, endPoint x: 781, endPoint y: 625, distance: 40.0
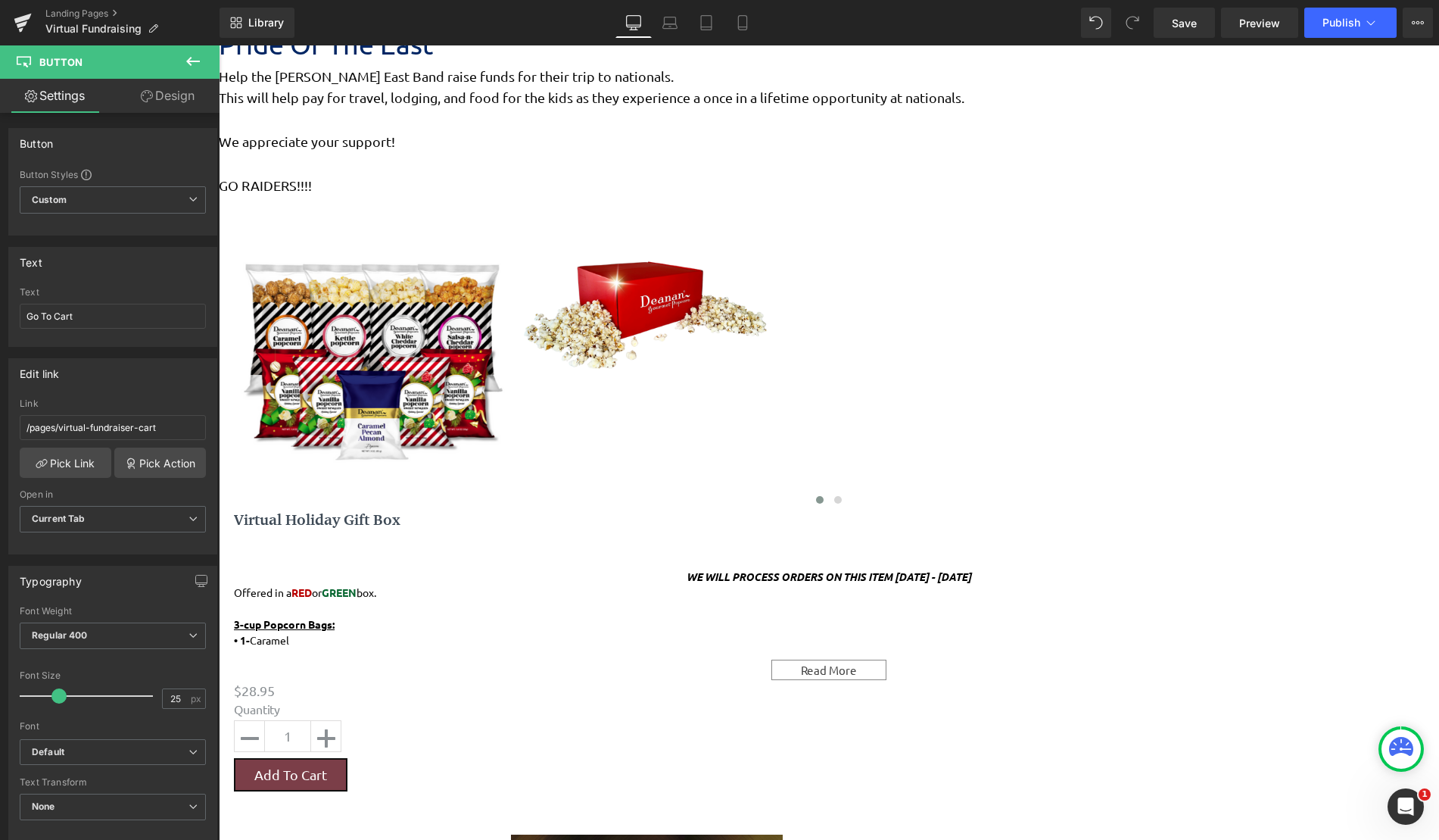
click at [218, 45] on link at bounding box center [218, 45] width 0 height 0
click at [218, 45] on icon at bounding box center [218, 45] width 0 height 0
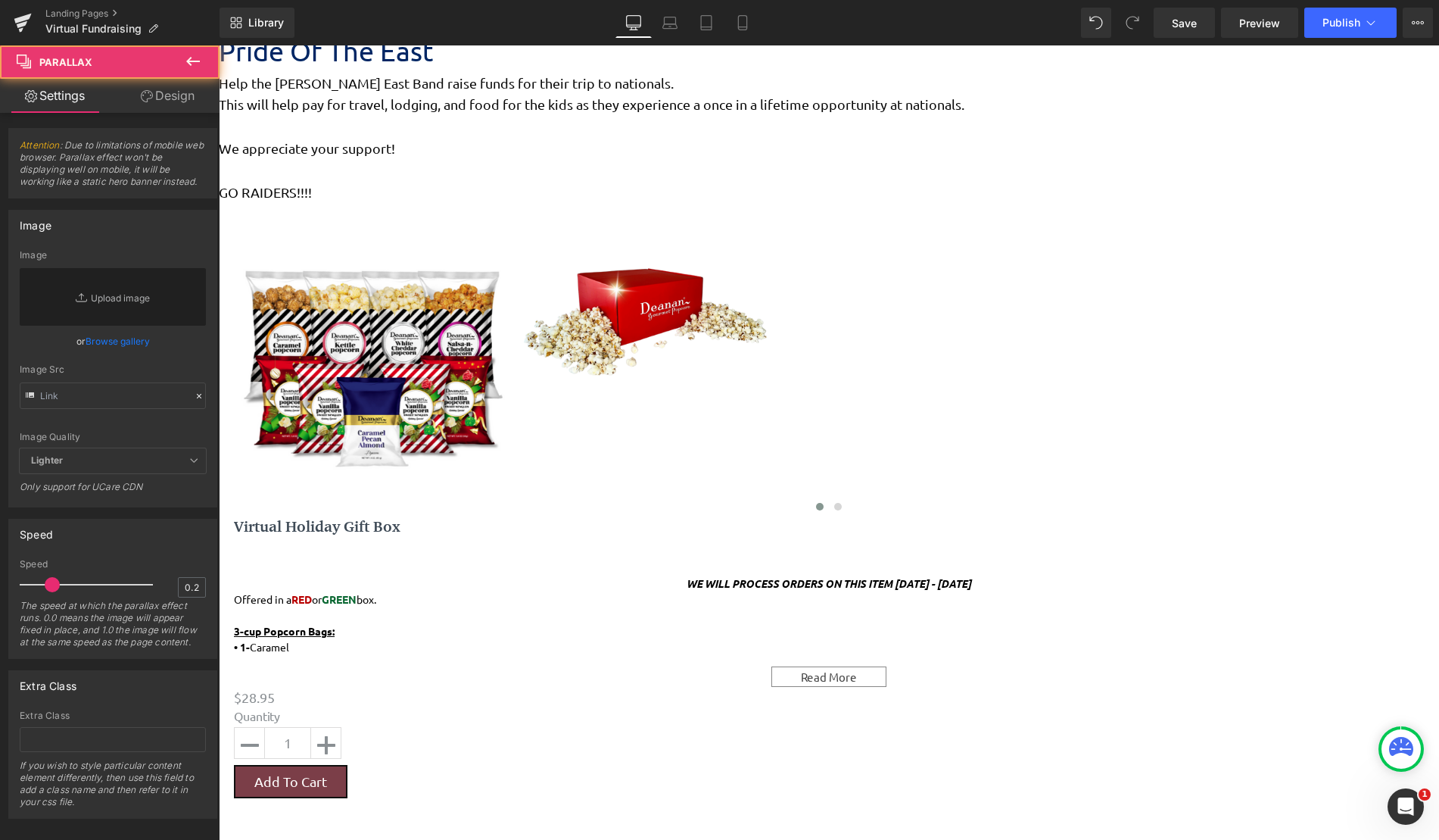
drag, startPoint x: 851, startPoint y: 563, endPoint x: 851, endPoint y: 555, distance: 8.0
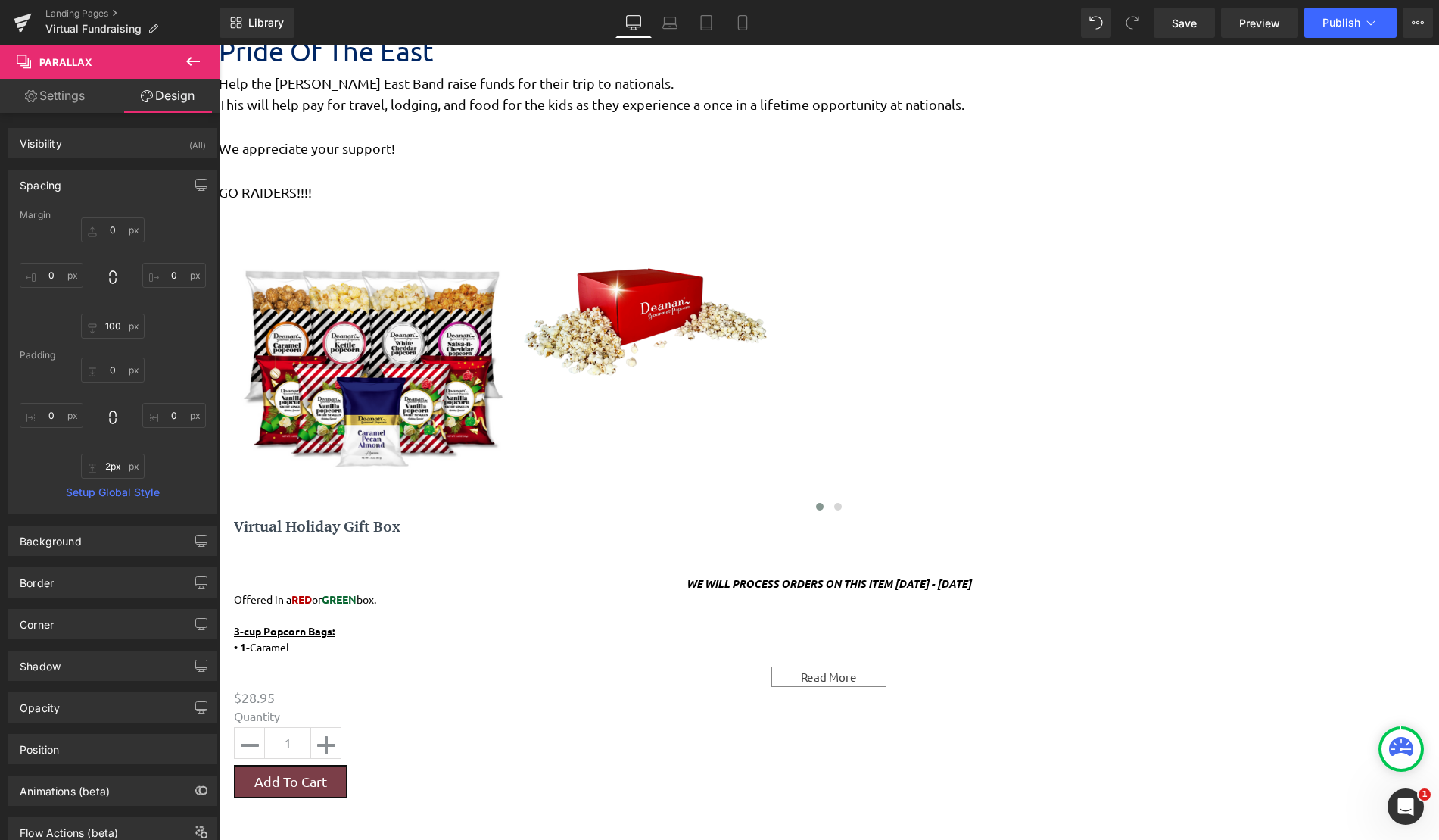
type input "0px"
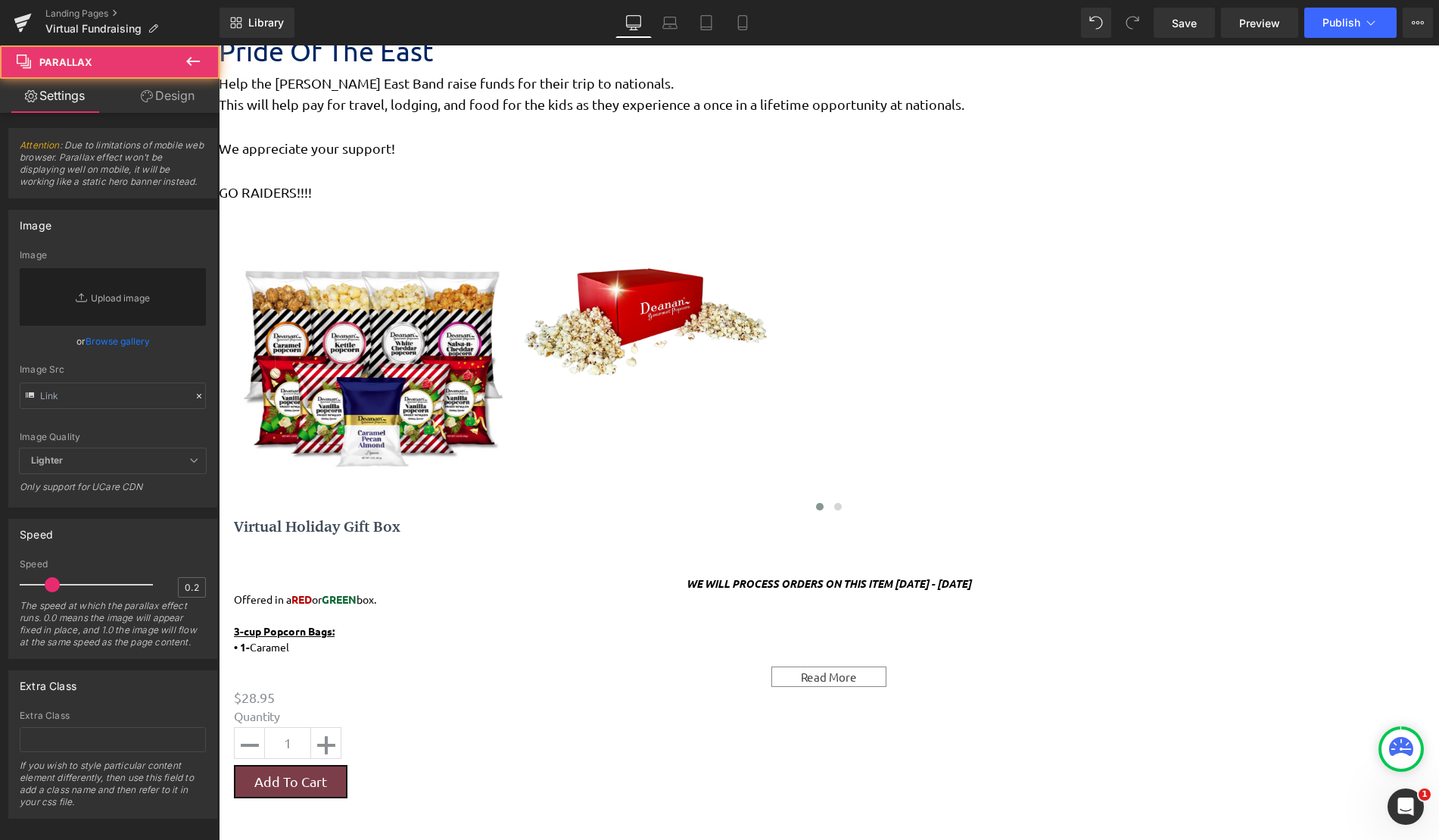
drag, startPoint x: 837, startPoint y: 587, endPoint x: 830, endPoint y: 666, distance: 79.3
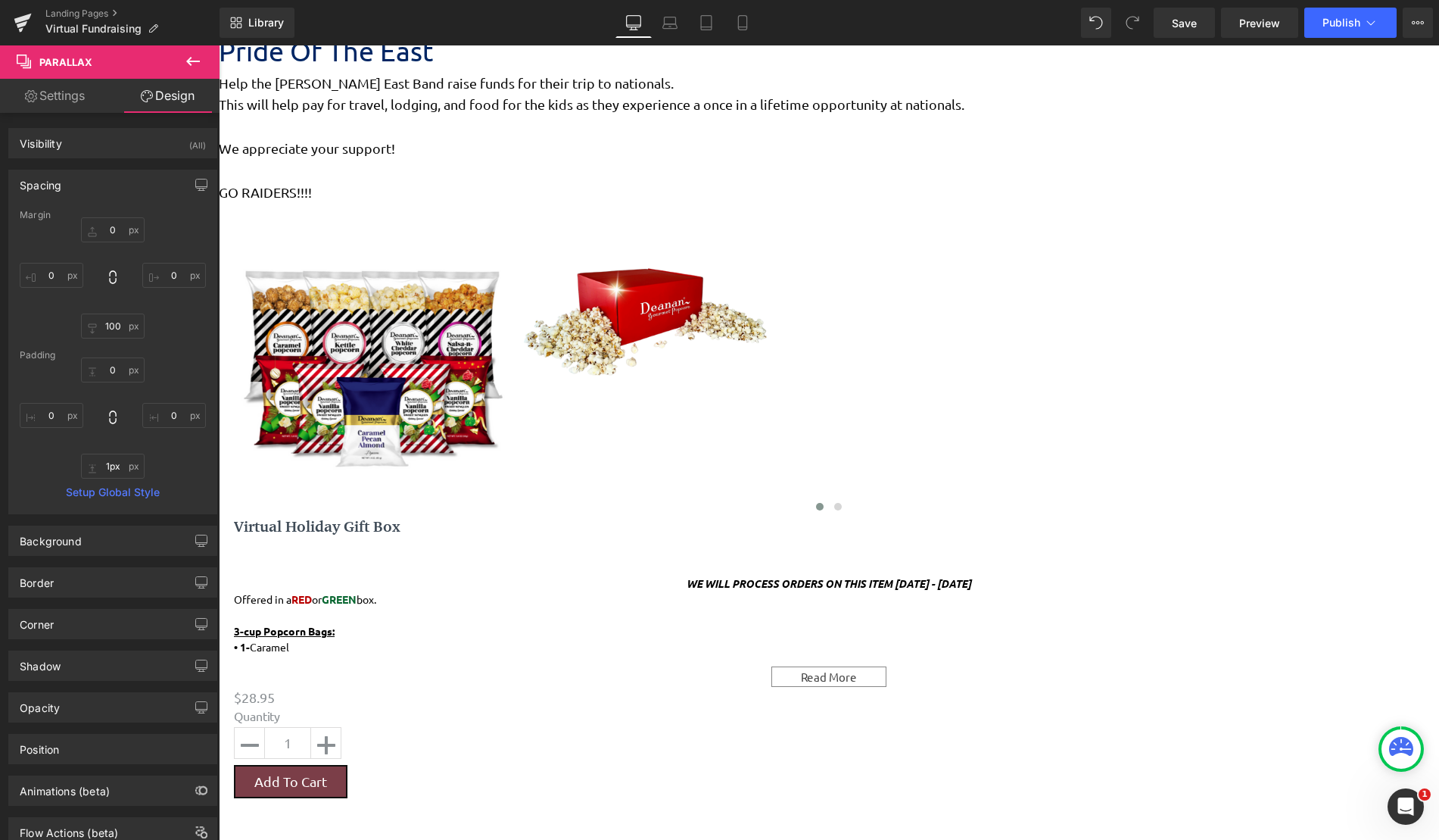
type input "0px"
drag, startPoint x: 828, startPoint y: 665, endPoint x: 840, endPoint y: 583, distance: 82.9
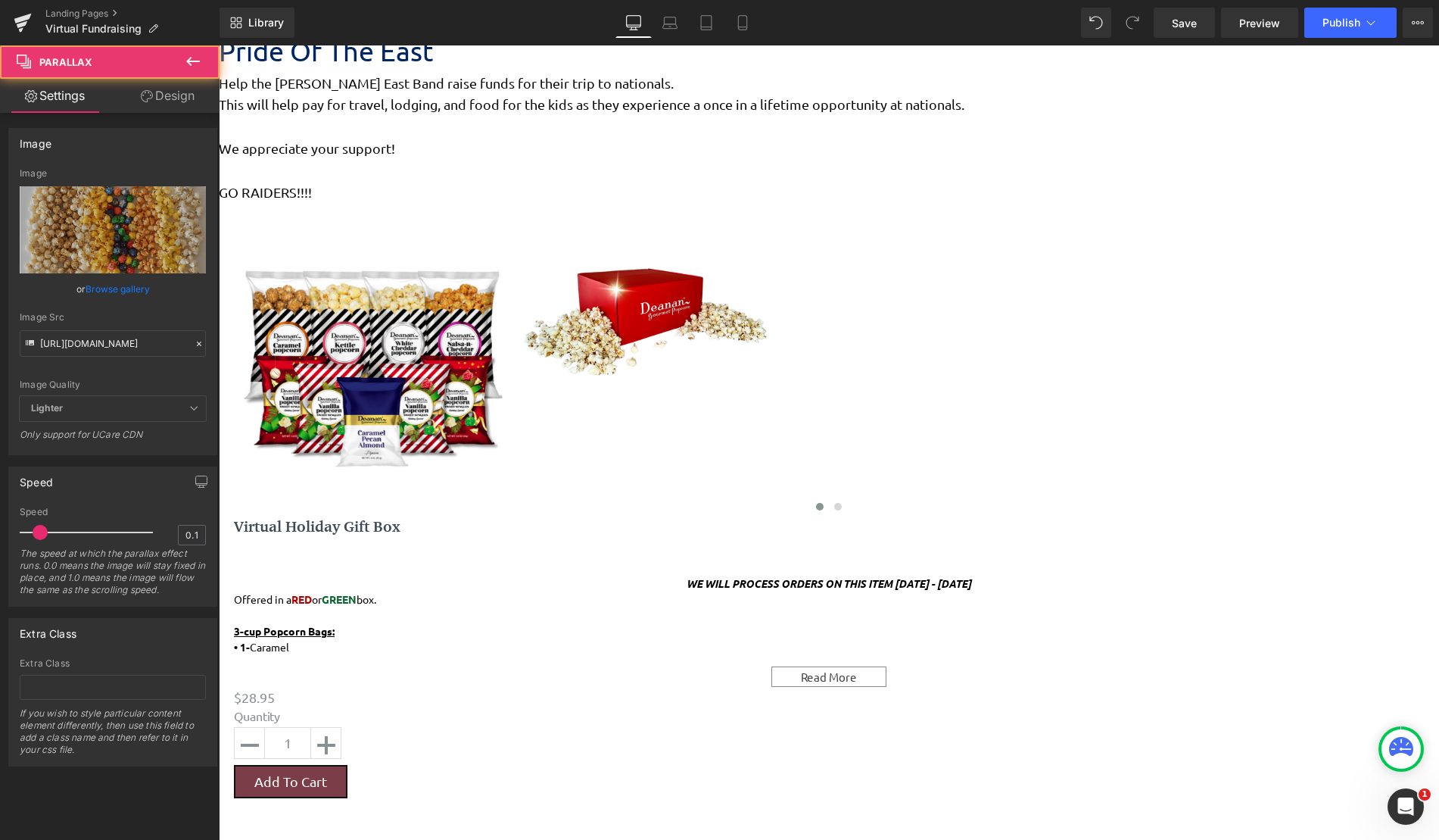
click at [218, 45] on icon at bounding box center [218, 45] width 0 height 0
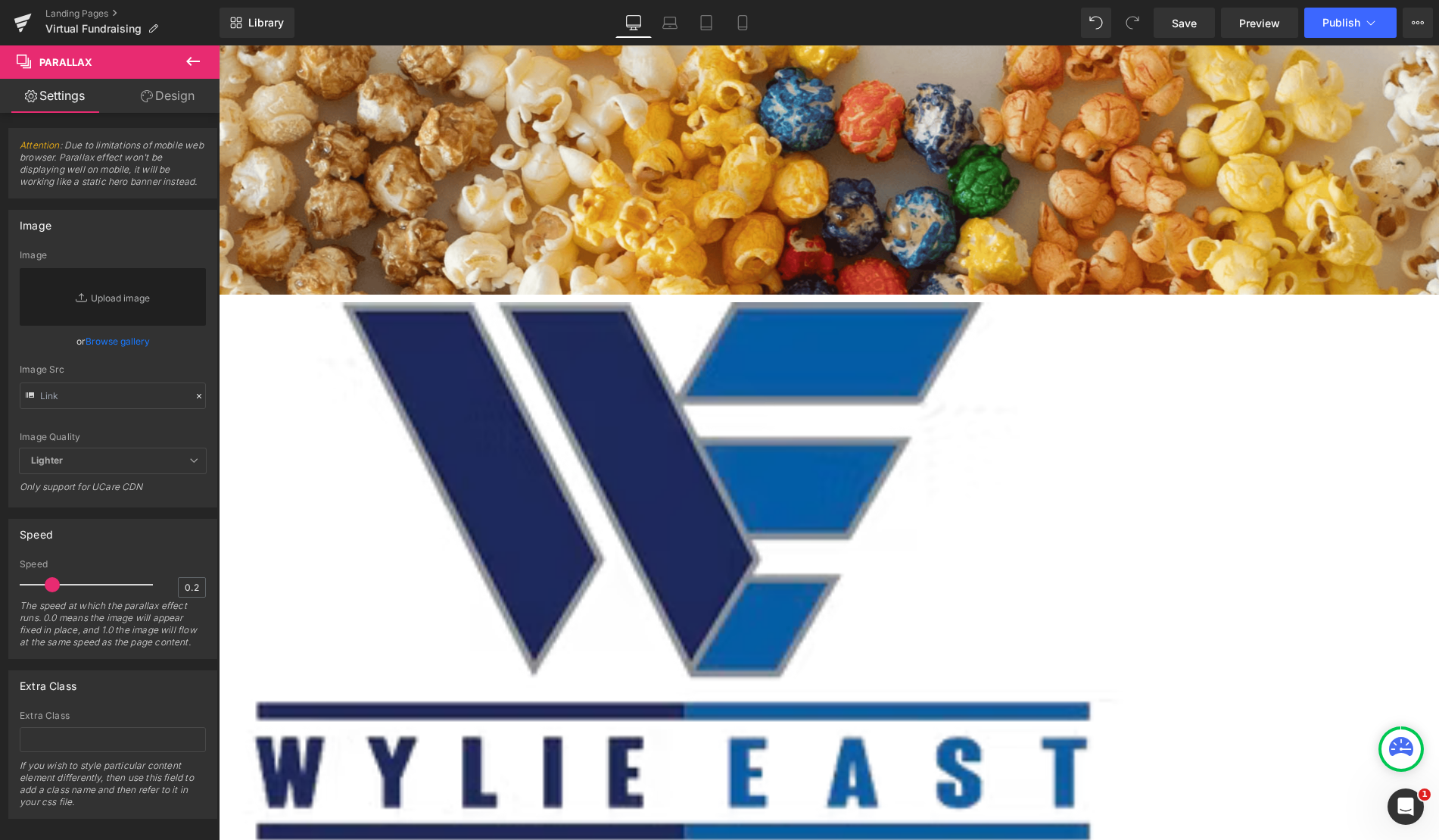
drag, startPoint x: 356, startPoint y: 290, endPoint x: 367, endPoint y: 186, distance: 104.6
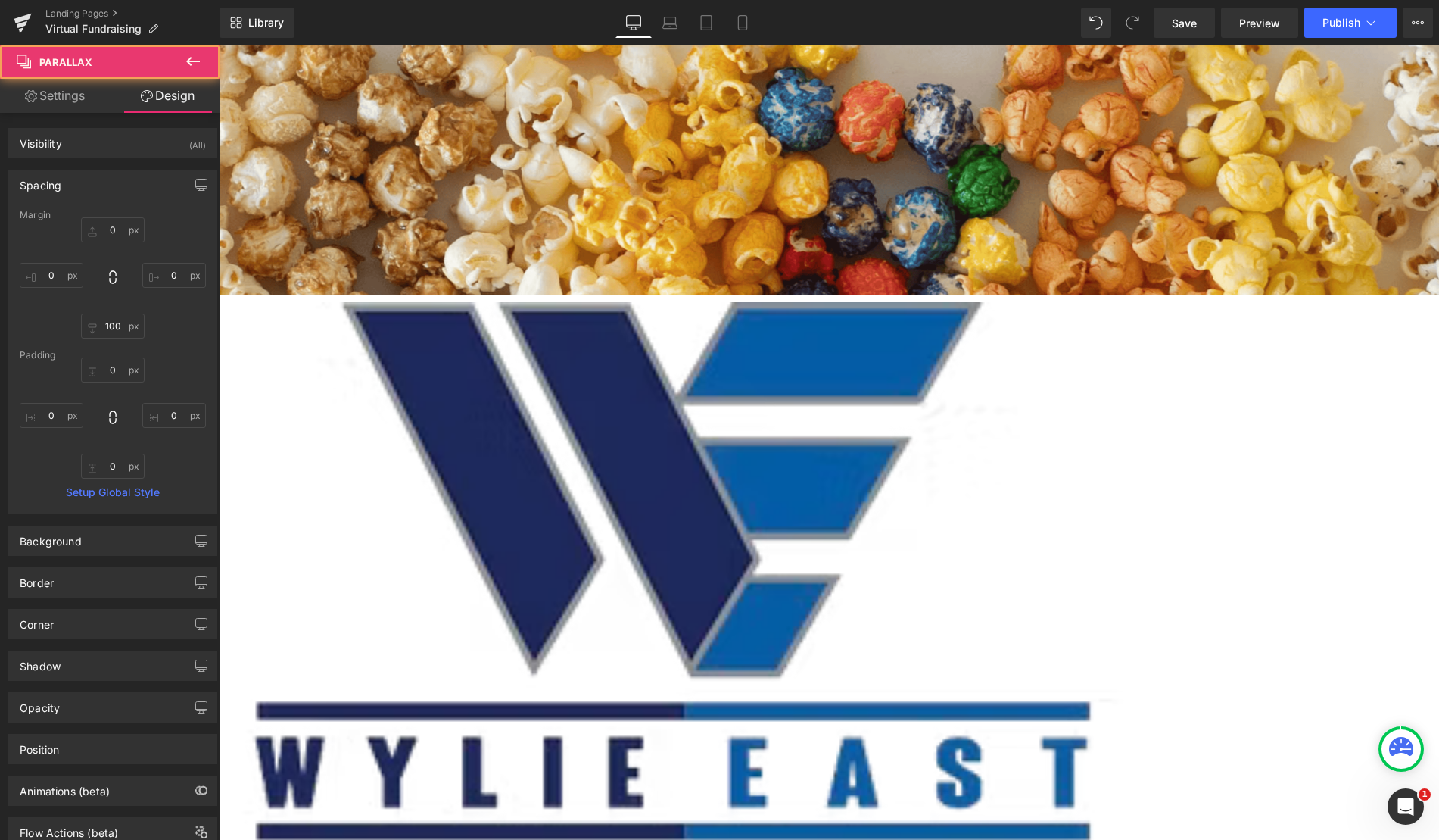
click at [417, 225] on div "Go To Cart" at bounding box center [524, 212] width 1831 height 45
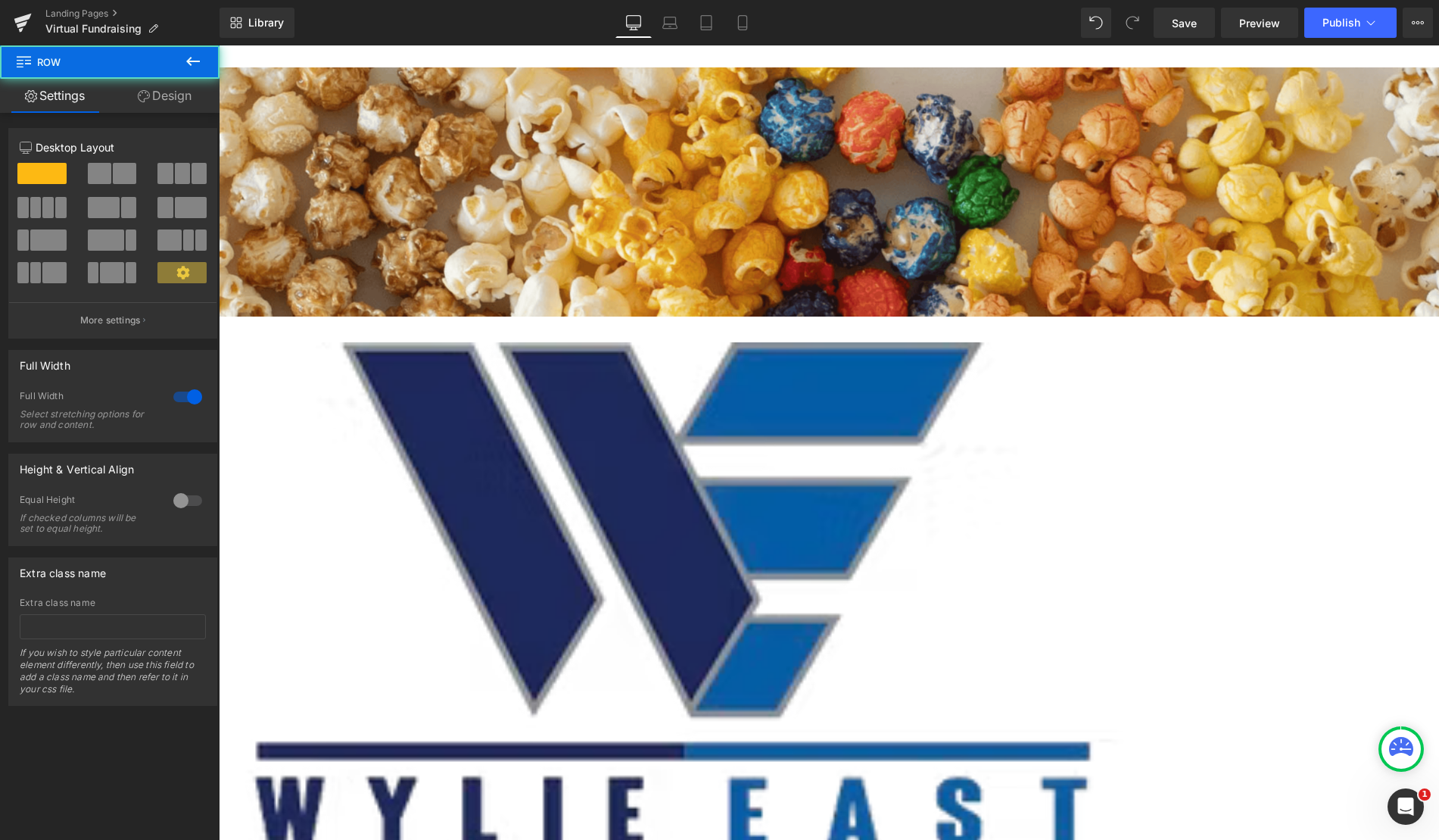
drag, startPoint x: 487, startPoint y: 47, endPoint x: 487, endPoint y: 68, distance: 21.0
click at [487, 68] on div "Go To Cart Button Parallax Row" at bounding box center [524, 193] width 1831 height 296
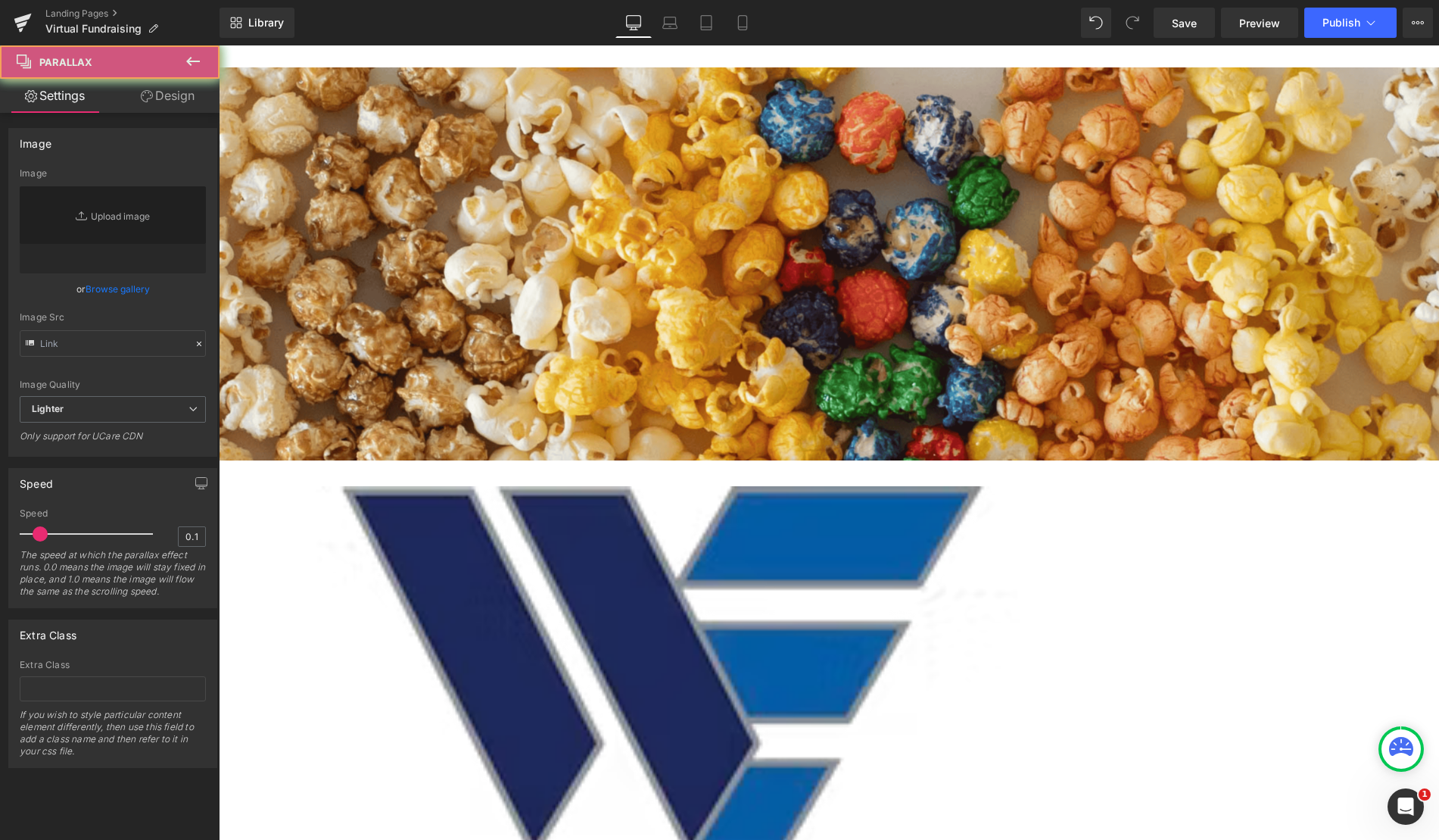
type input "https://cdn.shopify.com/s/files/1/0320/2619/8061/files/Blue_Vibrant_an_White_Mo…"
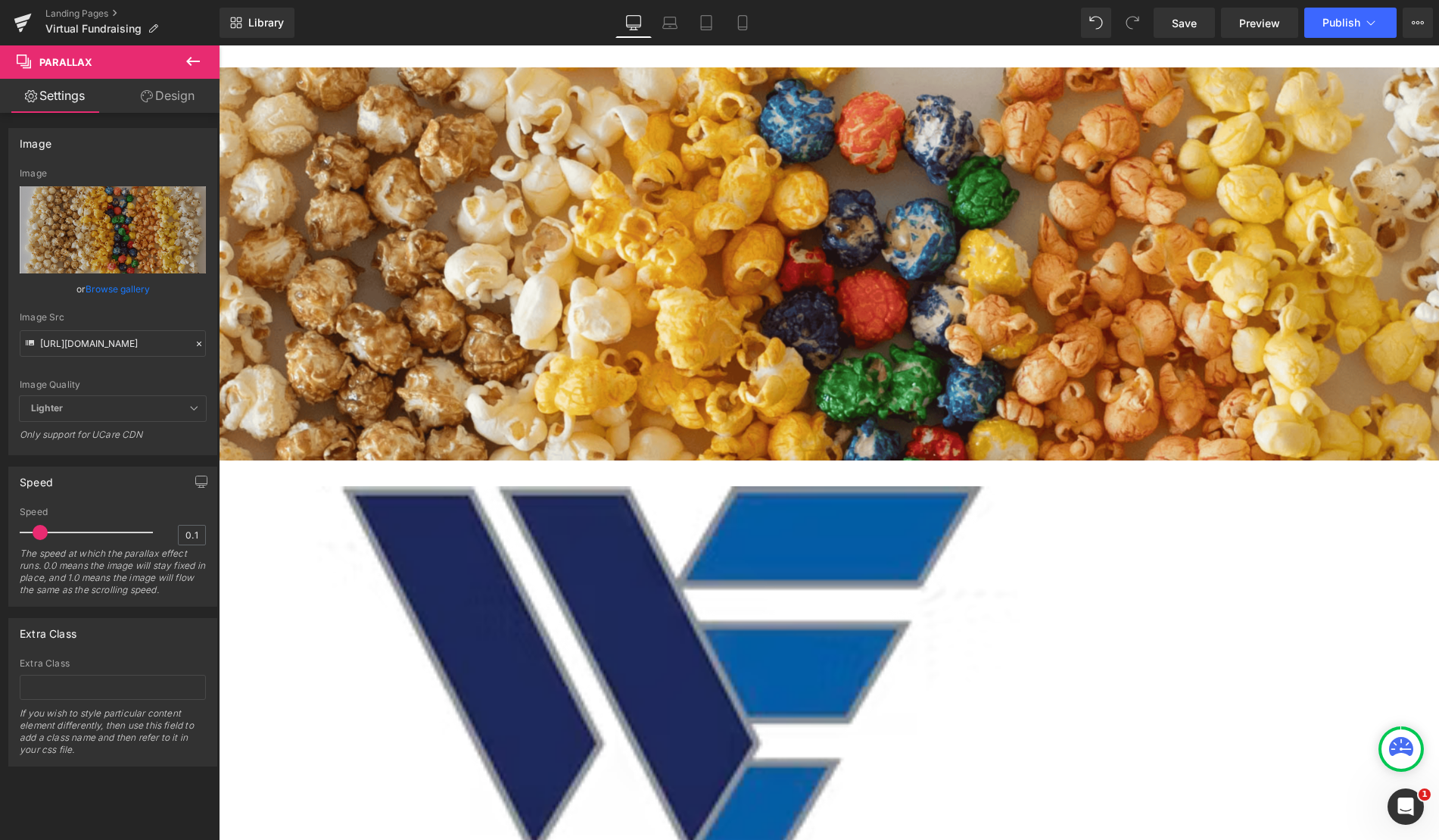
drag, startPoint x: 487, startPoint y: 68, endPoint x: 489, endPoint y: 57, distance: 11.2
click at [489, 57] on div "Go To Cart Button Parallax 190px Row" at bounding box center [524, 265] width 1831 height 440
drag, startPoint x: 490, startPoint y: 68, endPoint x: 494, endPoint y: 42, distance: 26.3
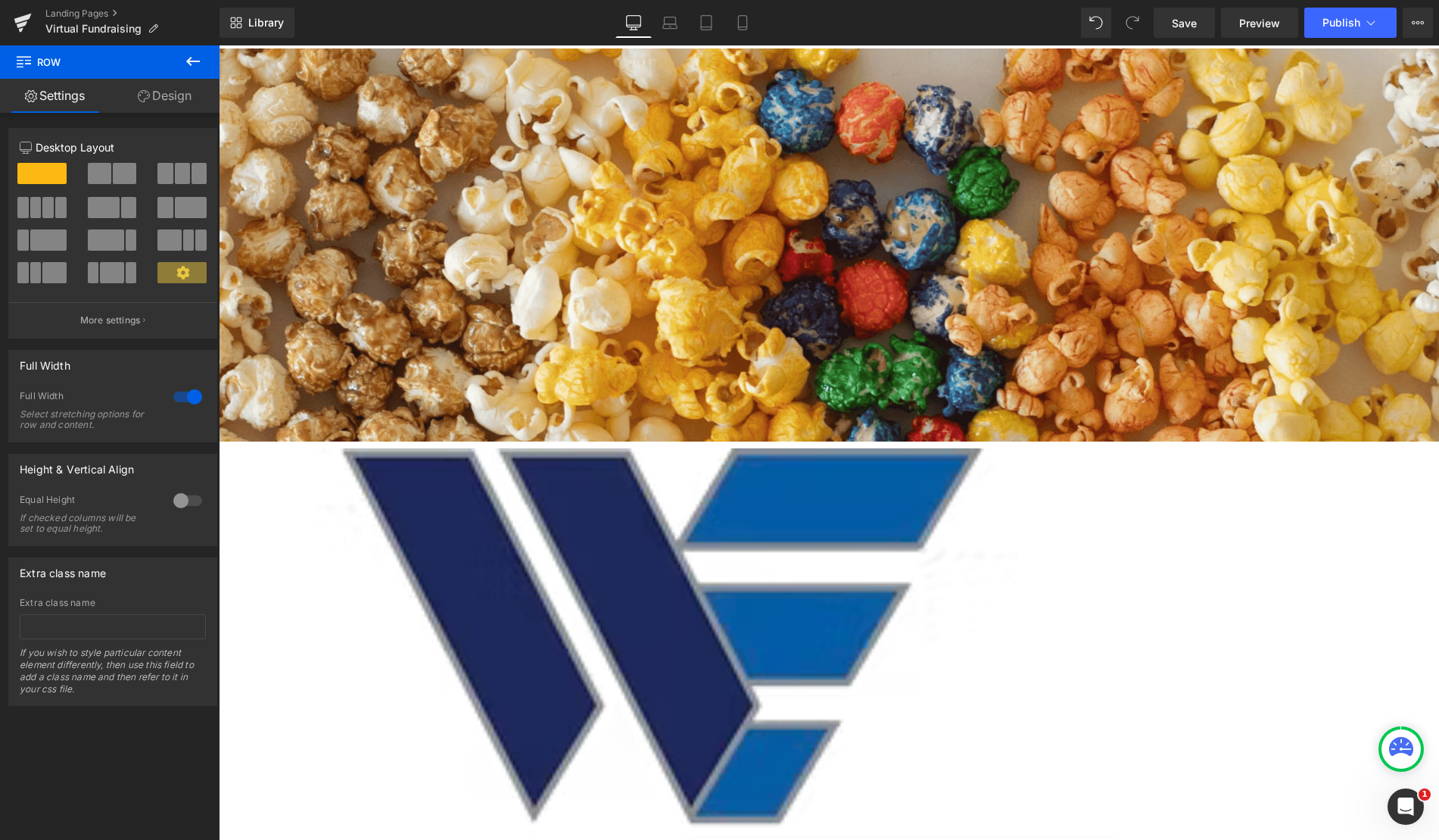
drag, startPoint x: 497, startPoint y: 67, endPoint x: 503, endPoint y: 18, distance: 49.4
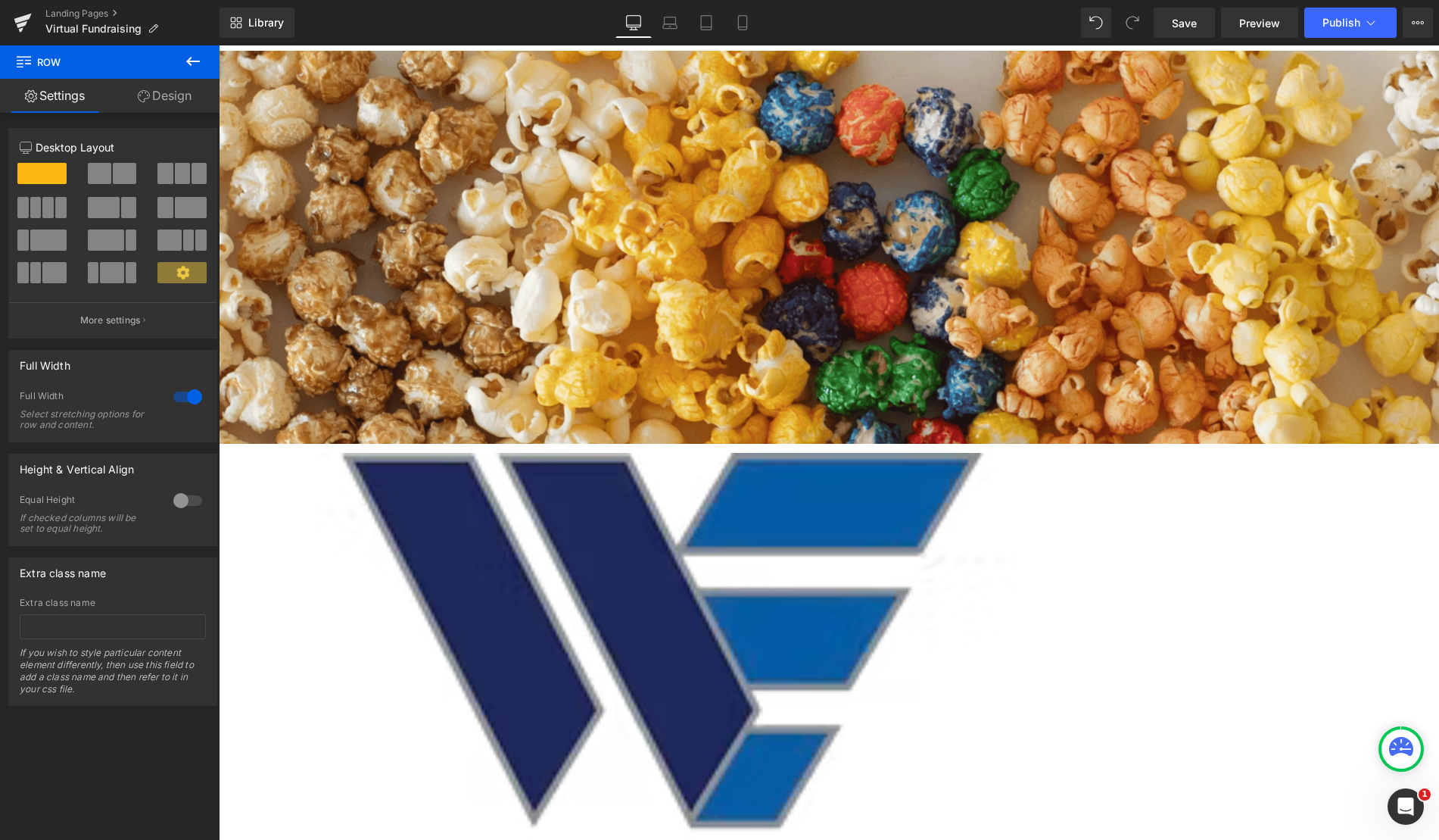
drag, startPoint x: 508, startPoint y: 50, endPoint x: 510, endPoint y: 39, distance: 11.2
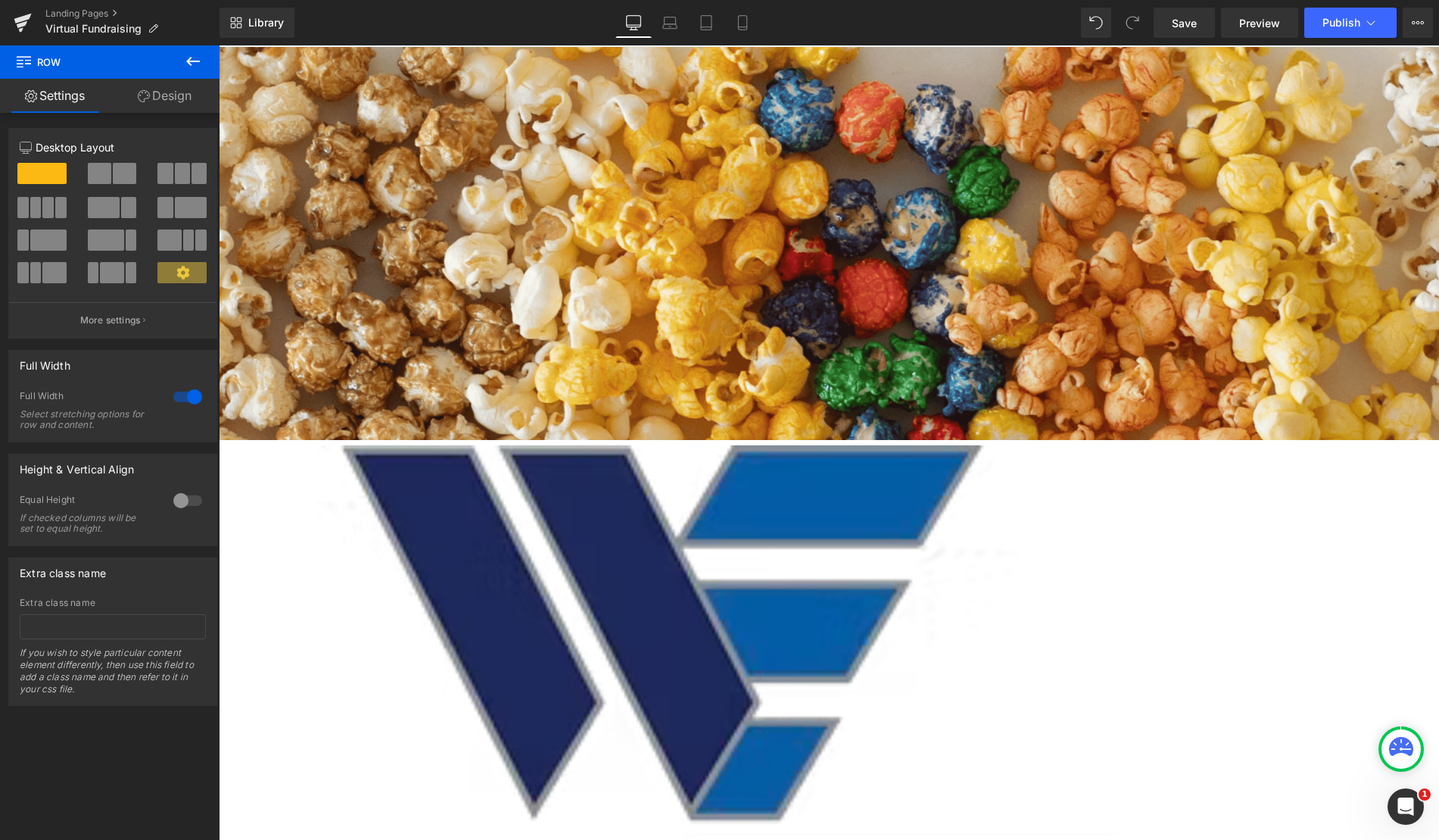
click at [472, 11] on div "Library Desktop Desktop Laptop Tablet Mobile Save Preview Publish Scheduled Vie…" at bounding box center [829, 23] width 1220 height 30
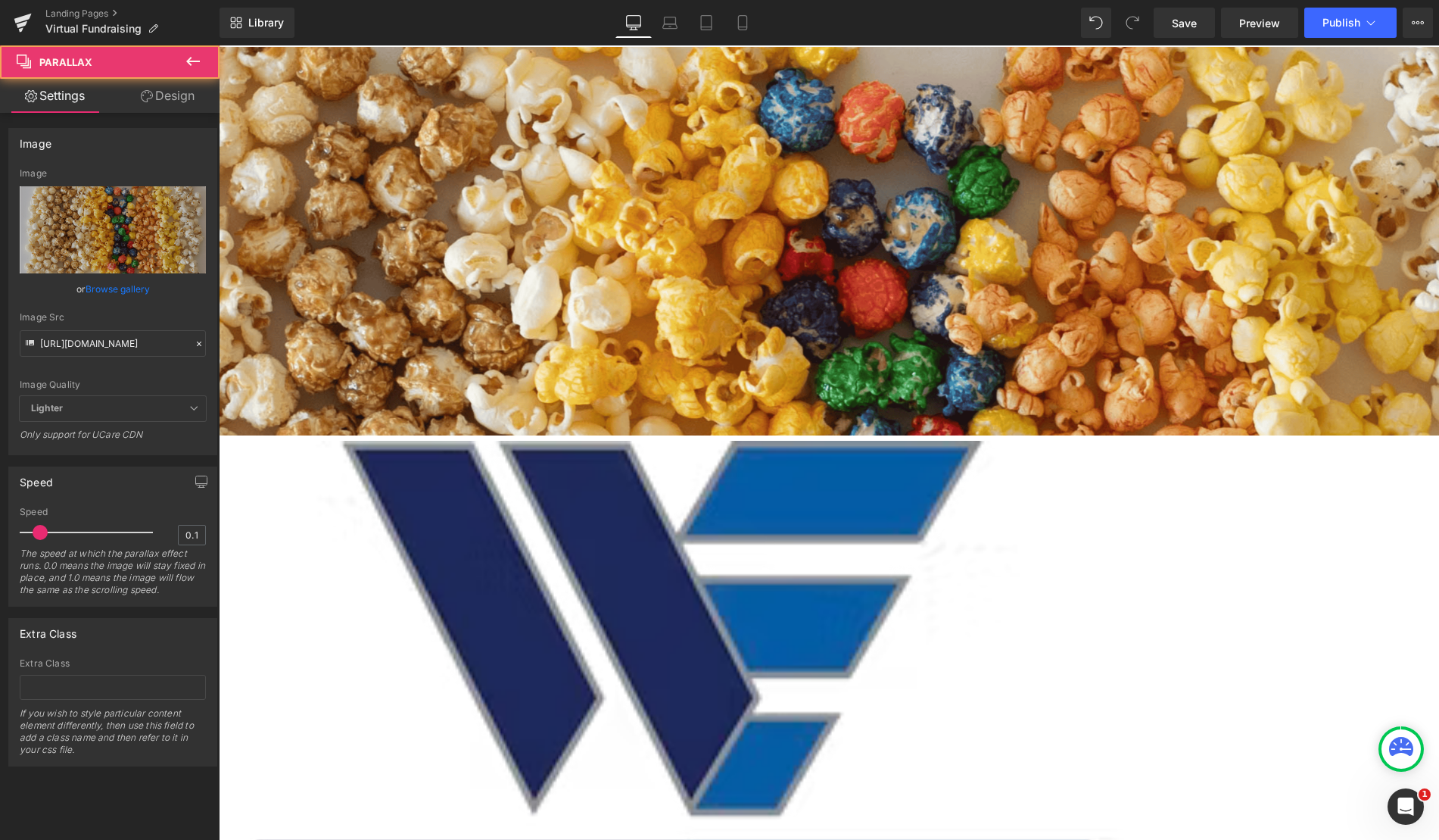
drag, startPoint x: 498, startPoint y: 48, endPoint x: 499, endPoint y: 27, distance: 21.0
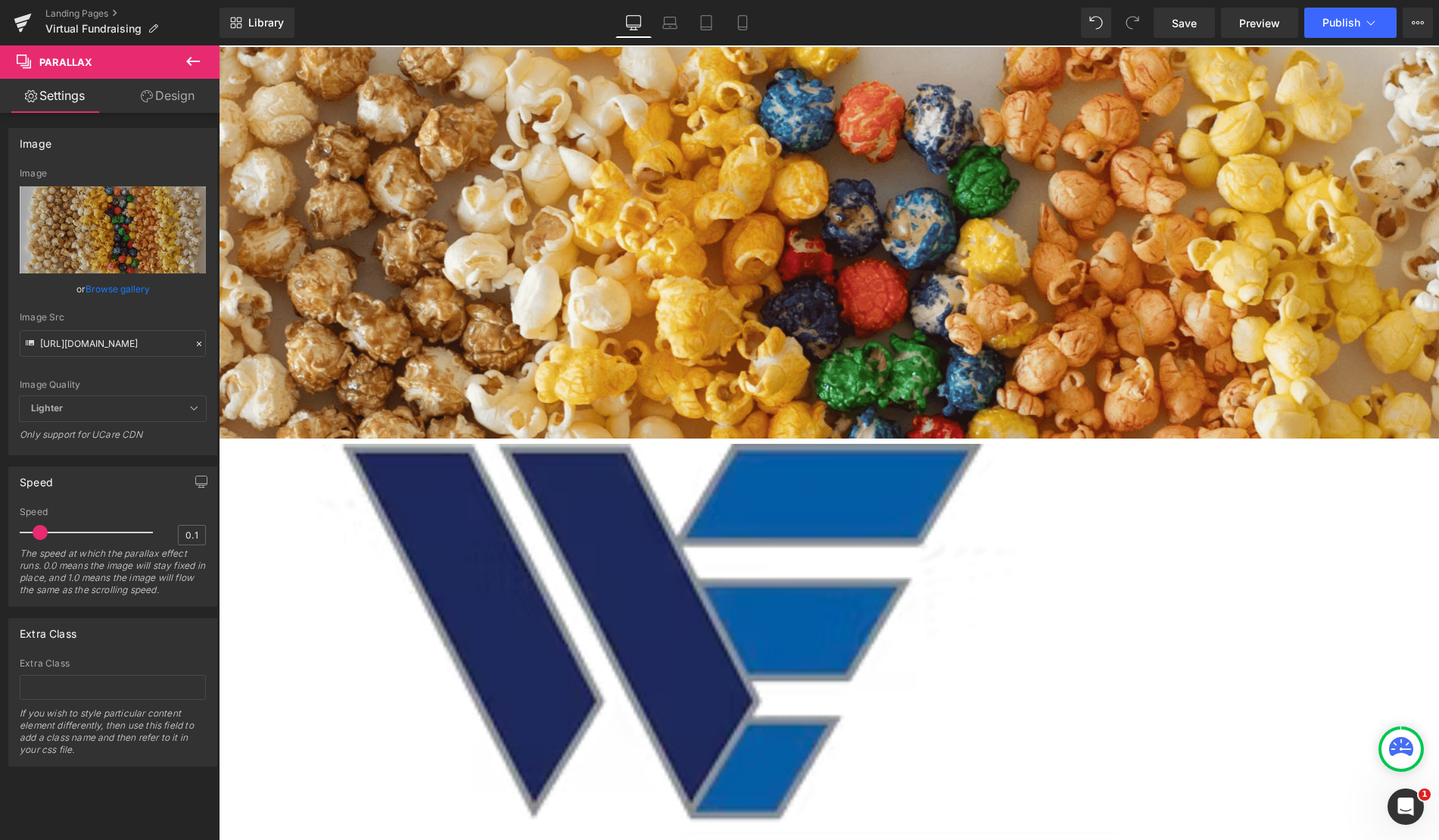
drag, startPoint x: 502, startPoint y: 79, endPoint x: 505, endPoint y: 21, distance: 58.1
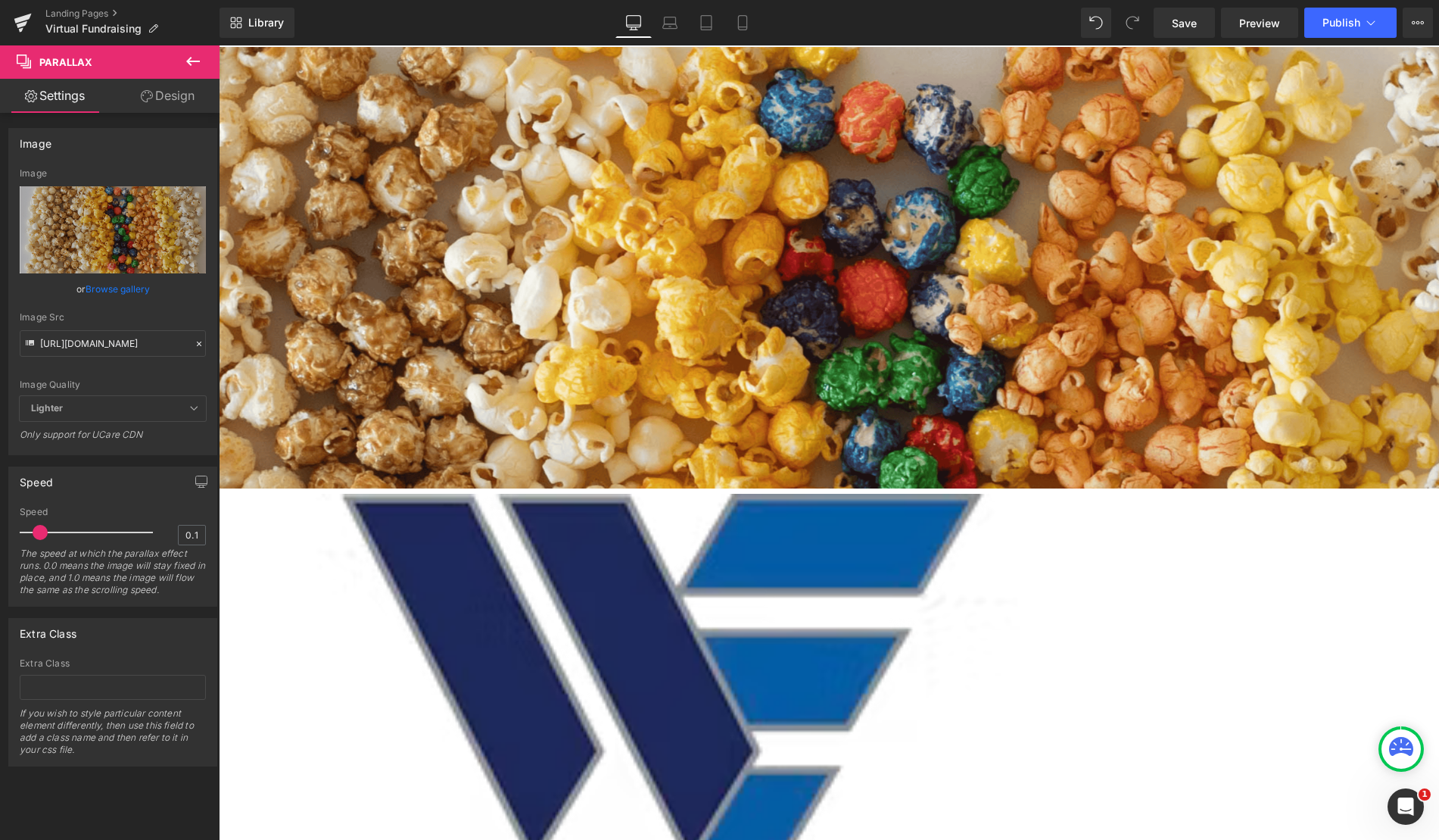
click at [508, 264] on div "222px" at bounding box center [524, 348] width 1831 height 168
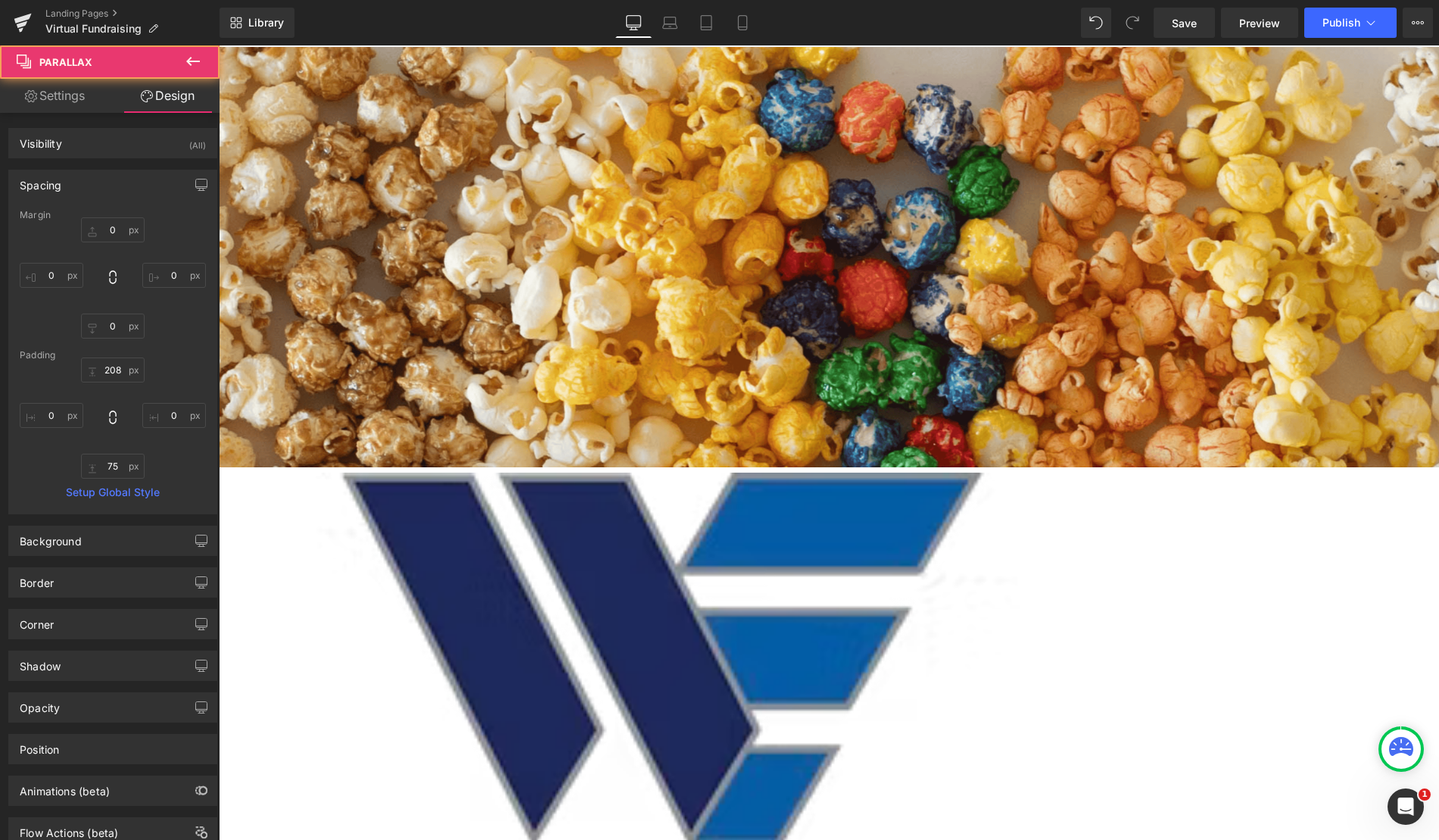
drag, startPoint x: 592, startPoint y: 201, endPoint x: 588, endPoint y: 176, distance: 25.3
click at [588, 176] on div "Go To Cart Button Parallax 208px" at bounding box center [524, 257] width 1831 height 420
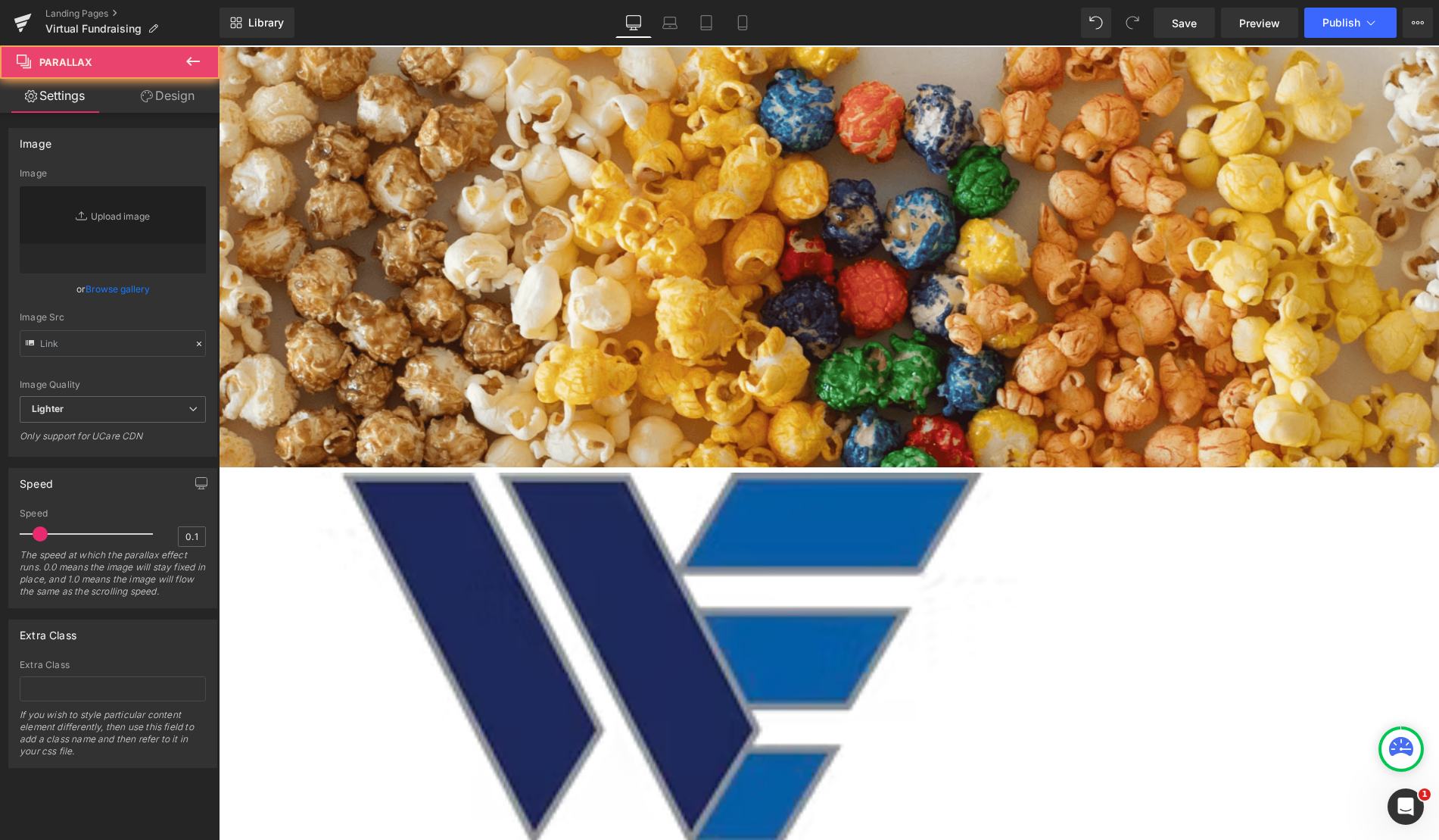
type input "https://cdn.shopify.com/s/files/1/0320/2619/8061/files/Blue_Vibrant_an_White_Mo…"
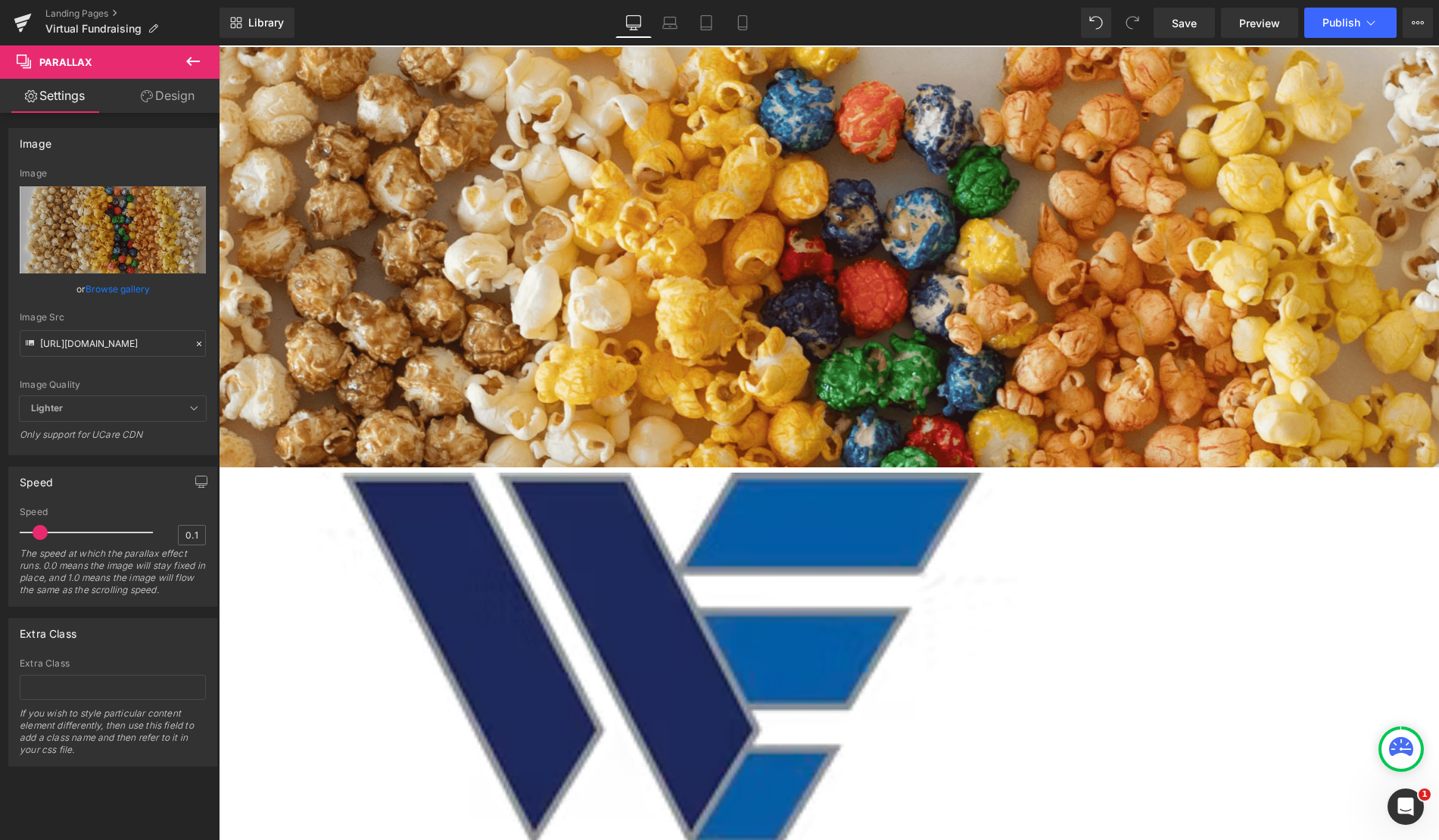
click at [587, 286] on div at bounding box center [829, 466] width 1221 height 841
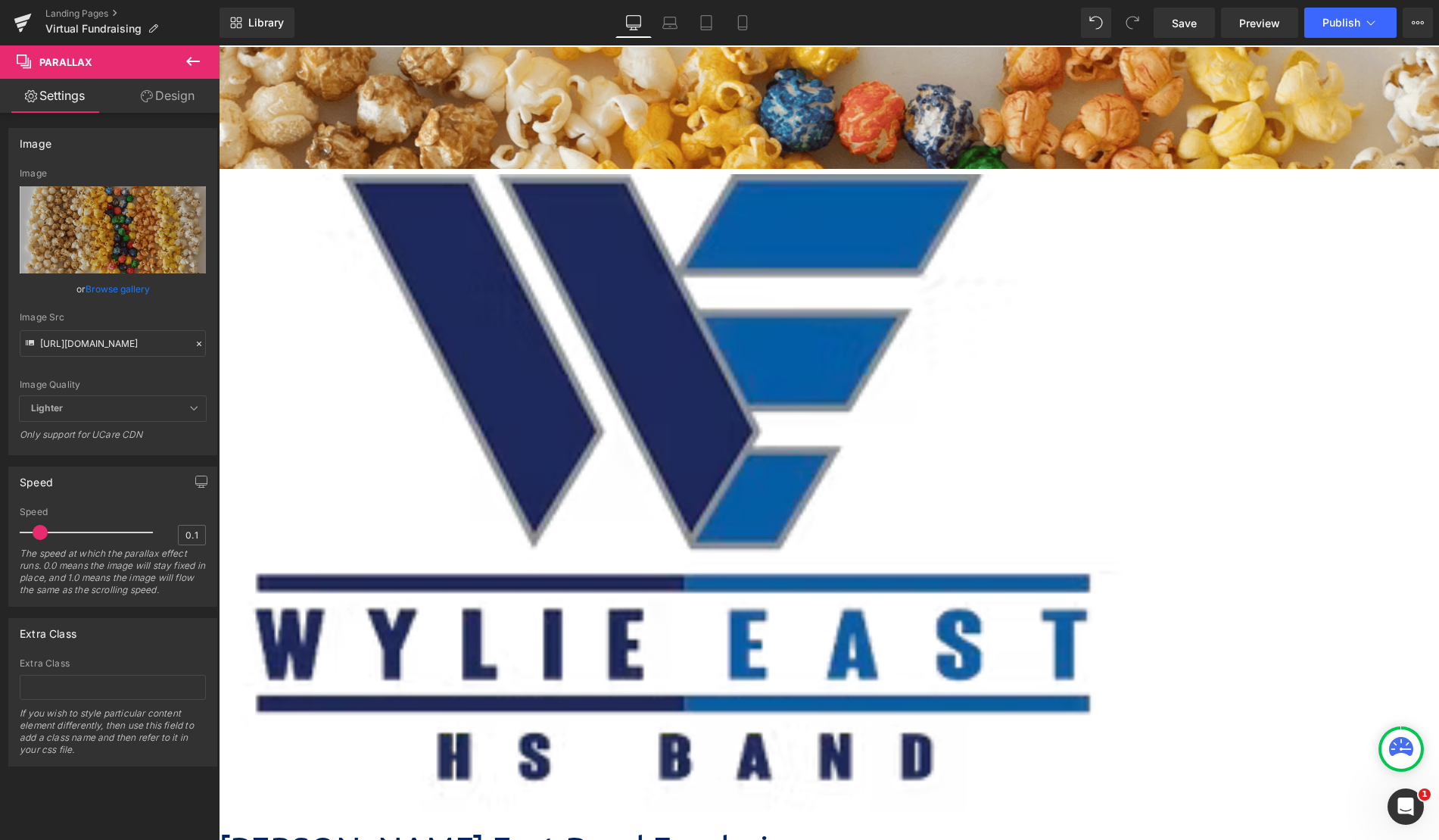
drag, startPoint x: 571, startPoint y: 195, endPoint x: 579, endPoint y: 29, distance: 166.2
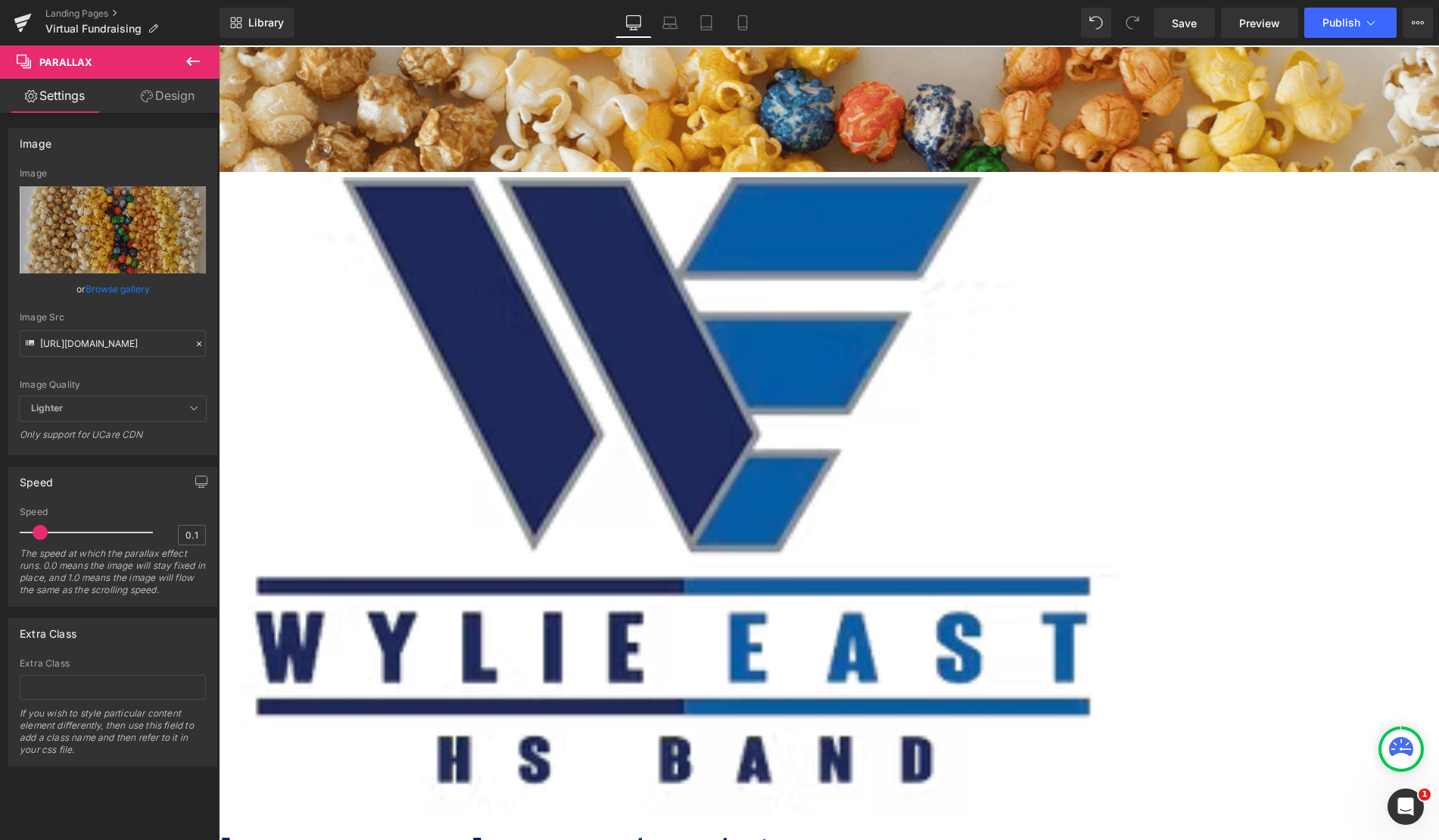
click at [576, 13] on div "Library Desktop Desktop Laptop Tablet Mobile Save Preview Publish Scheduled Vie…" at bounding box center [829, 23] width 1220 height 30
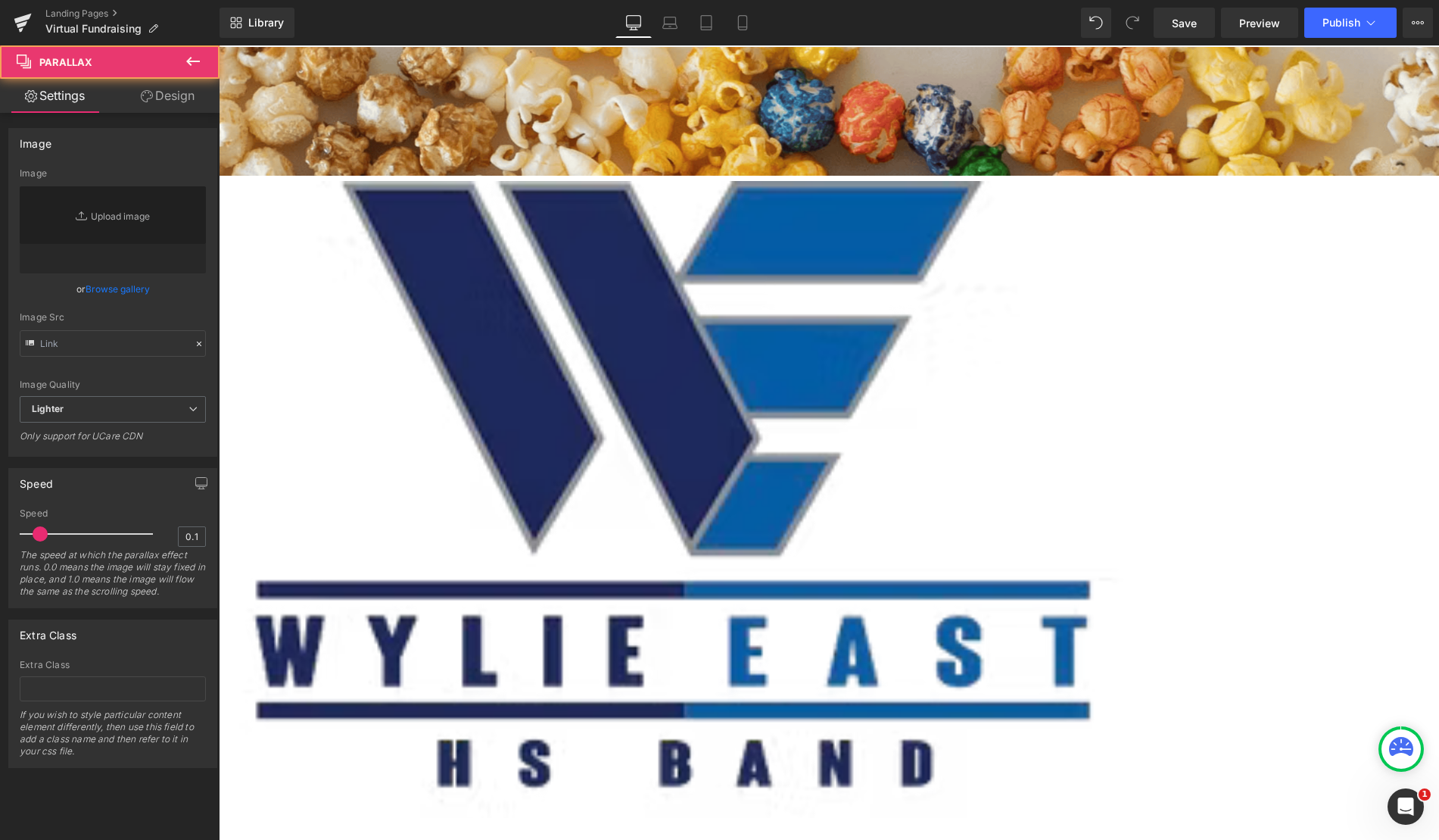
type input "https://cdn.shopify.com/s/files/1/0320/2619/8061/files/Blue_Vibrant_an_White_Mo…"
click at [555, 113] on div at bounding box center [829, 466] width 1221 height 841
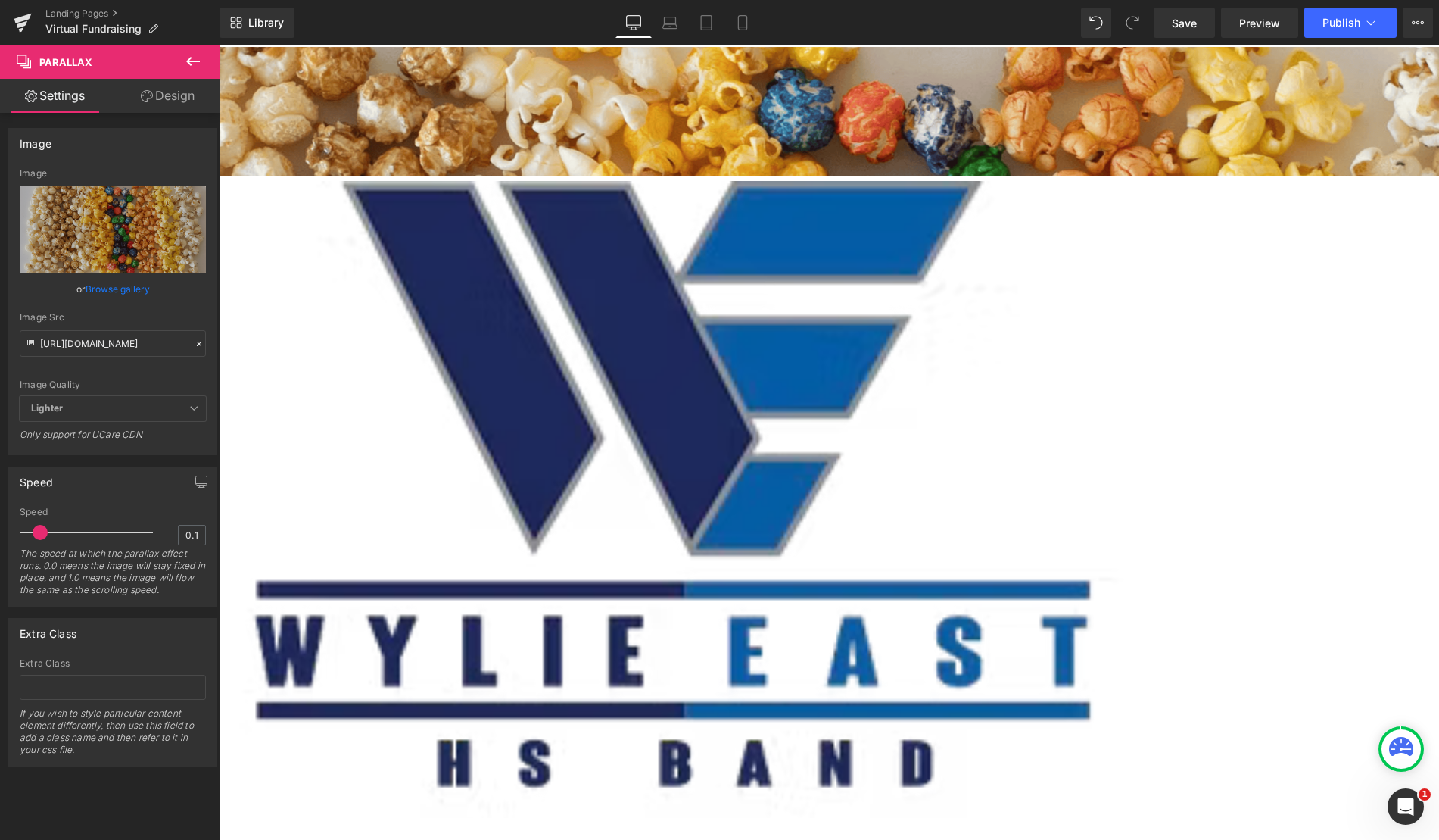
click at [561, 105] on div at bounding box center [829, 466] width 1221 height 841
click at [517, 62] on div "Go To Cart" at bounding box center [524, 79] width 1831 height 45
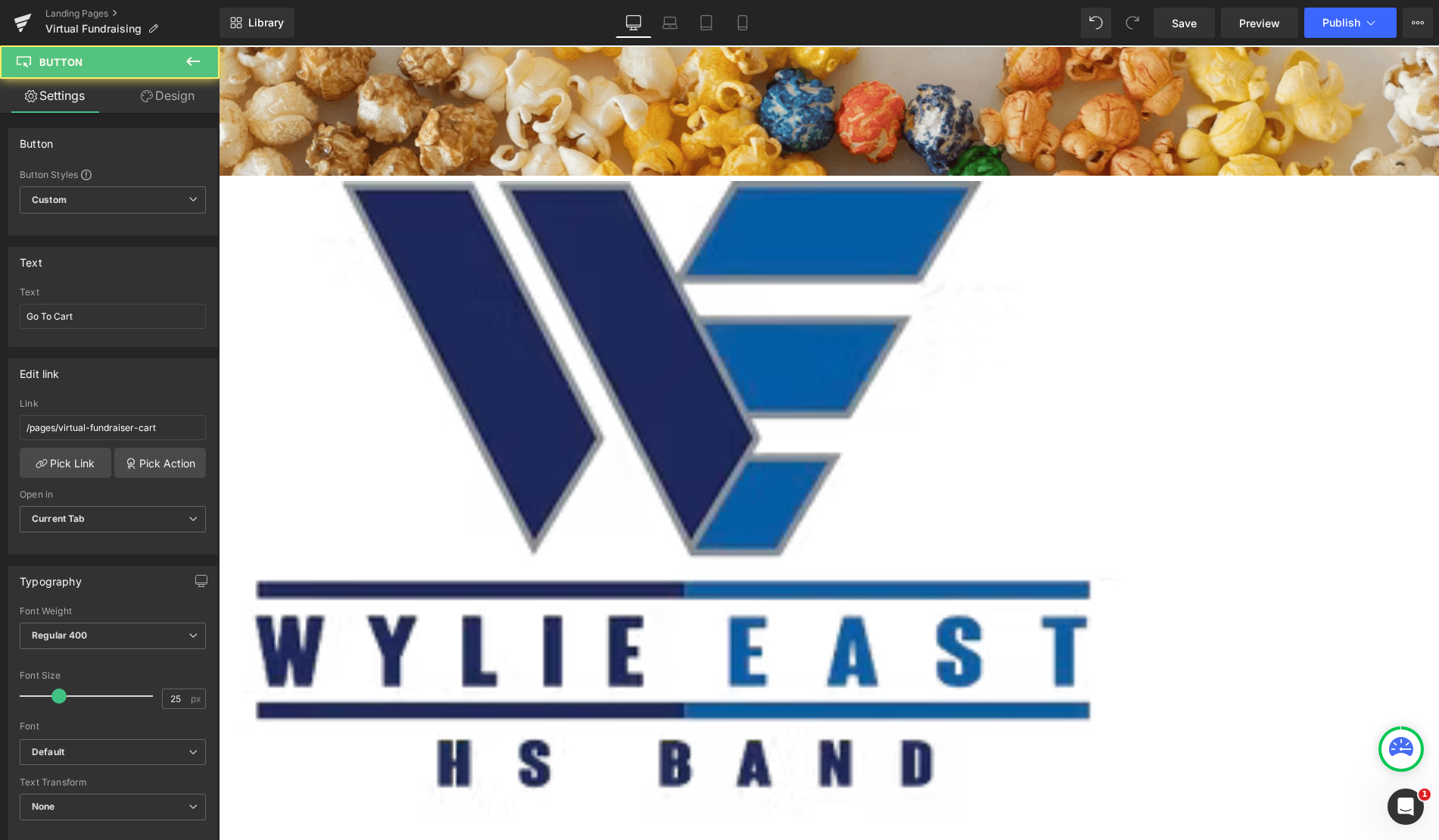
click at [496, 106] on div at bounding box center [829, 466] width 1221 height 841
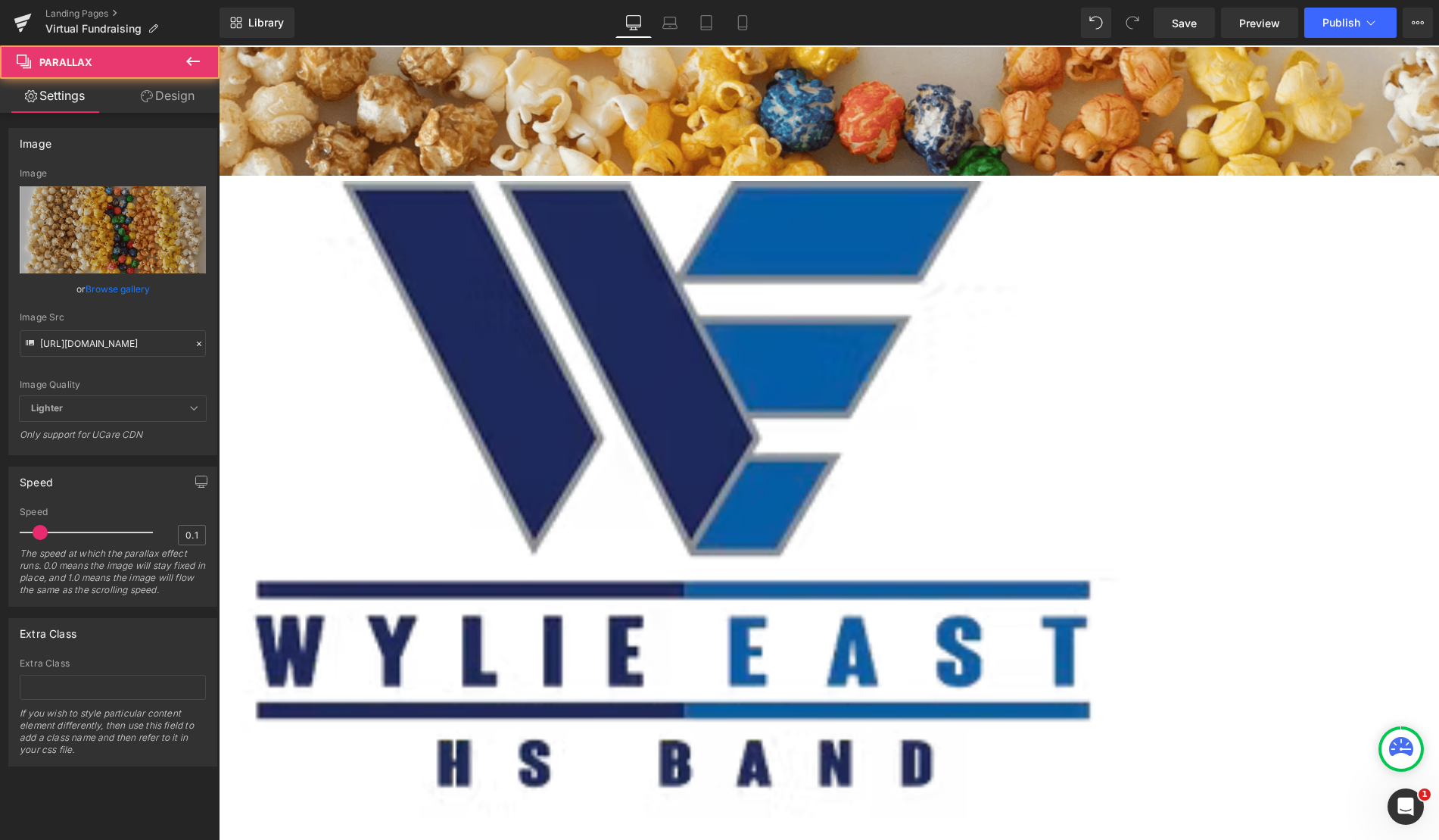
click at [496, 106] on div at bounding box center [829, 466] width 1221 height 841
click at [218, 45] on span "Parallax" at bounding box center [218, 45] width 0 height 0
click at [680, 105] on div at bounding box center [524, 107] width 1831 height 3
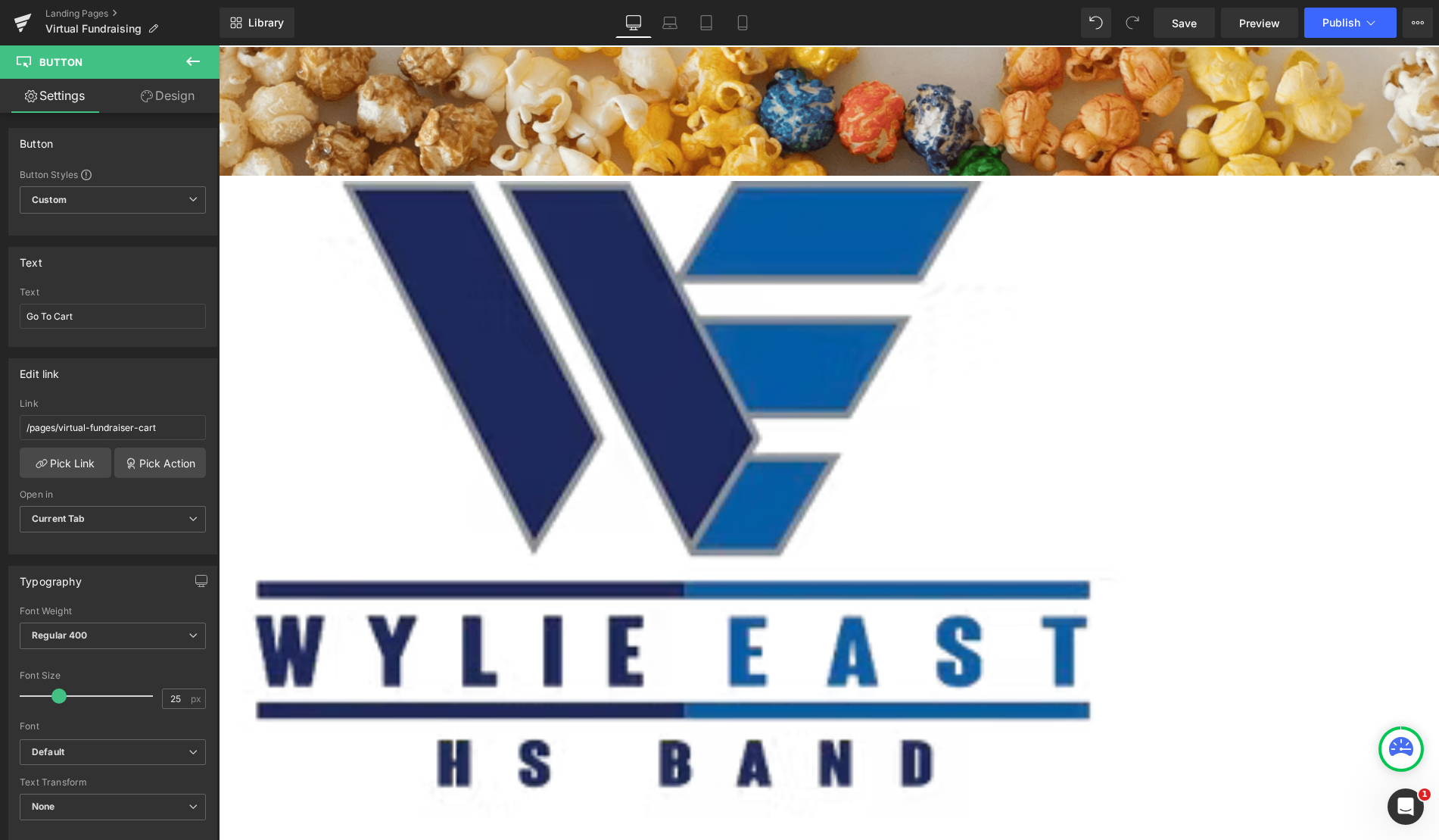
drag, startPoint x: 680, startPoint y: 101, endPoint x: 687, endPoint y: 94, distance: 9.9
click at [687, 94] on div "Go To Cart Button" at bounding box center [524, 82] width 1831 height 52
click at [654, 136] on div at bounding box center [829, 466] width 1221 height 841
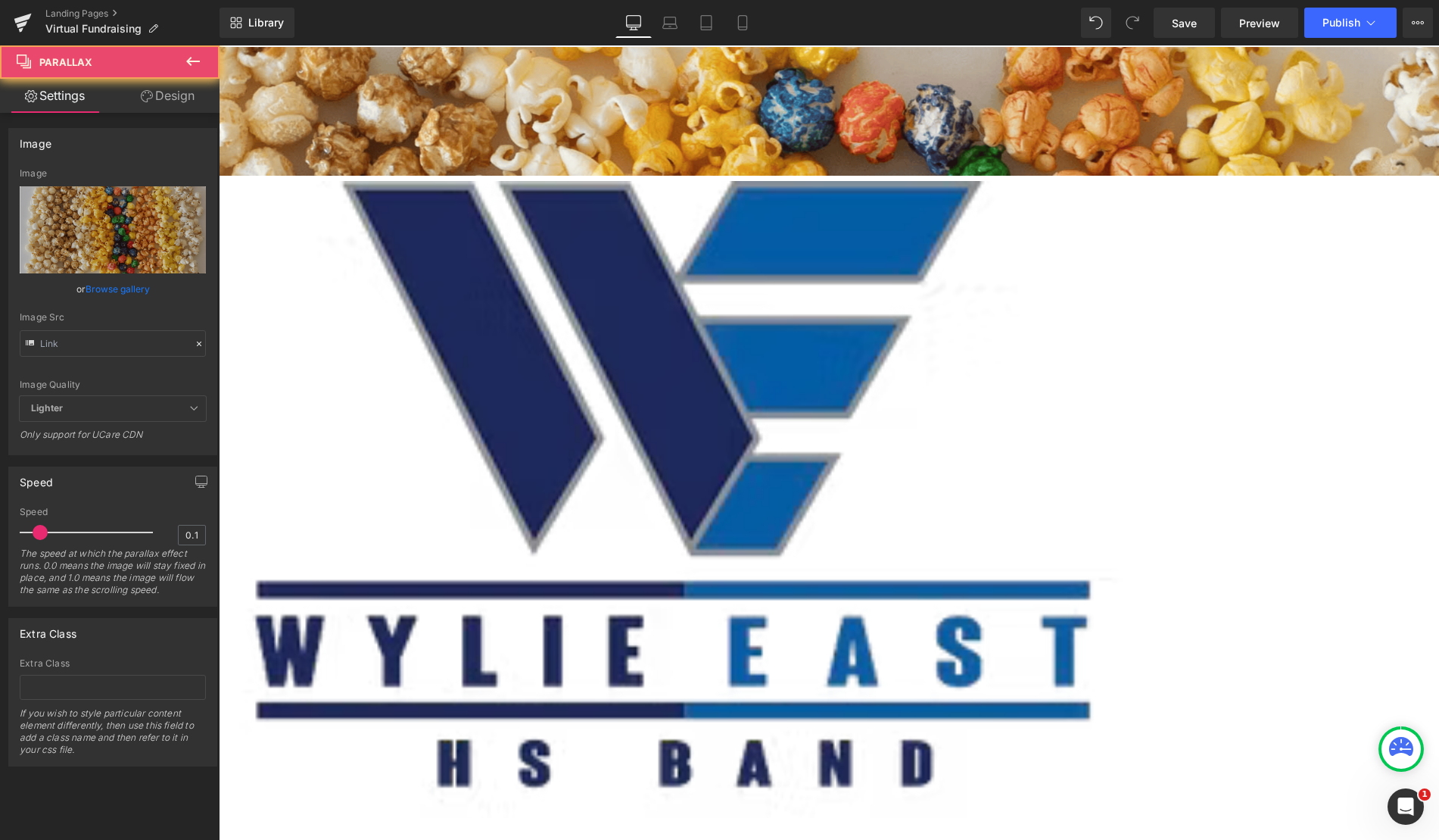
type input "https://cdn.shopify.com/s/files/1/0320/2619/8061/files/Blue_Vibrant_an_White_Mo…"
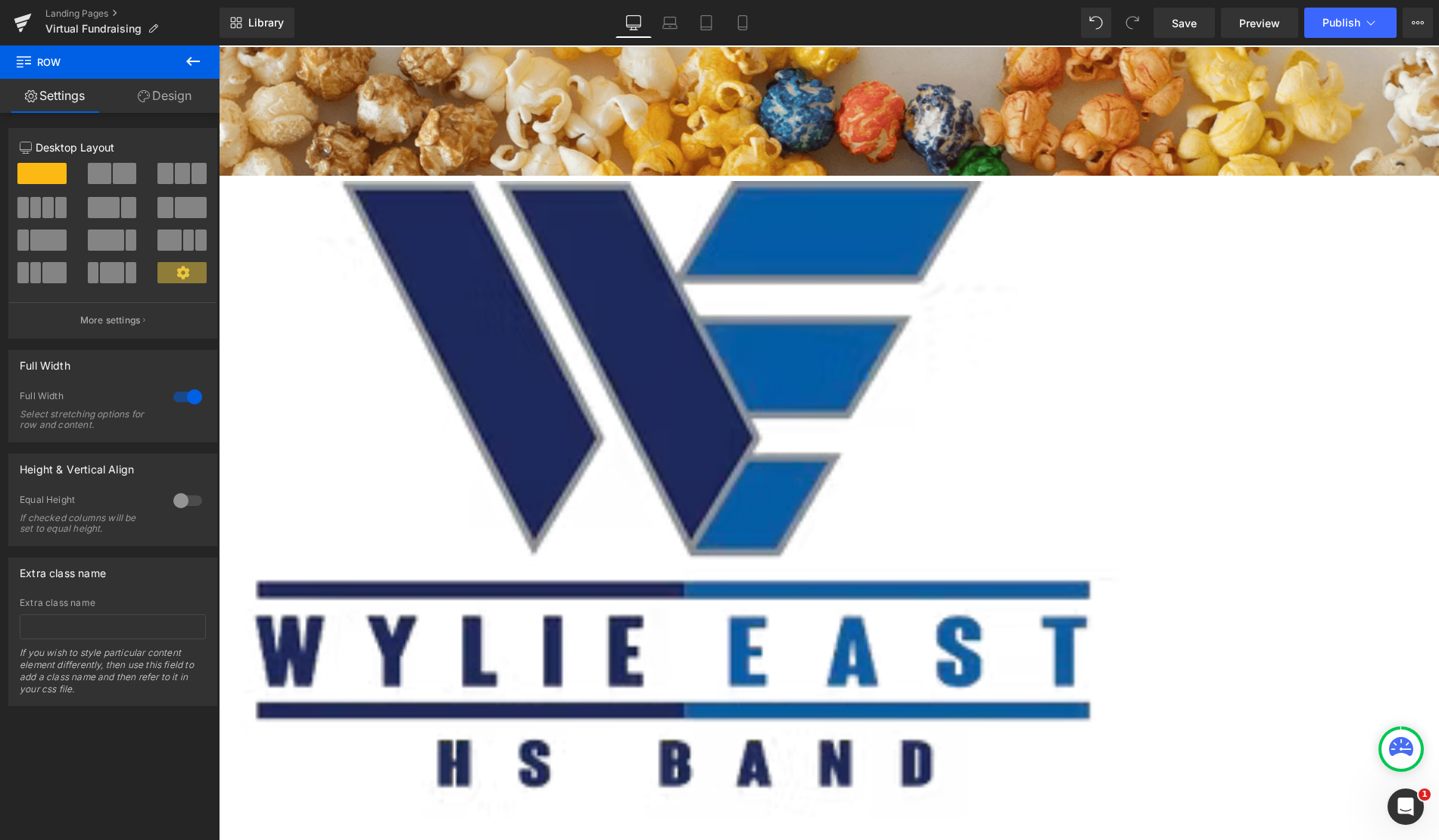
drag, startPoint x: 648, startPoint y: 158, endPoint x: 651, endPoint y: 133, distance: 25.2
click at [651, 133] on div "Go To Cart Button Parallax Row" at bounding box center [524, 113] width 1831 height 135
click at [642, 140] on div at bounding box center [829, 466] width 1221 height 841
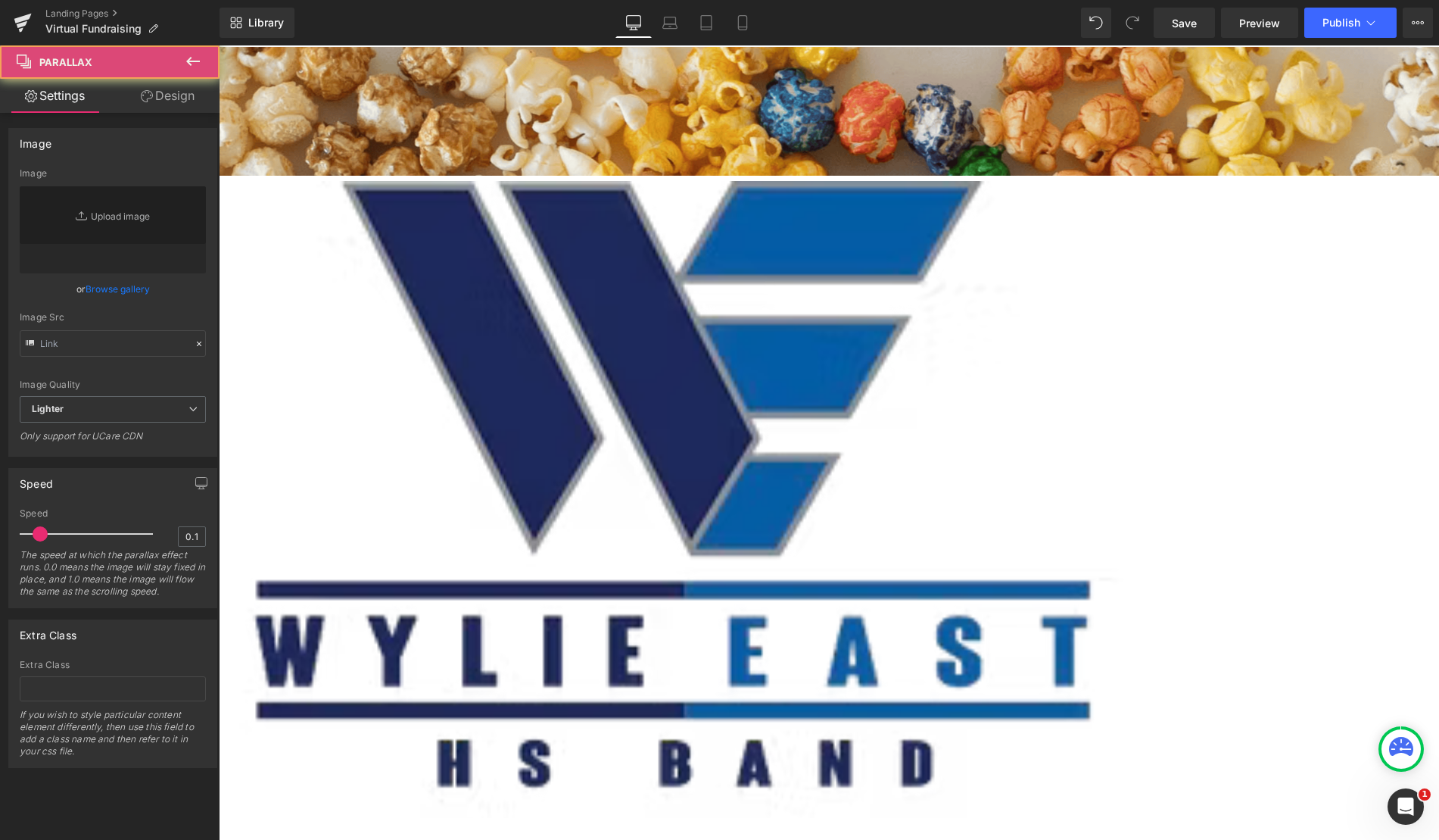
type input "https://cdn.shopify.com/s/files/1/0320/2619/8061/files/Blue_Vibrant_an_White_Mo…"
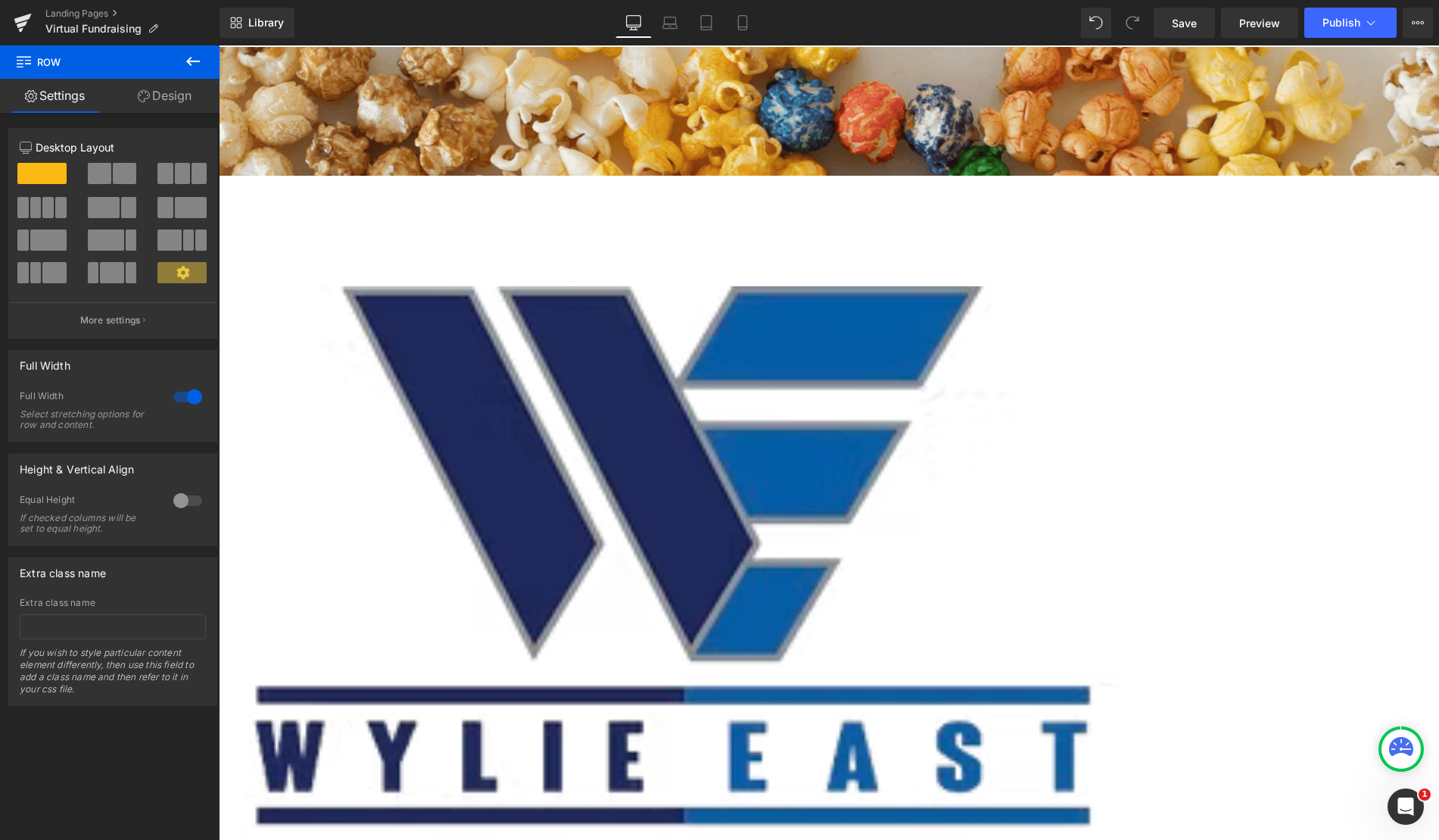
drag, startPoint x: 615, startPoint y: 157, endPoint x: 609, endPoint y: 230, distance: 73.2
click at [609, 230] on div "72px" at bounding box center [524, 204] width 1831 height 55
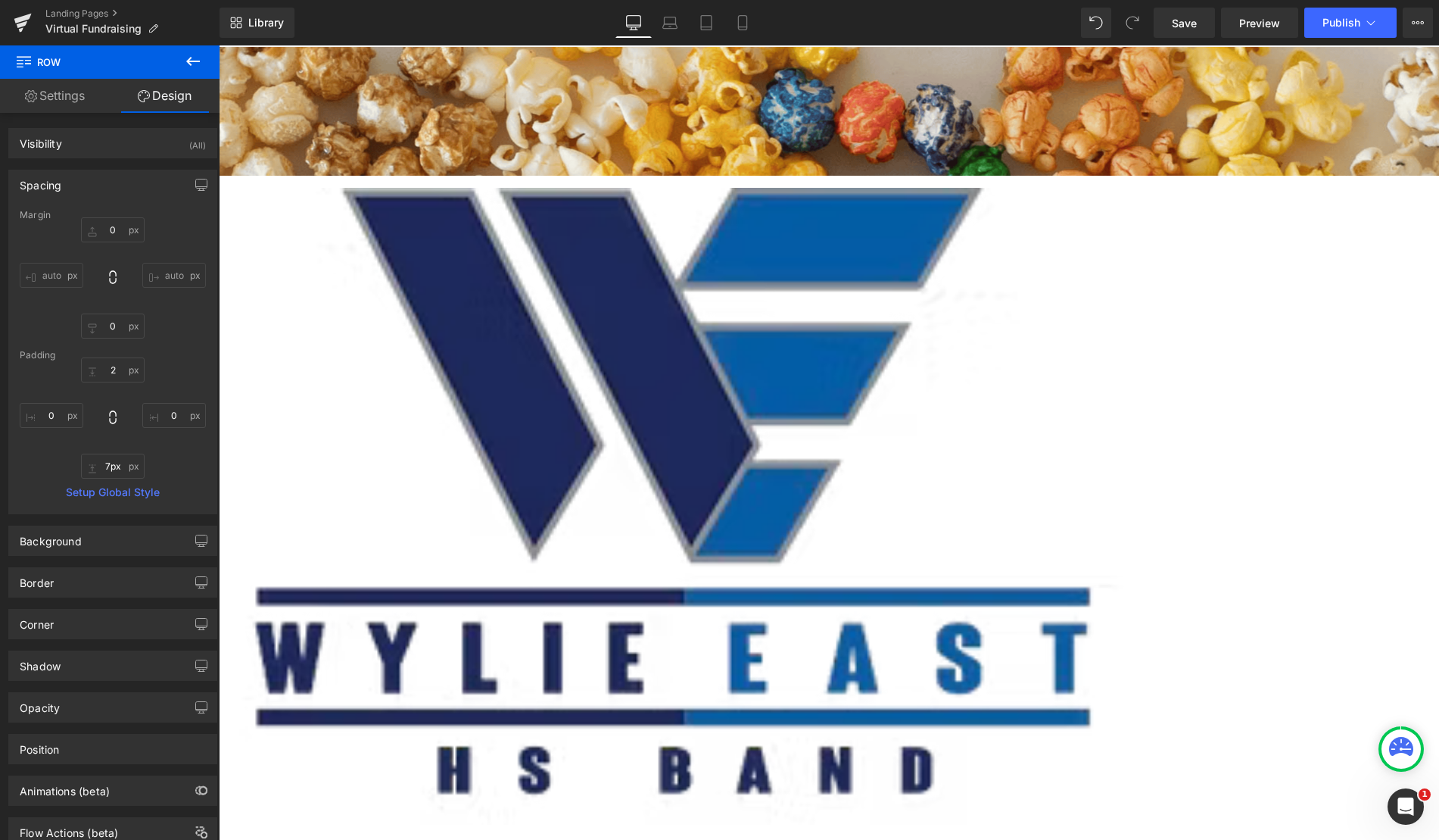
type input "0px"
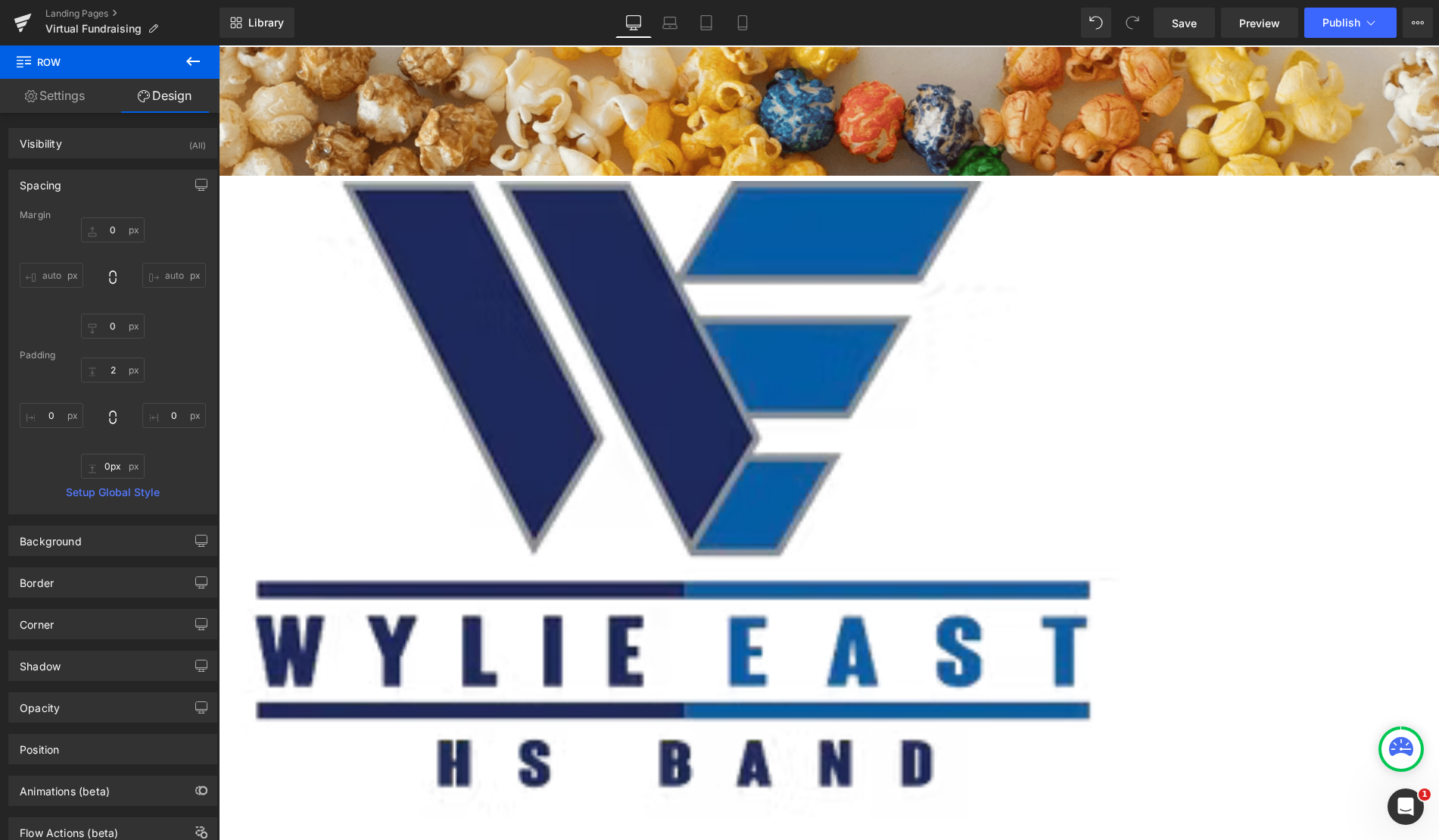
drag, startPoint x: 609, startPoint y: 230, endPoint x: 616, endPoint y: 128, distance: 102.2
click at [616, 128] on div "Go To Cart Button Parallax Row" at bounding box center [524, 113] width 1831 height 135
click at [490, 128] on div at bounding box center [829, 466] width 1221 height 841
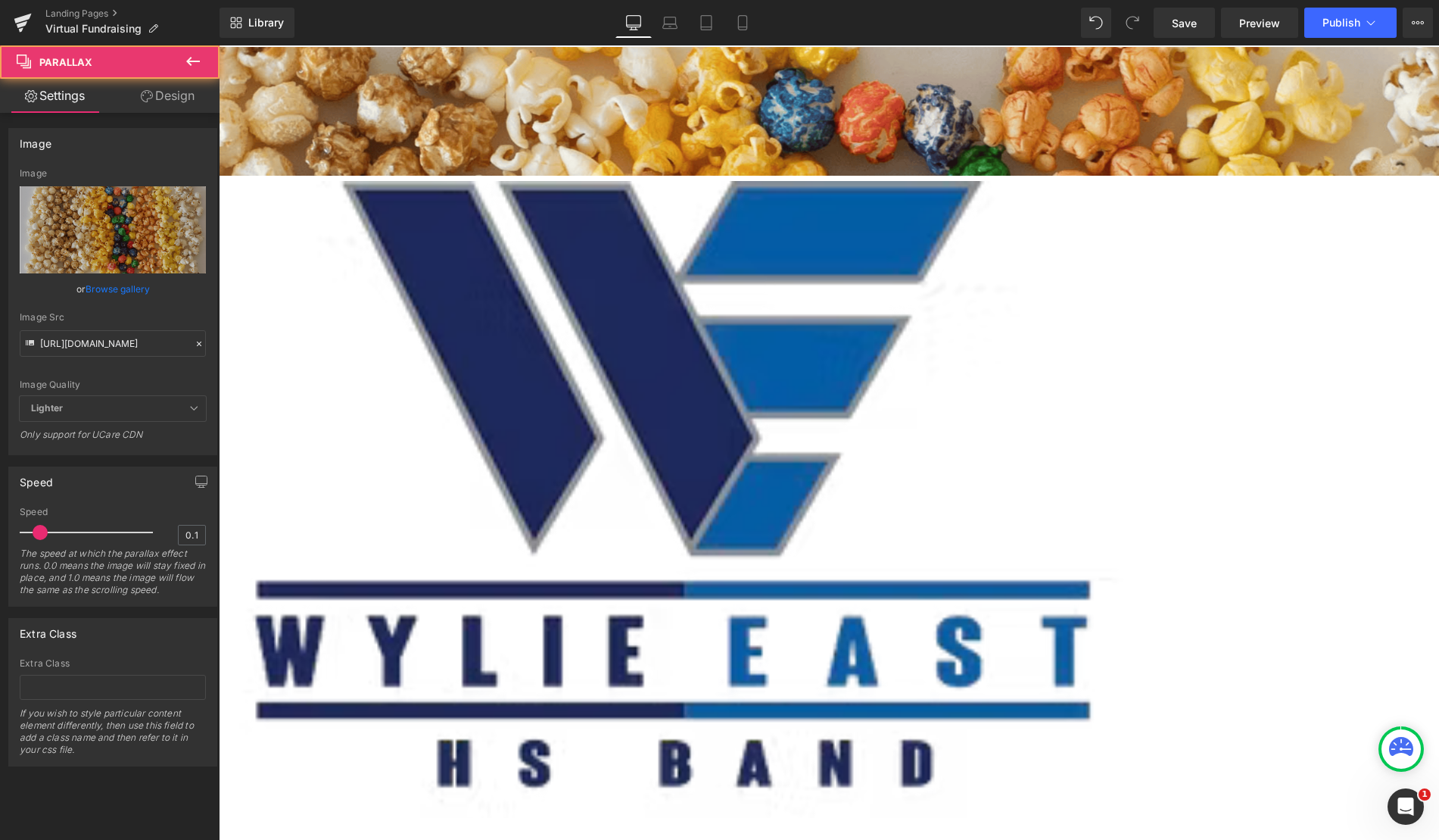
click at [481, 134] on div at bounding box center [829, 466] width 1221 height 841
click at [433, 120] on div at bounding box center [829, 466] width 1221 height 841
click at [426, 77] on div "Go To Cart" at bounding box center [524, 79] width 1831 height 45
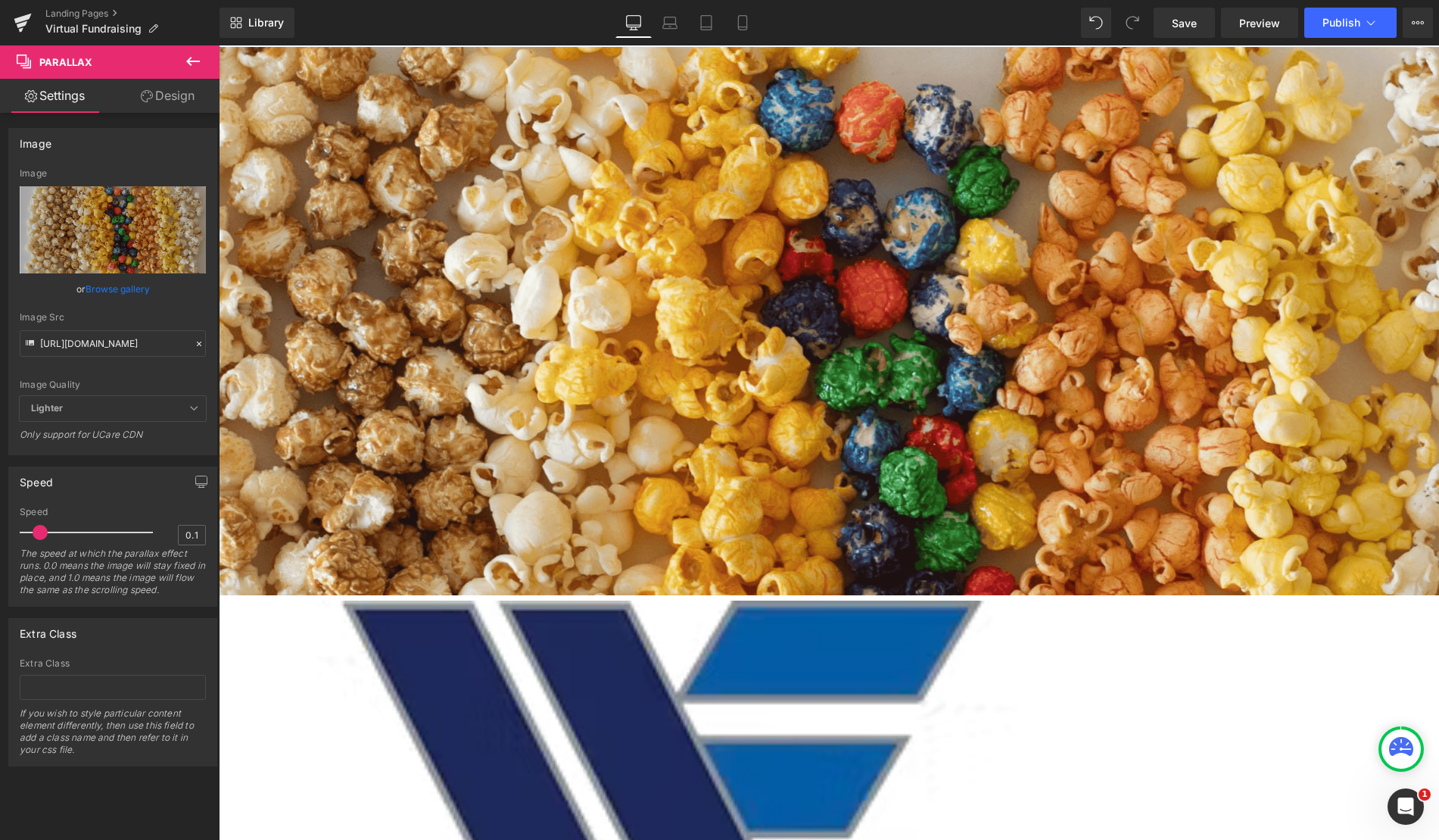
drag, startPoint x: 445, startPoint y: 48, endPoint x: 446, endPoint y: 258, distance: 210.0
click at [446, 319] on div "290px" at bounding box center [524, 428] width 1831 height 219
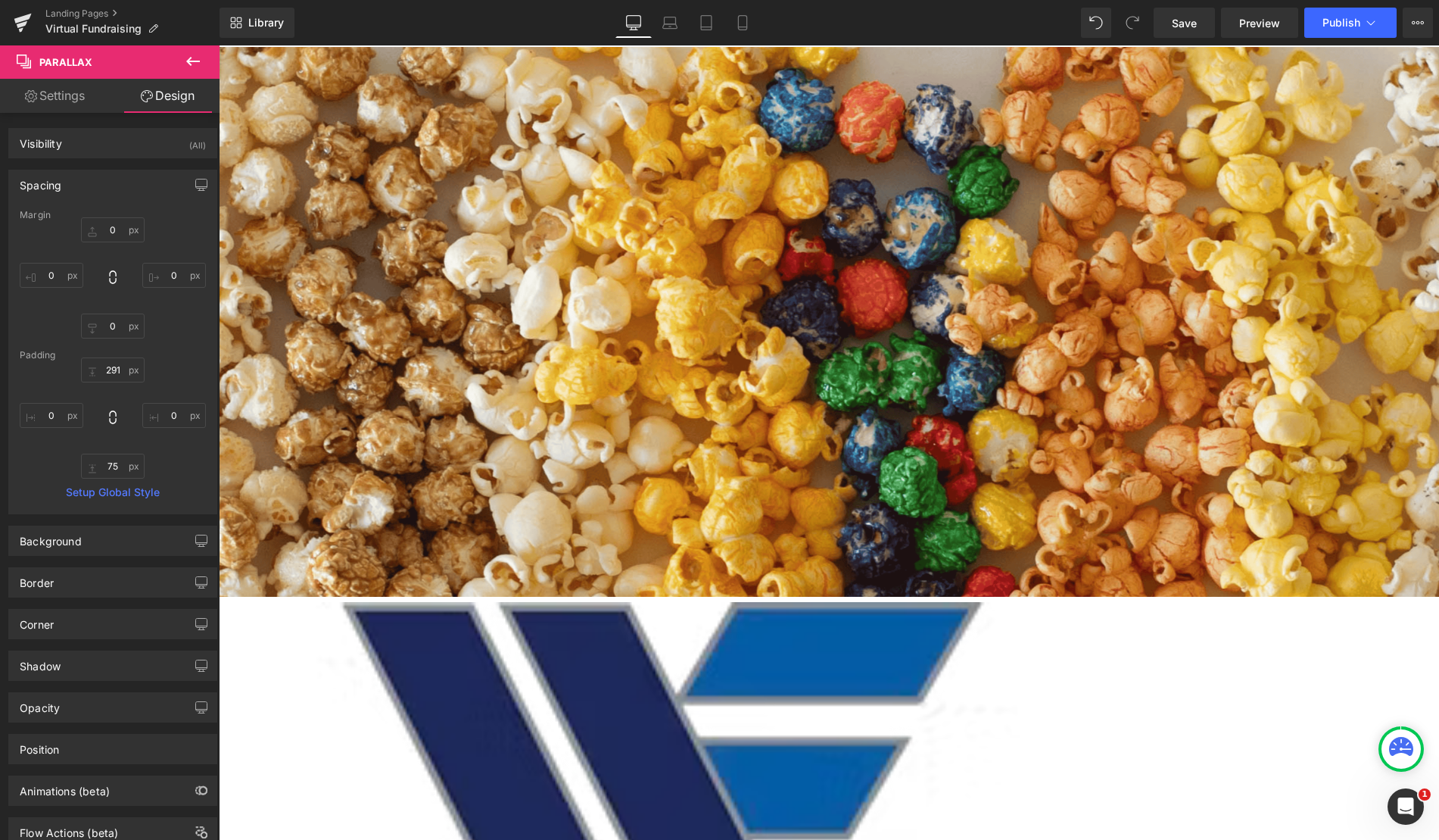
click at [575, 320] on div "291px" at bounding box center [524, 430] width 1831 height 220
click at [596, 320] on div "291px" at bounding box center [524, 430] width 1831 height 220
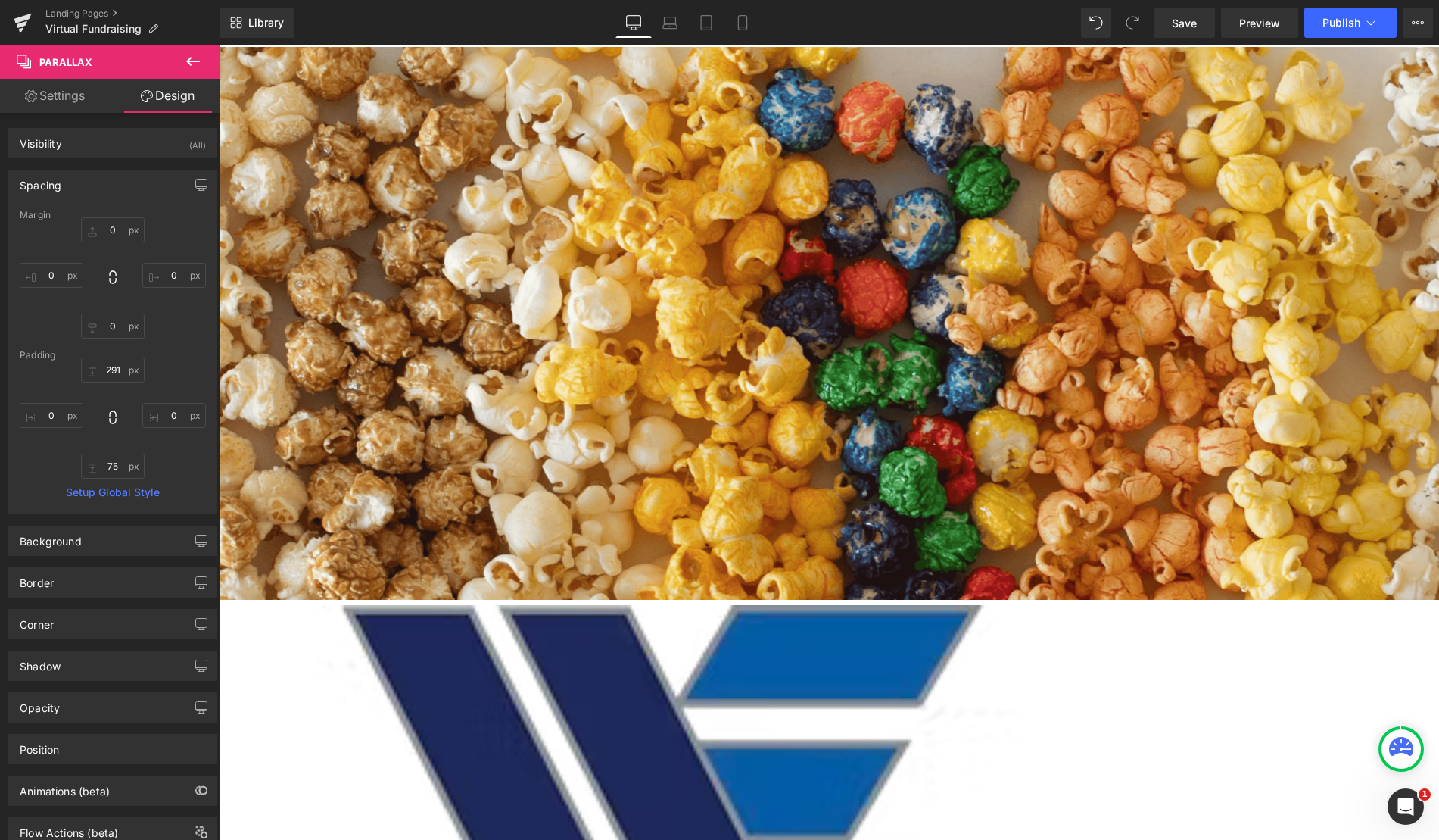
click at [579, 274] on div "Go To Cart" at bounding box center [524, 291] width 1831 height 45
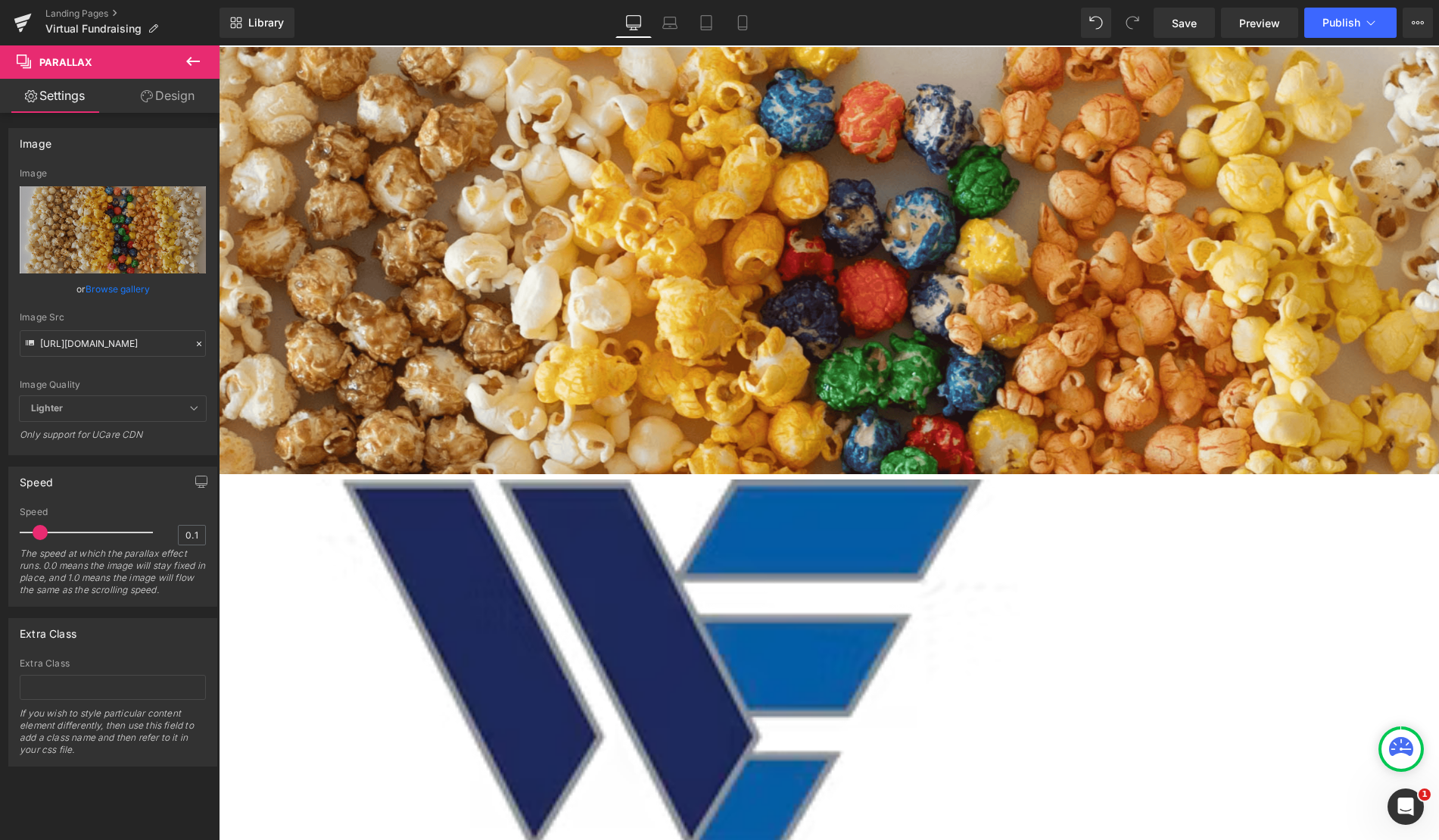
drag, startPoint x: 426, startPoint y: 266, endPoint x: 436, endPoint y: 204, distance: 62.8
click at [436, 258] on div "210px" at bounding box center [524, 337] width 1831 height 159
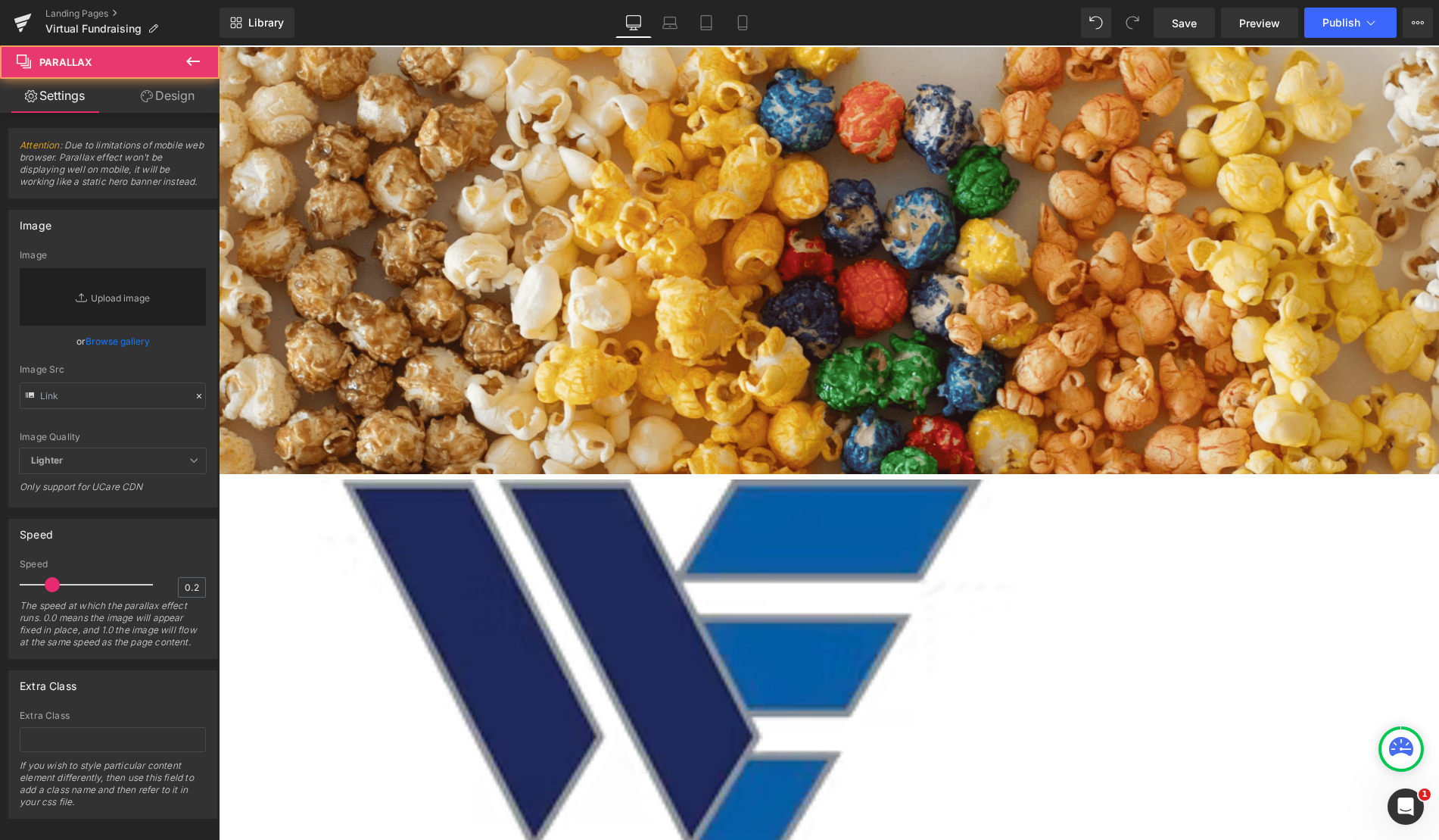
drag, startPoint x: 336, startPoint y: 309, endPoint x: 360, endPoint y: 238, distance: 74.9
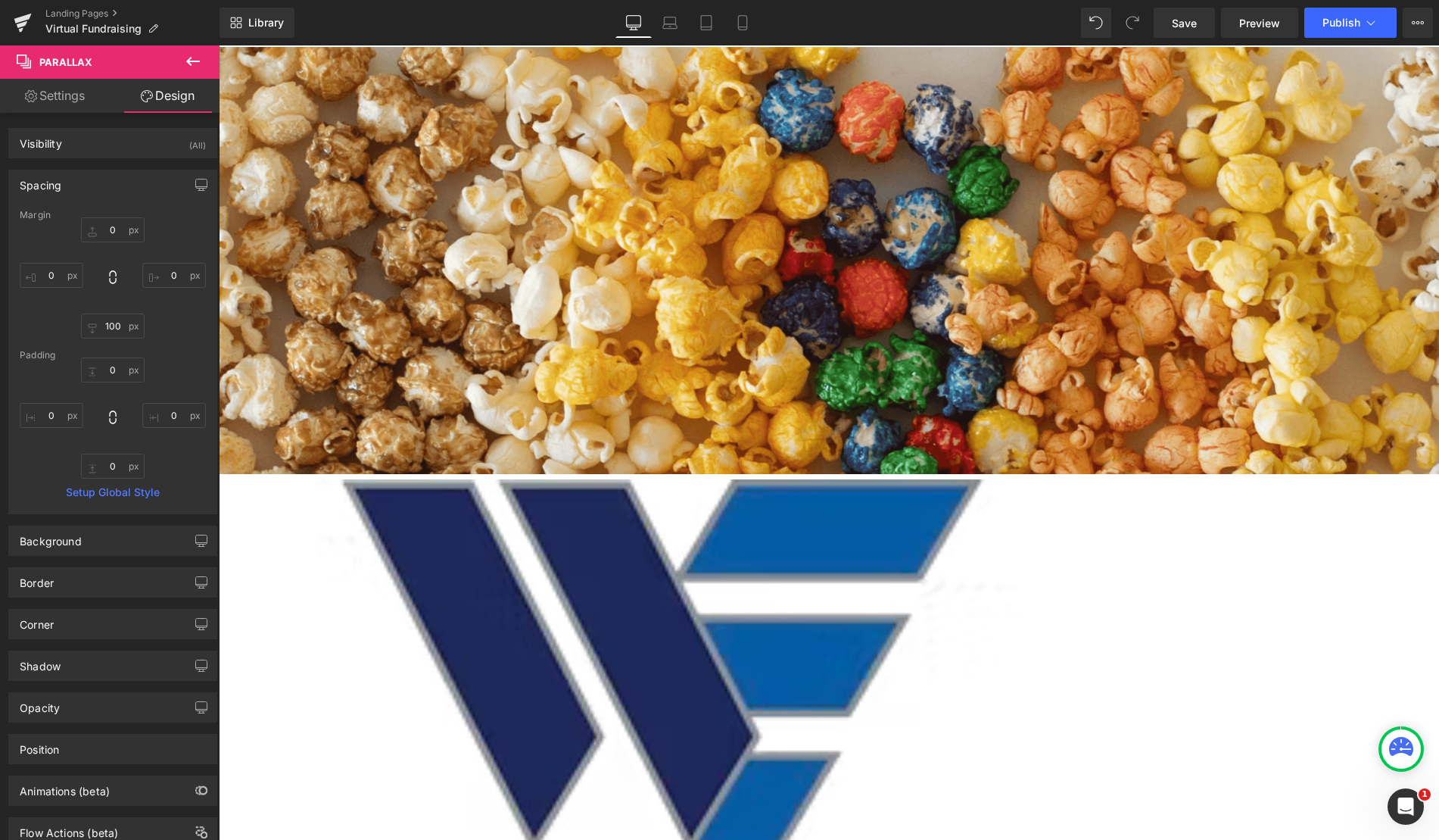
click at [400, 258] on div "210px" at bounding box center [524, 337] width 1831 height 159
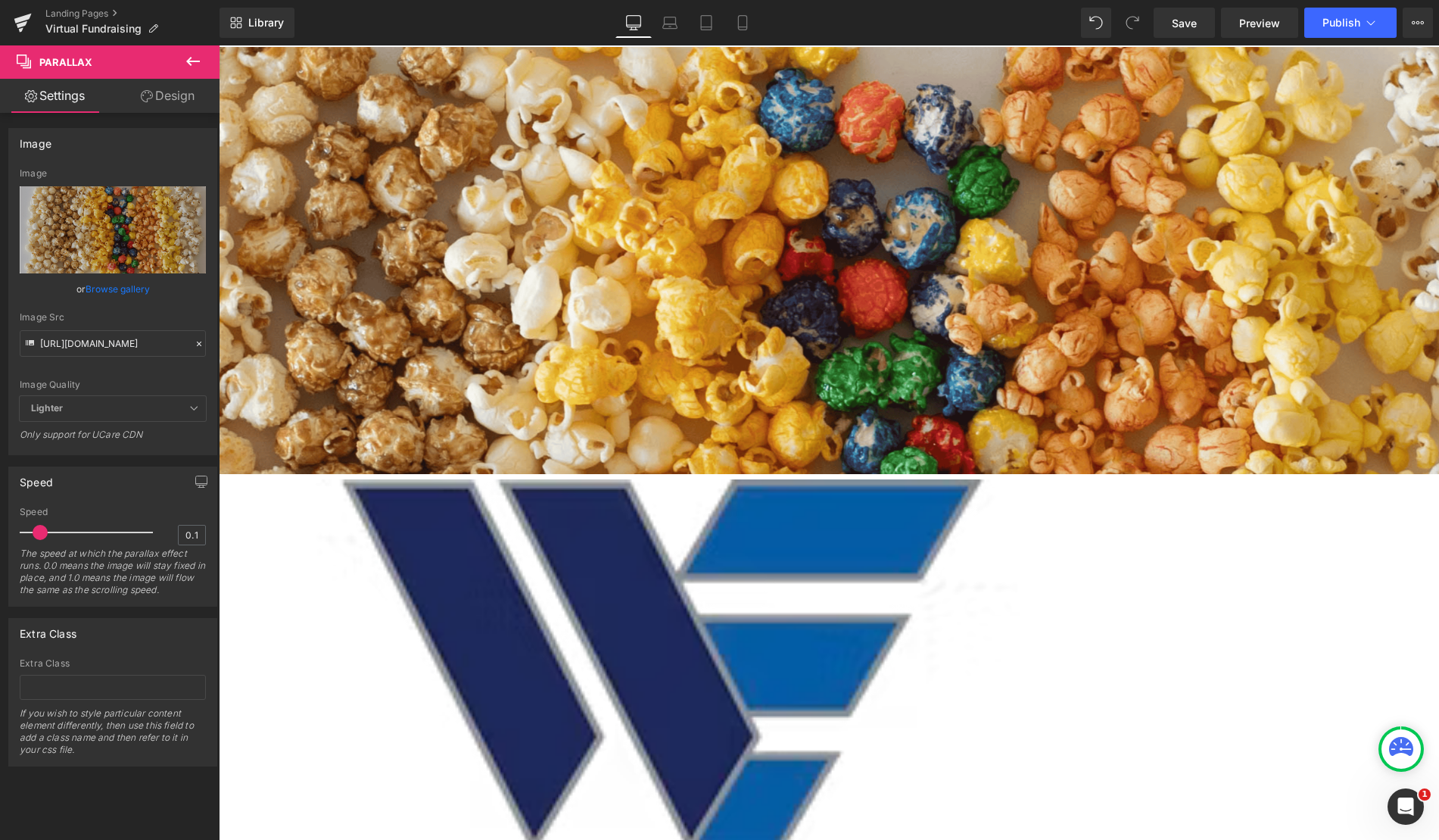
click at [404, 258] on div "210px" at bounding box center [524, 337] width 1831 height 159
click at [419, 258] on div "210px" at bounding box center [524, 337] width 1831 height 159
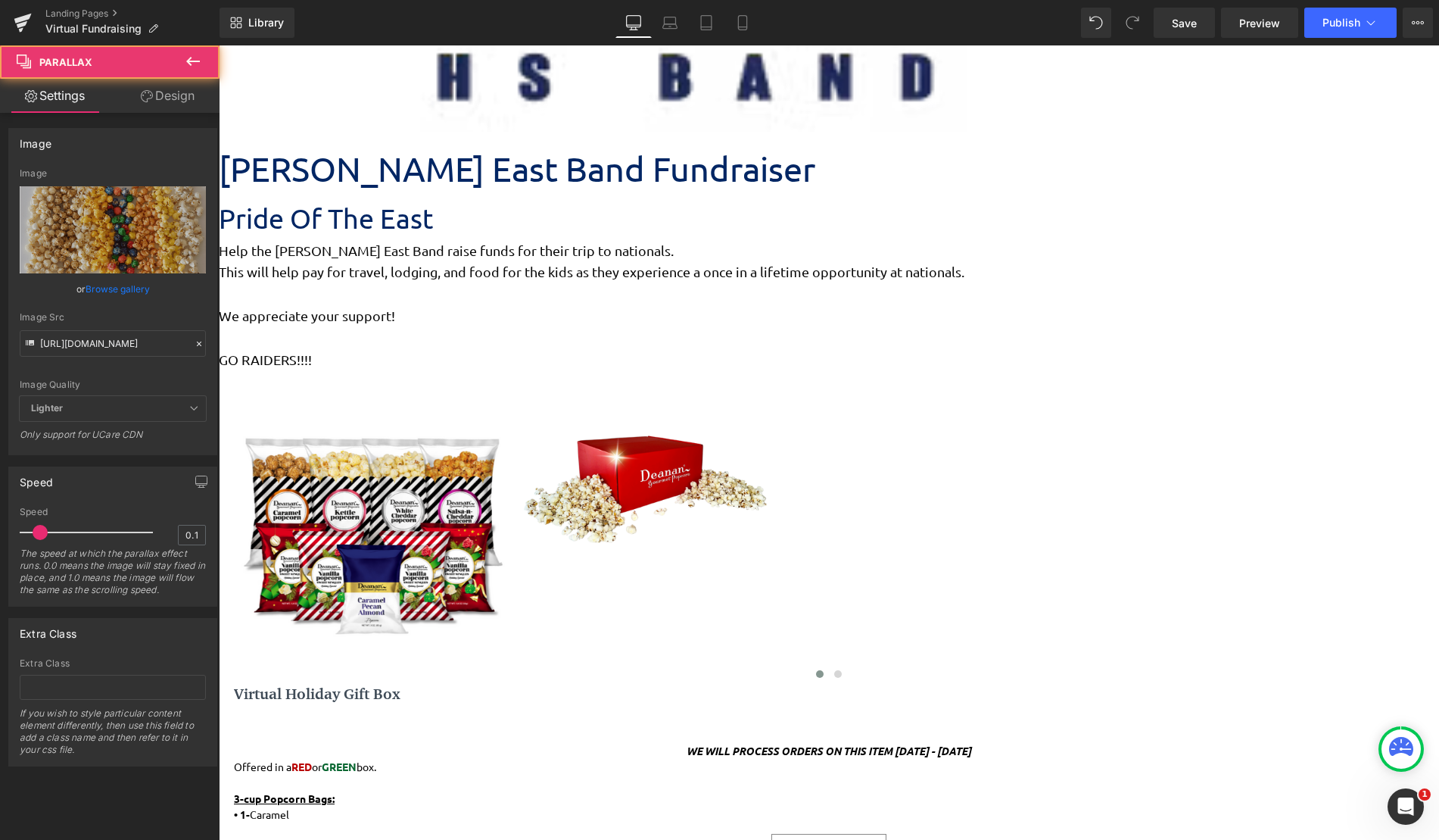
click at [218, 45] on icon at bounding box center [218, 45] width 0 height 0
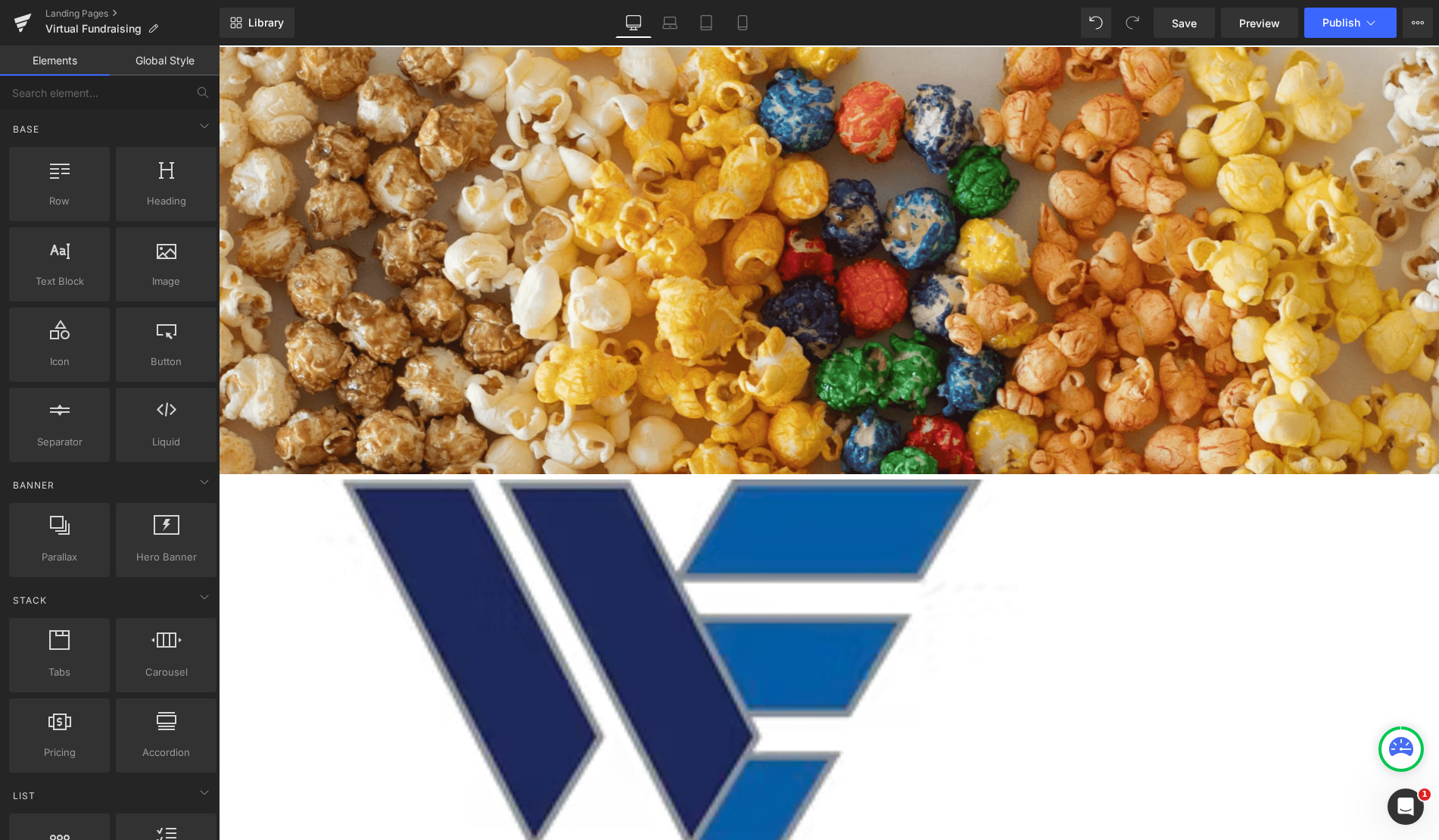
click at [773, 258] on div "210px" at bounding box center [524, 337] width 1831 height 159
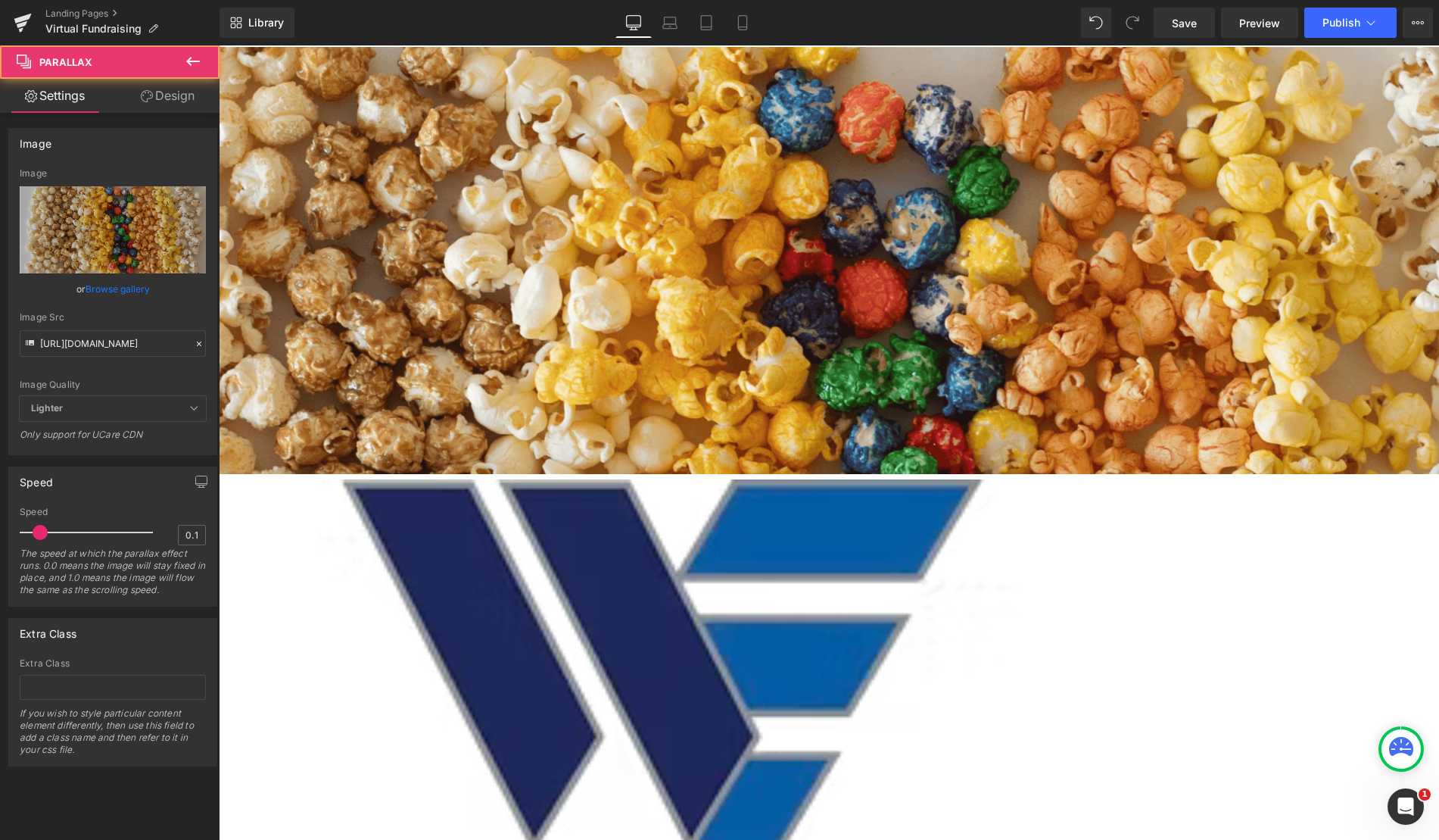
click at [756, 229] on div "Go To Cart" at bounding box center [524, 229] width 1831 height 45
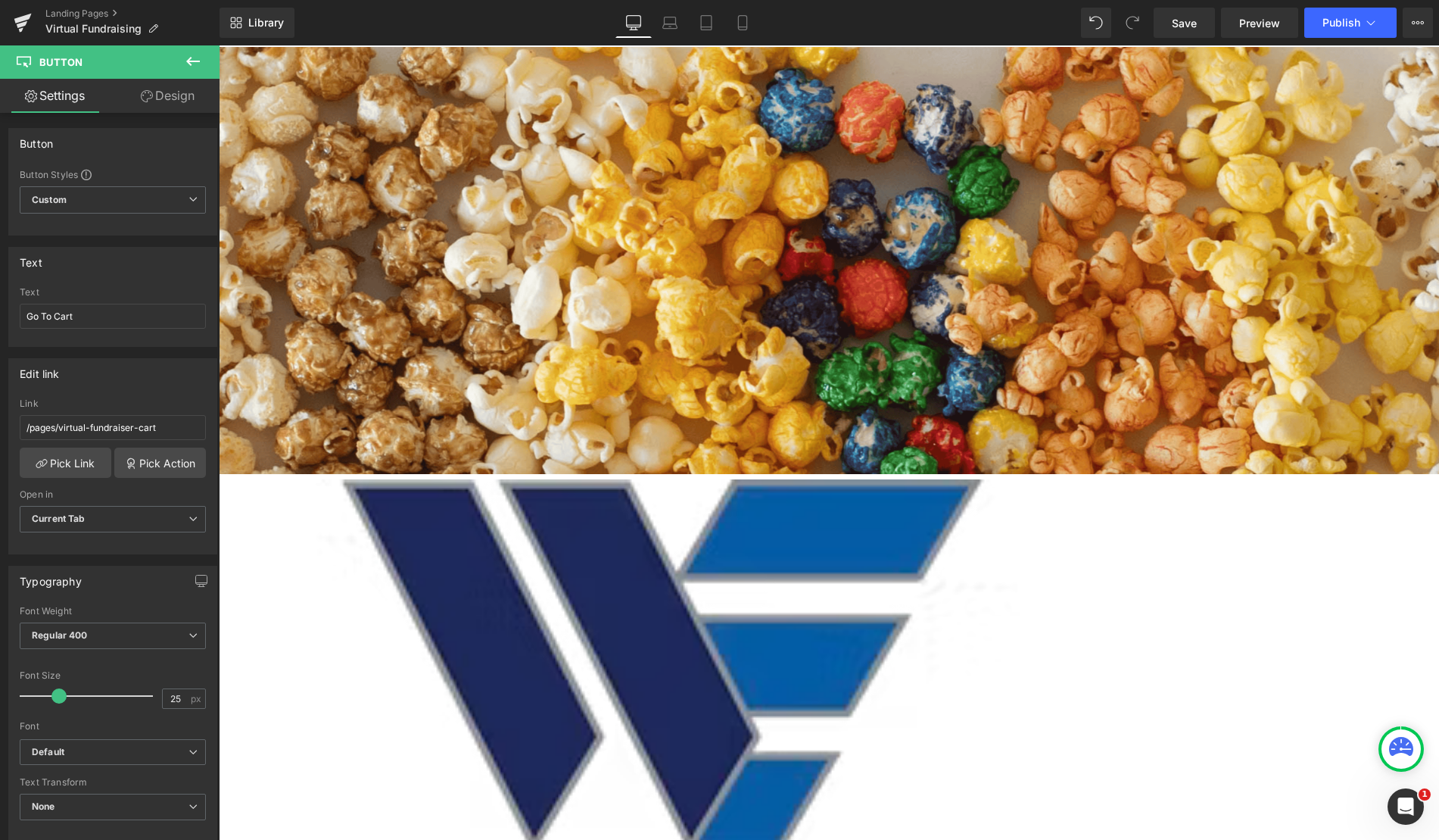
click at [420, 254] on div at bounding box center [524, 256] width 1831 height 3
click at [445, 258] on div "210px" at bounding box center [524, 337] width 1831 height 159
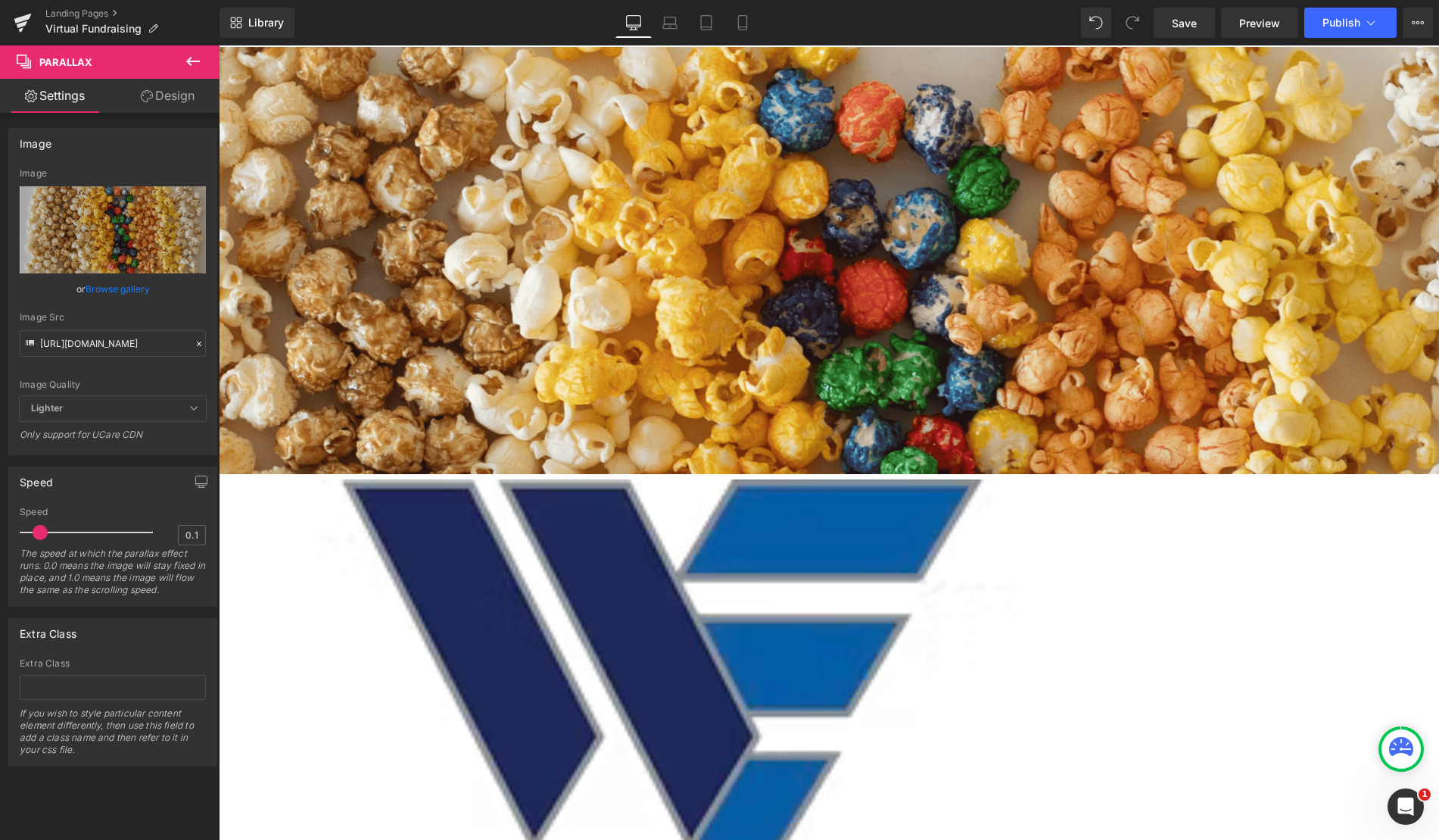
click at [218, 45] on span "Parallax" at bounding box center [218, 45] width 0 height 0
click at [218, 45] on span "Row" at bounding box center [218, 45] width 0 height 0
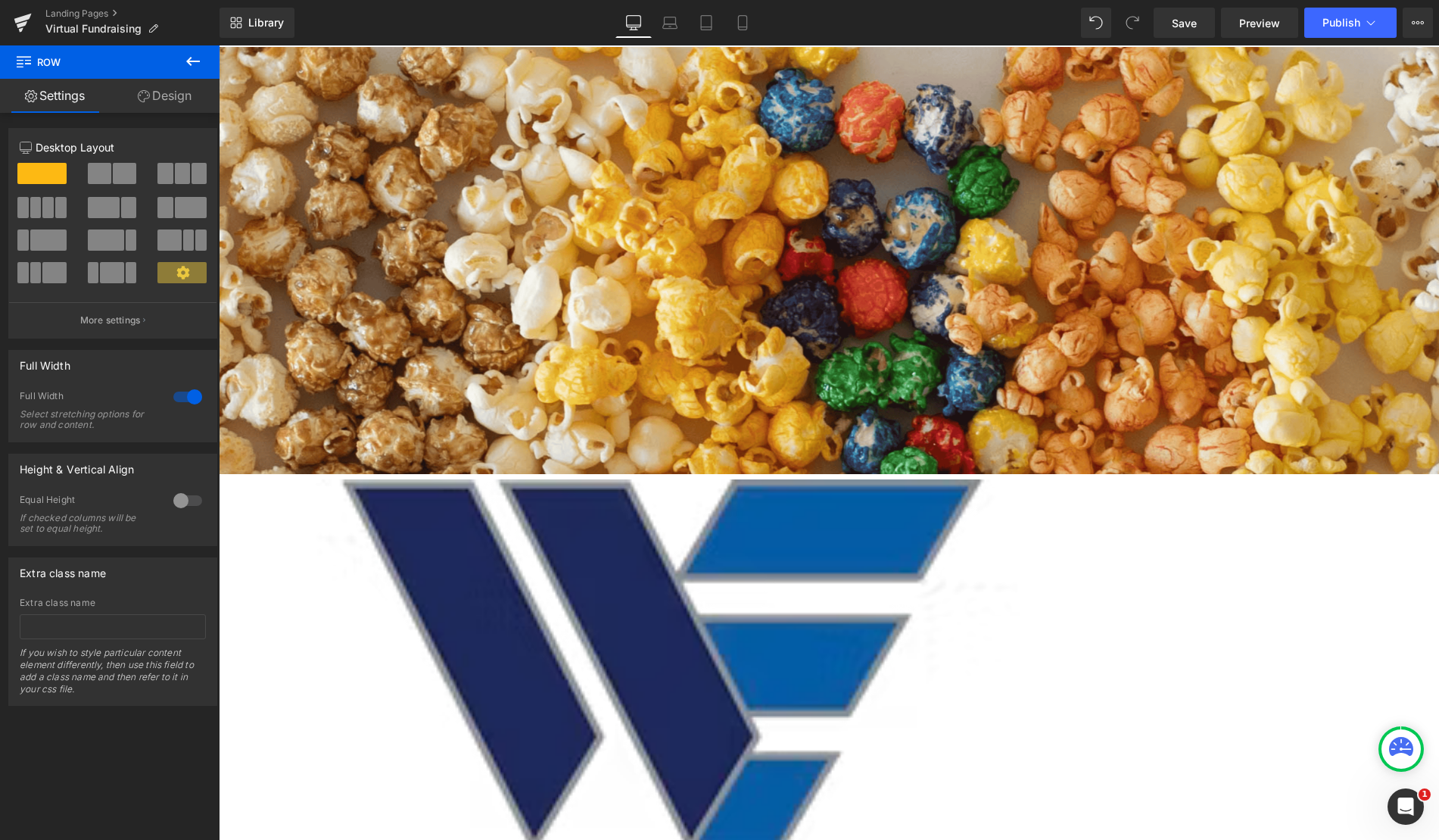
click at [218, 45] on link at bounding box center [218, 45] width 0 height 0
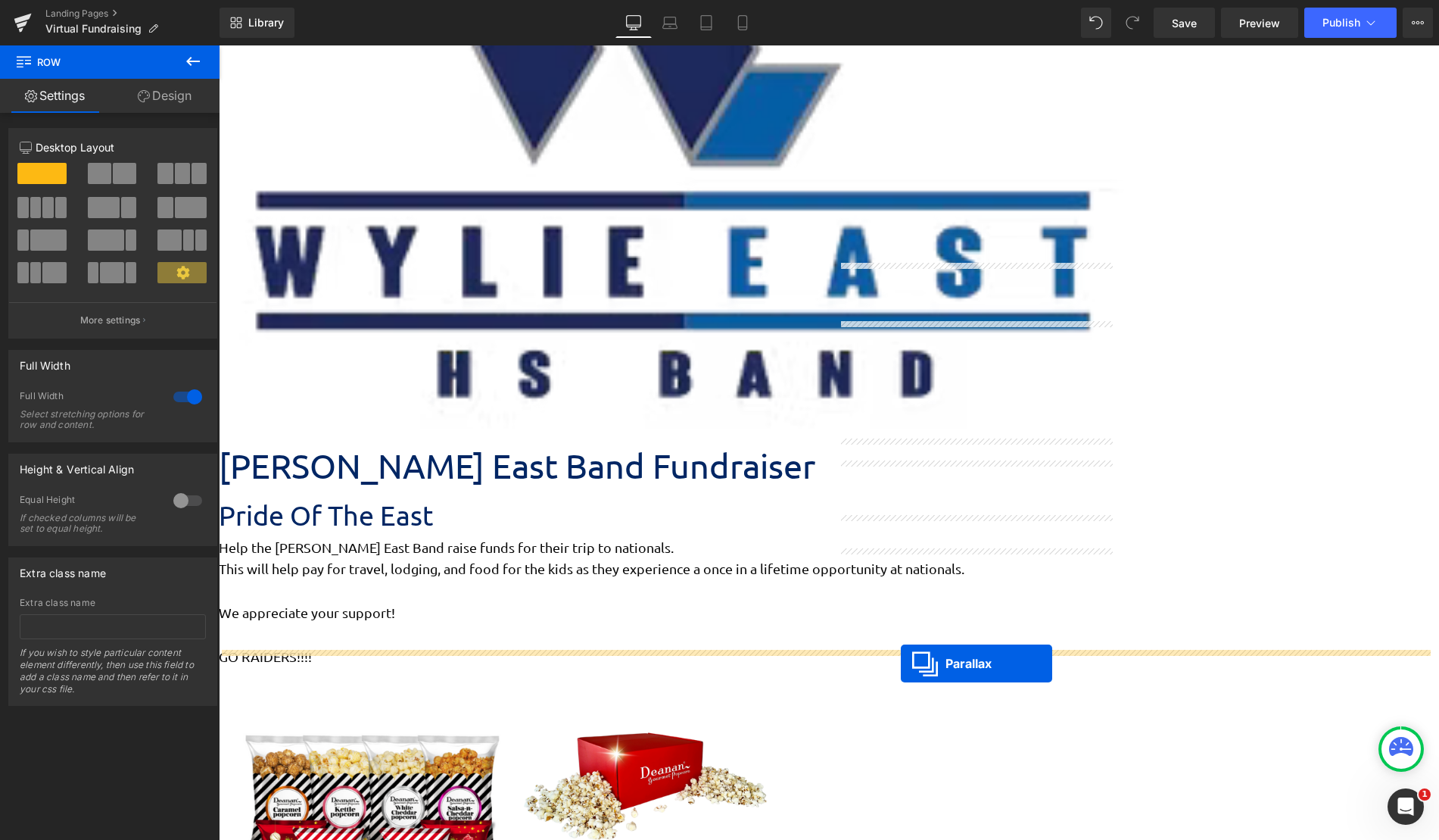
drag, startPoint x: 789, startPoint y: 245, endPoint x: 901, endPoint y: 663, distance: 432.7
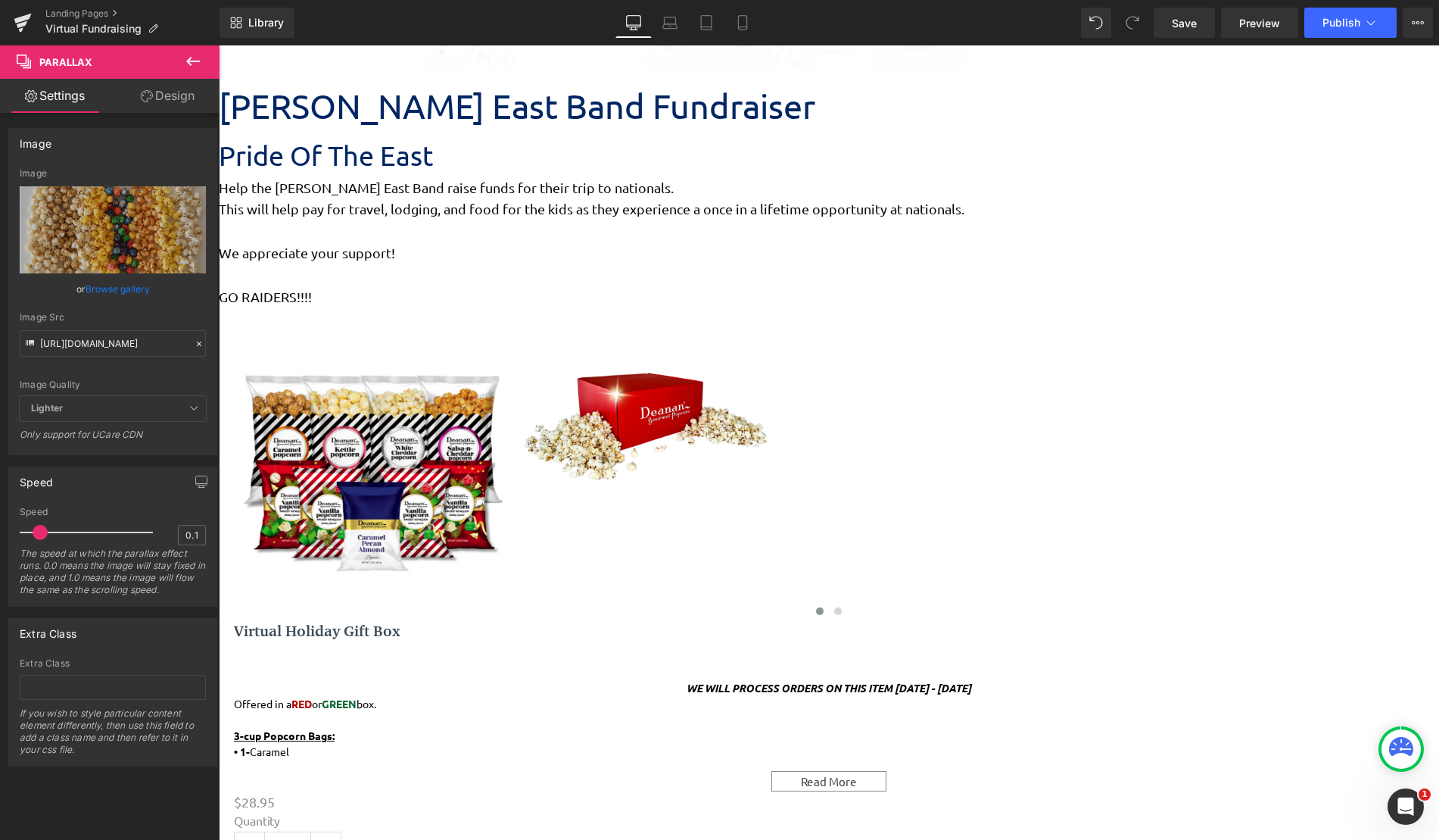
click at [218, 45] on icon at bounding box center [218, 45] width 0 height 0
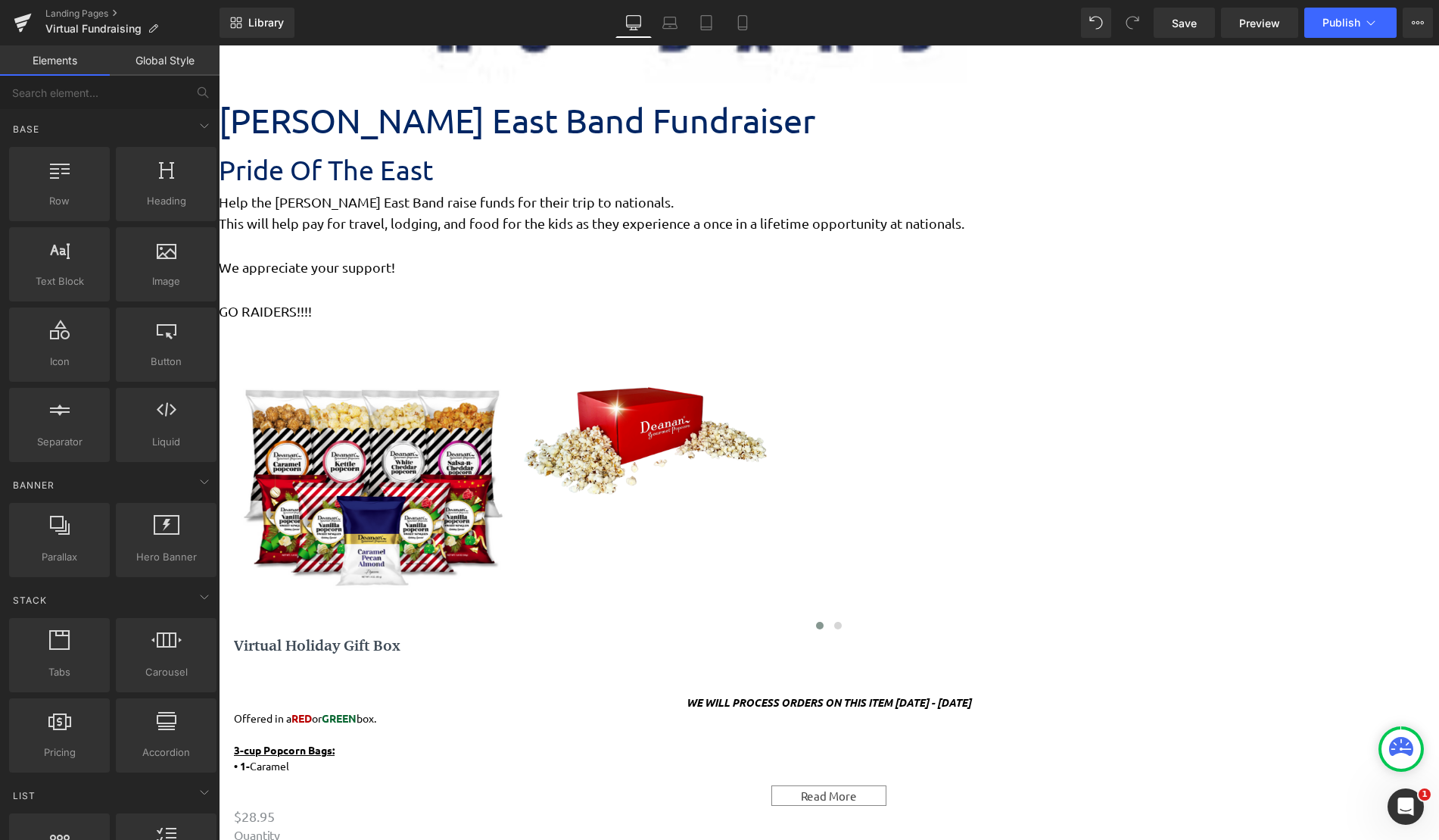
click at [320, 421] on div at bounding box center [829, 467] width 1221 height 547
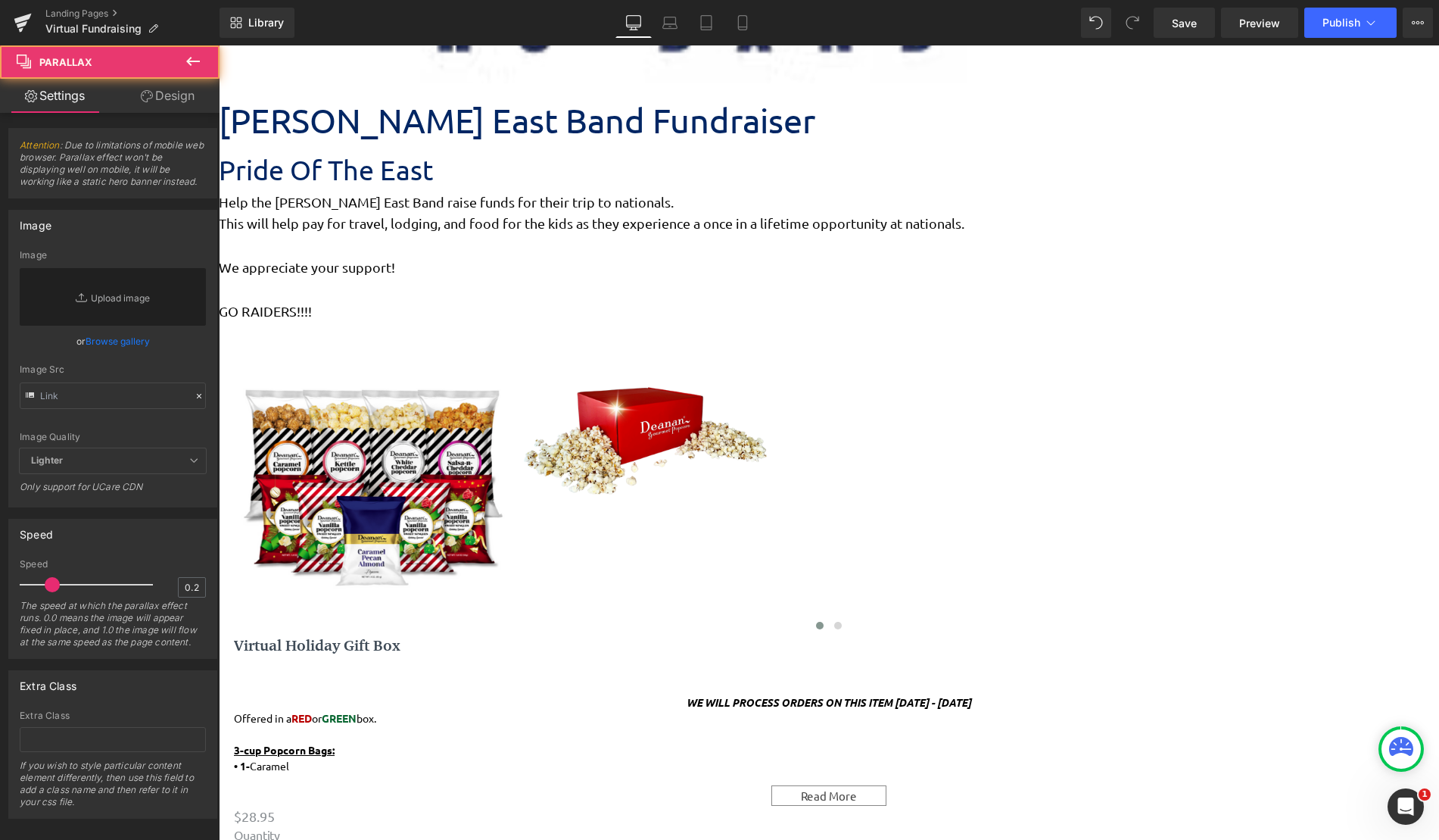
drag, startPoint x: 219, startPoint y: 419, endPoint x: 151, endPoint y: 427, distance: 68.5
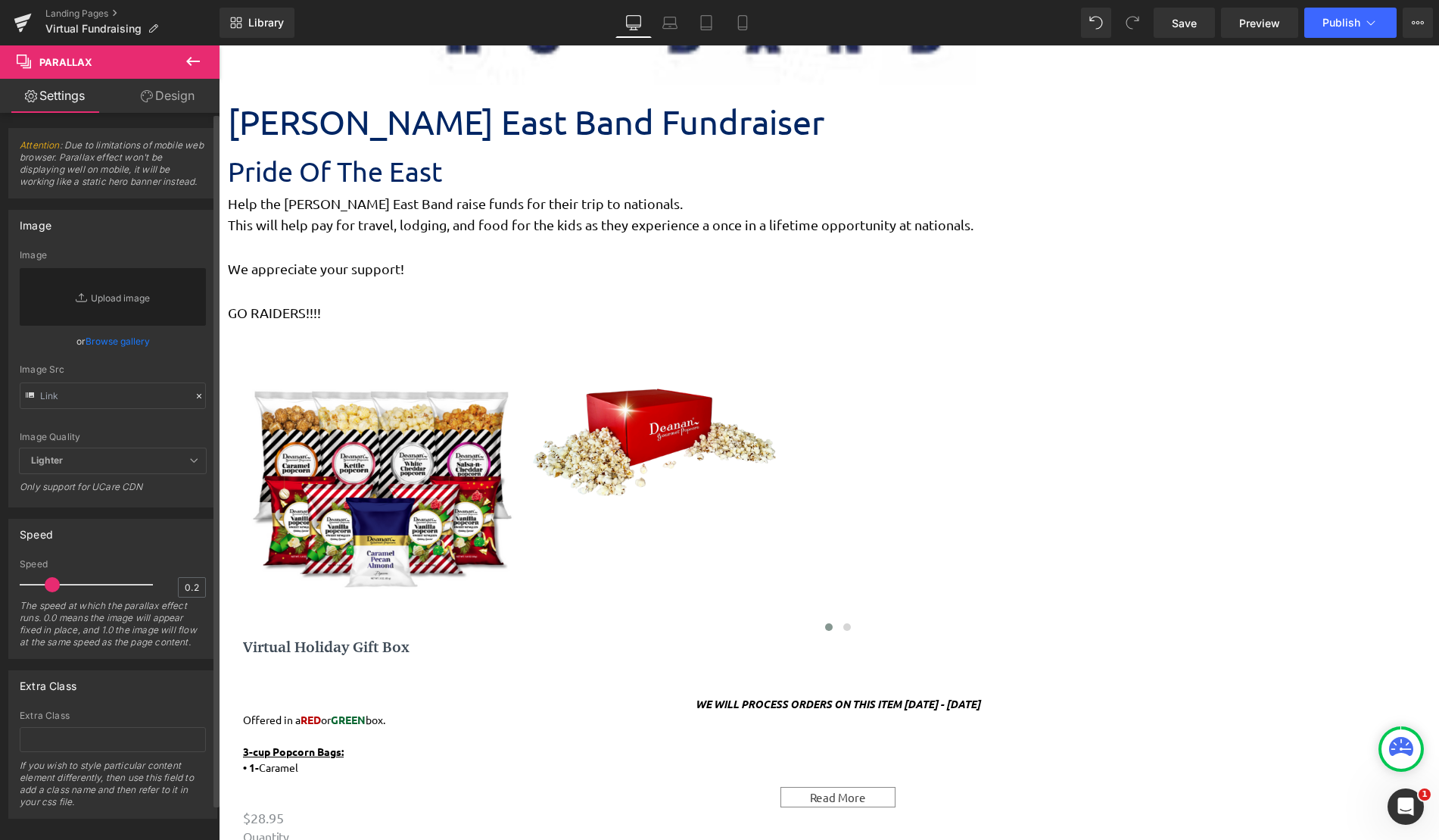
click at [105, 449] on span "Lighter" at bounding box center [113, 460] width 186 height 25
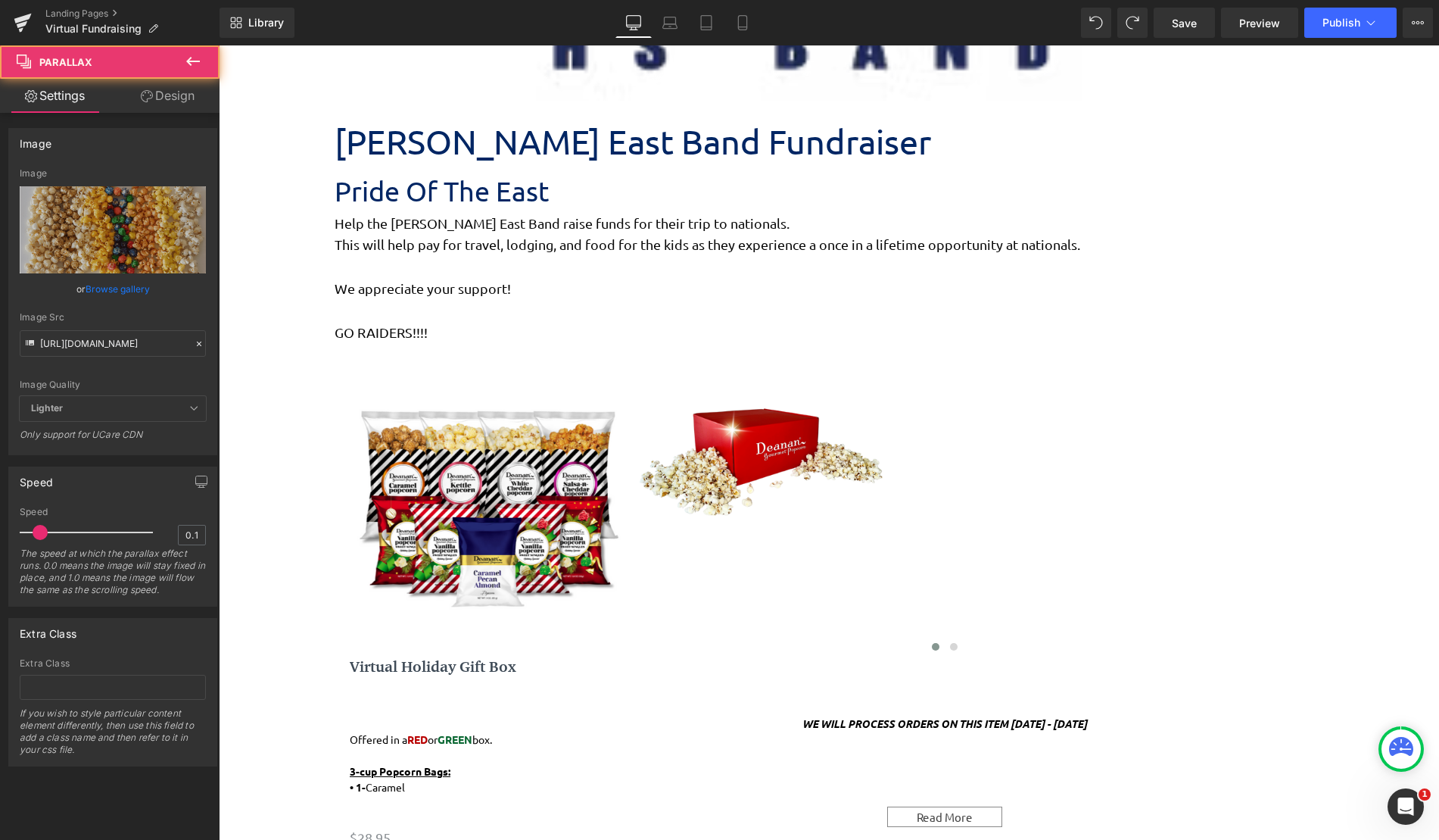
drag, startPoint x: 336, startPoint y: 518, endPoint x: 170, endPoint y: 541, distance: 167.6
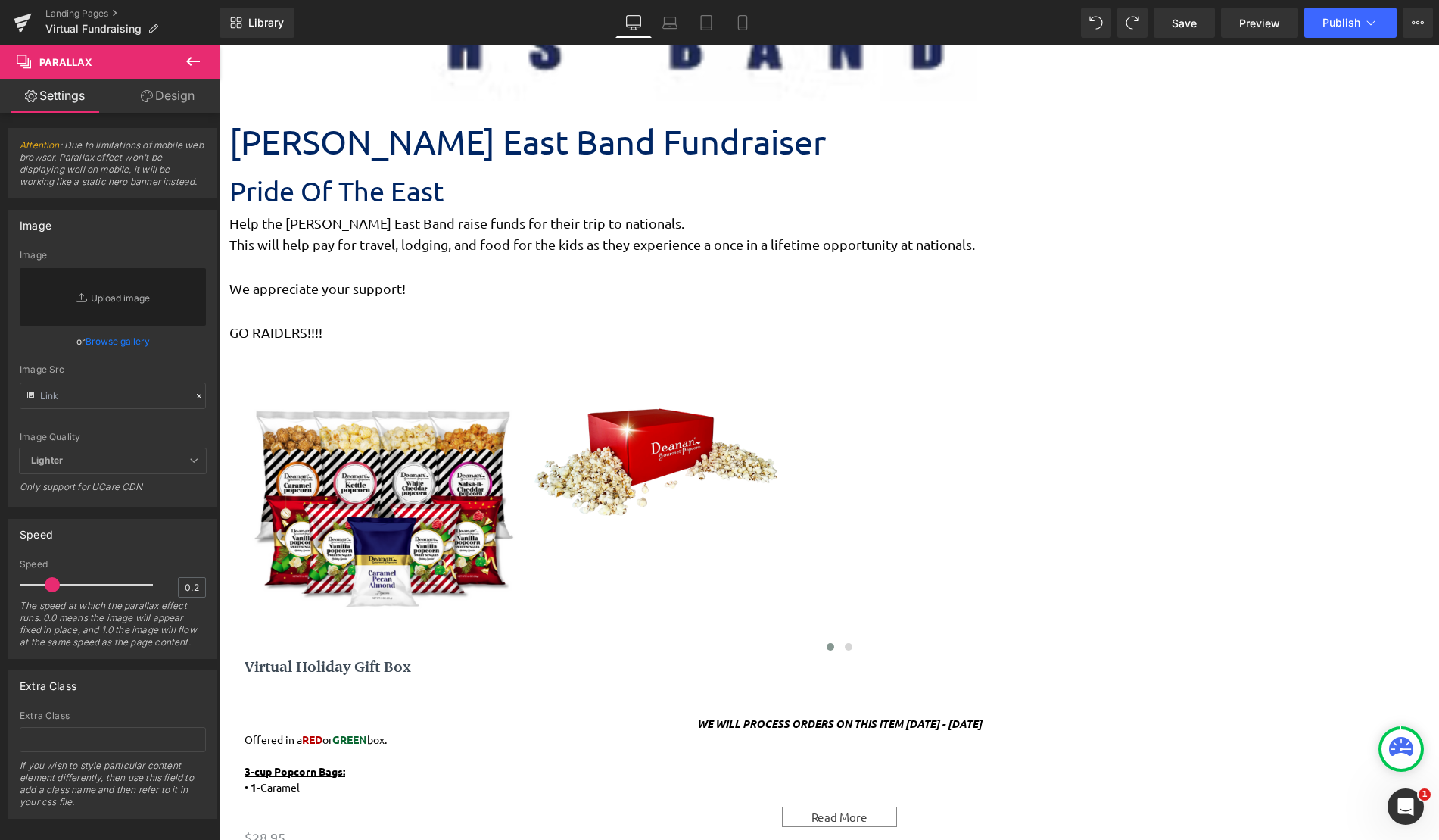
drag, startPoint x: 327, startPoint y: 568, endPoint x: 144, endPoint y: 589, distance: 184.2
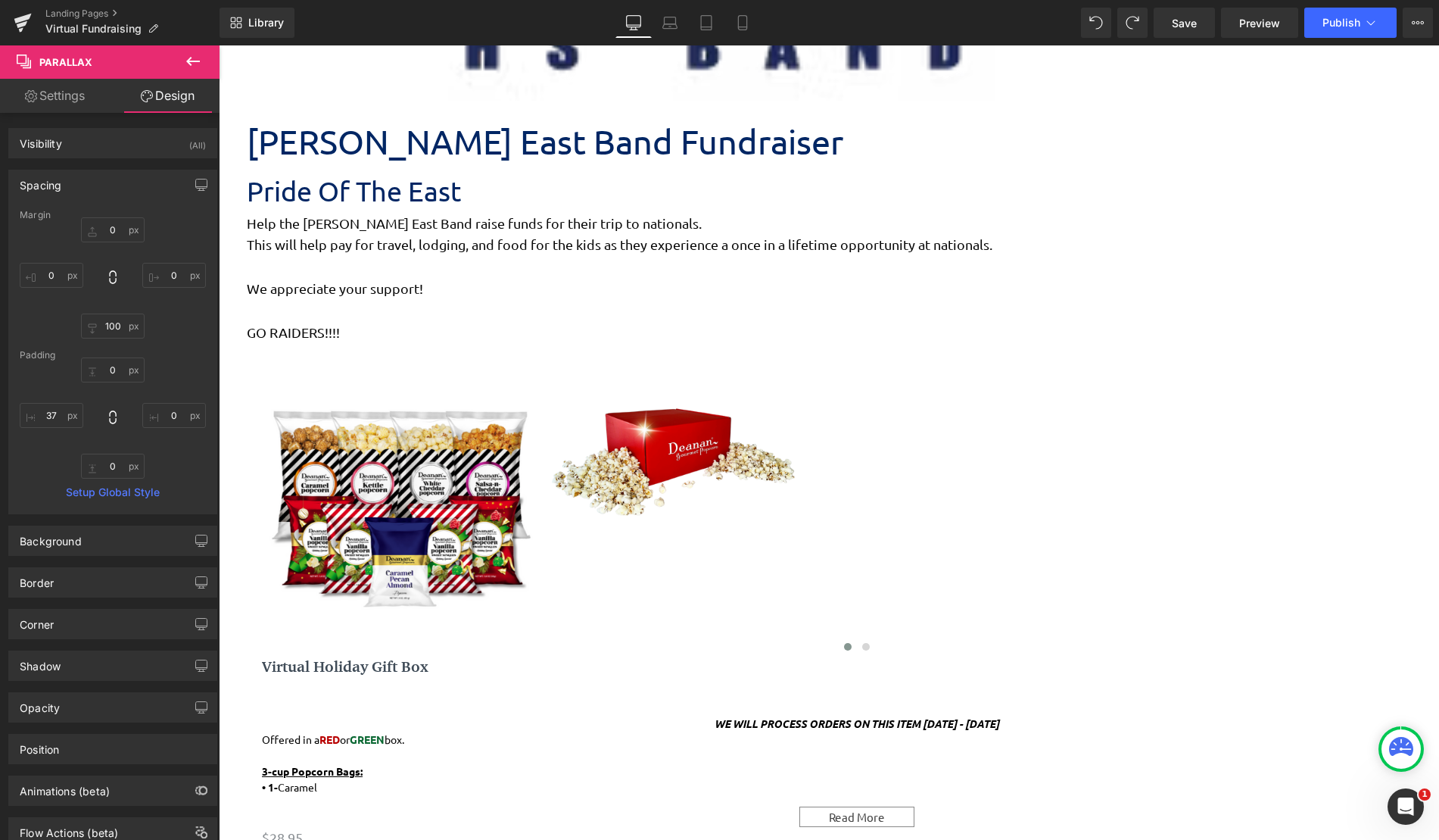
click at [199, 75] on button at bounding box center [192, 62] width 53 height 33
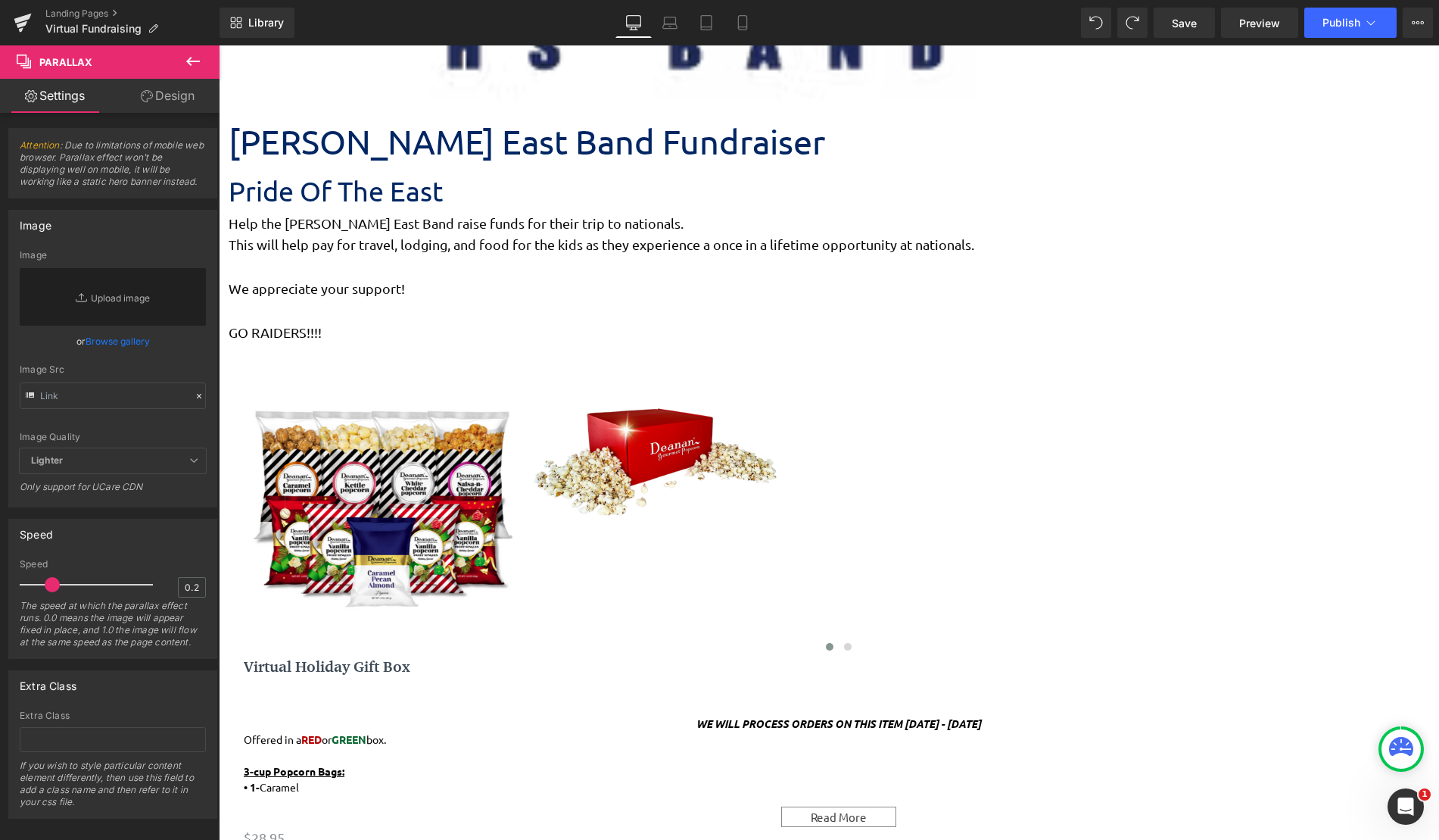
drag, startPoint x: 242, startPoint y: 294, endPoint x: 147, endPoint y: 302, distance: 95.3
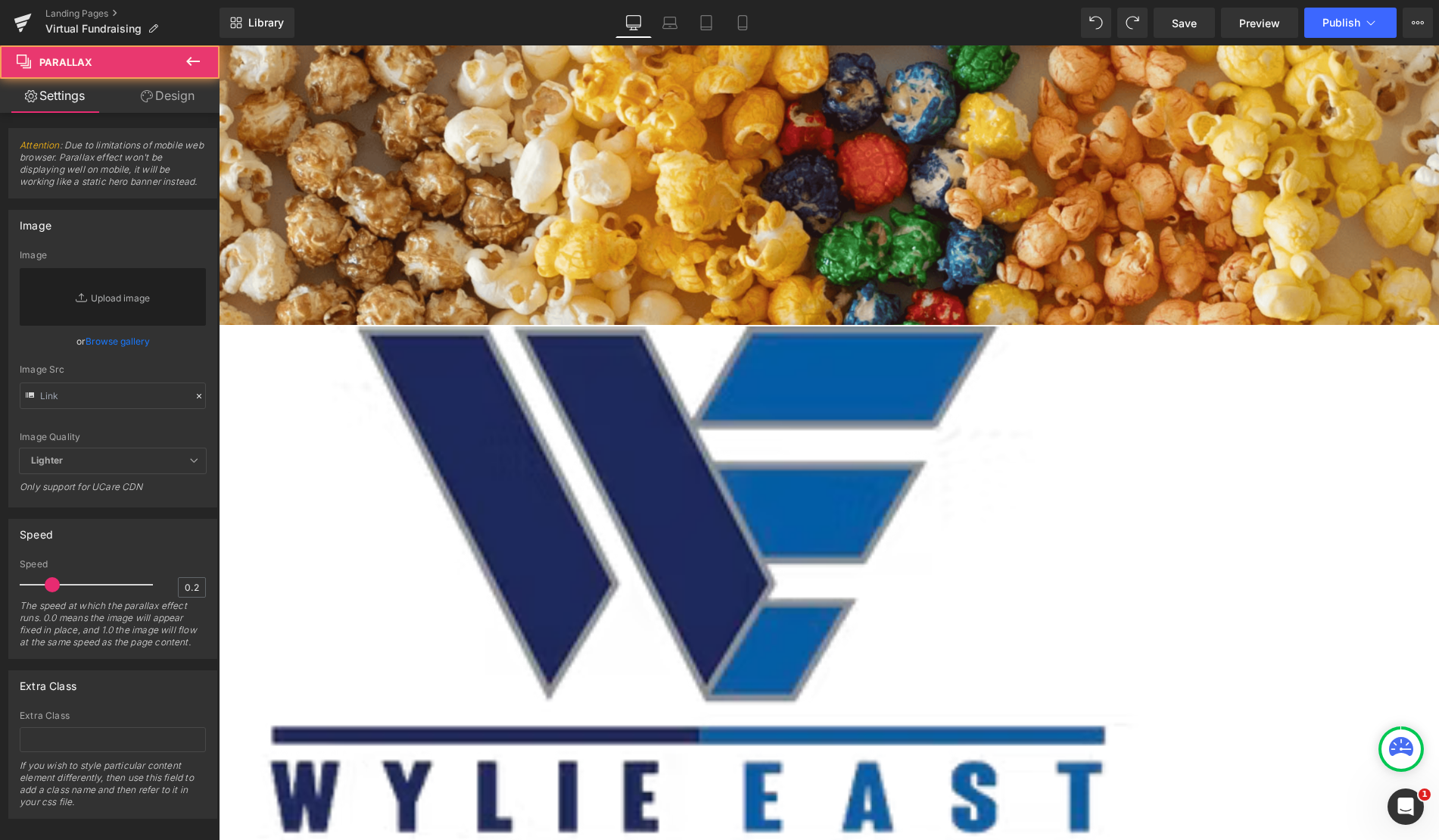
drag, startPoint x: 324, startPoint y: 474, endPoint x: 405, endPoint y: 543, distance: 106.4
click at [183, 64] on button at bounding box center [192, 62] width 53 height 33
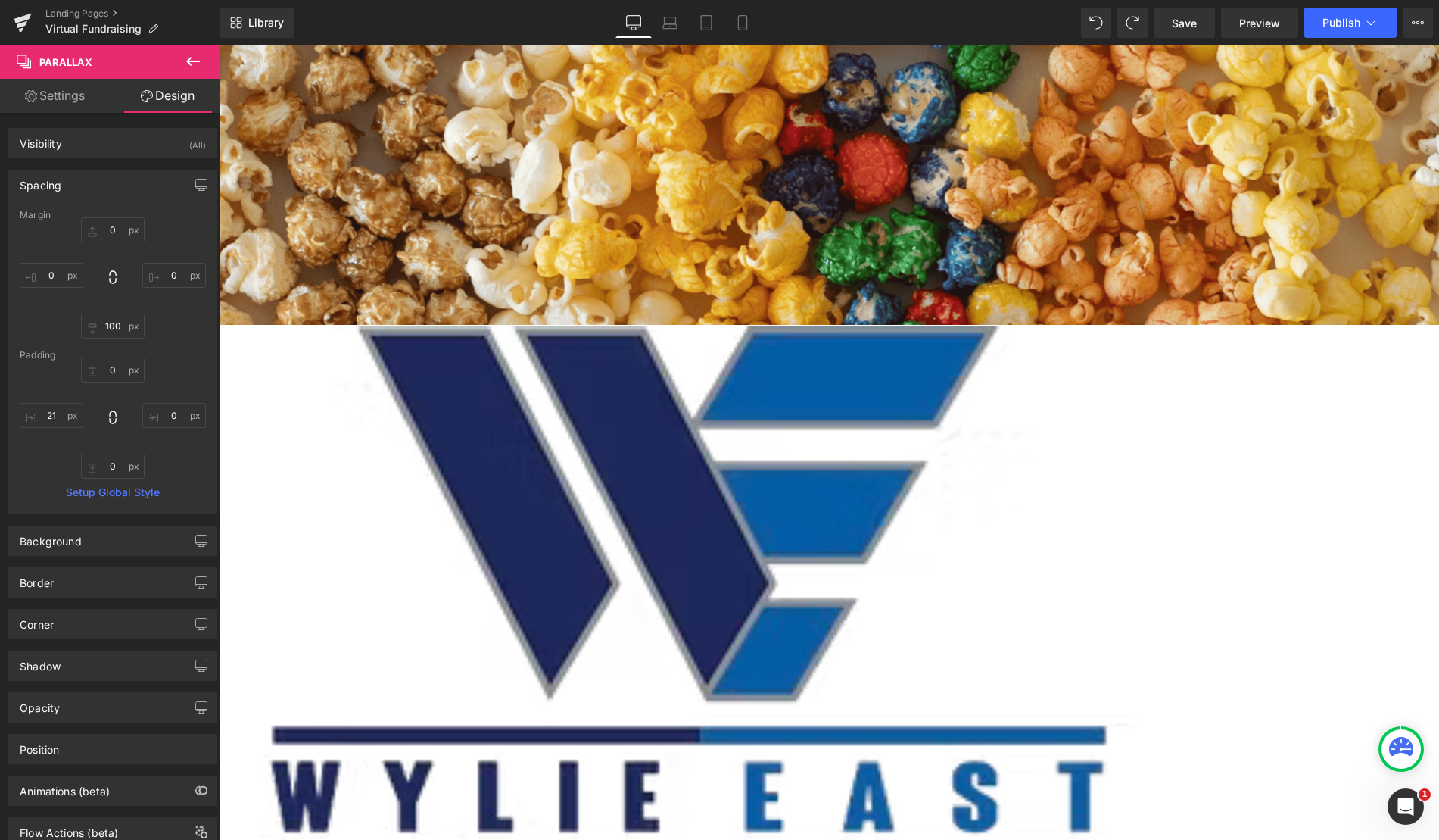
click at [54, 409] on input "21" at bounding box center [51, 415] width 63 height 25
type input "0"
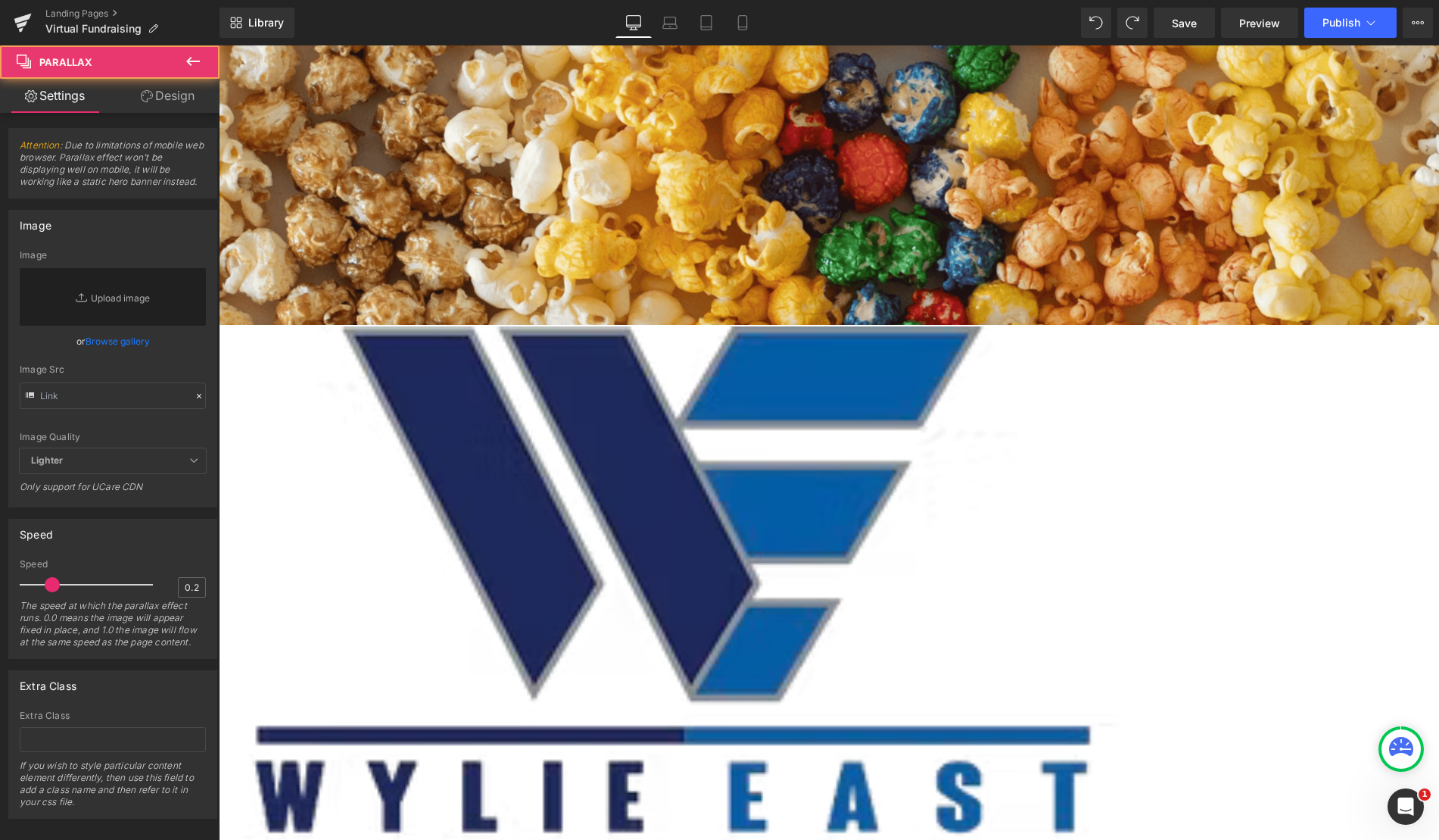
click at [192, 62] on icon at bounding box center [192, 61] width 18 height 18
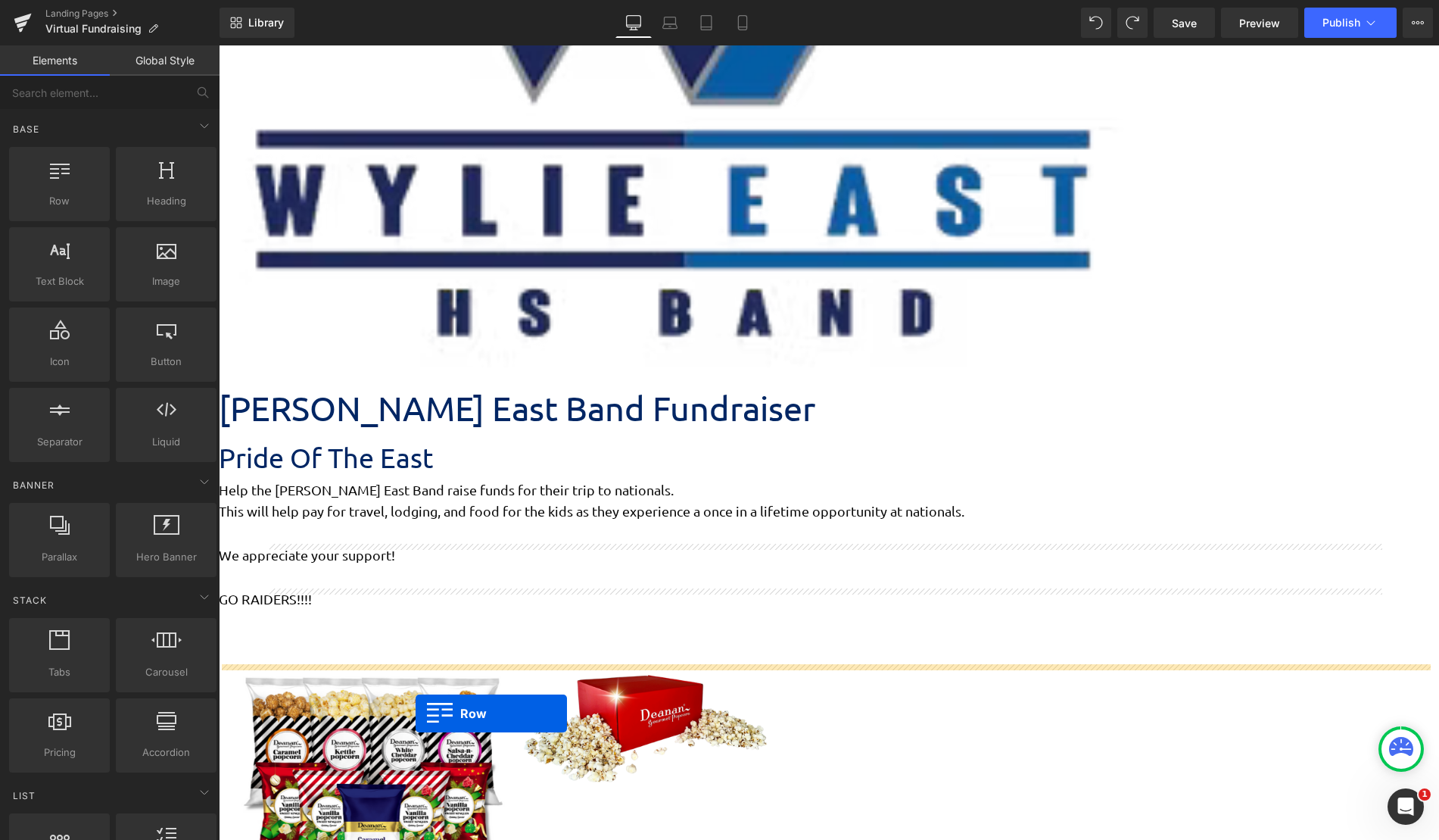
drag, startPoint x: 222, startPoint y: 322, endPoint x: 415, endPoint y: 713, distance: 436.0
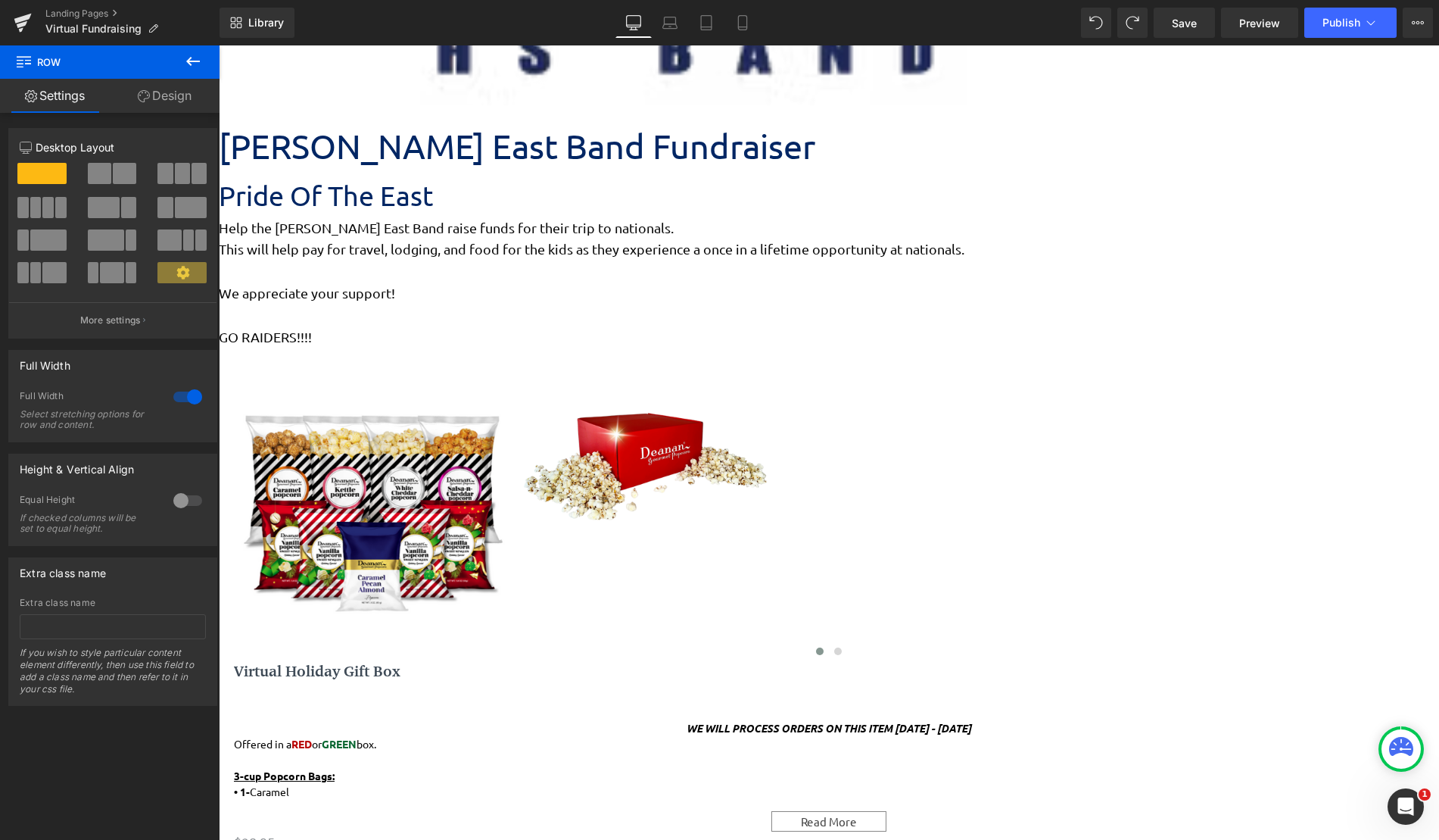
click at [218, 45] on icon at bounding box center [218, 45] width 0 height 0
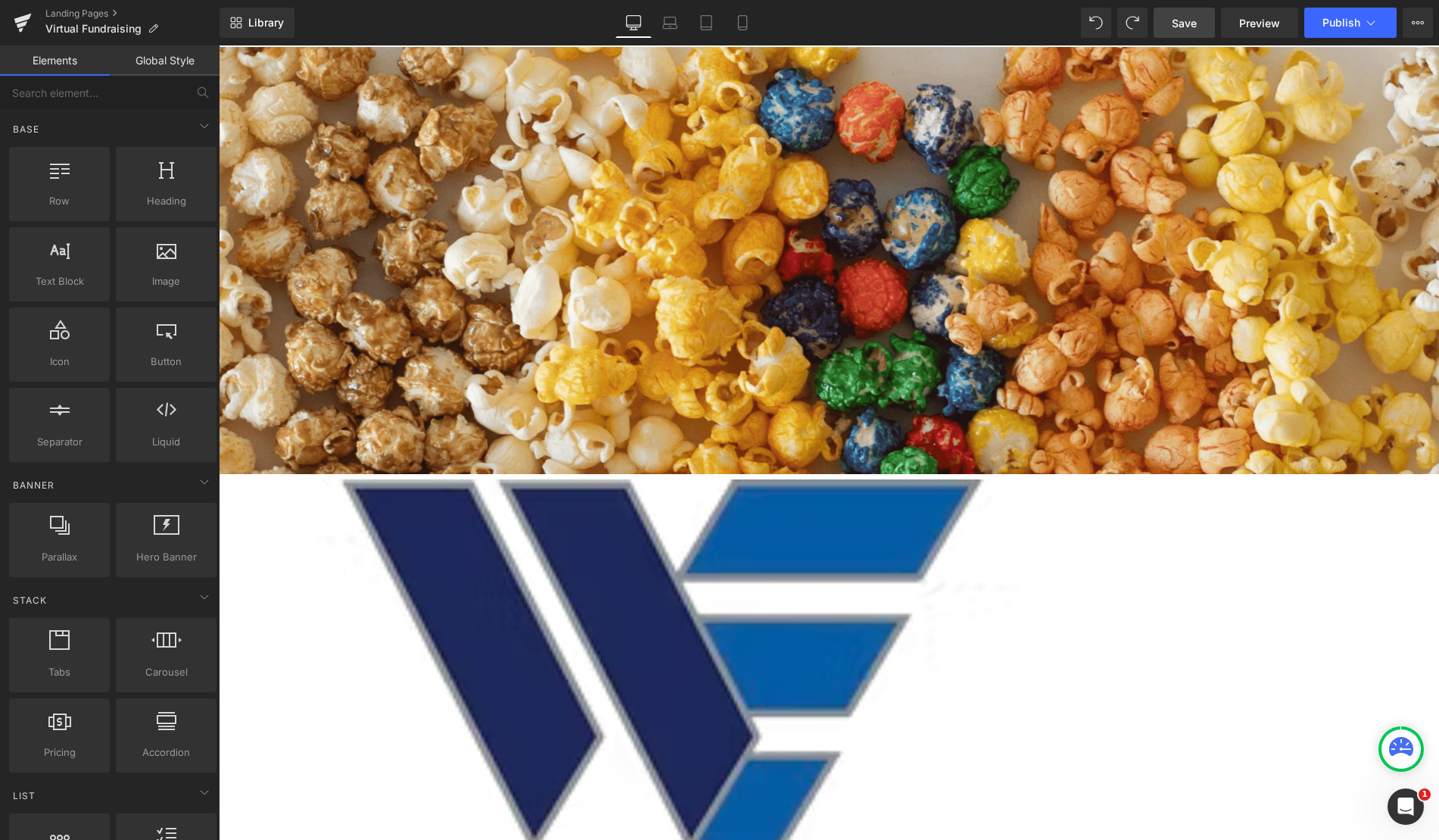
click at [1194, 32] on link "Save" at bounding box center [1184, 23] width 62 height 30
click at [1348, 28] on span "Publish" at bounding box center [1342, 23] width 38 height 12
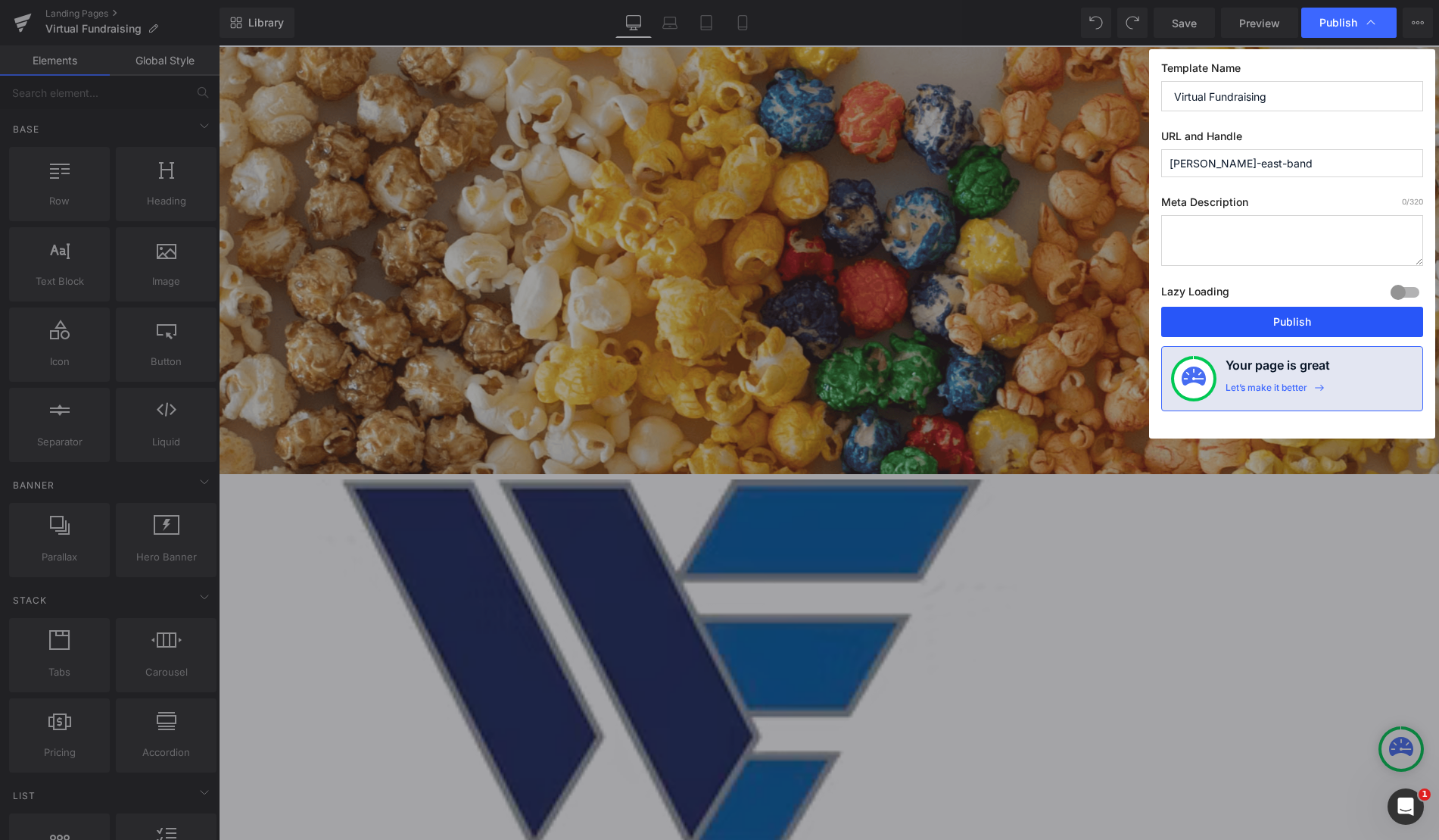
click at [1288, 319] on button "Publish" at bounding box center [1292, 322] width 262 height 30
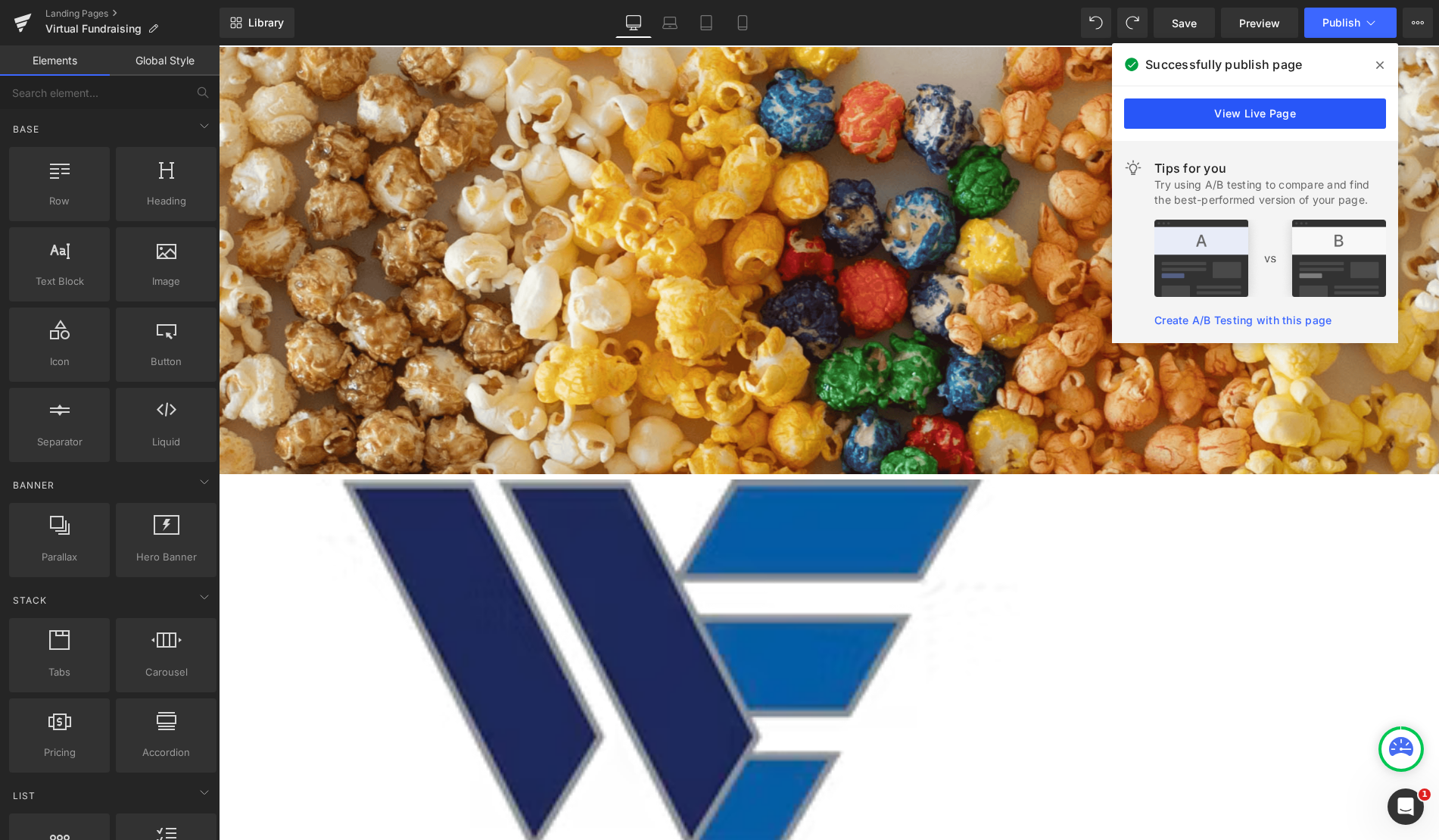
click at [1288, 107] on link "View Live Page" at bounding box center [1255, 114] width 262 height 30
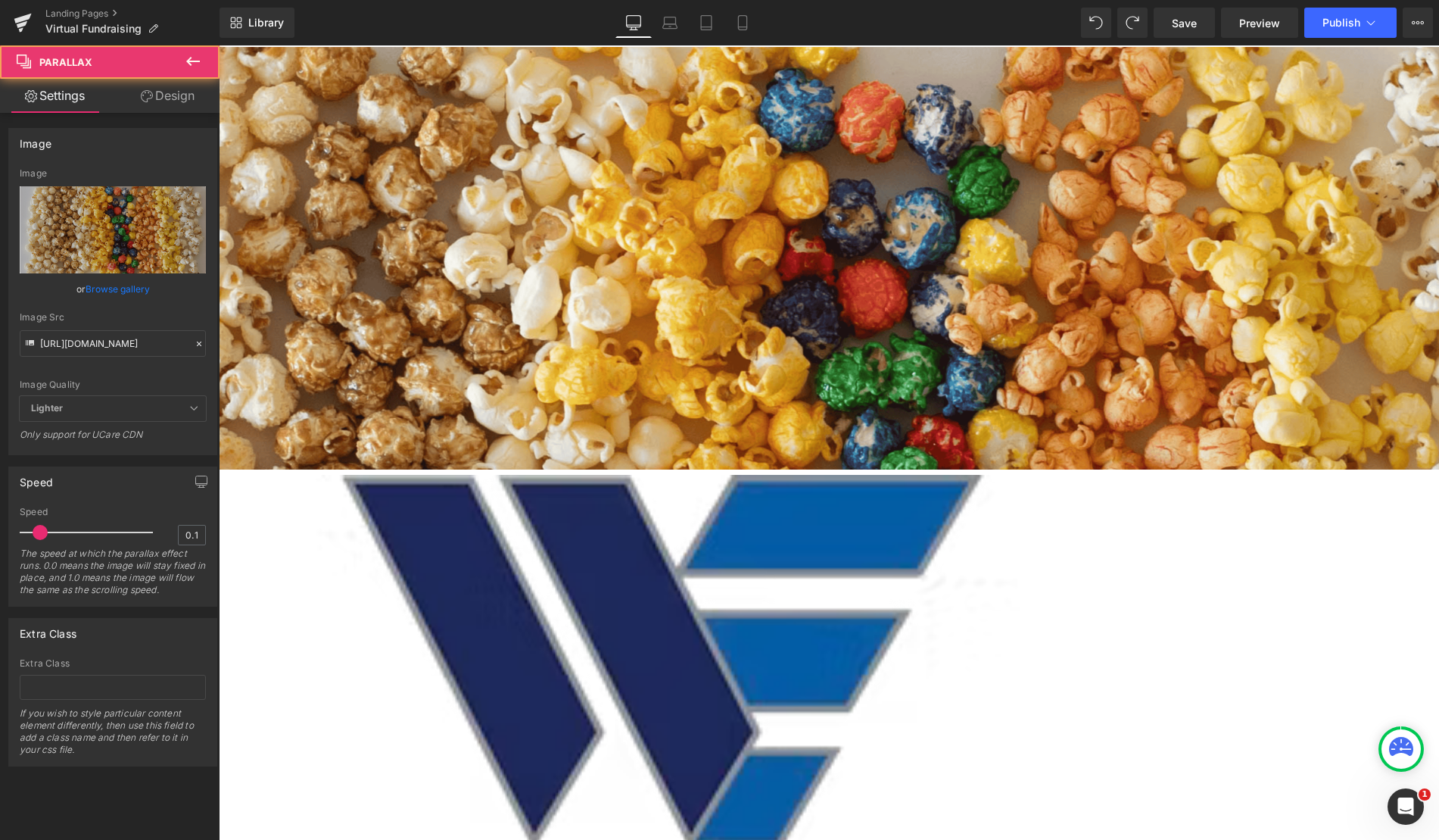
scroll to position [1843, 1209]
drag, startPoint x: 593, startPoint y: 49, endPoint x: 595, endPoint y: 16, distance: 33.1
click at [591, 18] on div "Library Desktop Desktop Laptop Tablet Mobile Save Preview Publish Scheduled Vie…" at bounding box center [829, 23] width 1220 height 30
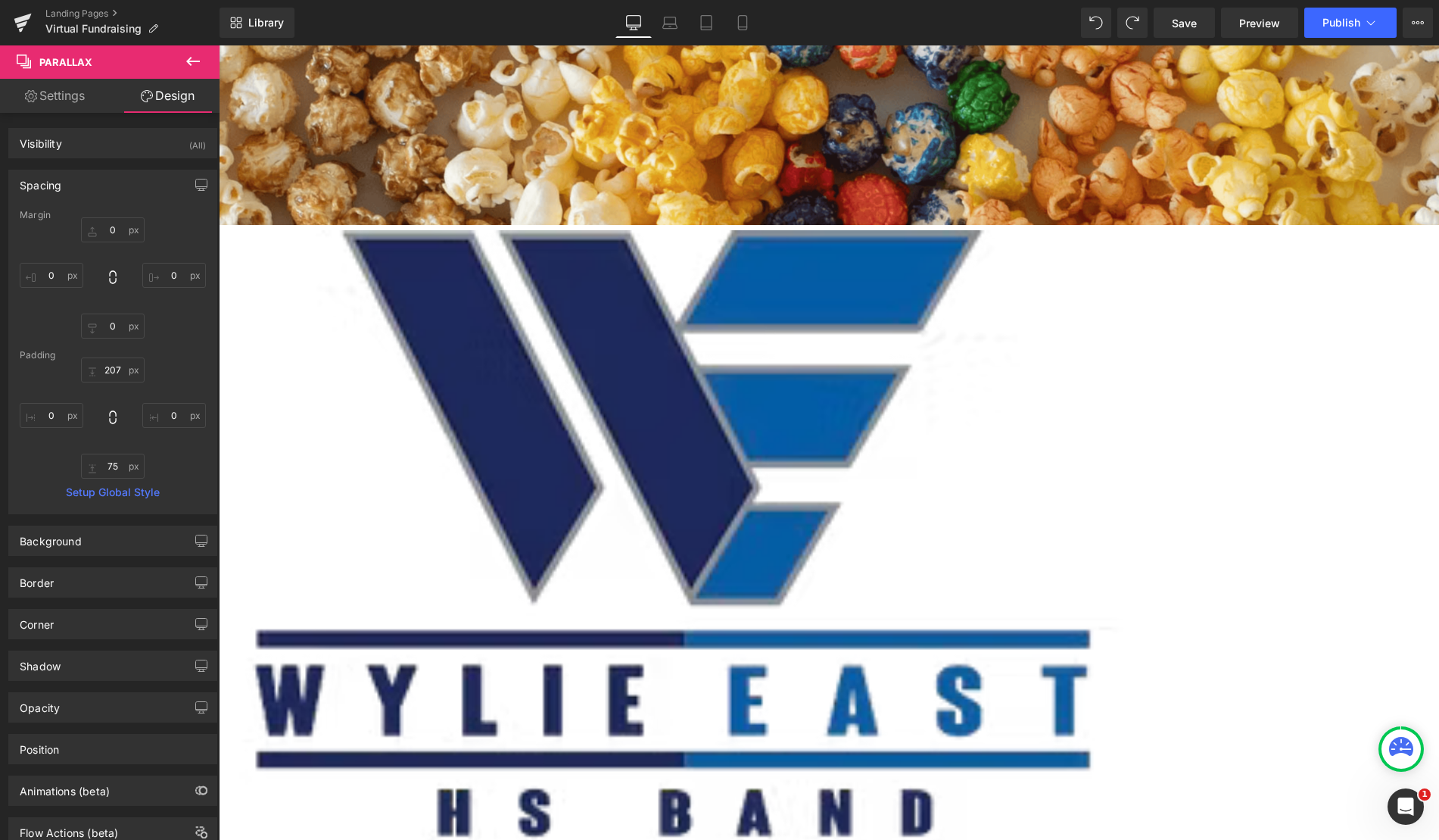
scroll to position [0, 0]
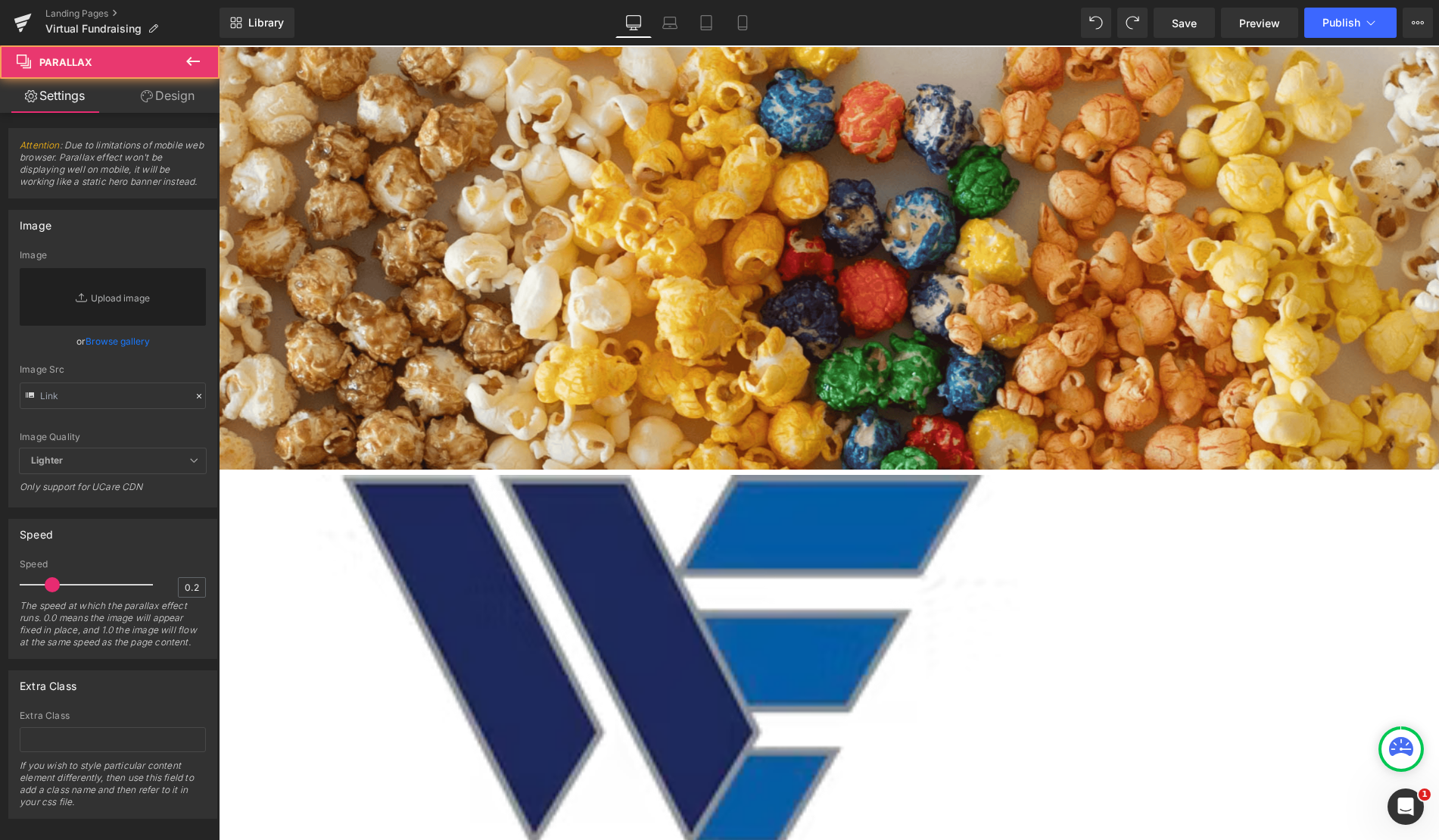
drag, startPoint x: 726, startPoint y: 305, endPoint x: 727, endPoint y: 296, distance: 9.1
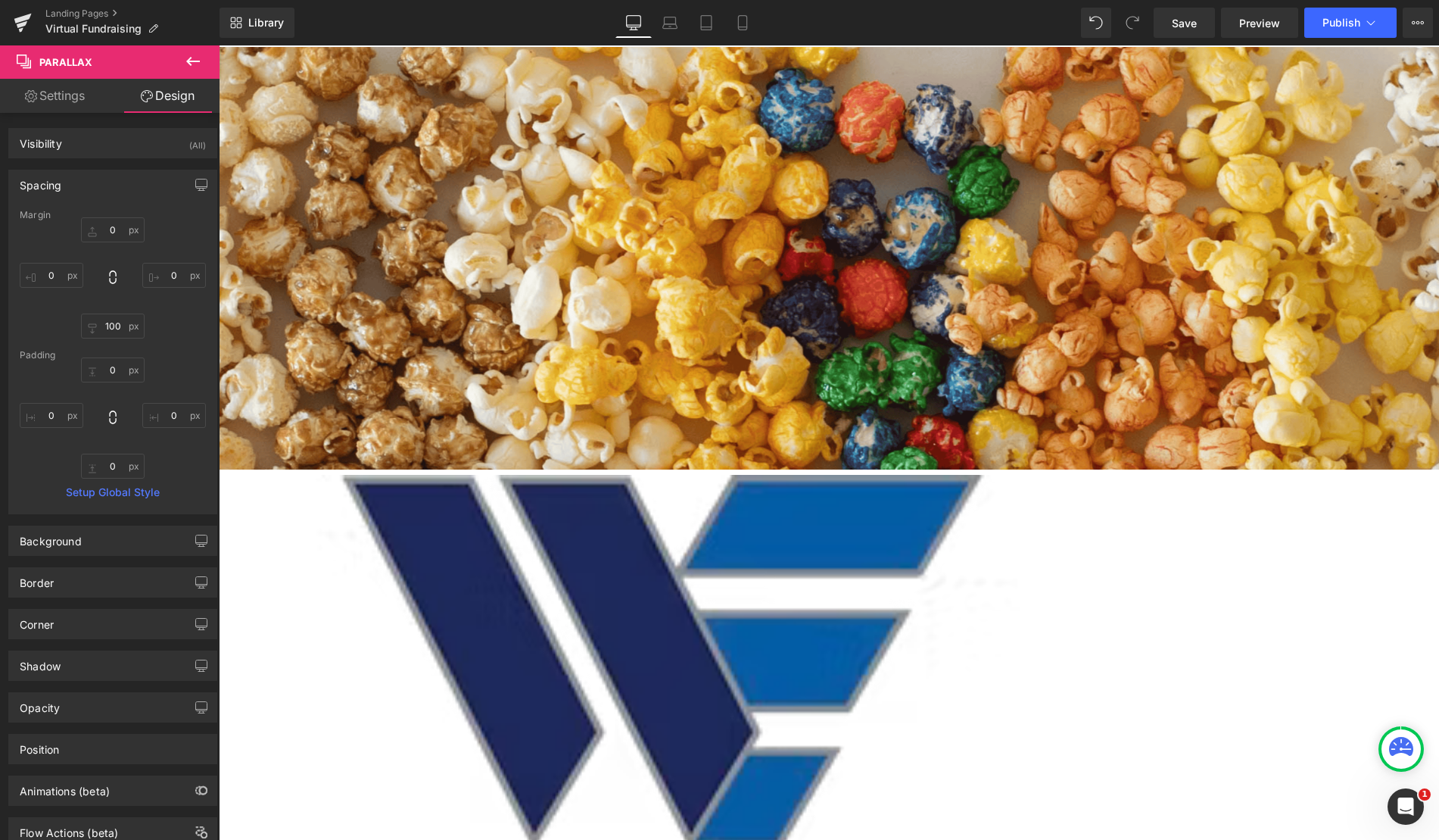
drag, startPoint x: 729, startPoint y: 306, endPoint x: 729, endPoint y: 275, distance: 31.0
click at [671, 256] on div "207px" at bounding box center [524, 334] width 1831 height 157
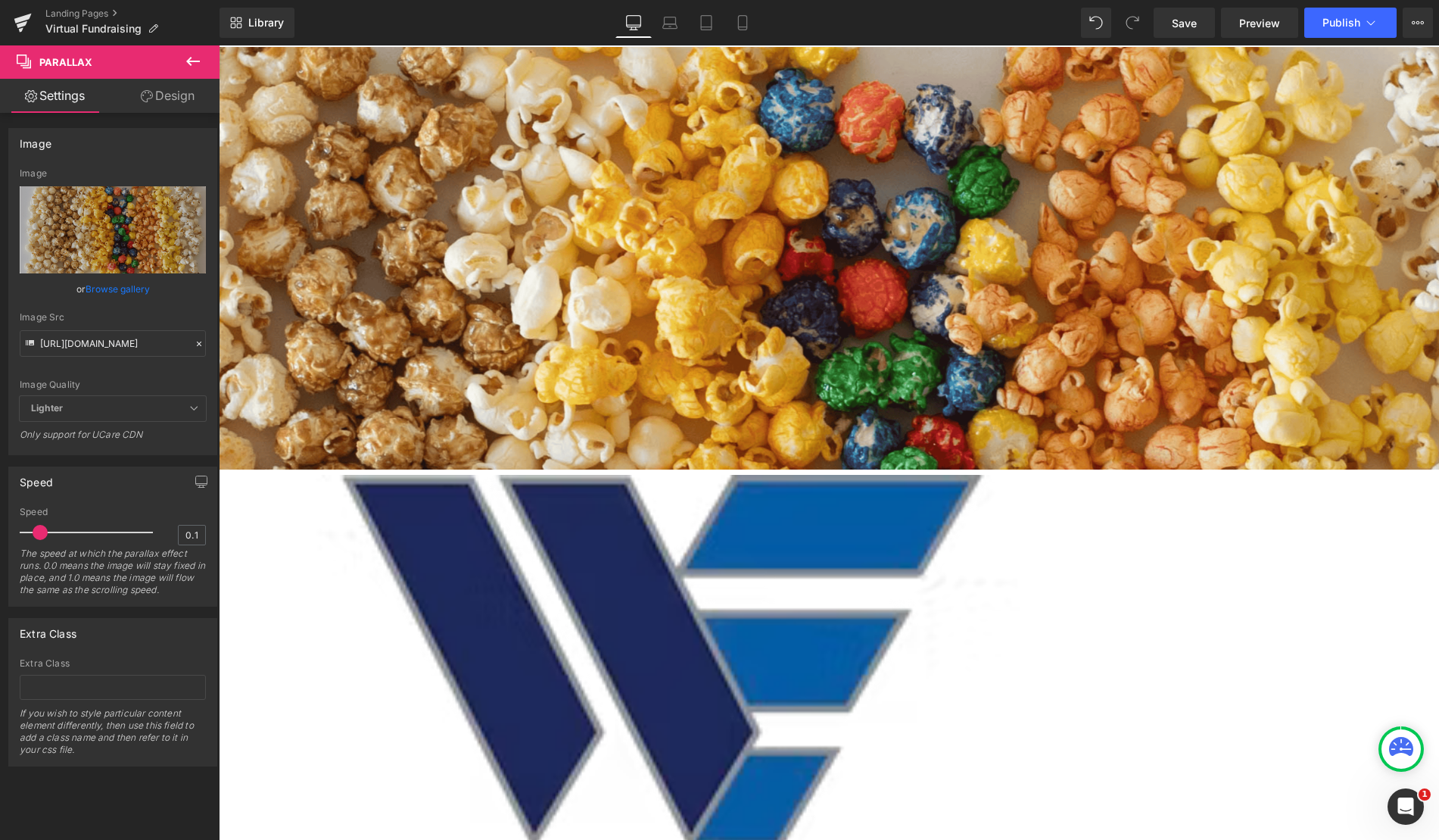
click at [650, 256] on div "207px" at bounding box center [524, 334] width 1831 height 157
click at [656, 256] on div "207px" at bounding box center [524, 334] width 1831 height 157
click at [654, 256] on div "207px" at bounding box center [524, 334] width 1831 height 157
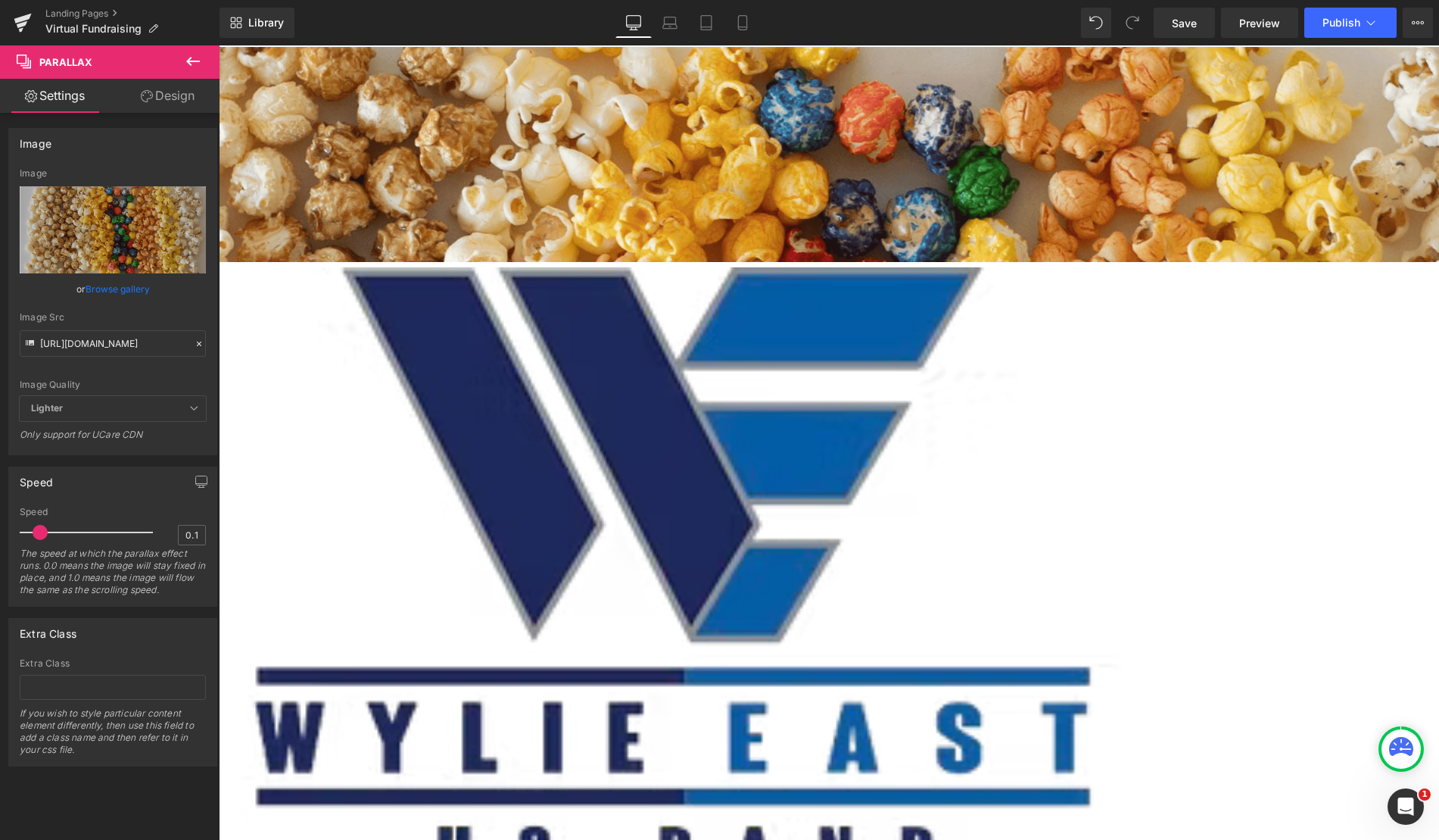
scroll to position [1745, 1209]
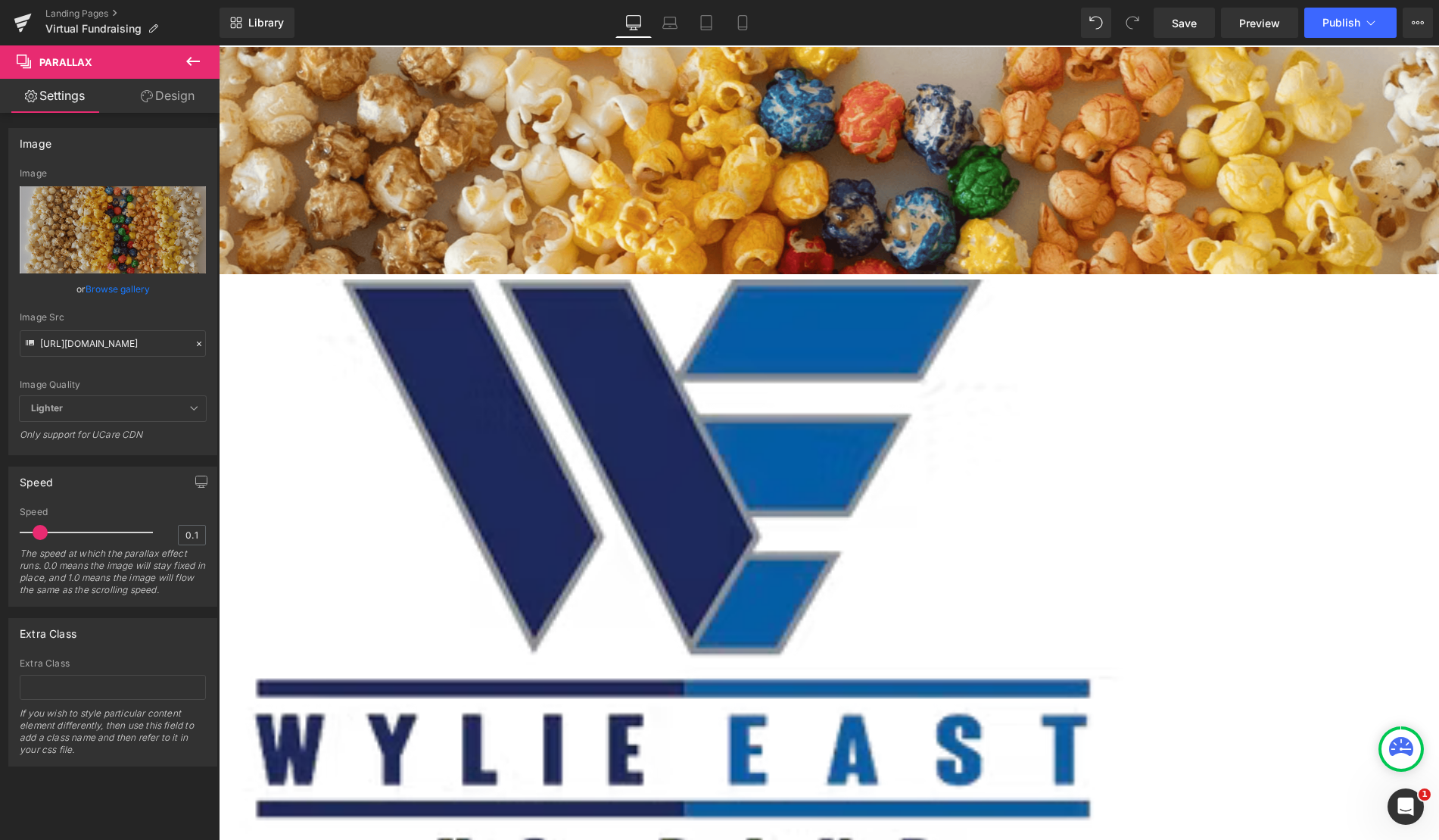
drag, startPoint x: 654, startPoint y: 201, endPoint x: 648, endPoint y: 104, distance: 97.2
click at [648, 159] on div "78px" at bounding box center [524, 188] width 1831 height 59
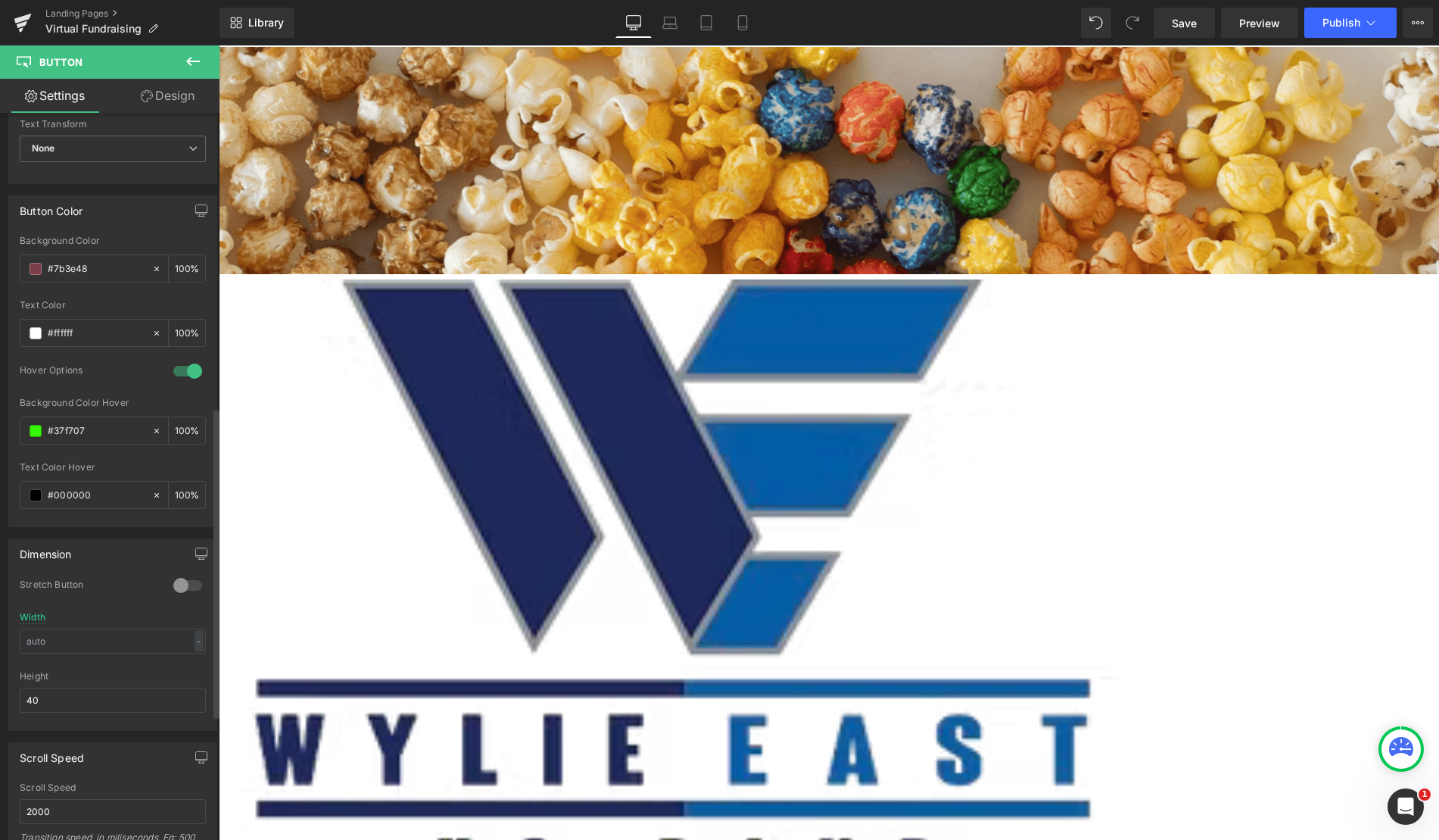
scroll to position [757, 0]
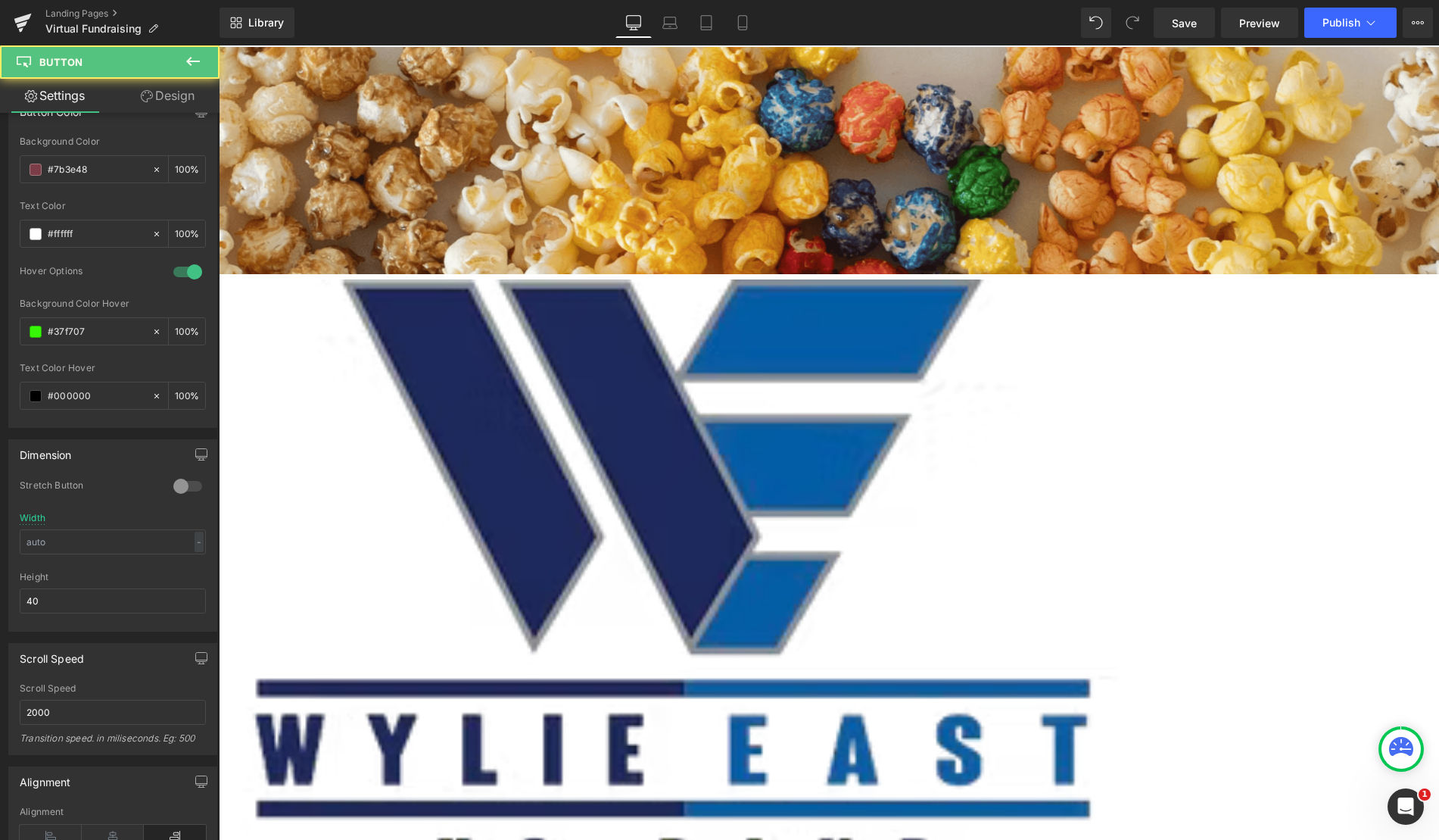
click at [1046, 131] on div "Go To Cart" at bounding box center [524, 128] width 1831 height 45
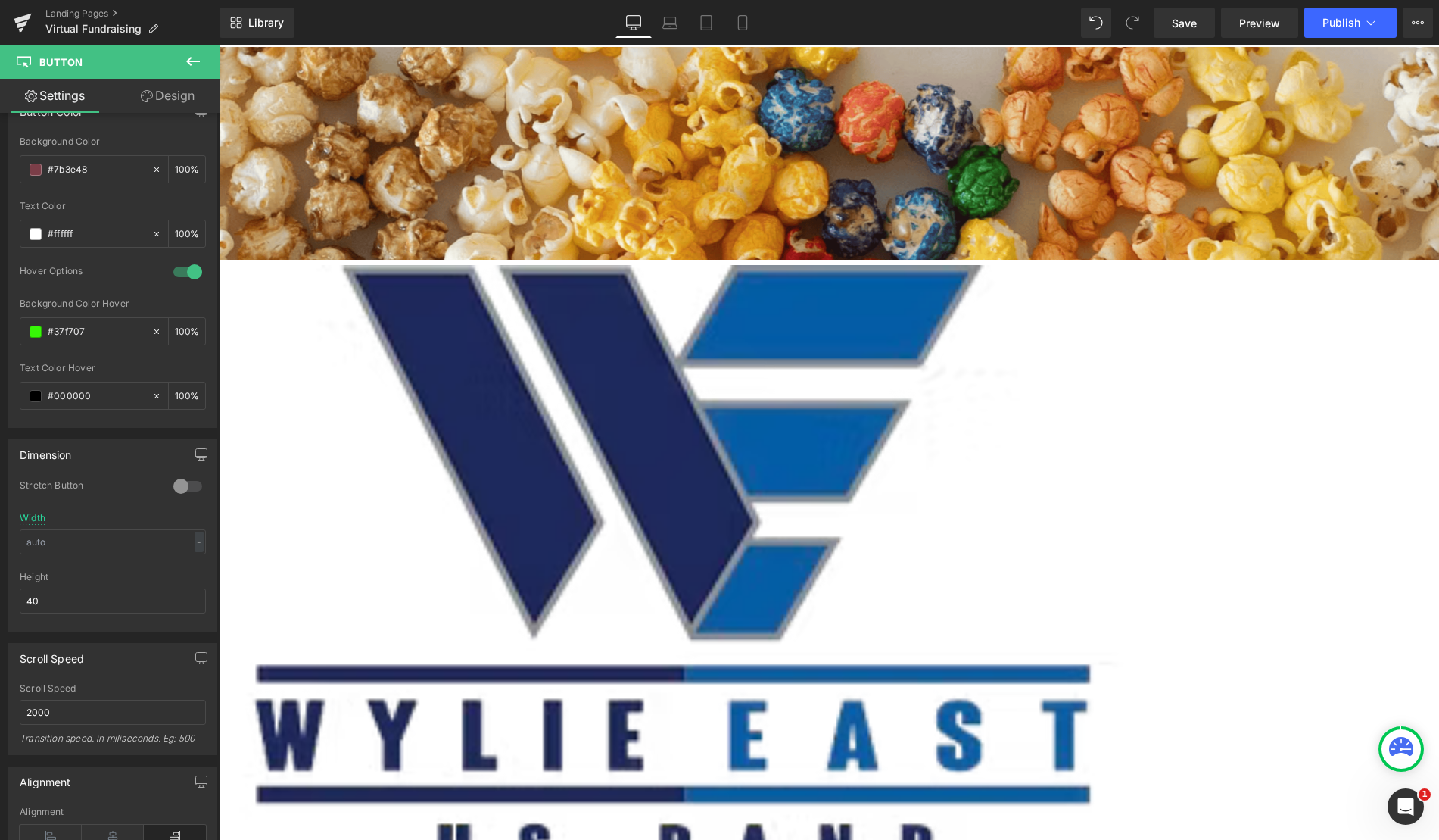
scroll to position [1738, 1209]
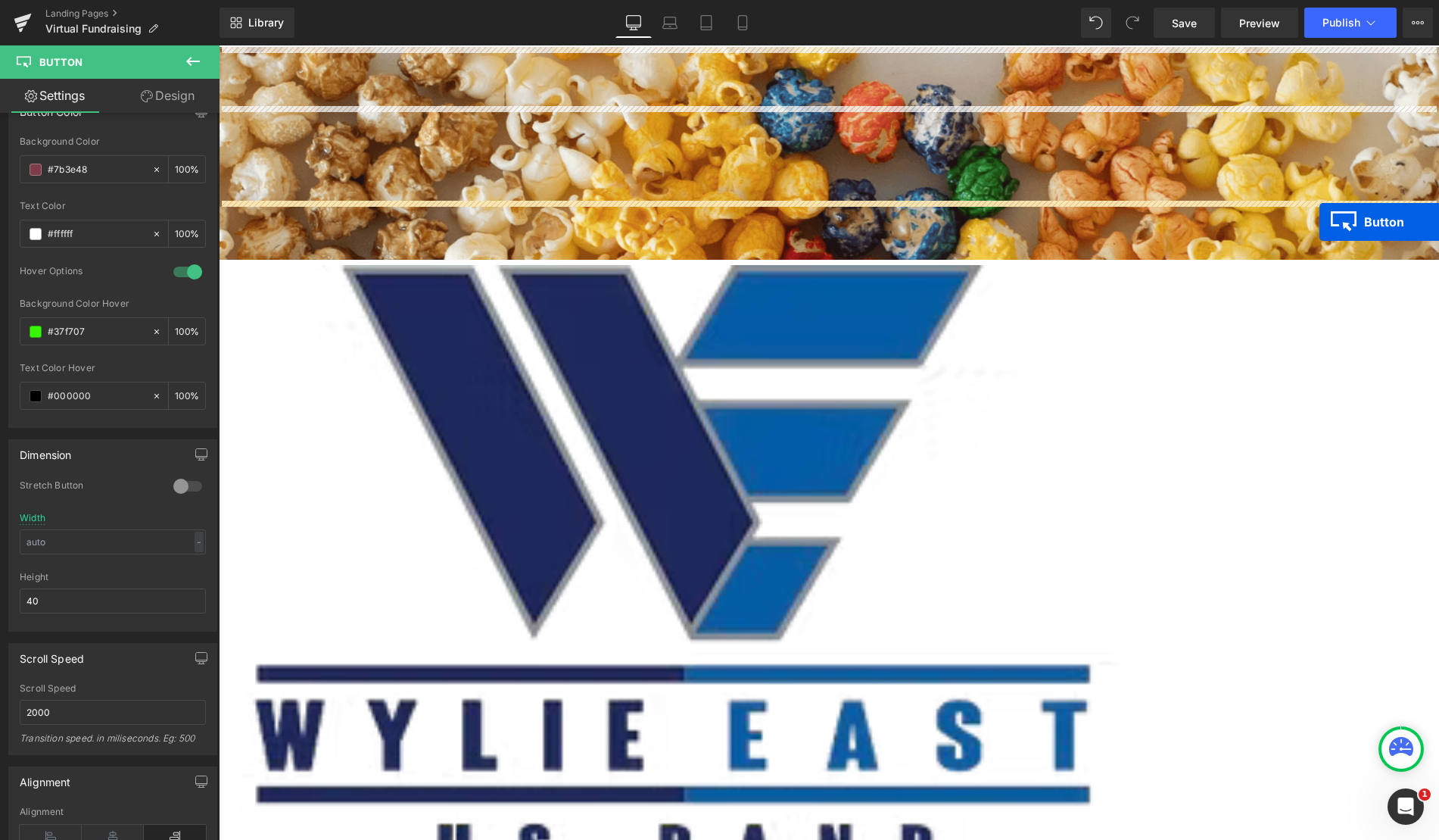
drag, startPoint x: 1326, startPoint y: 129, endPoint x: 1319, endPoint y: 217, distance: 88.3
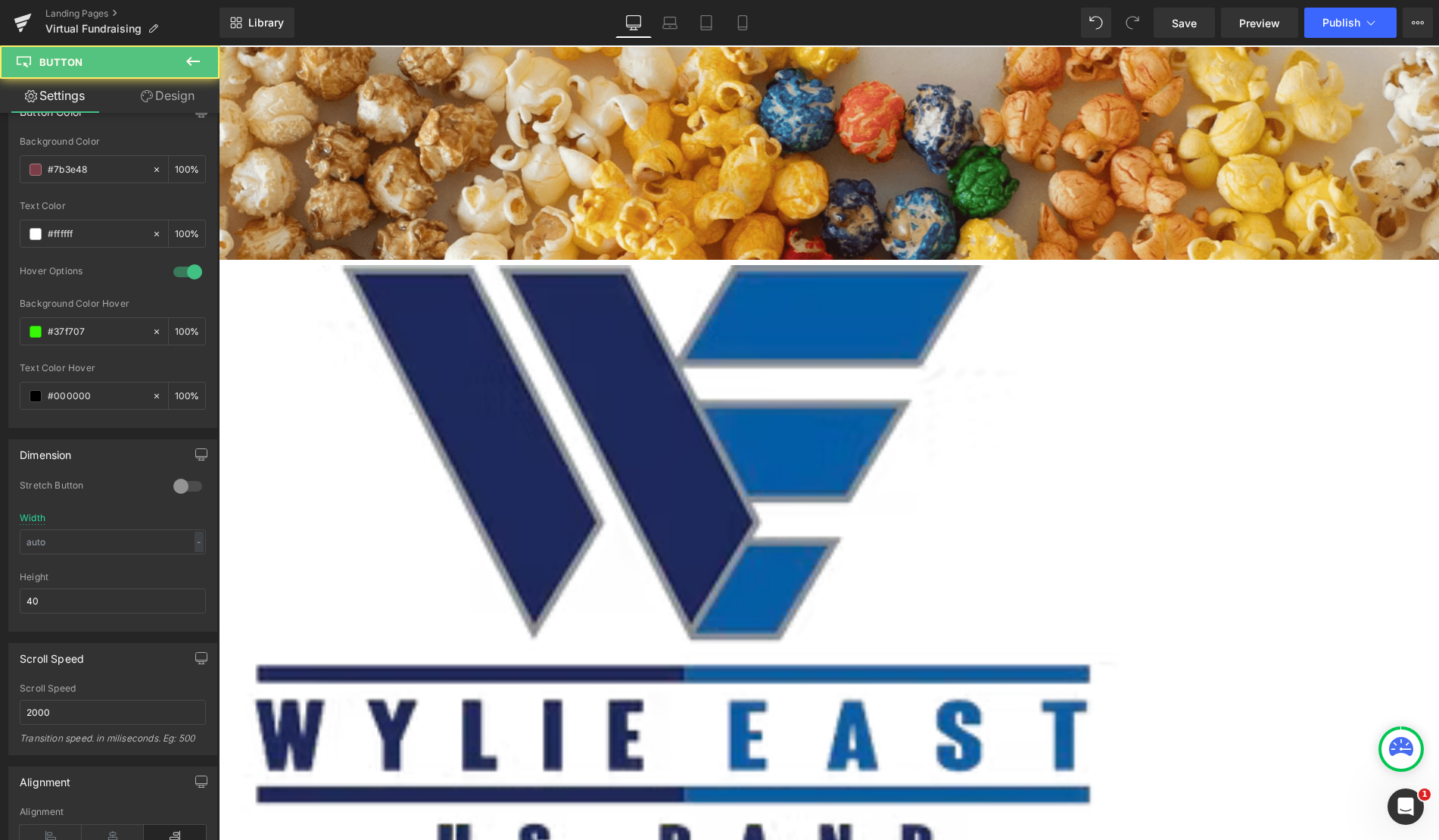
scroll to position [1783, 1209]
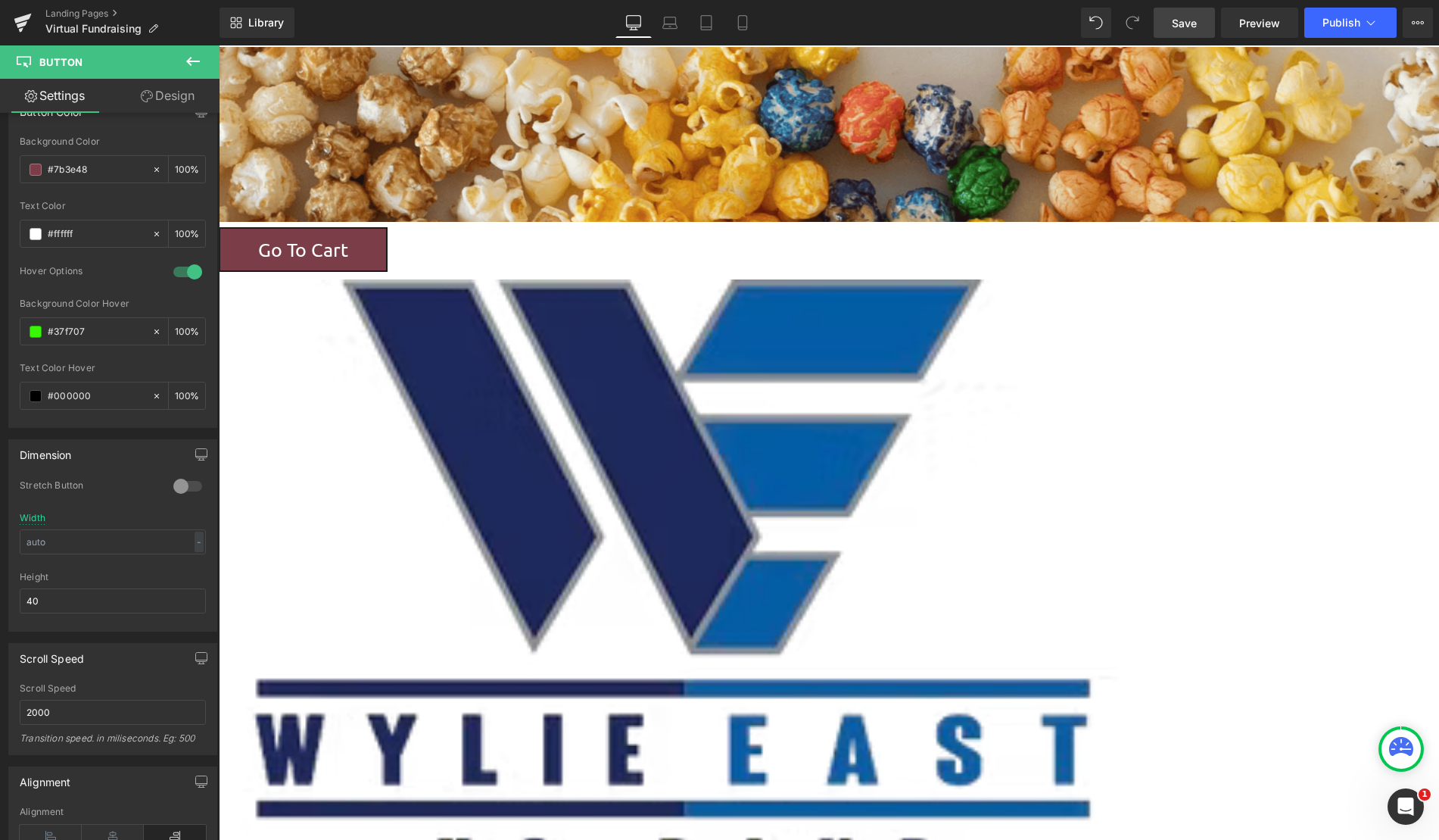
click at [1188, 34] on link "Save" at bounding box center [1184, 23] width 62 height 30
